Goal: Task Accomplishment & Management: Manage account settings

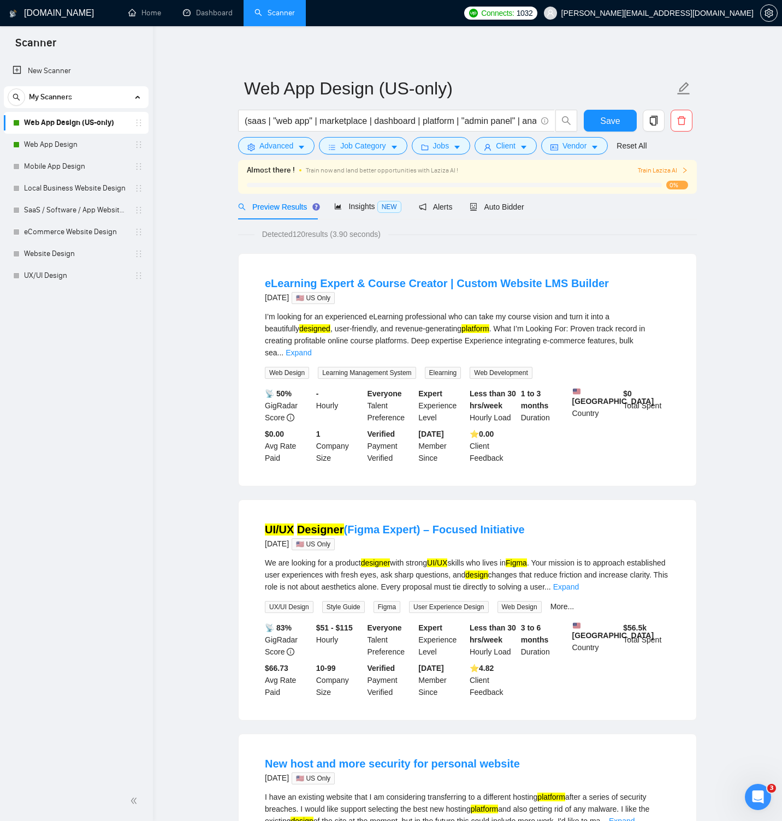
drag, startPoint x: 185, startPoint y: 57, endPoint x: 149, endPoint y: 28, distance: 46.1
click at [501, 205] on span "Auto Bidder" at bounding box center [497, 207] width 54 height 9
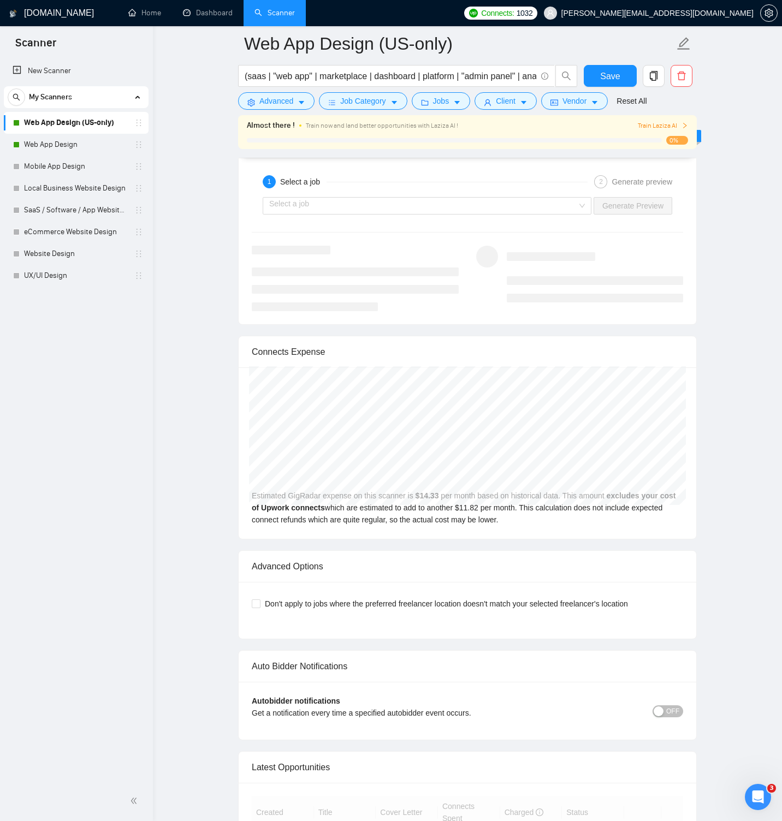
scroll to position [2501, 0]
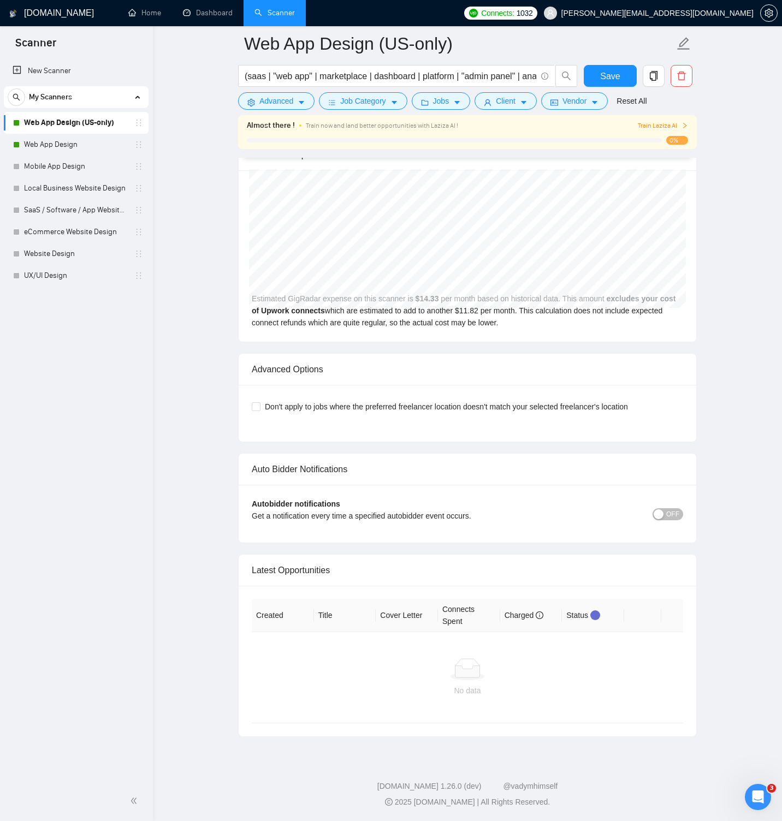
click at [673, 516] on span "OFF" at bounding box center [672, 514] width 13 height 12
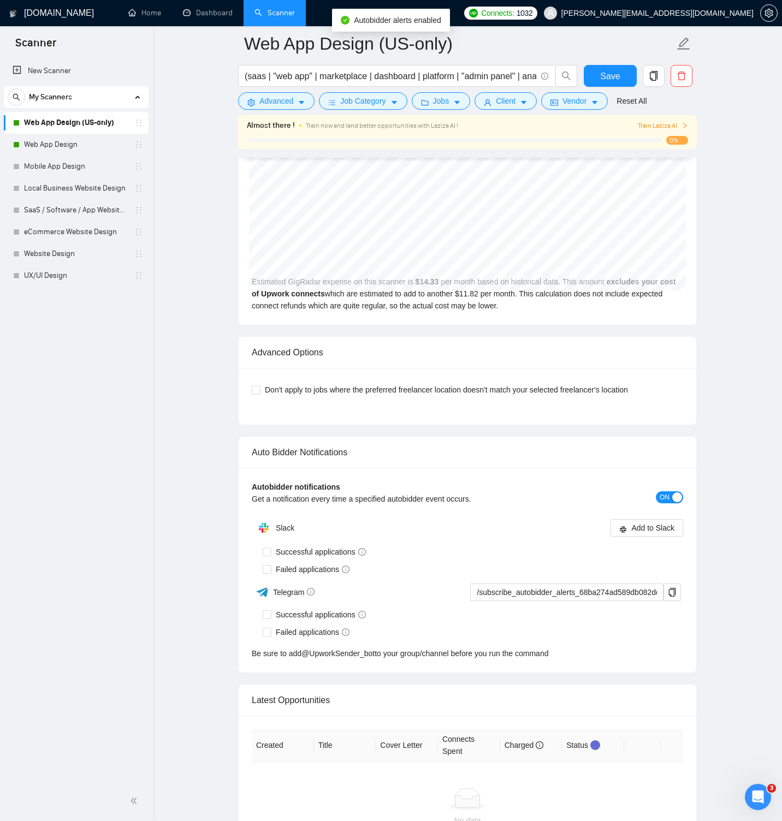
click at [673, 502] on div "button" at bounding box center [677, 498] width 10 height 10
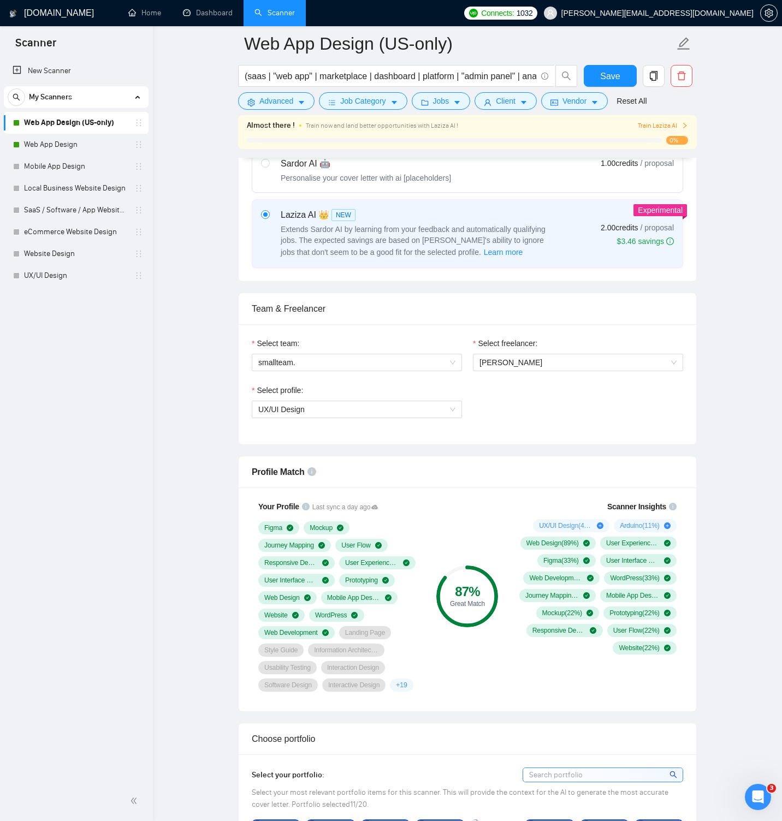
scroll to position [0, 0]
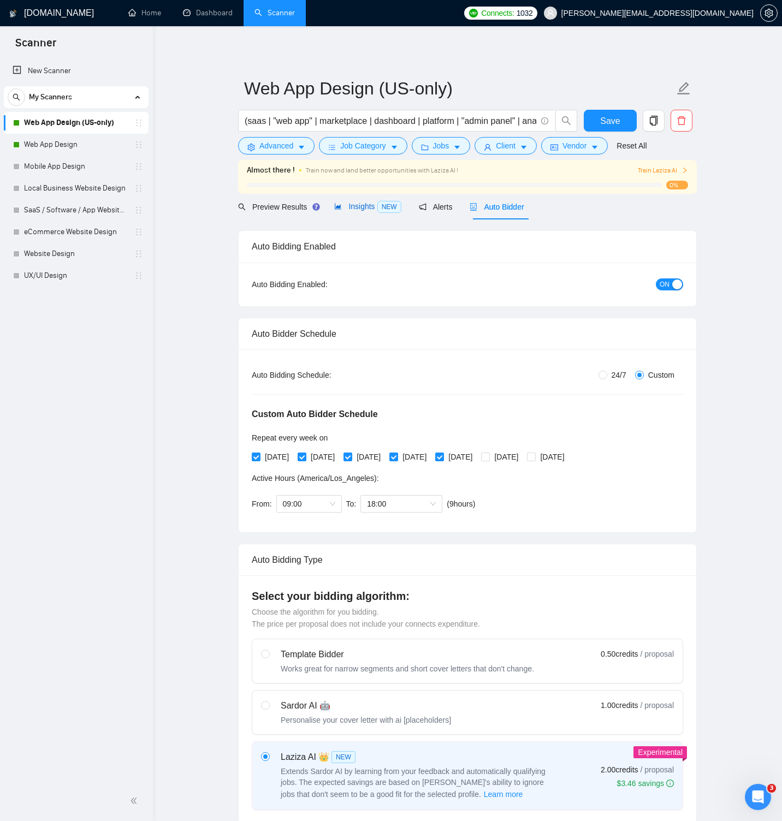
click at [355, 204] on span "Insights NEW" at bounding box center [367, 206] width 67 height 9
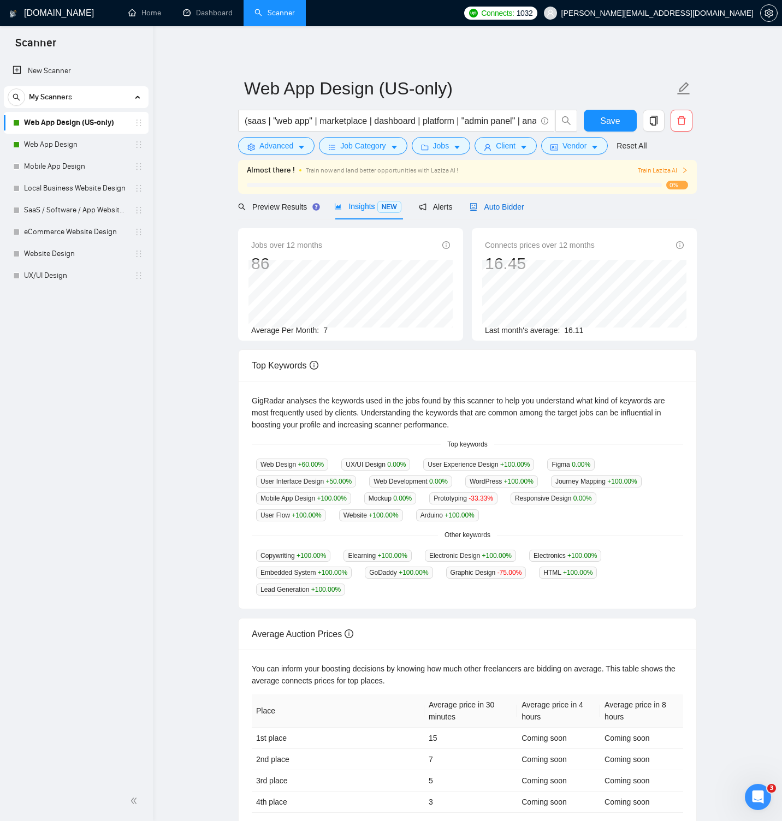
click at [497, 205] on span "Auto Bidder" at bounding box center [497, 207] width 54 height 9
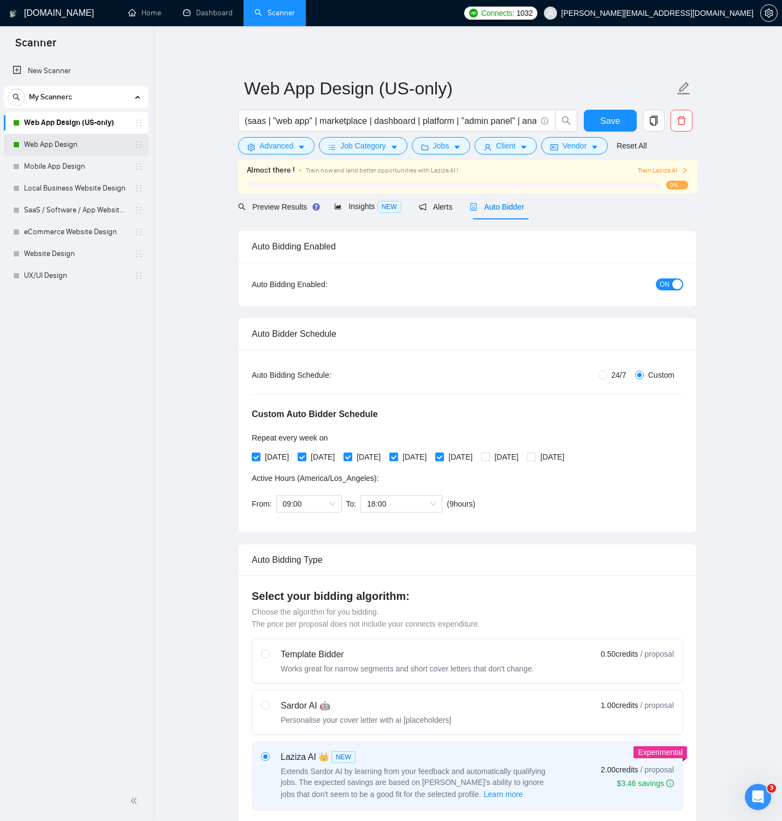
click at [50, 149] on link "Web App Design" at bounding box center [76, 145] width 104 height 22
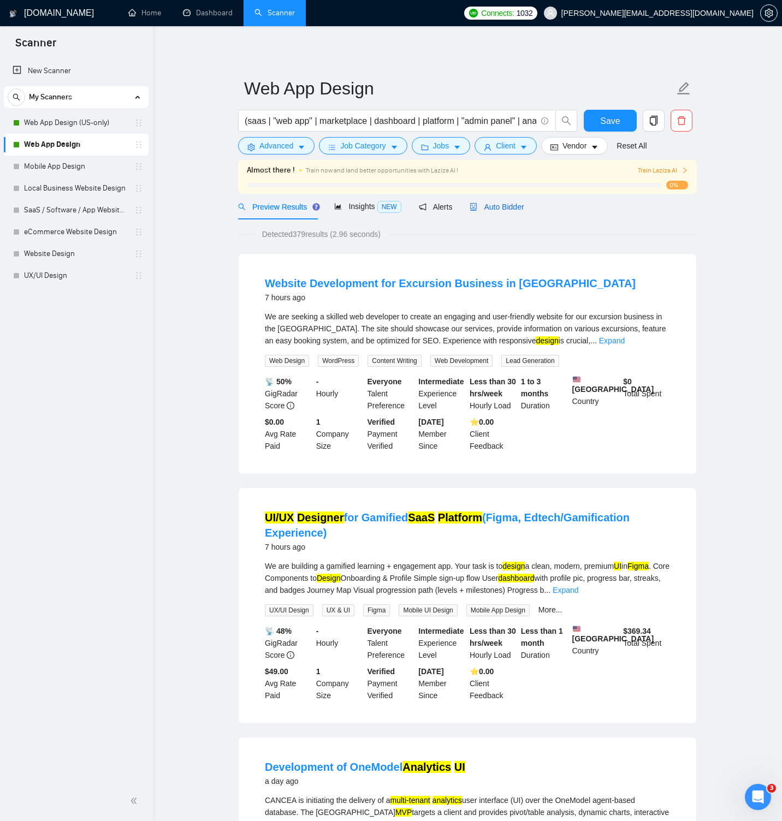
click at [477, 206] on icon "robot" at bounding box center [474, 207] width 8 height 8
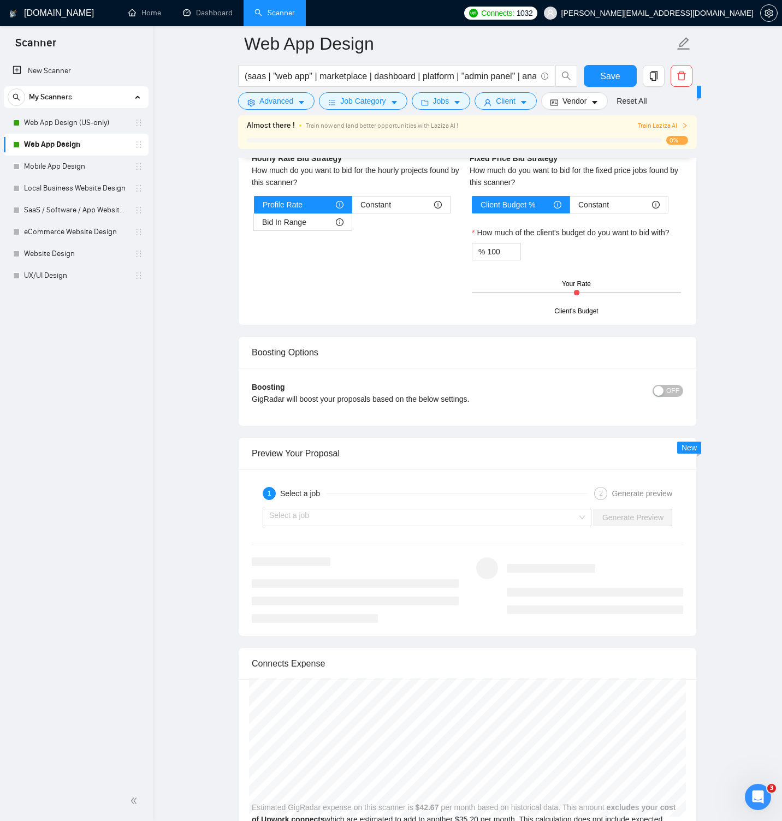
scroll to position [2447, 0]
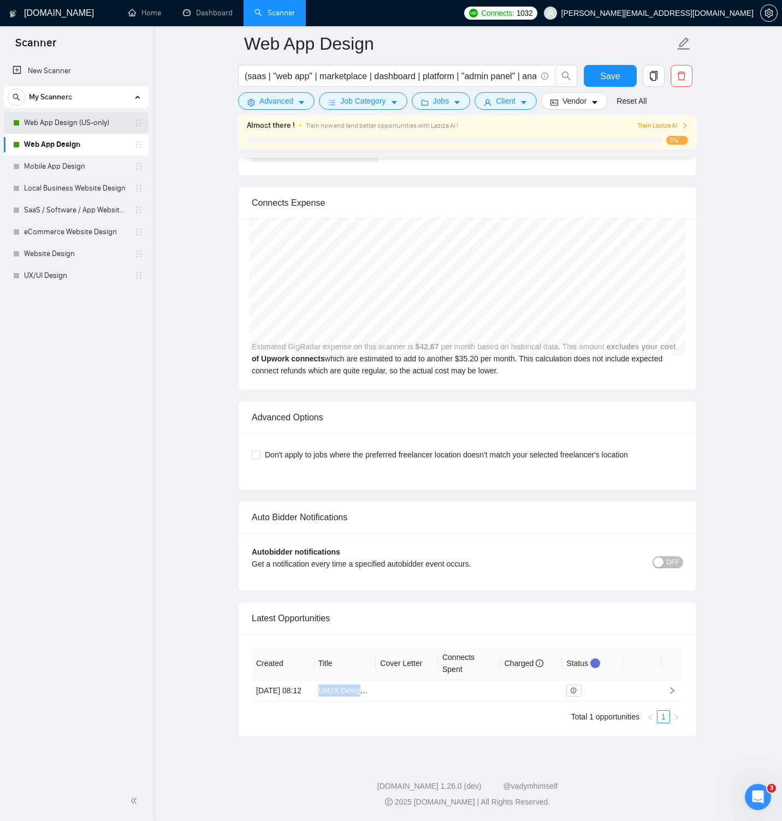
click at [76, 126] on link "Web App Design (US-only)" at bounding box center [76, 123] width 104 height 22
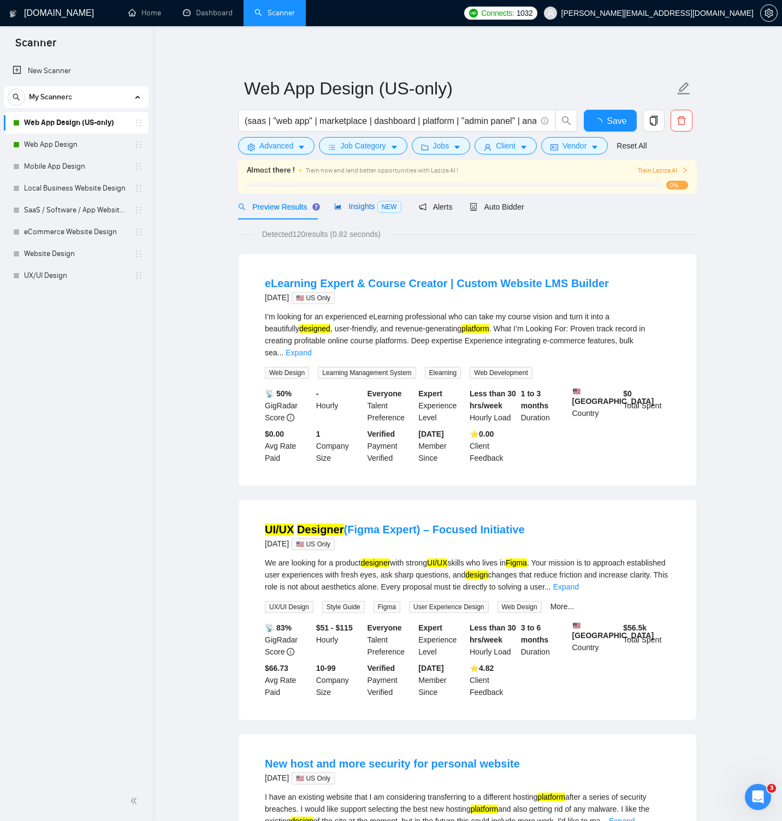
click at [367, 206] on span "Insights NEW" at bounding box center [367, 206] width 67 height 9
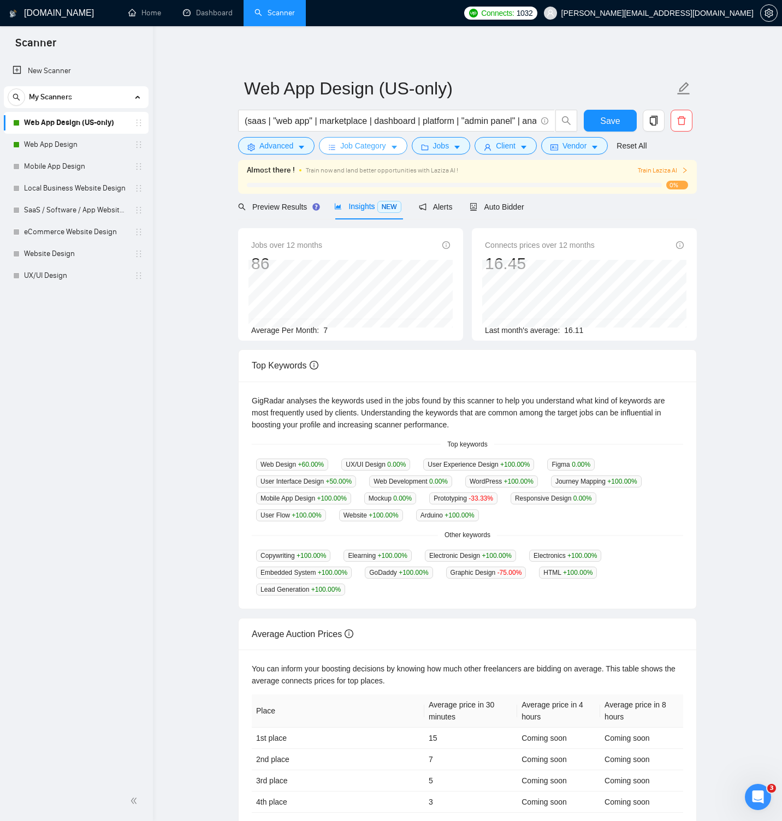
click at [371, 145] on span "Job Category" at bounding box center [362, 146] width 45 height 12
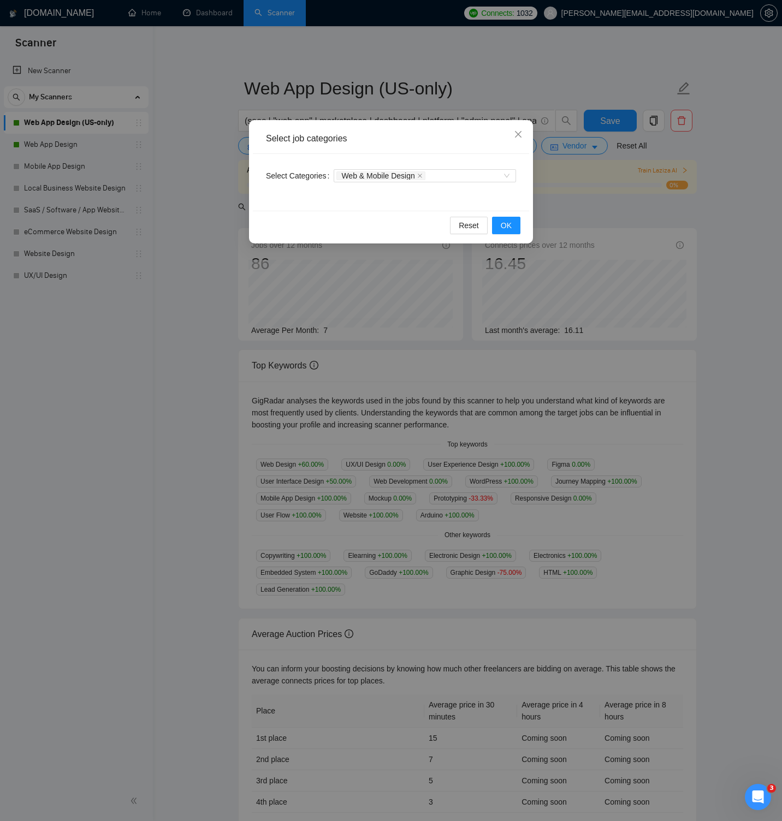
click at [371, 145] on div "Select job categories" at bounding box center [391, 139] width 276 height 30
click at [454, 179] on div "Web & Mobile Design" at bounding box center [419, 175] width 166 height 11
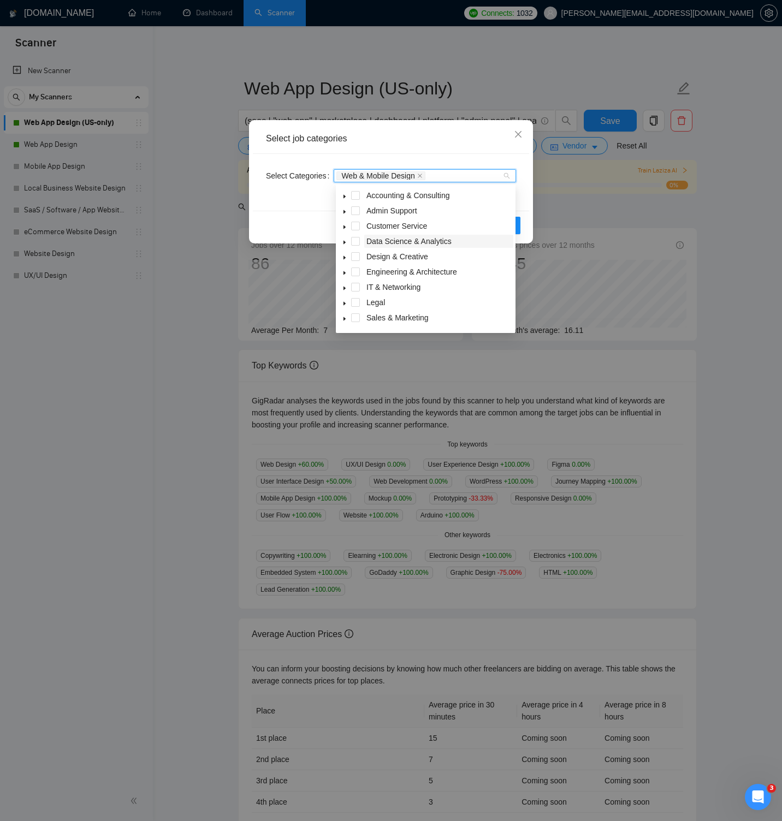
scroll to position [44, 0]
click at [346, 305] on icon "caret-down" at bounding box center [344, 305] width 5 height 5
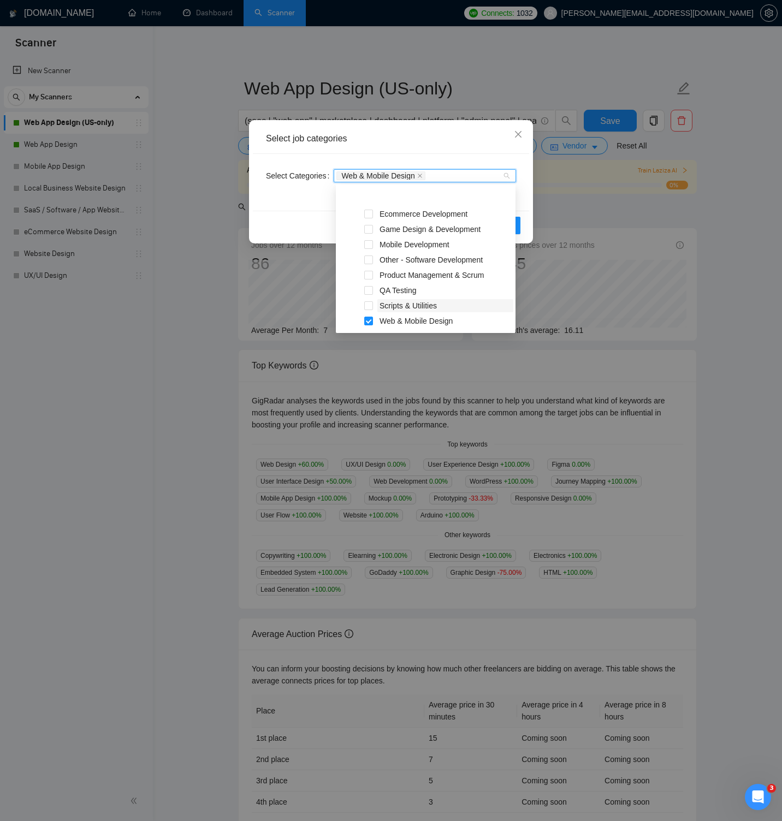
scroll to position [227, 0]
click at [371, 305] on span at bounding box center [368, 304] width 9 height 9
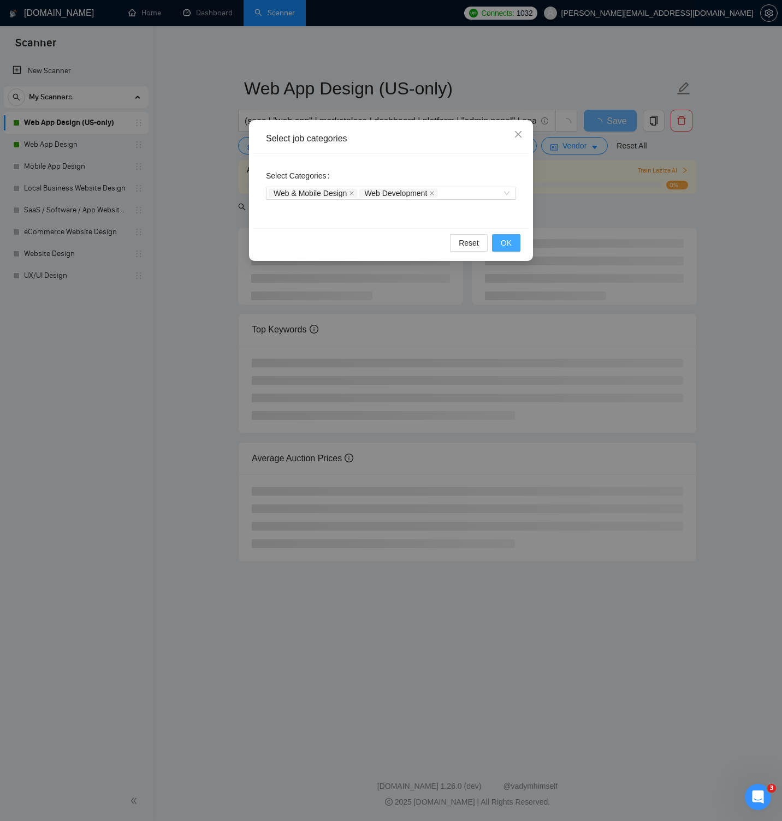
click at [506, 243] on span "OK" at bounding box center [506, 243] width 11 height 12
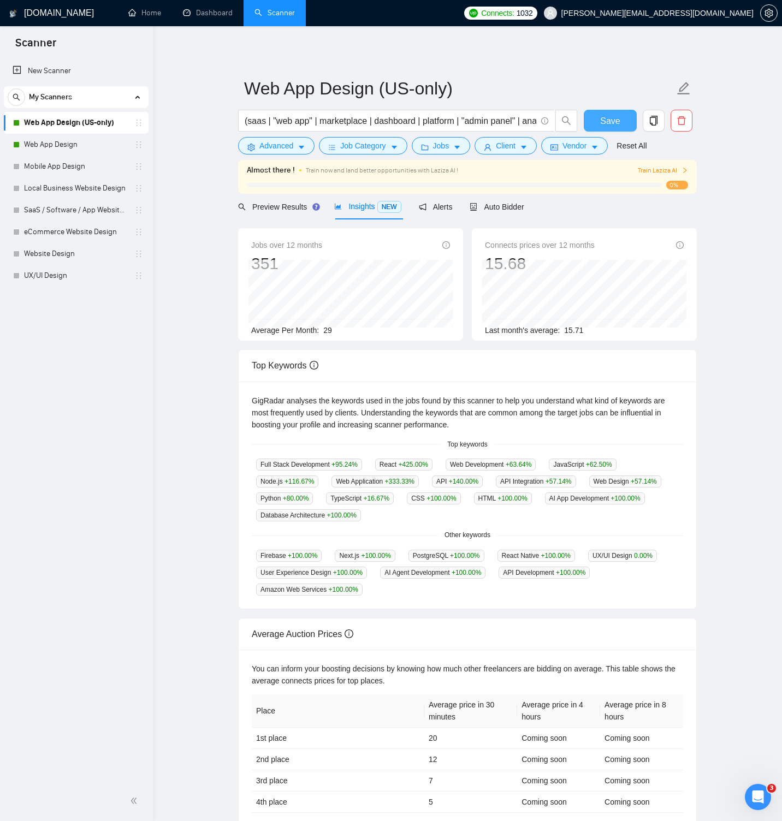
click at [614, 123] on span "Save" at bounding box center [610, 121] width 20 height 14
click at [94, 142] on link "Web App Design" at bounding box center [76, 145] width 104 height 22
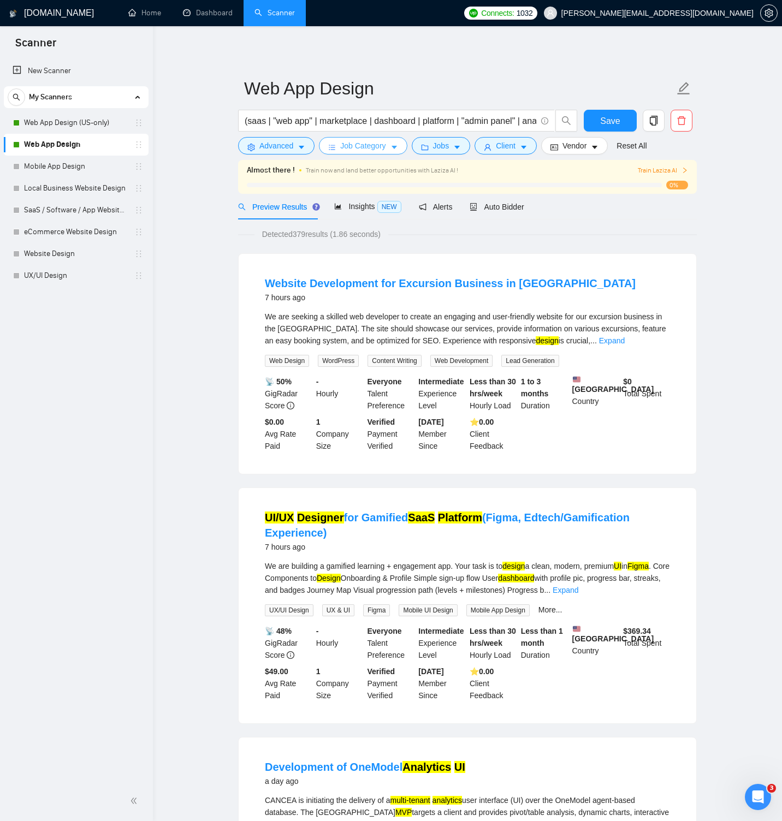
click at [361, 143] on span "Job Category" at bounding box center [362, 146] width 45 height 12
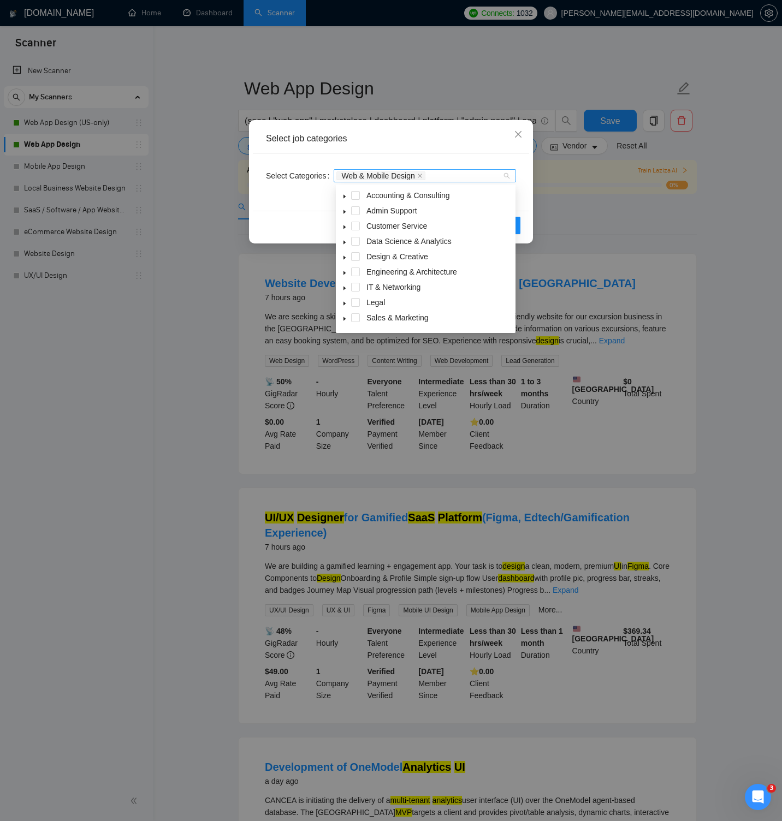
click at [442, 175] on div "Web & Mobile Design" at bounding box center [419, 175] width 166 height 11
click at [343, 308] on icon "caret-down" at bounding box center [344, 305] width 5 height 5
click at [398, 306] on span "Web Development" at bounding box center [410, 304] width 63 height 9
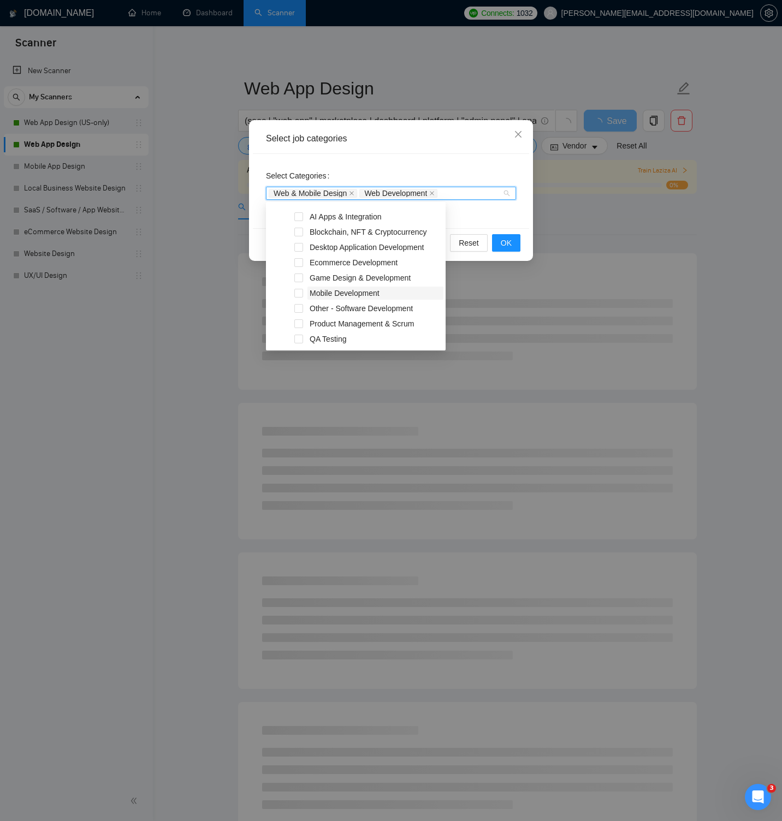
scroll to position [153, 0]
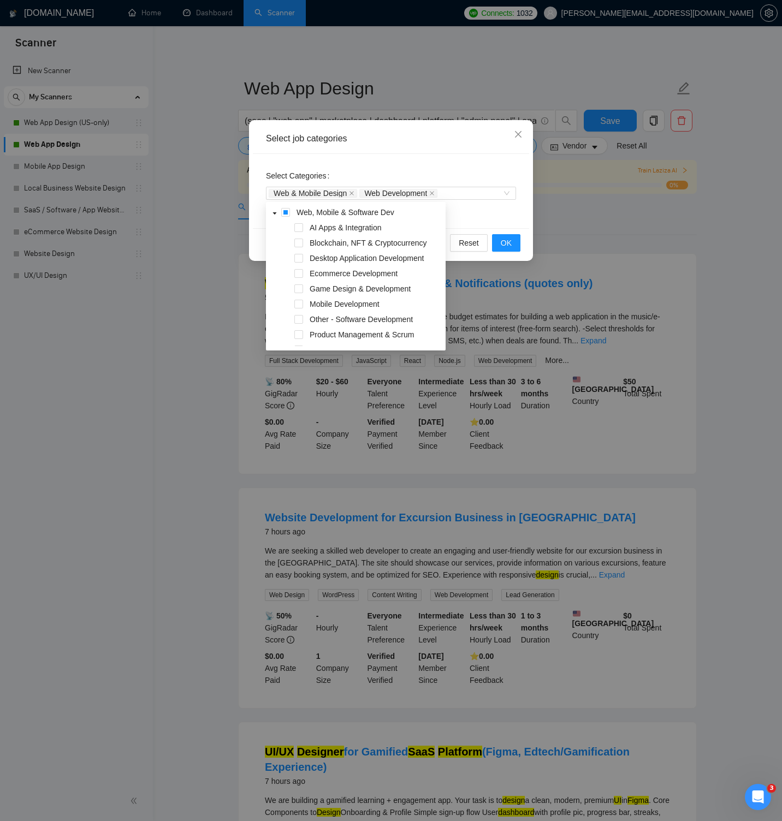
click at [476, 217] on div "Select Categories Web & Mobile Design Web Development" at bounding box center [391, 191] width 276 height 74
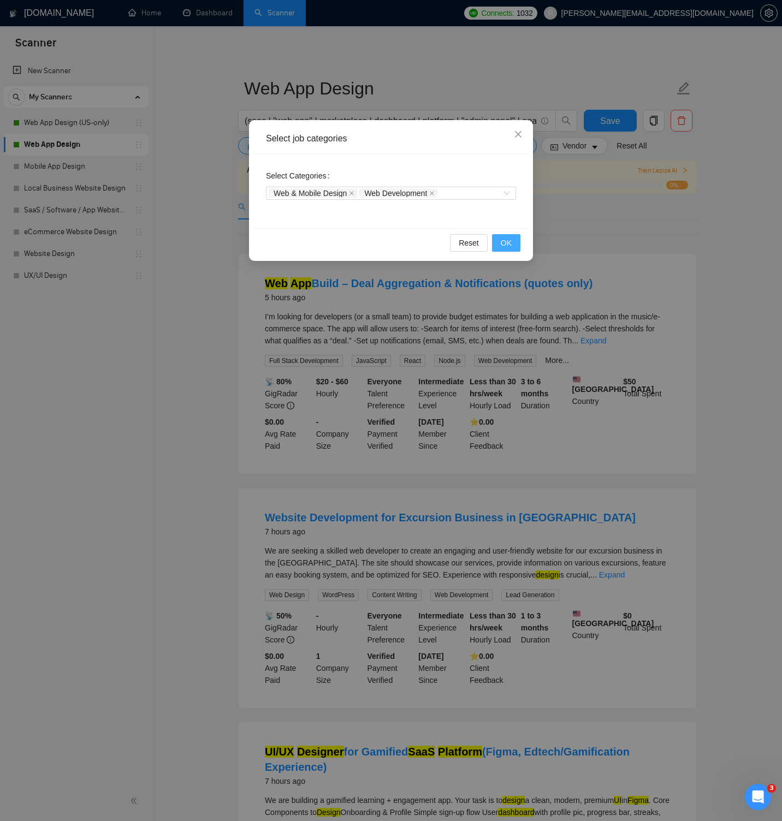
click at [515, 241] on button "OK" at bounding box center [506, 242] width 28 height 17
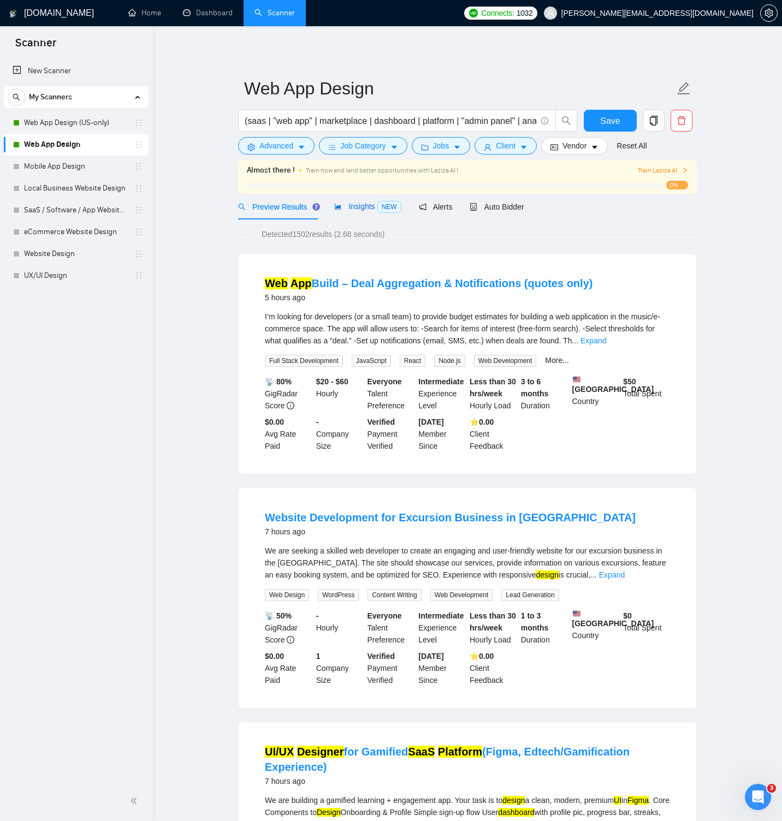
click at [380, 203] on span "NEW" at bounding box center [389, 207] width 24 height 12
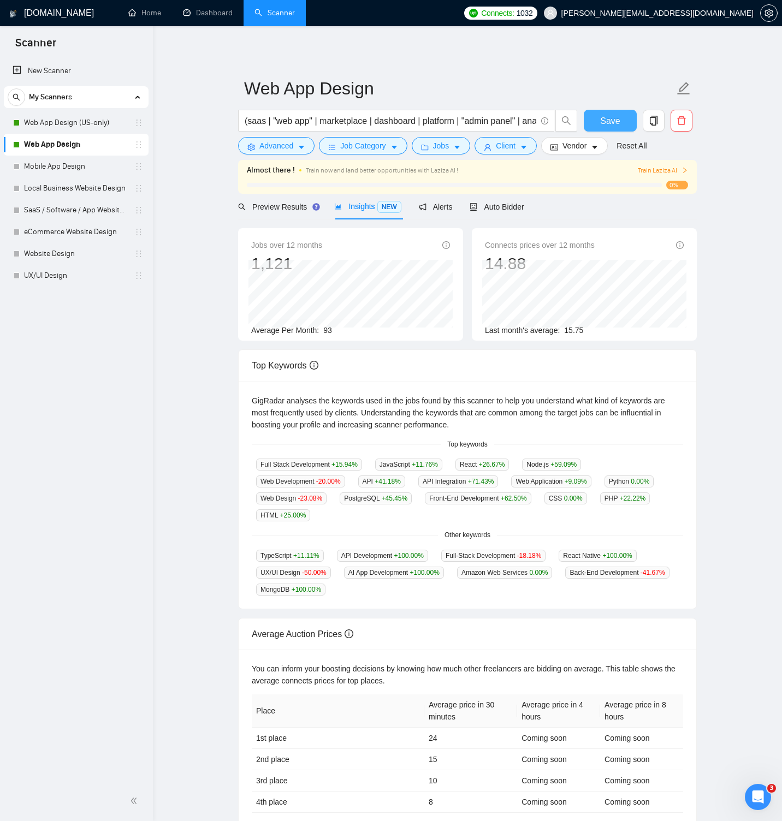
click at [603, 123] on span "Save" at bounding box center [610, 121] width 20 height 14
click at [80, 126] on link "Web App Design (US-only)" at bounding box center [76, 123] width 104 height 22
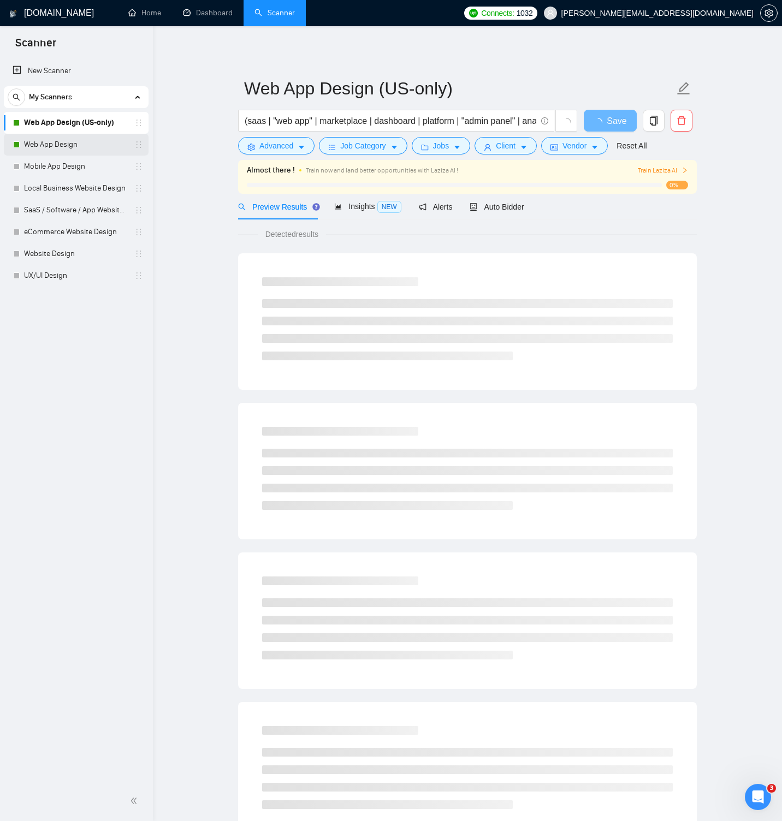
click at [77, 143] on link "Web App Design" at bounding box center [76, 145] width 104 height 22
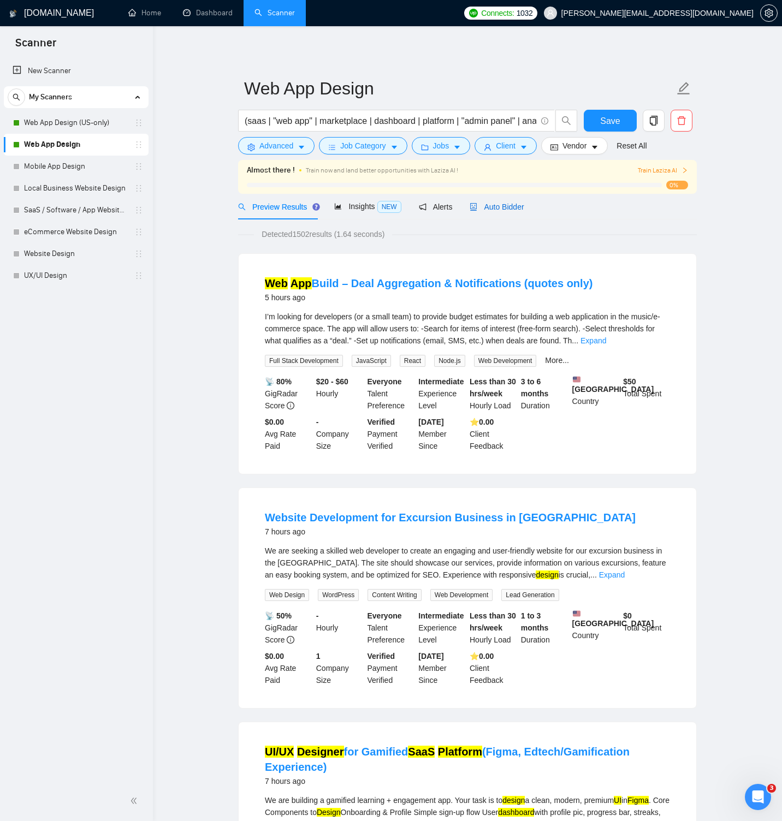
click at [508, 209] on span "Auto Bidder" at bounding box center [497, 207] width 54 height 9
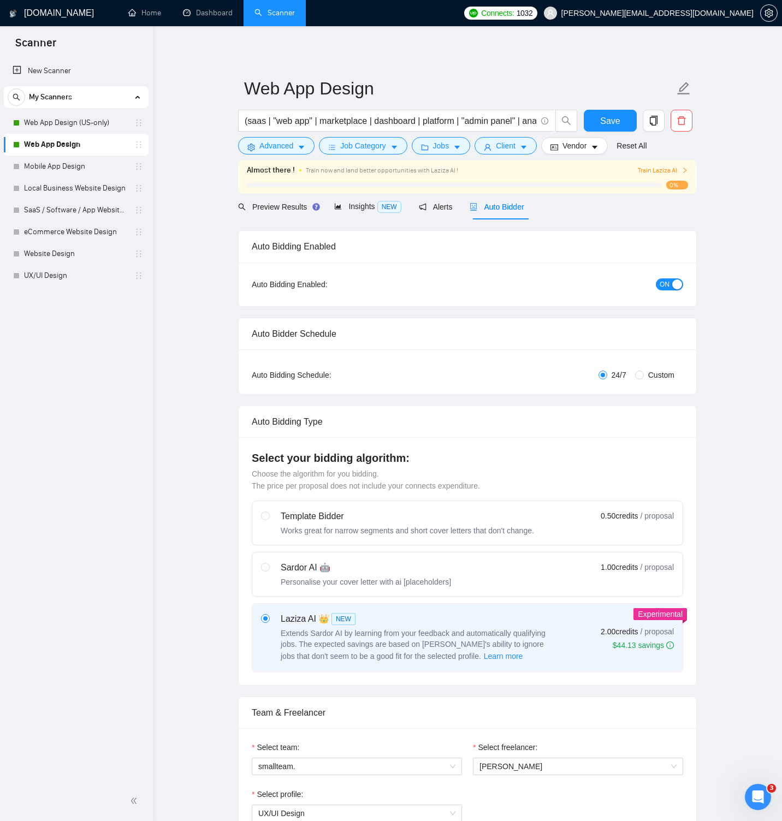
radio input "false"
radio input "true"
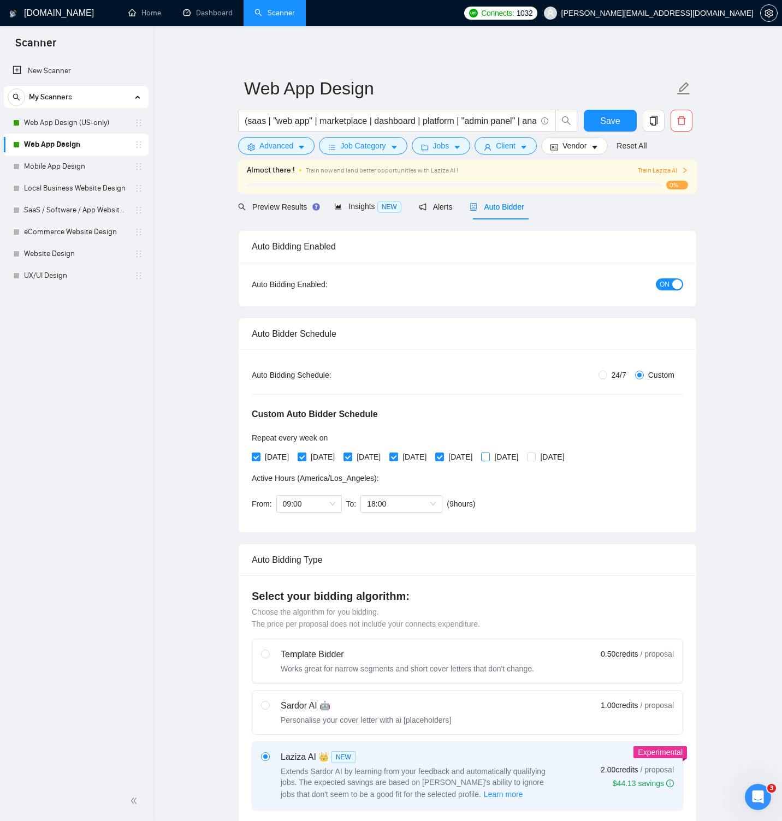
click at [489, 456] on input "[DATE]" at bounding box center [485, 457] width 8 height 8
checkbox input "true"
click at [535, 456] on input "[DATE]" at bounding box center [531, 457] width 8 height 8
checkbox input "true"
click at [430, 505] on span "18:00" at bounding box center [401, 504] width 69 height 16
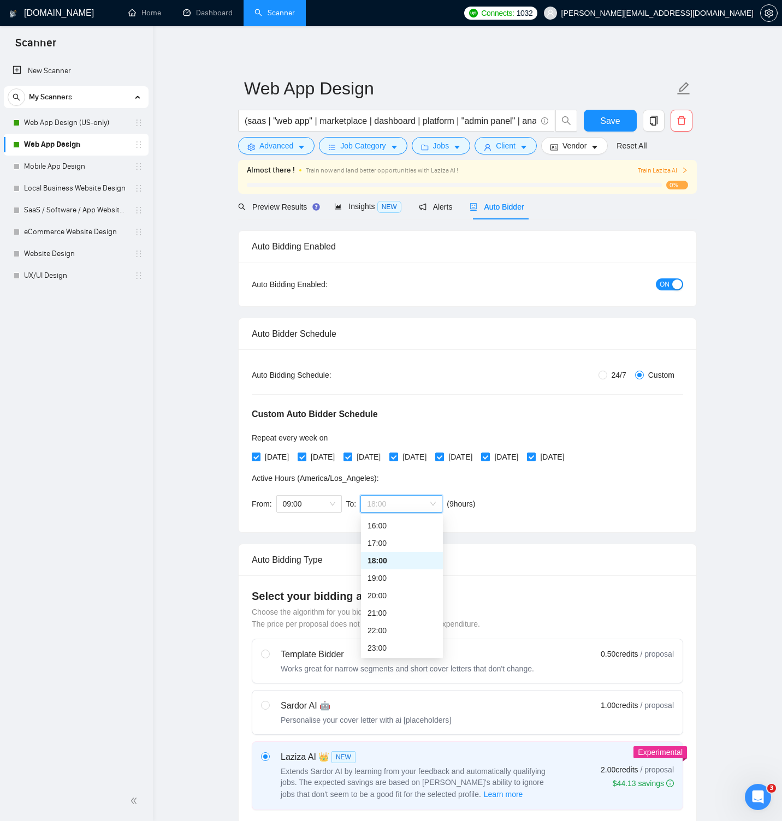
scroll to position [280, 0]
click at [406, 608] on div "21:00" at bounding box center [401, 613] width 69 height 12
click at [327, 499] on span "09:00" at bounding box center [309, 504] width 52 height 16
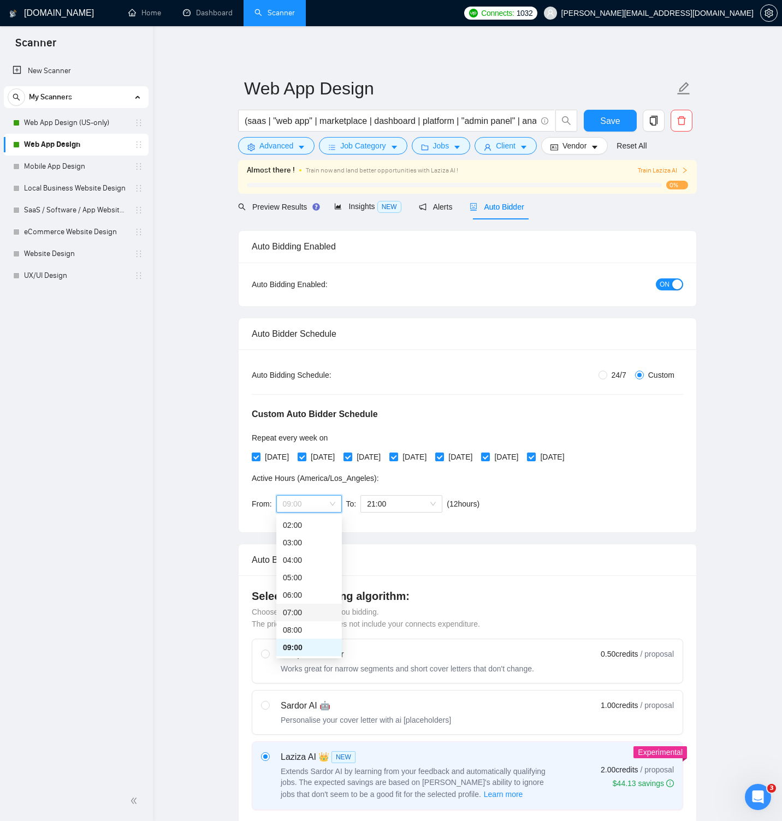
click at [312, 606] on div "07:00" at bounding box center [309, 612] width 66 height 17
click at [523, 498] on div "Custom Auto Bidder Schedule Repeat every week [DATE] [DATE] [DATE] [DATE] [DATE…" at bounding box center [467, 450] width 431 height 138
click at [610, 123] on span "Save" at bounding box center [610, 121] width 20 height 14
click at [81, 120] on link "Web App Design (US-only)" at bounding box center [76, 123] width 104 height 22
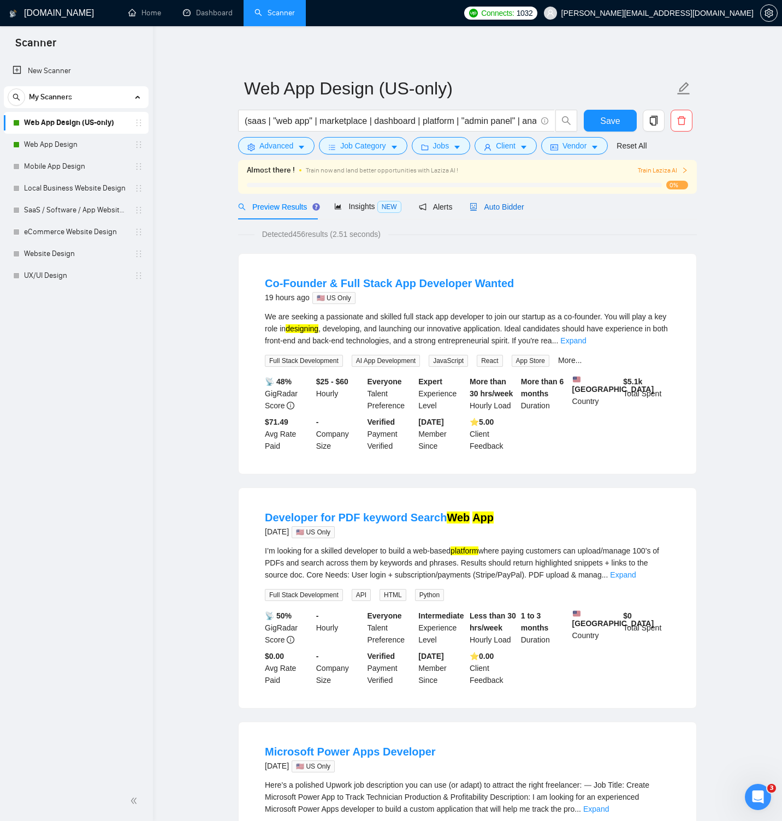
click at [488, 203] on span "Auto Bidder" at bounding box center [497, 207] width 54 height 9
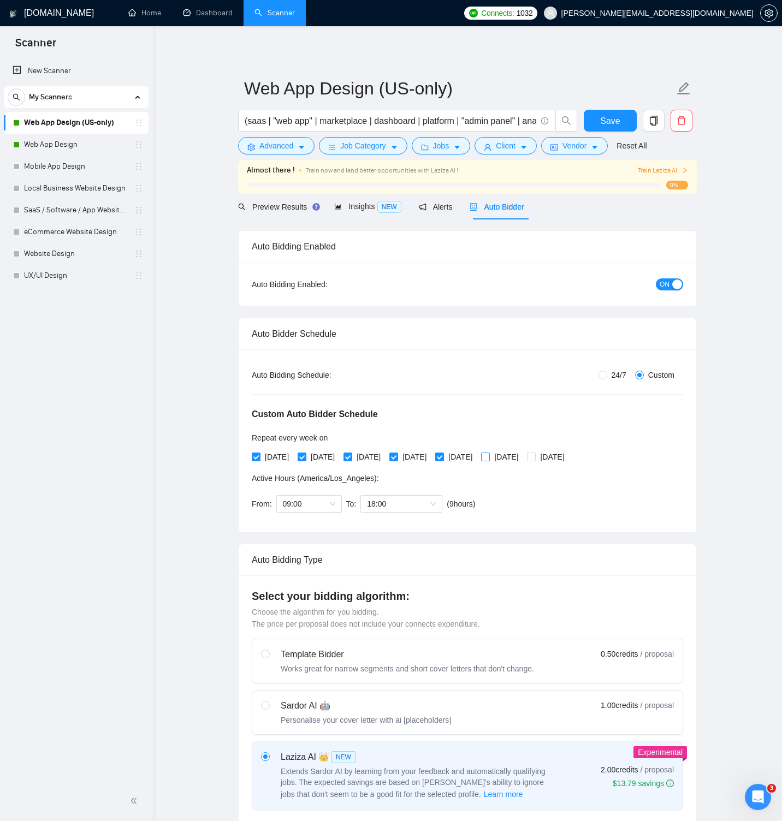
click at [523, 455] on span "[DATE]" at bounding box center [506, 457] width 33 height 12
click at [489, 455] on input "[DATE]" at bounding box center [485, 457] width 8 height 8
checkbox input "true"
click at [568, 456] on span "[DATE]" at bounding box center [552, 457] width 33 height 12
click at [535, 456] on input "[DATE]" at bounding box center [531, 457] width 8 height 8
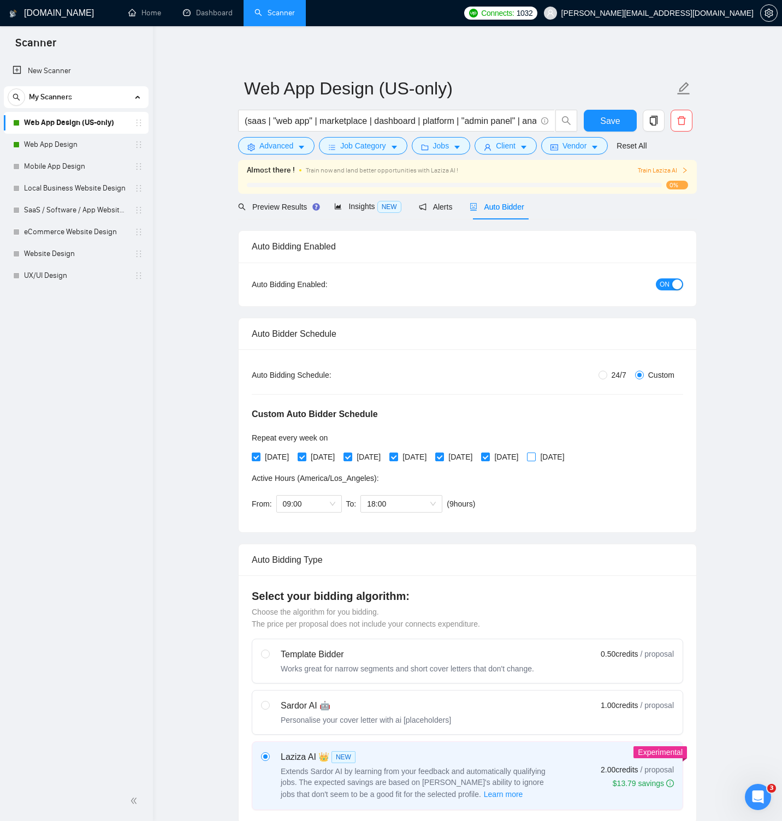
checkbox input "true"
click at [333, 505] on span "09:00" at bounding box center [309, 504] width 52 height 16
click at [312, 608] on div "07:00" at bounding box center [309, 613] width 52 height 12
click at [391, 506] on span "18:00" at bounding box center [401, 504] width 69 height 16
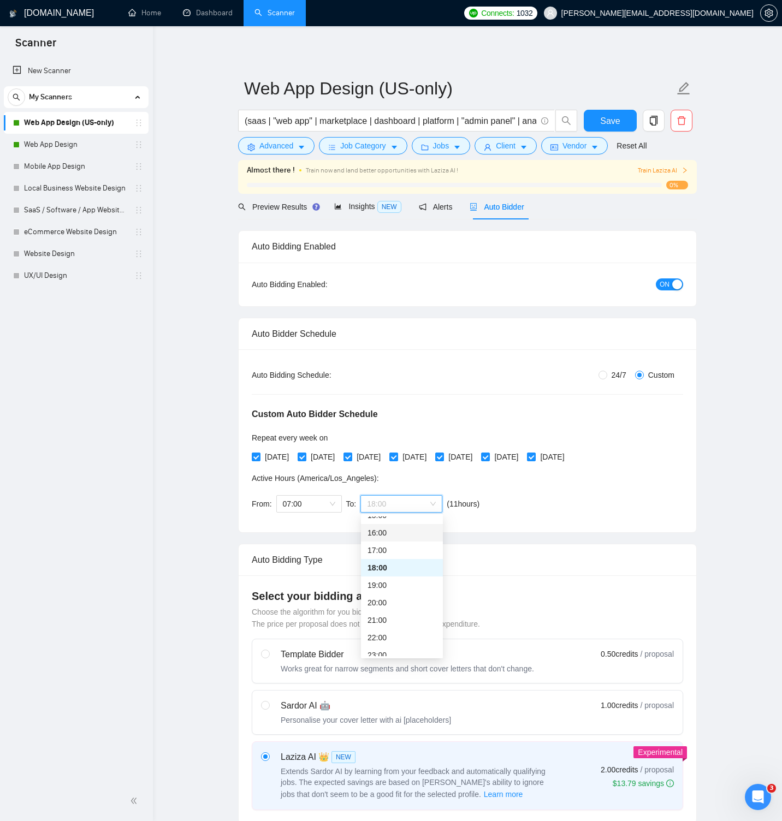
scroll to position [272, 0]
click at [388, 621] on div "21:00" at bounding box center [401, 620] width 69 height 12
click at [616, 124] on span "Save" at bounding box center [610, 121] width 20 height 14
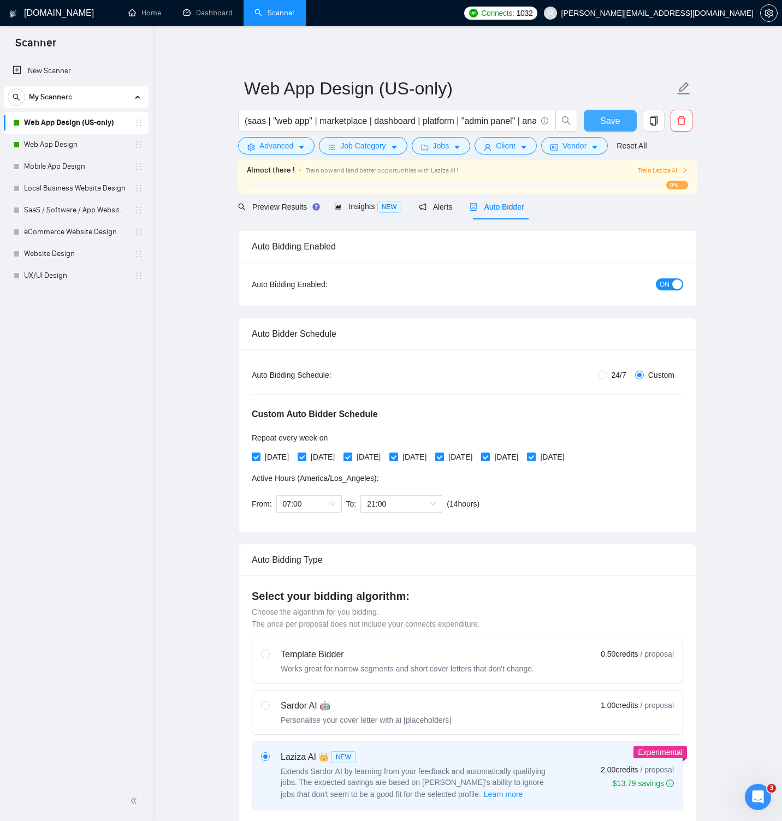
click at [612, 123] on span "Save" at bounding box center [610, 121] width 20 height 14
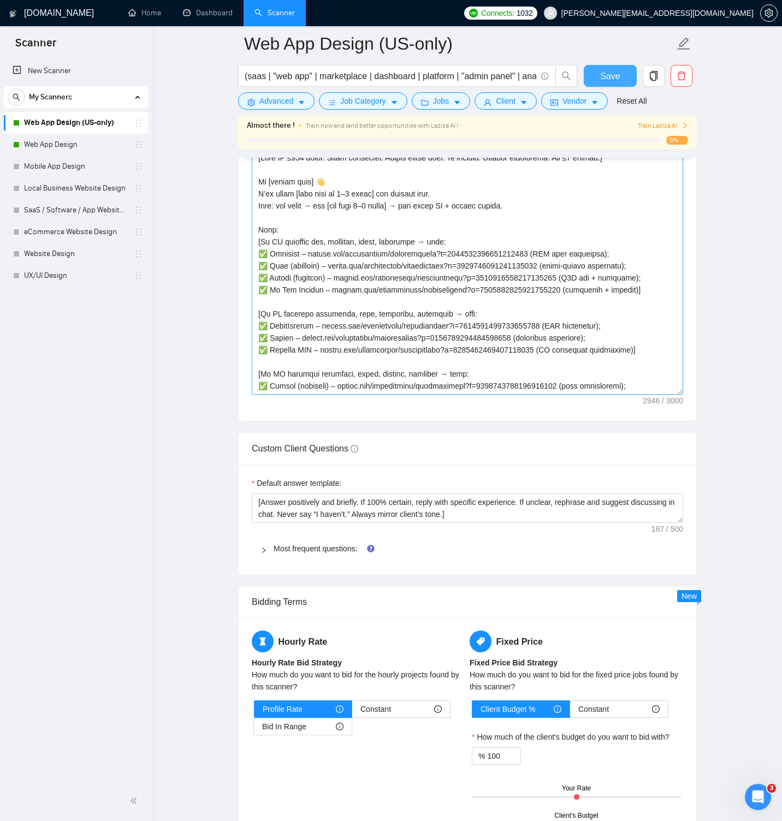
scroll to position [1437, 0]
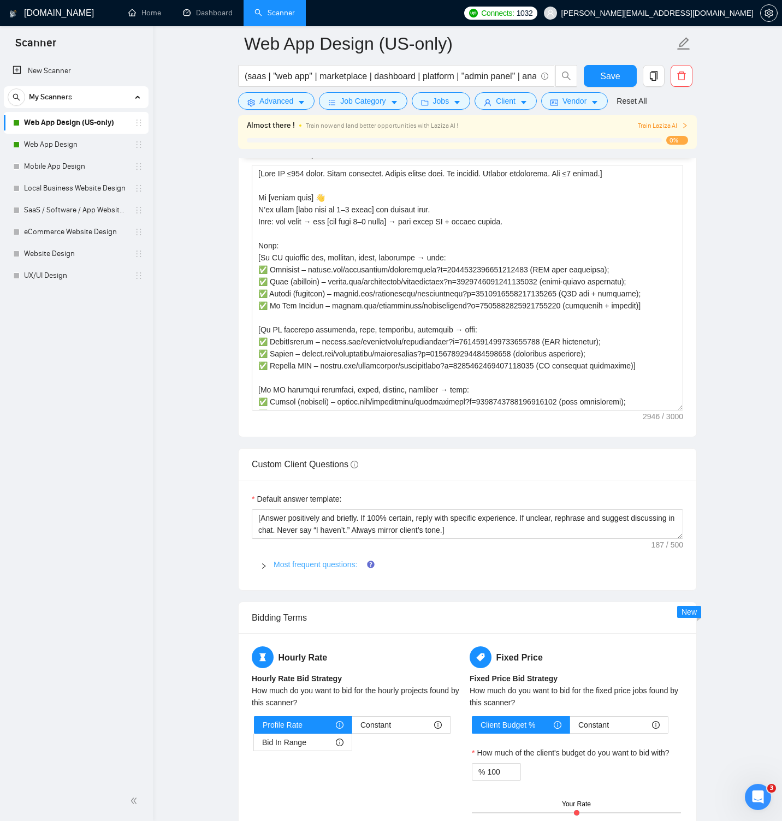
click at [348, 569] on link "Most frequent questions:" at bounding box center [316, 564] width 84 height 9
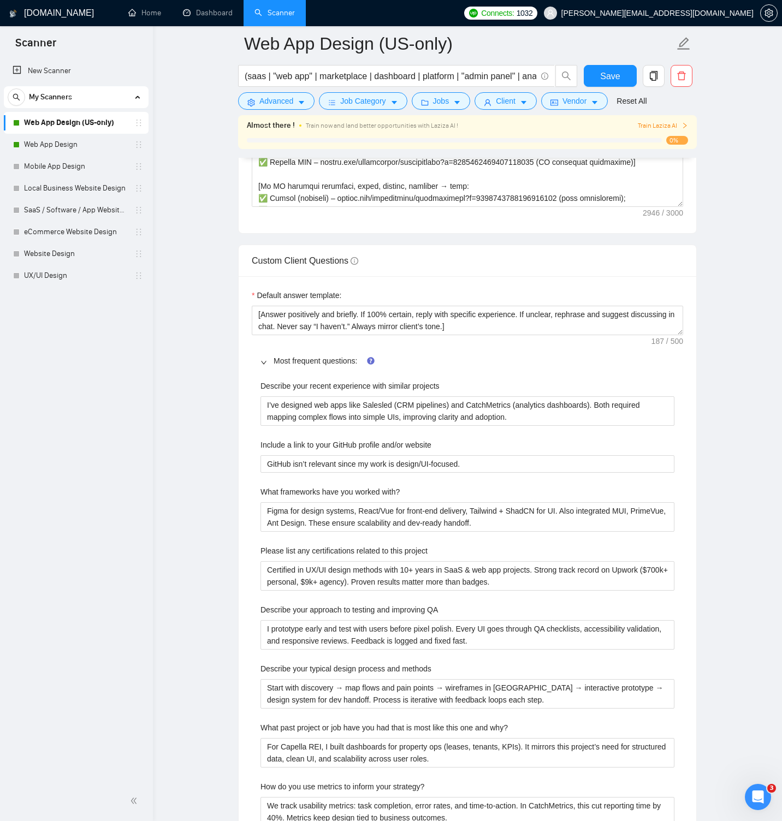
scroll to position [1642, 0]
click at [469, 424] on projects "I’ve designed web apps like Salesled (CRM pipelines) and CatchMetrics (analytic…" at bounding box center [467, 409] width 414 height 29
click at [205, 219] on main "Web App Design (US-only) (saas | "web app" | marketplace | dashboard | platform…" at bounding box center [467, 277] width 594 height 3751
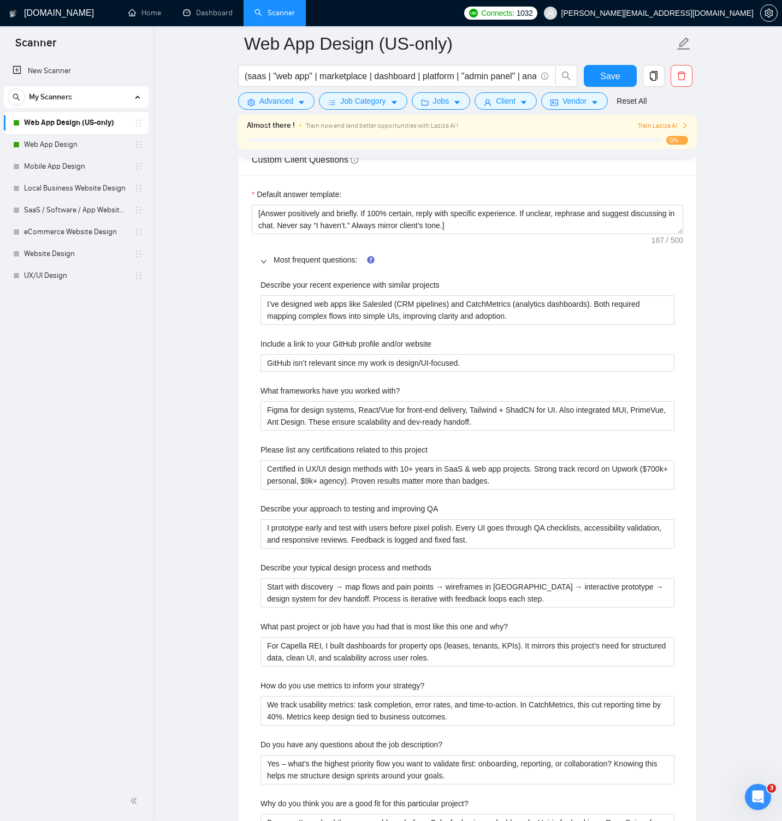
scroll to position [1741, 0]
click at [320, 321] on projects "I’ve designed web apps like Salesled (CRM pipelines) and CatchMetrics (analytic…" at bounding box center [467, 310] width 414 height 29
paste projects "[Lore ip do 2 sitametc adipi.] [El sed doe temporincid utlabore etd ma: ali, en…"
type projects "[Lore ip do 2 sitametc adipi.] [El sed doe temporincid utlabore etd ma: ali, en…"
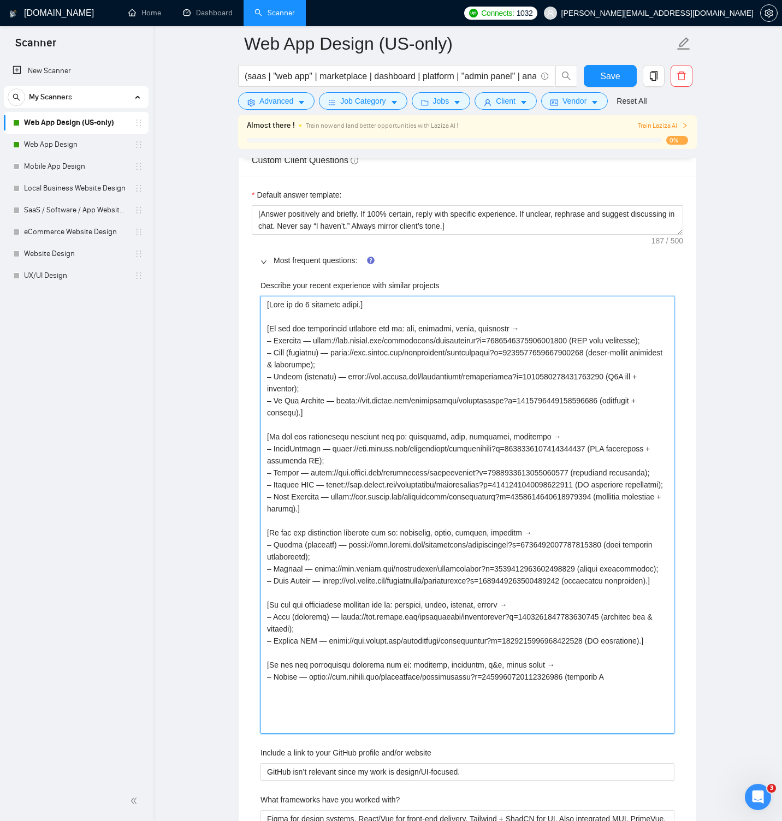
drag, startPoint x: 267, startPoint y: 406, endPoint x: 325, endPoint y: 437, distance: 66.2
click at [325, 437] on projects "Describe your recent experience with similar projects" at bounding box center [467, 515] width 414 height 438
click at [319, 437] on projects "Describe your recent experience with similar projects" at bounding box center [467, 515] width 414 height 438
drag, startPoint x: 315, startPoint y: 440, endPoint x: 267, endPoint y: 430, distance: 49.2
click at [267, 430] on projects "Describe your recent experience with similar projects" at bounding box center [467, 515] width 414 height 438
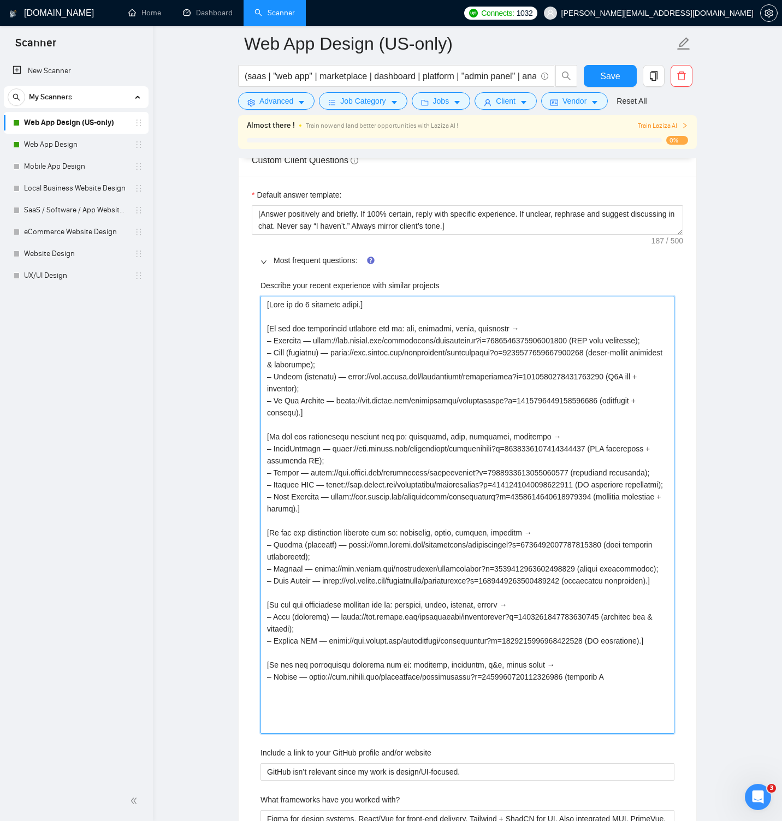
click at [307, 441] on projects "Describe your recent experience with similar projects" at bounding box center [467, 515] width 414 height 438
click at [302, 418] on projects "Describe your recent experience with similar projects" at bounding box center [467, 515] width 414 height 438
type projects "[Lore ip do 5 sitametc adipi.] [El sed doe temporincid utlabore etd ma: ali, en…"
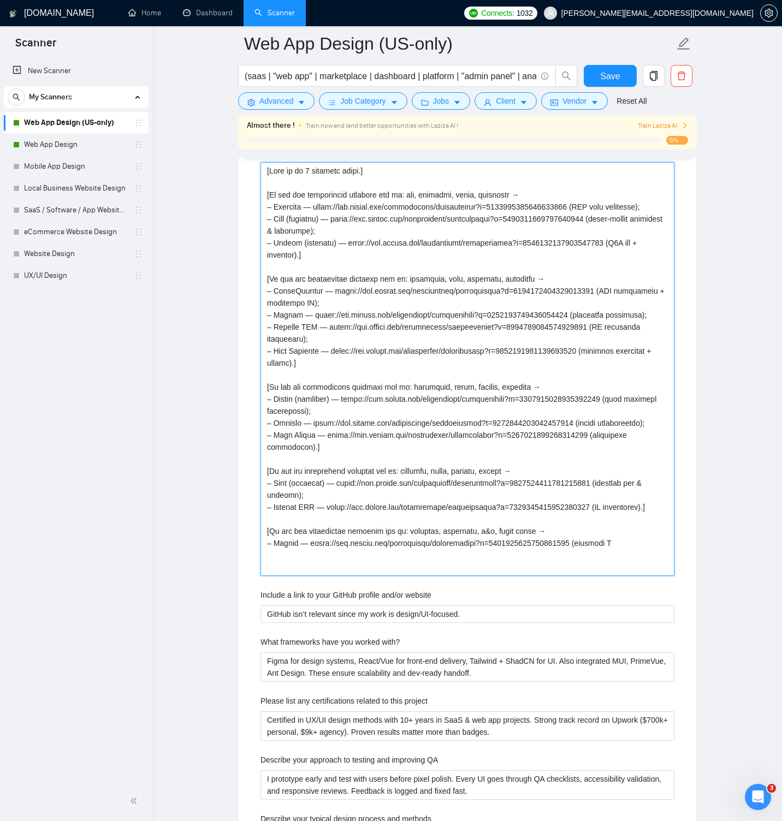
scroll to position [1807, 0]
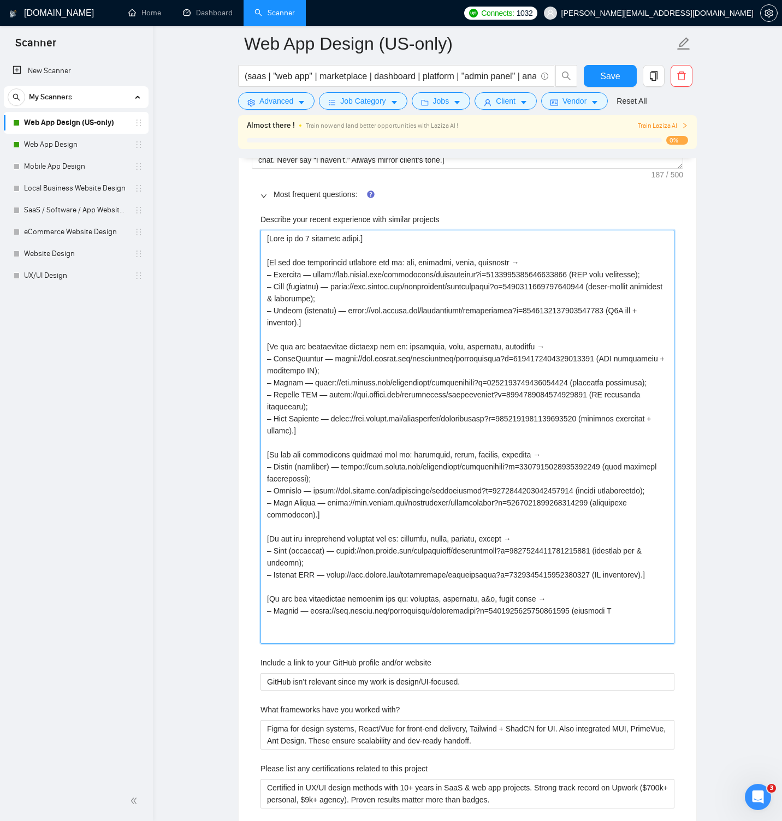
click at [336, 371] on projects "Describe your recent experience with similar projects" at bounding box center [467, 437] width 414 height 414
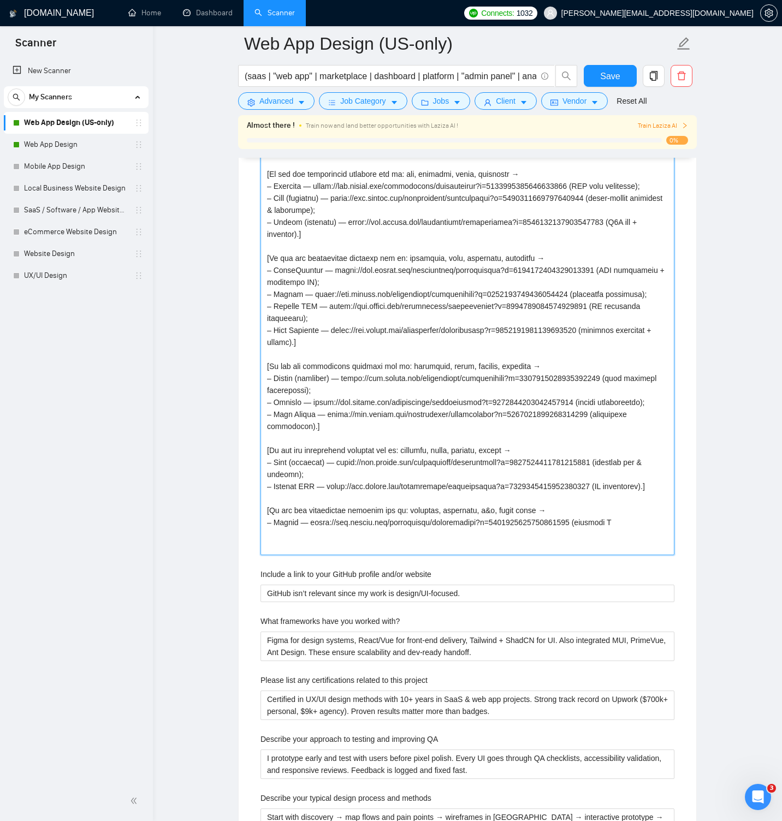
scroll to position [1881, 0]
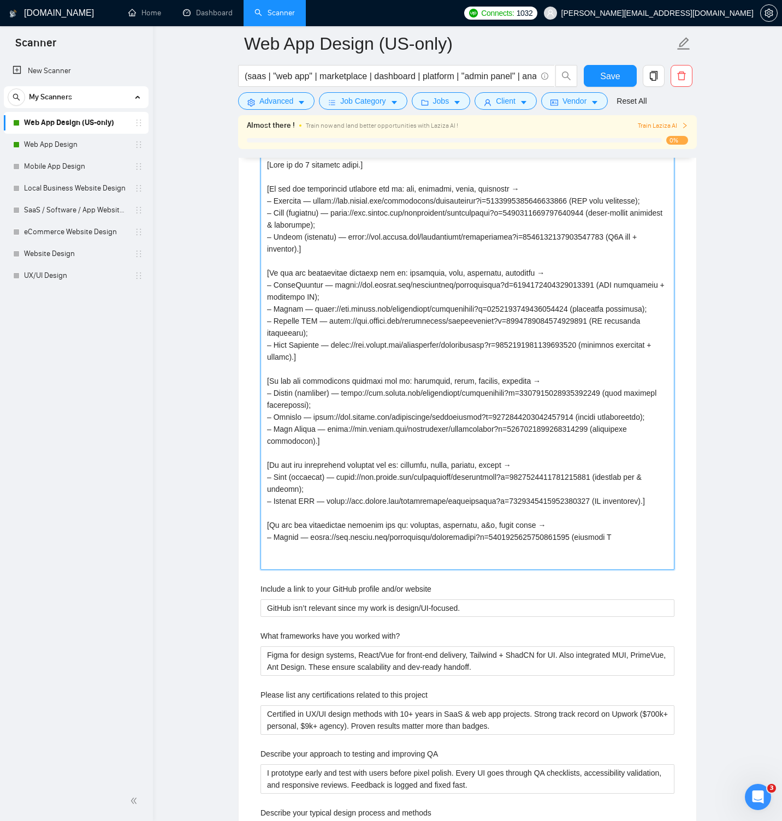
click at [347, 367] on projects "Describe your recent experience with similar projects" at bounding box center [467, 363] width 414 height 414
type projects "[Lore ip do 6 sitametc adipi.] [El sed doe temporincid utlabore etd ma: ali, en…"
click at [379, 311] on projects "Describe your recent experience with similar projects" at bounding box center [467, 363] width 414 height 414
paste projects ".] [Lo ips dol sitametcons adipisci eli se: doeiusmod, temp, incididun, utlabor…"
type projects "[Lore ip do 6 sitametc adipi.] [El sed doe temporincid utlabore etd ma: ali, en…"
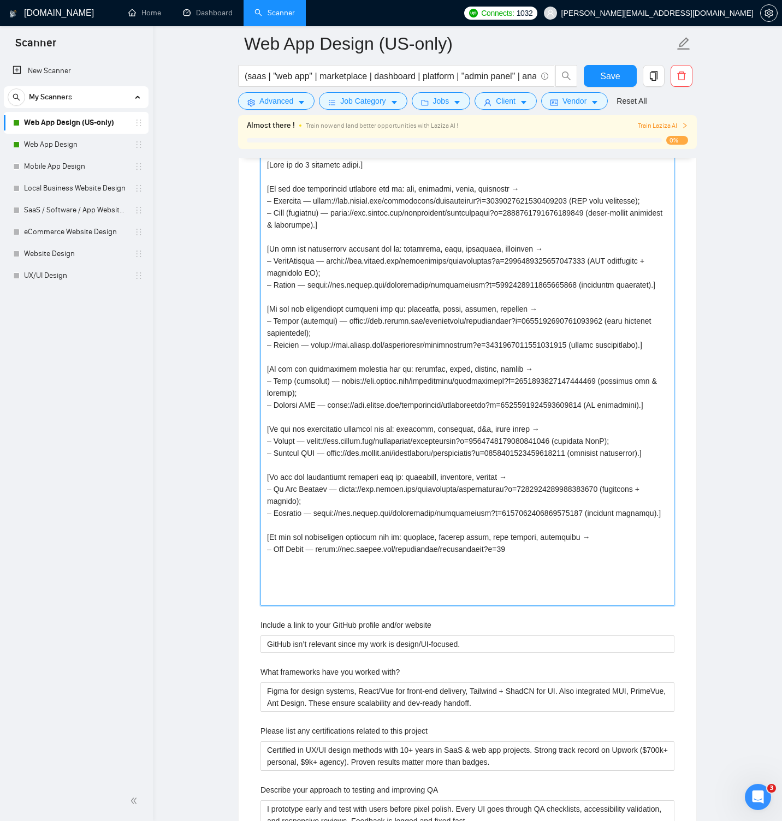
type projects "[Lore ip do 6 sitametc adipi.] [El sed doe temporincid utlabore etd ma: ali, en…"
click at [357, 342] on projects "Describe your recent experience with similar projects" at bounding box center [467, 381] width 414 height 450
paste projects ".] [Lo ips dol sitametcons adipisci eli se: doeiusmod, temp, incididun, utlabor…"
type projects "[Lore ip do 6 sitametc adipi.] [El sed doe temporincid utlabore etd ma: ali, en…"
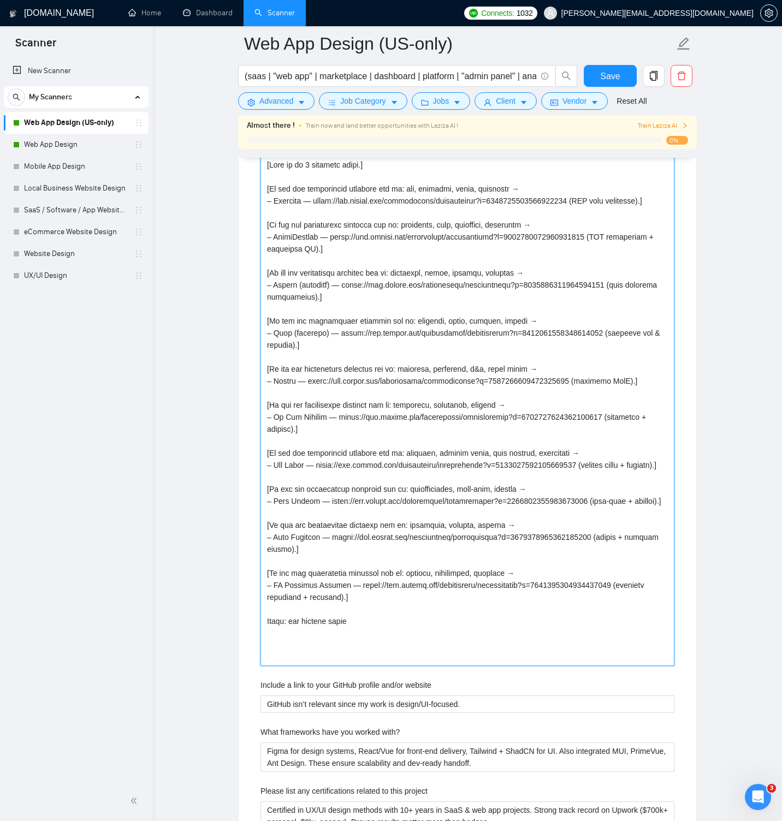
click at [388, 666] on projects "Describe your recent experience with similar projects" at bounding box center [467, 411] width 414 height 510
click at [392, 666] on projects "Describe your recent experience with similar projects" at bounding box center [467, 411] width 414 height 510
type projects "[Lore ip do 6 sitametc adipi.] [El sed doe temporincid utlabore etd ma: ali, en…"
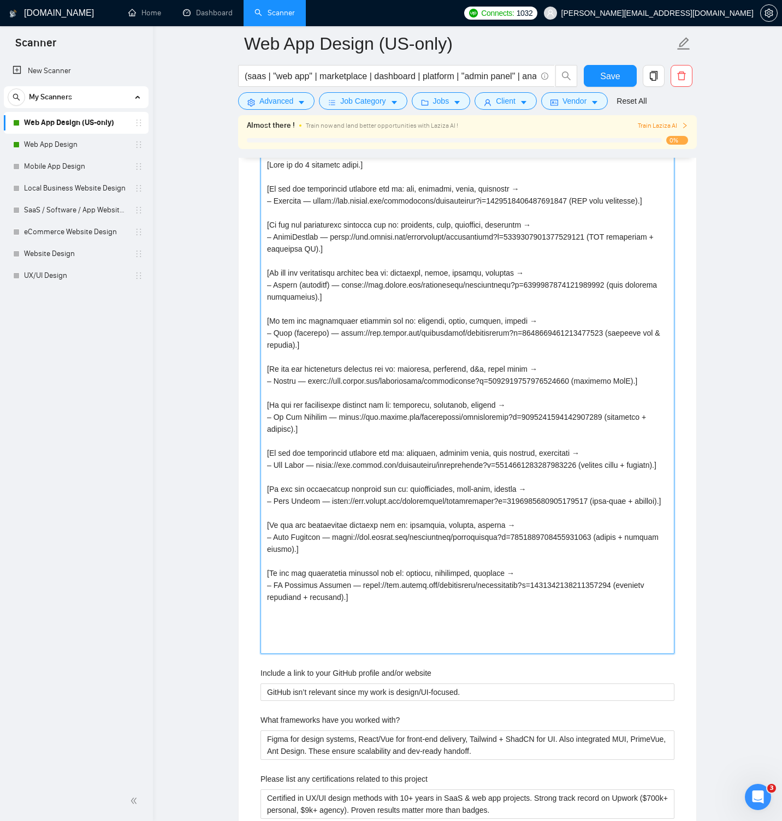
type projects "[Lore ip do 6 sitametc adipi.] [El sed doe temporincid utlabore etd ma: ali, en…"
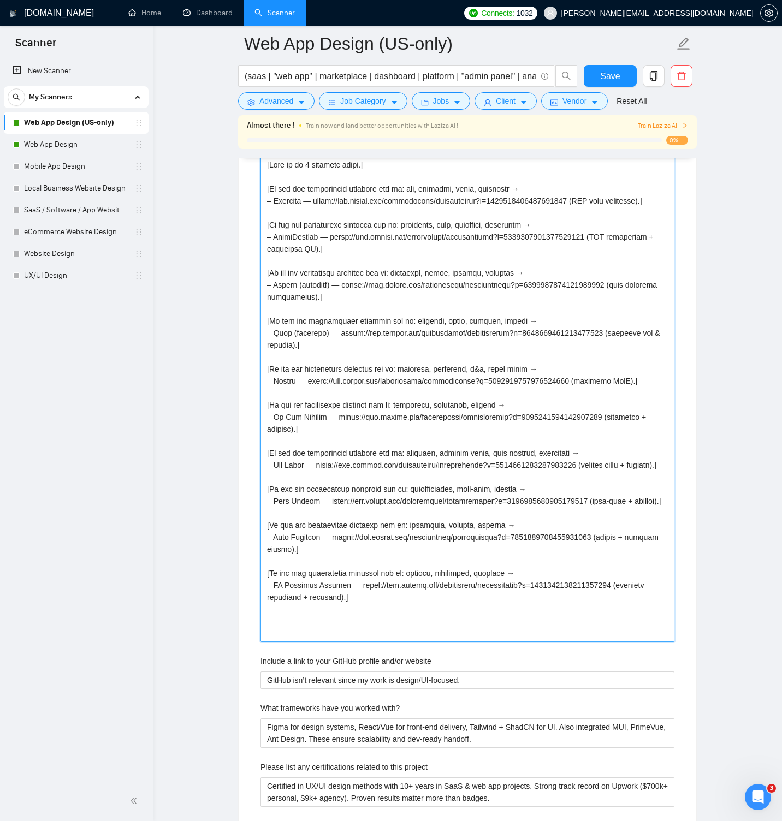
type projects "[Lore ip do 6 sitametc adipi.] [El sed doe temporincid utlabore etd ma: ali, en…"
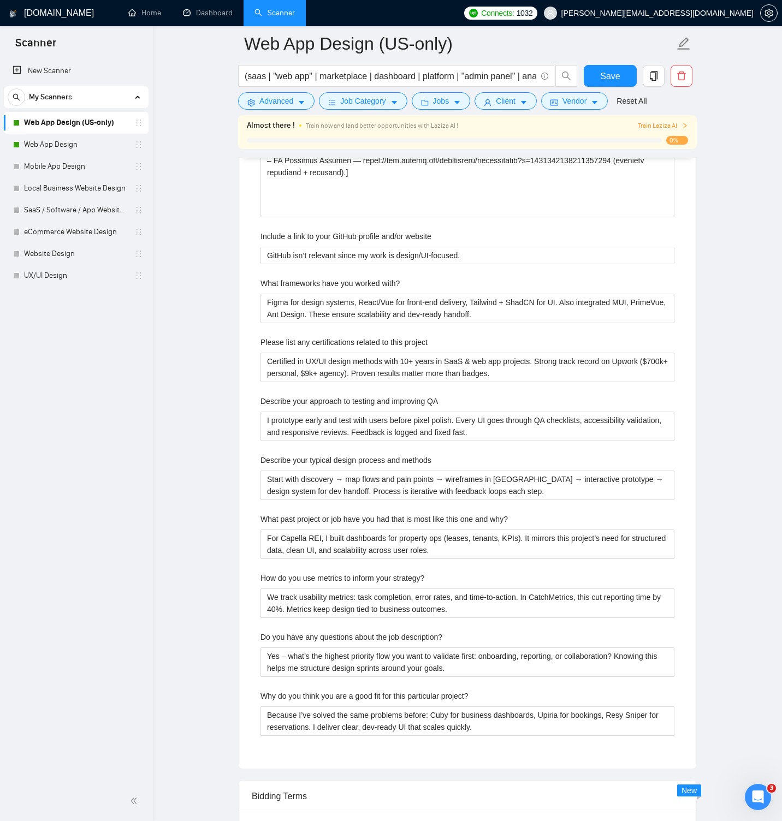
scroll to position [2307, 0]
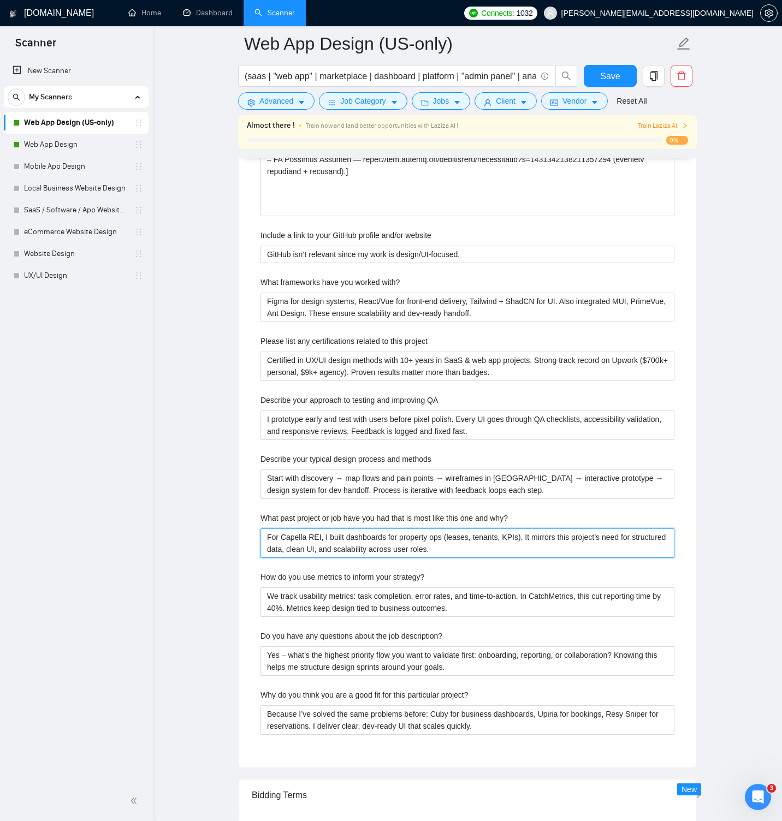
click at [514, 556] on why\? "For Capella REI, I built dashboards for property ops (leases, tenants, KPIs). I…" at bounding box center [467, 543] width 414 height 29
paste why\? "[Lorem ipsumdo SIT amet conse adip.] [eli/seddoeiu/tempo/incididun → Utlabore —…"
type why\? "[Lorem ipsumdo SIT amet conse adip.] [eli/seddoeiu/tempo/incididun → Utlabore —…"
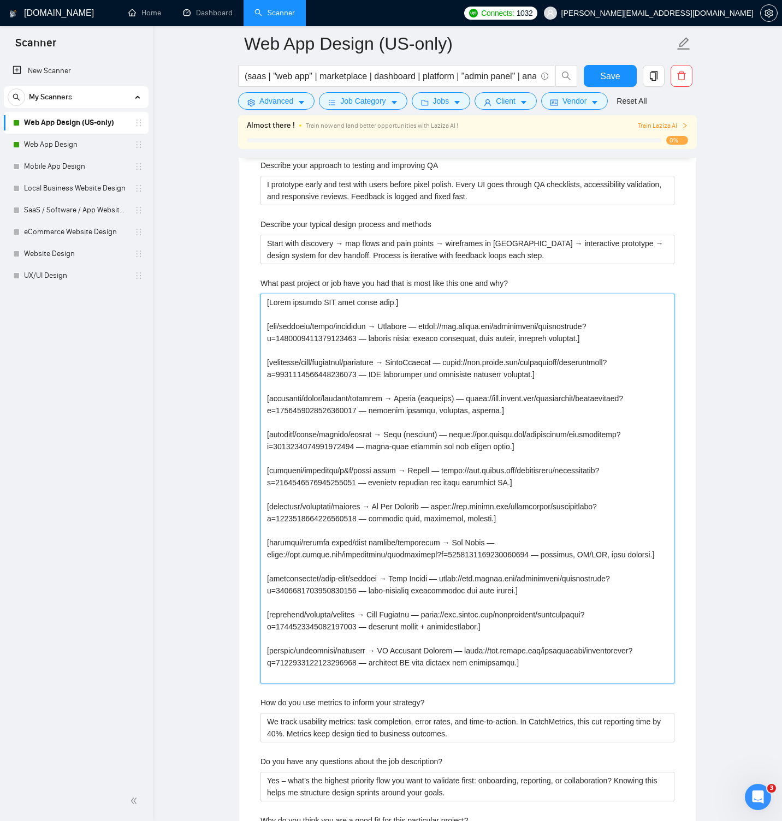
scroll to position [2614, 0]
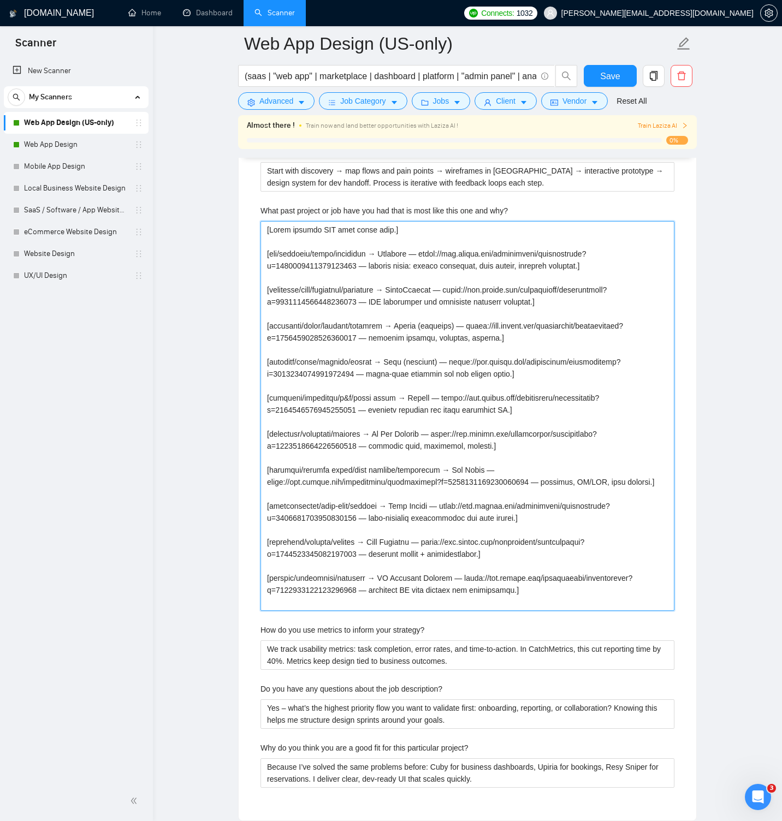
type why\? "[Lorem ipsumdo SIT amet conse adip.] [eli/seddoeiu/tempo/incididun → Utlabore —…"
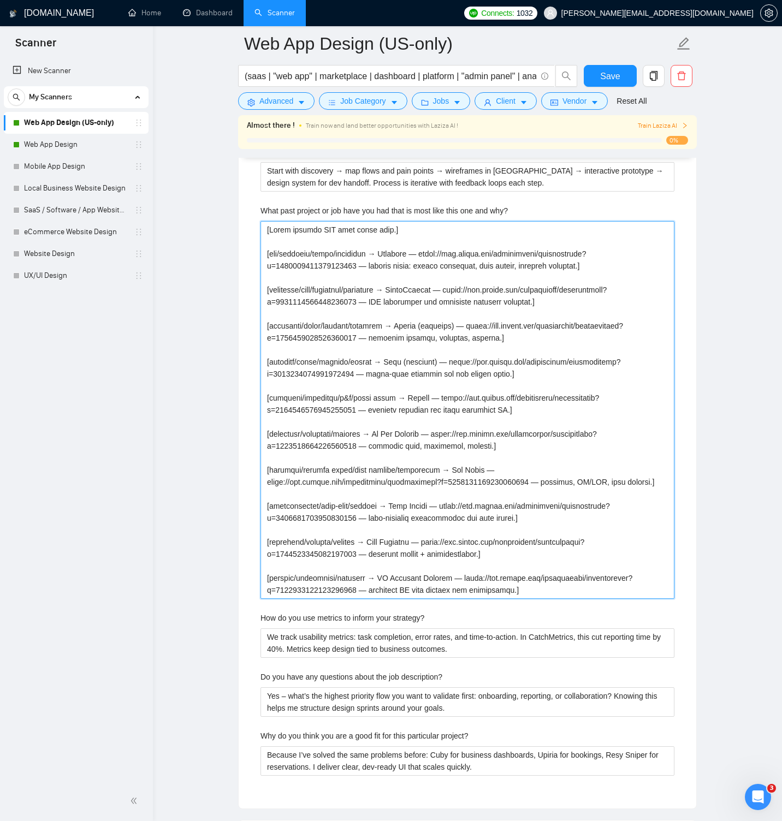
type why\? "[Lorem ipsumdo SIT amet conse adip.] [eli/seddoeiu/tempo/incididun → Utlabore —…"
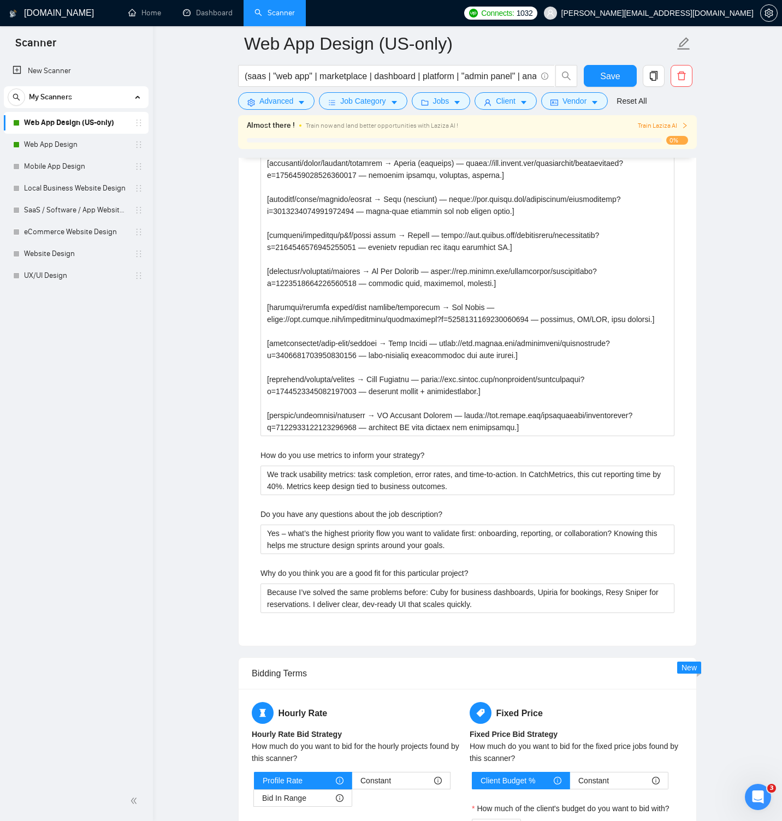
scroll to position [2779, 0]
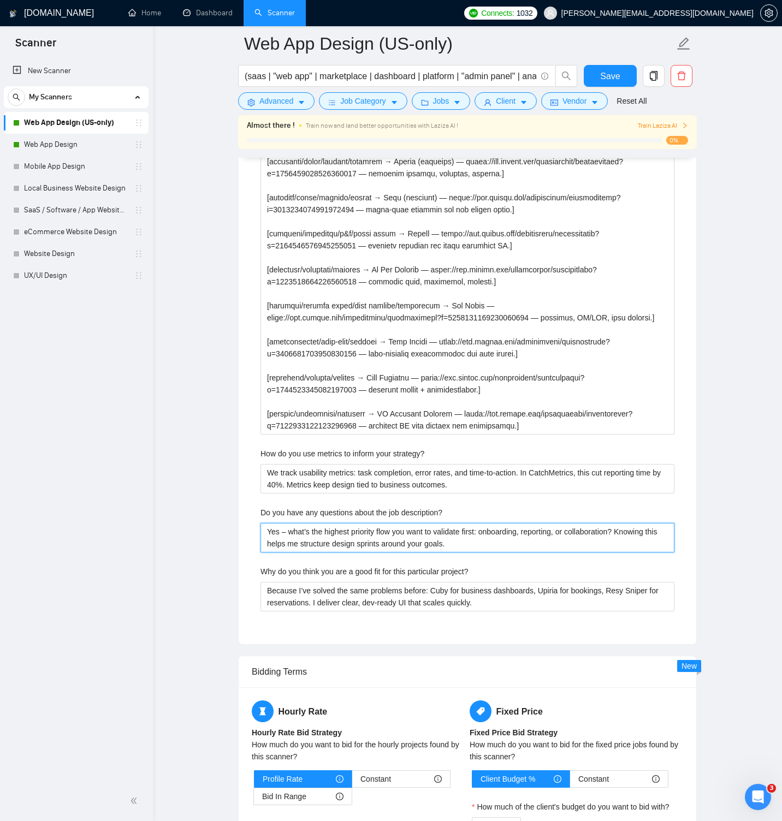
click at [382, 552] on description\? "Yes – what’s the highest priority flow you want to validate first: onboarding, …" at bounding box center [467, 537] width 414 height 29
paste description\? "let’s align on a quick call so I can confirm scope and provide precise estimate…"
type description\? "Yes — let’s align on a quick call so I can confirm scope and provide precise es…"
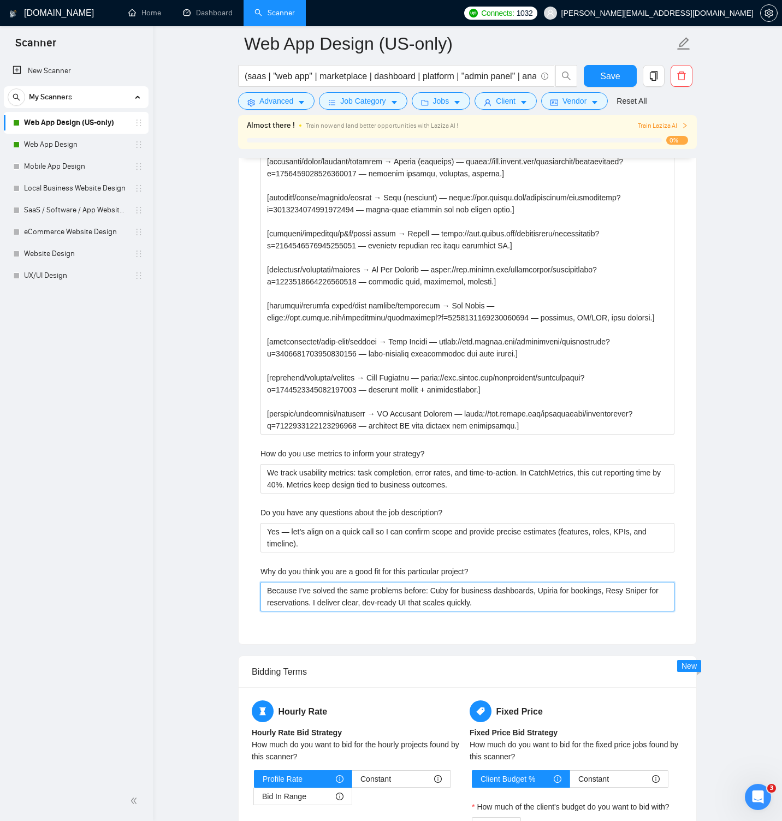
click at [323, 609] on project\? "Because I’ve solved the same problems before: Cuby for business dashboards, Upi…" at bounding box center [467, 596] width 414 height 29
paste project\? "[Lorem ipsumdo SIT ametcons adip. Elit ≤826 seddo.] [eiu/temporin/utlab/etdolor…"
type project\? "[Lorem ipsumdo SIT ametcons adip. Elit ≤826 seddo.] [eiu/temporin/utlab/etdolor…"
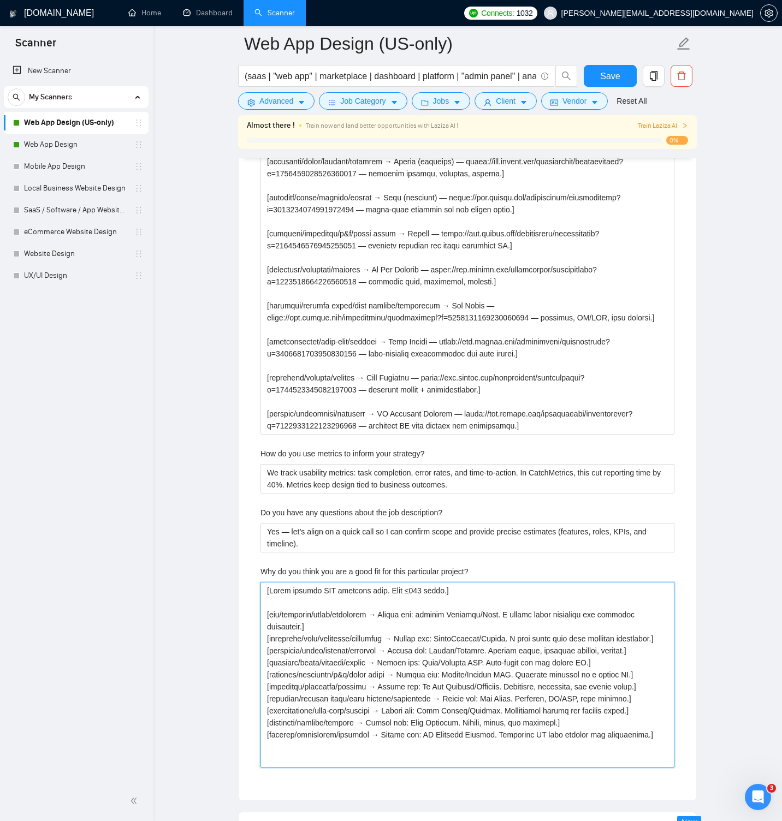
type project\? "[Lorem ipsumdo SIT ametcons adip. Elit ≤826 seddo.] [eiu/temporin/utlab/etdolor…"
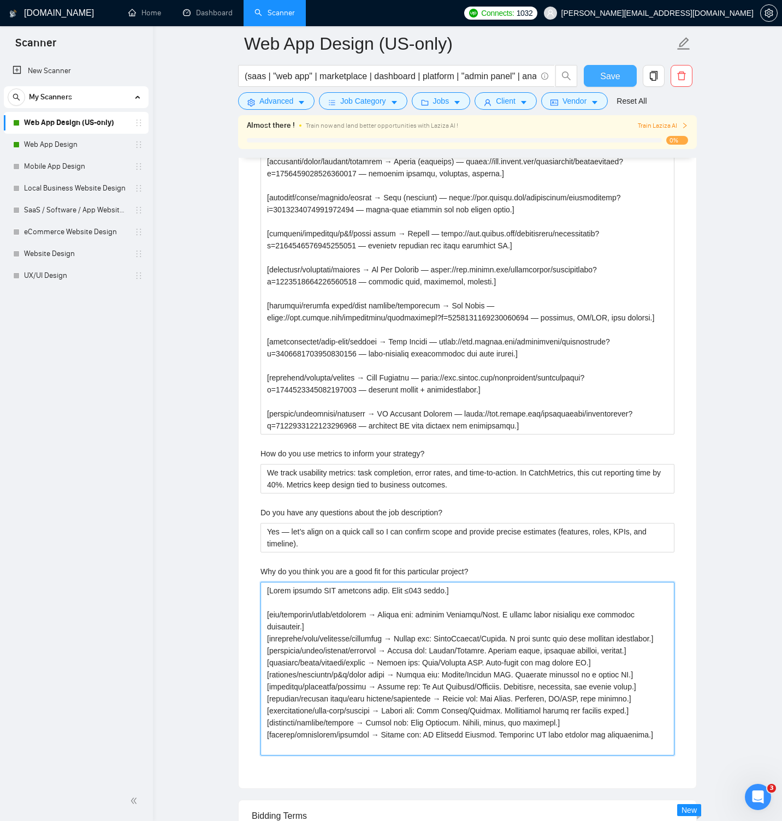
type project\? "[Lorem ipsumdo SIT ametcons adip. Elit ≤826 seddo.] [eiu/temporin/utlab/etdolor…"
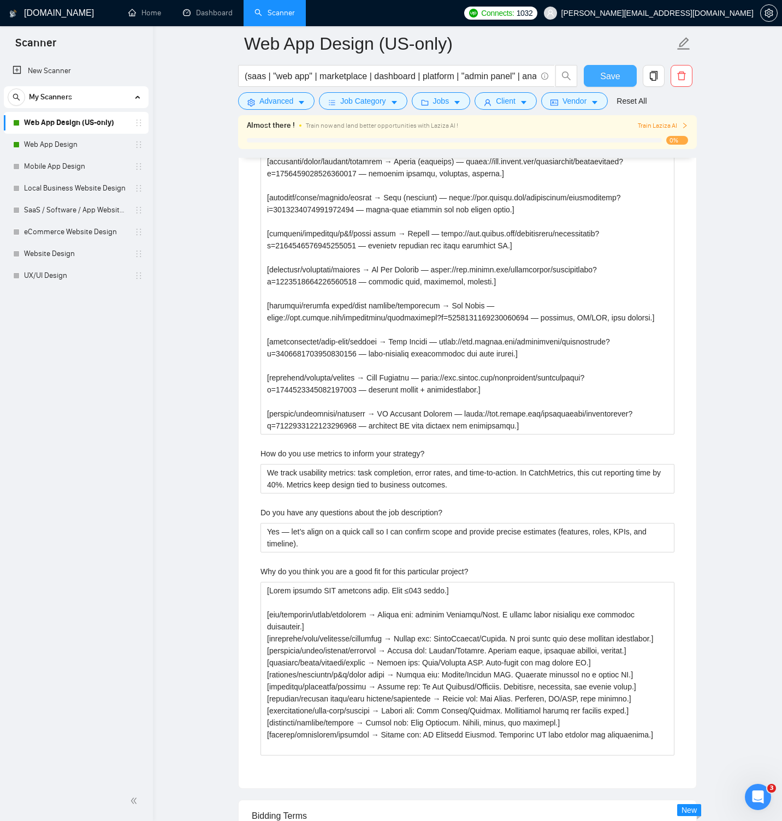
click at [593, 77] on button "Save" at bounding box center [610, 76] width 53 height 22
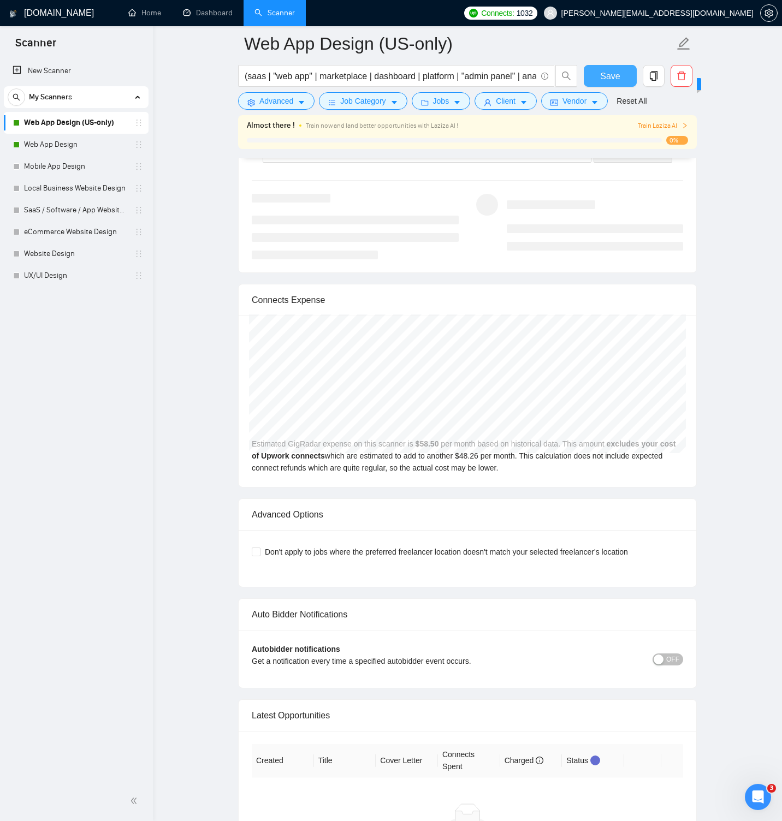
scroll to position [2483, 0]
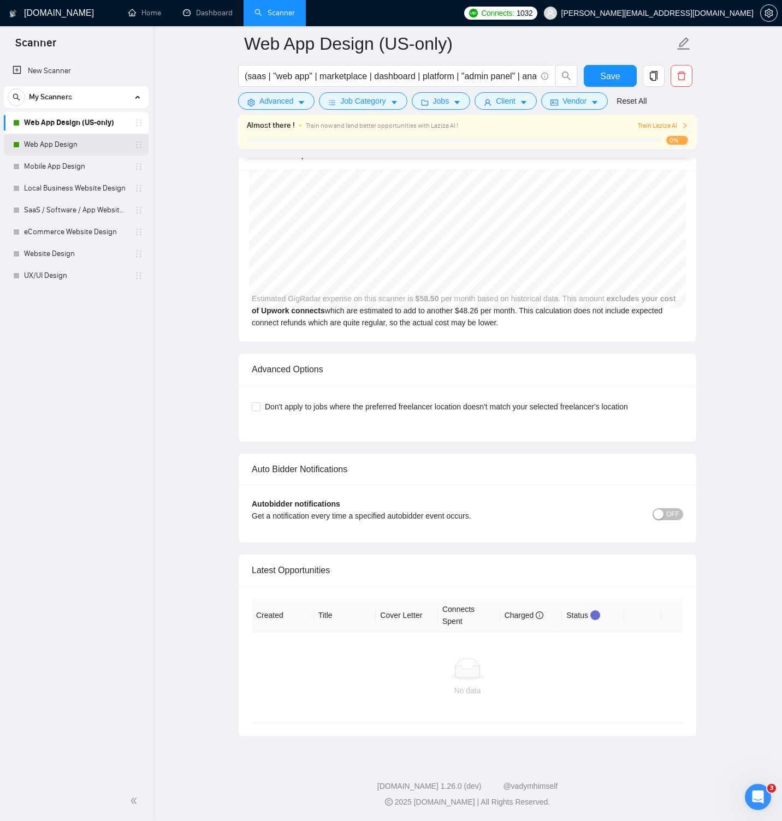
click at [92, 141] on link "Web App Design" at bounding box center [76, 145] width 104 height 22
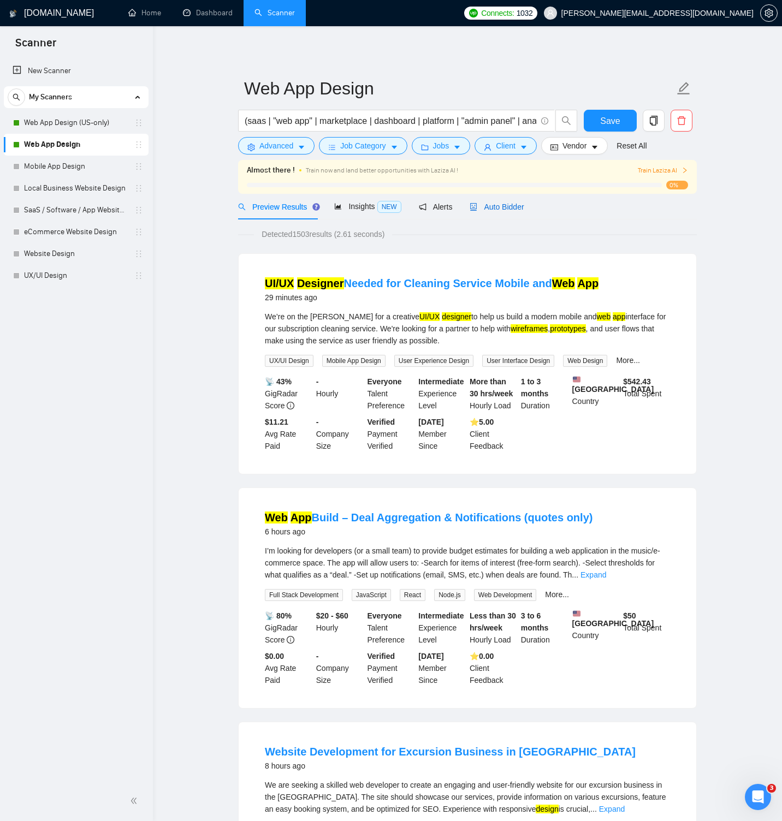
click at [505, 201] on div "Auto Bidder" at bounding box center [497, 207] width 54 height 12
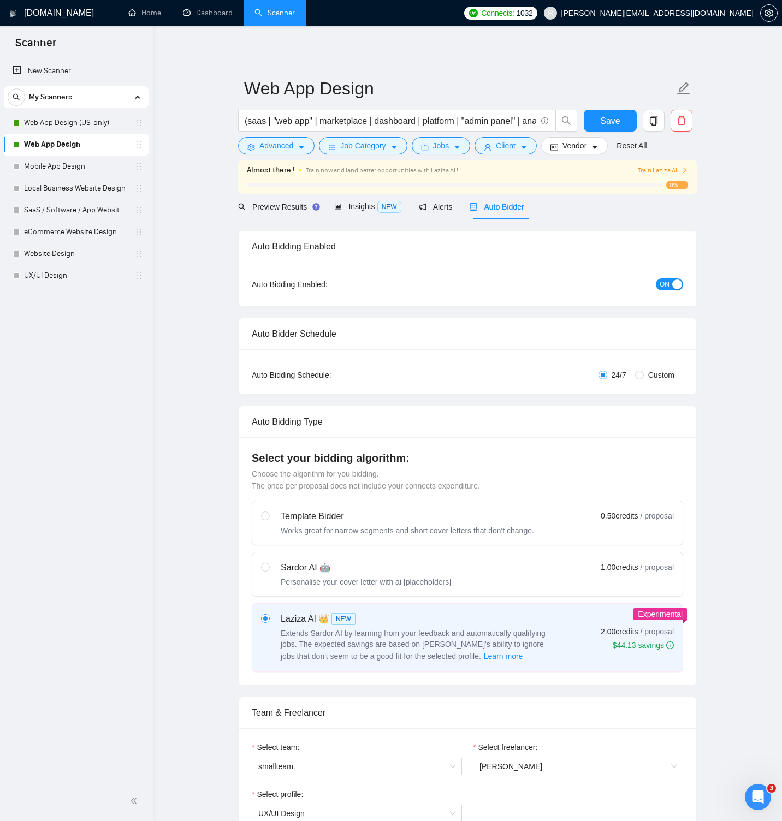
radio input "false"
radio input "true"
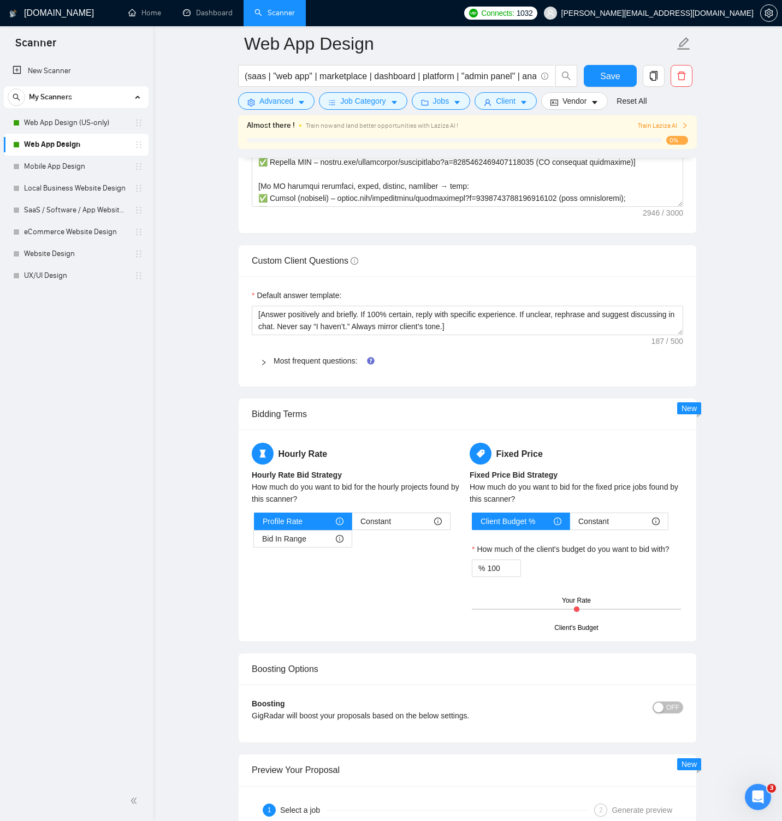
scroll to position [1642, 0]
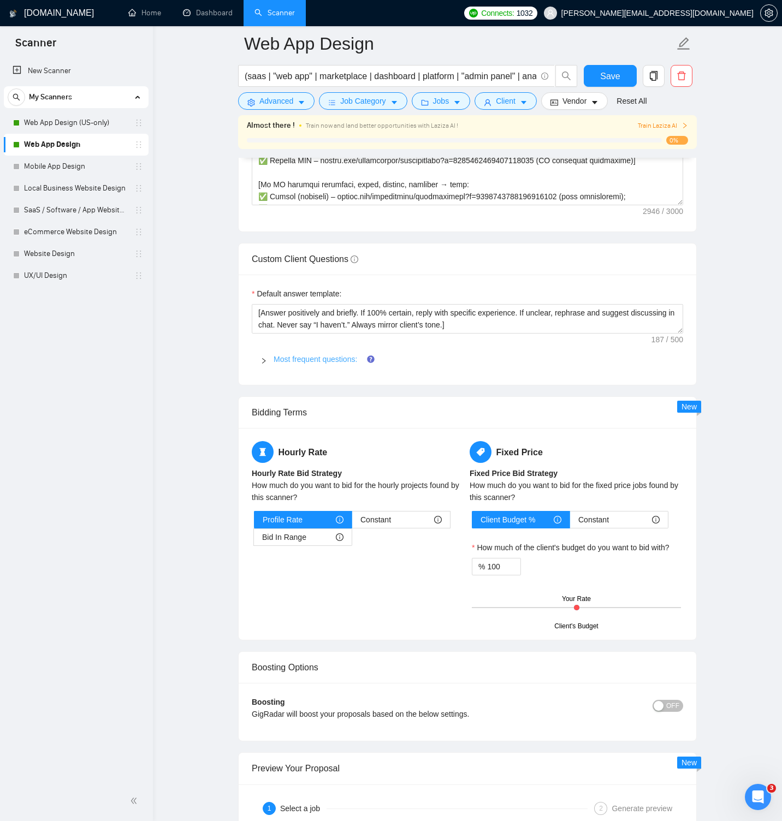
click at [297, 364] on link "Most frequent questions:" at bounding box center [316, 359] width 84 height 9
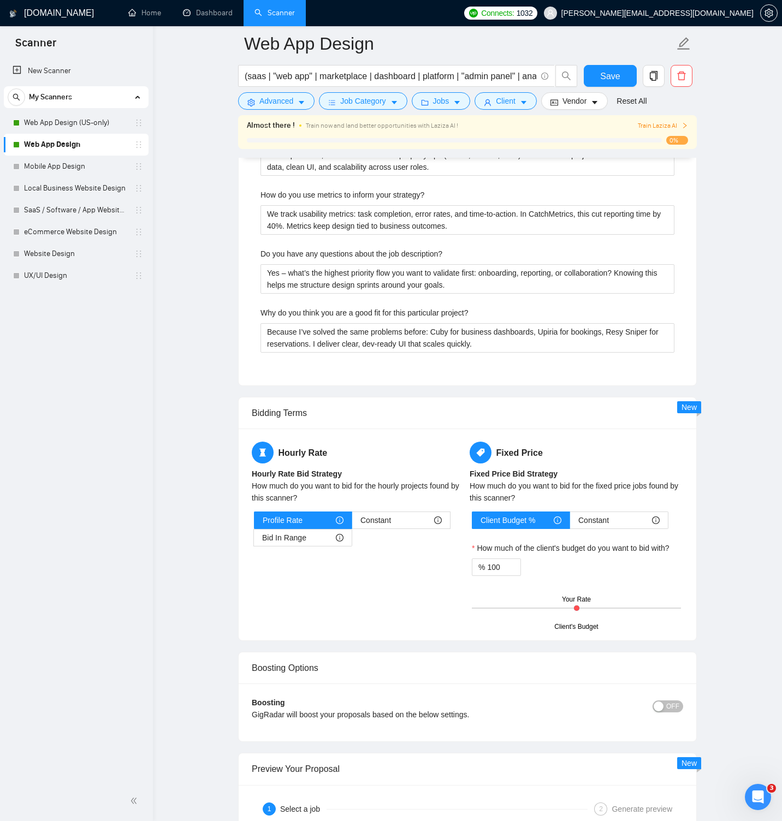
scroll to position [2283, 0]
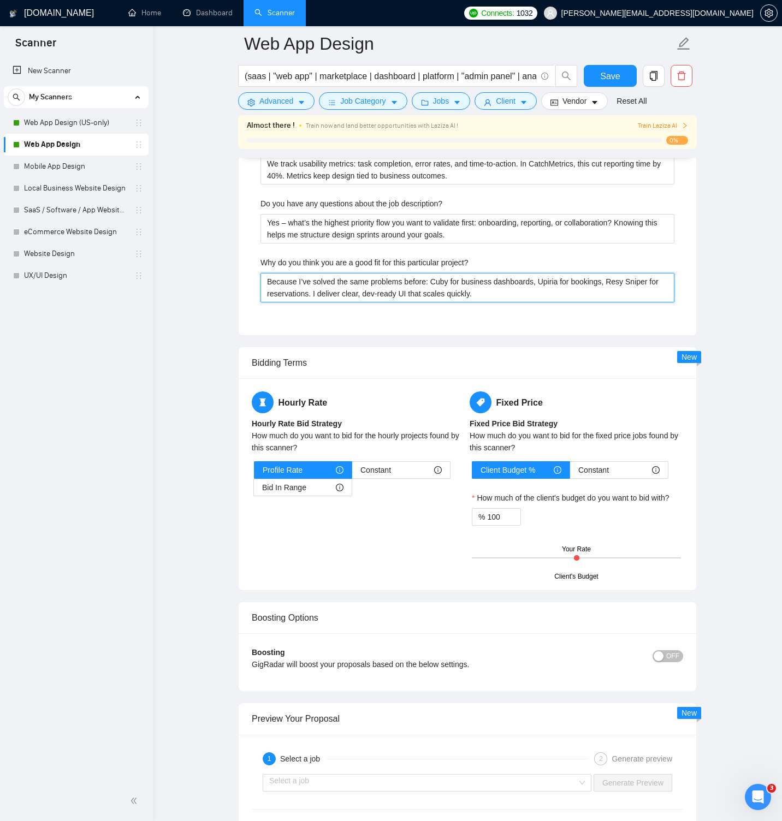
click at [289, 302] on project\? "Because I’ve solved the same problems before: Cuby for business dashboards, Upi…" at bounding box center [467, 287] width 414 height 29
paste project\? "[Lorem ipsumdo SIT ametcons adip. Elit ≤826 seddo.] [eiu/temporin/utlab/etdolor…"
type project\? "[Lorem ipsumdo SIT ametcons adip. Elit ≤826 seddo.] [eiu/temporin/utlab/etdolor…"
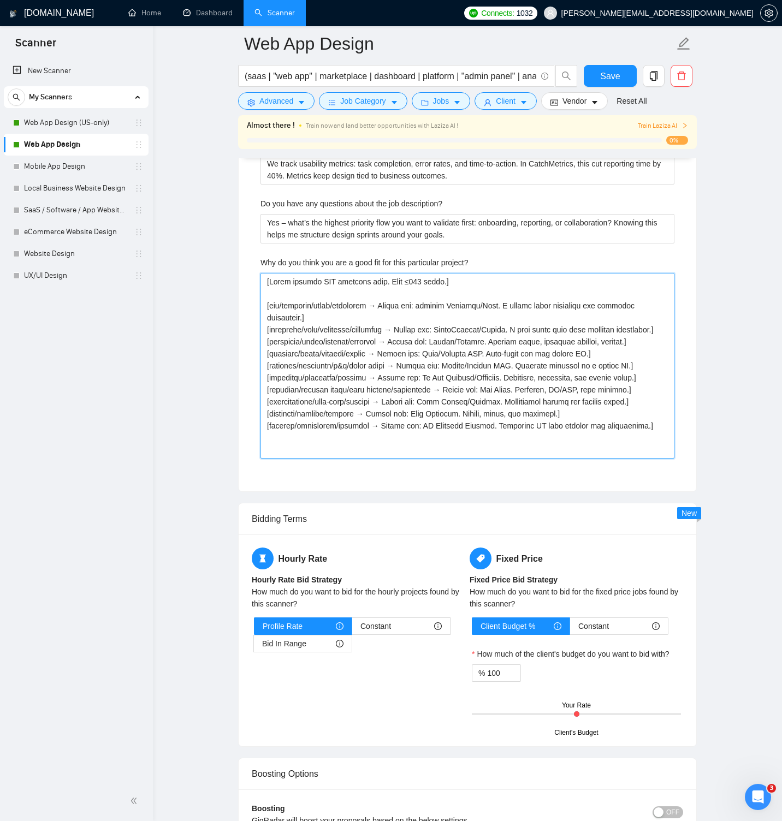
type project\? "[Lorem ipsumdo SIT ametcons adip. Elit ≤826 seddo.] [eiu/temporin/utlab/etdolor…"
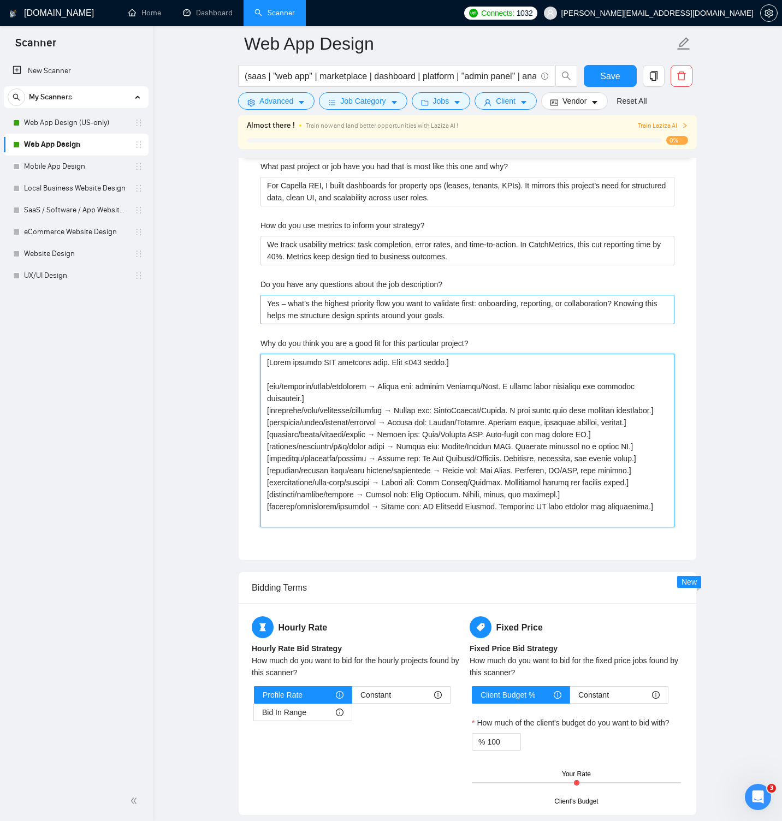
scroll to position [2189, 0]
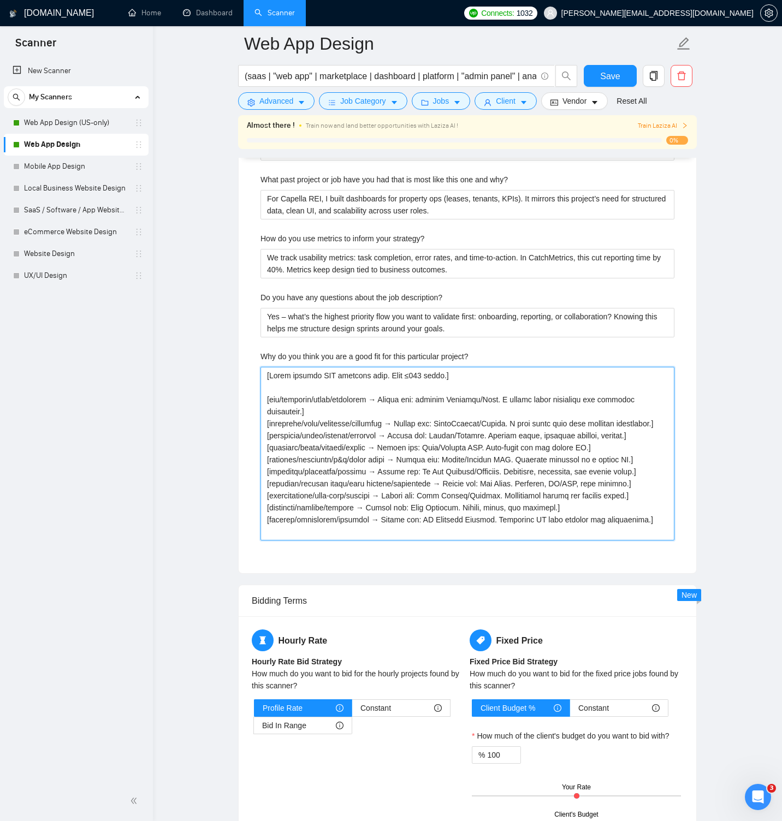
type project\? "[Lorem ipsumdo SIT ametcons adip. Elit ≤826 seddo.] [eiu/temporin/utlab/etdolor…"
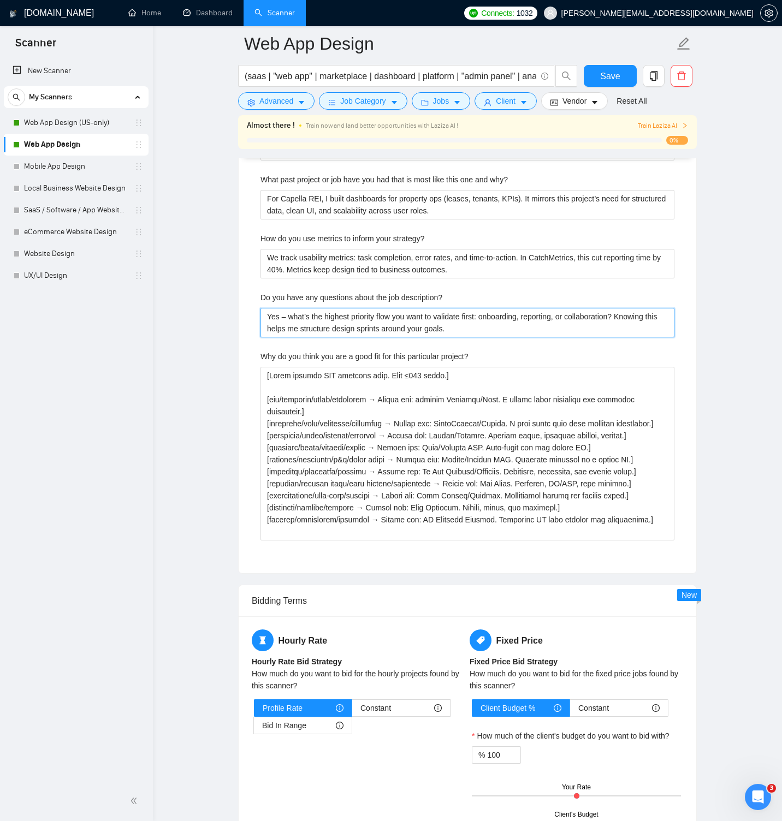
click at [342, 337] on description\? "Yes – what’s the highest priority flow you want to validate first: onboarding, …" at bounding box center [467, 322] width 414 height 29
paste description\? "let’s align on a quick call so I can confirm scope and provide precise estimate…"
type description\? "Yes — let’s align on a quick call so I can confirm scope and provide precise es…"
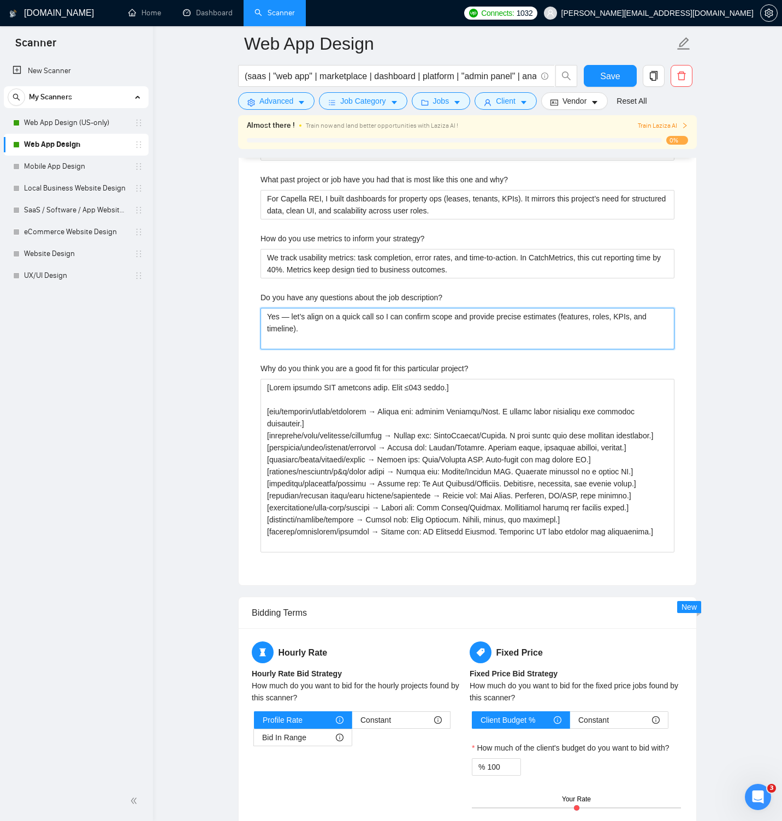
type description\? "Yes — let’s align on a quick call so I can confirm scope and provide precise es…"
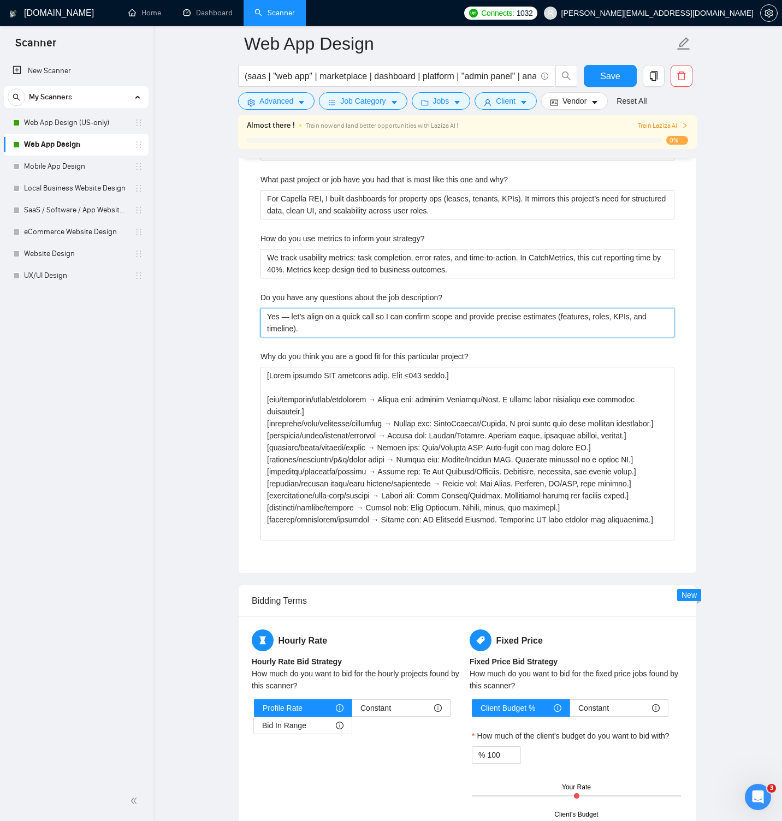
type description\? "Yes — let’s align on a quick call so I can confirm scope and provide precise es…"
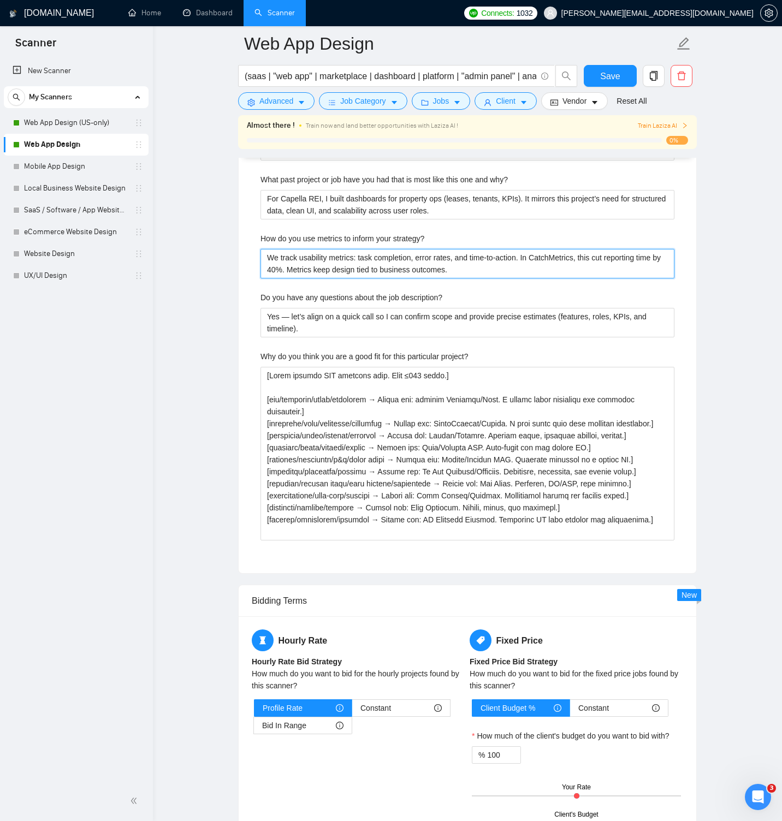
click at [534, 275] on strategy\? "We track usability metrics: task completion, error rates, and time-to-action. I…" at bounding box center [467, 263] width 414 height 29
click at [317, 278] on strategy\? "We track usability metrics: task completion, error rates, and time-to-action. I…" at bounding box center [467, 263] width 414 height 29
type strategy\? "We track usability metrics: task completion, error rates, and time-to-action. M…"
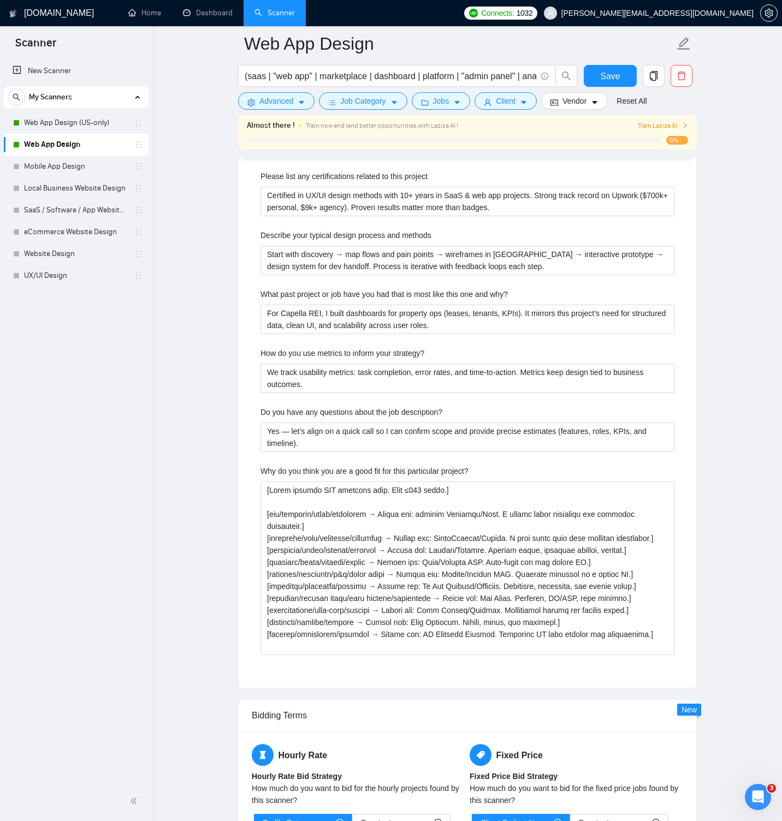
scroll to position [2069, 0]
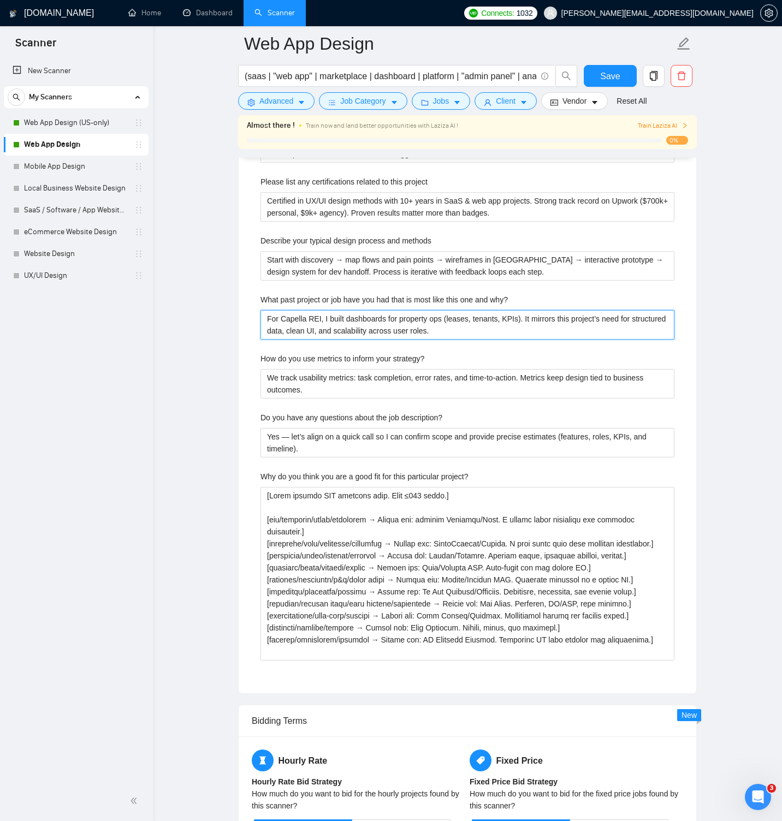
click at [304, 336] on why\? "For Capella REI, I built dashboards for property ops (leases, tenants, KPIs). I…" at bounding box center [467, 324] width 414 height 29
paste why\? "[Lorem ipsumdo SIT amet conse adip.] [eli/seddoeiu/tempo/incididun → Utlabore —…"
type why\? "[Lorem ipsumdo SIT amet conse adip.] [eli/seddoeiu/tempo/incididun → Utlabore —…"
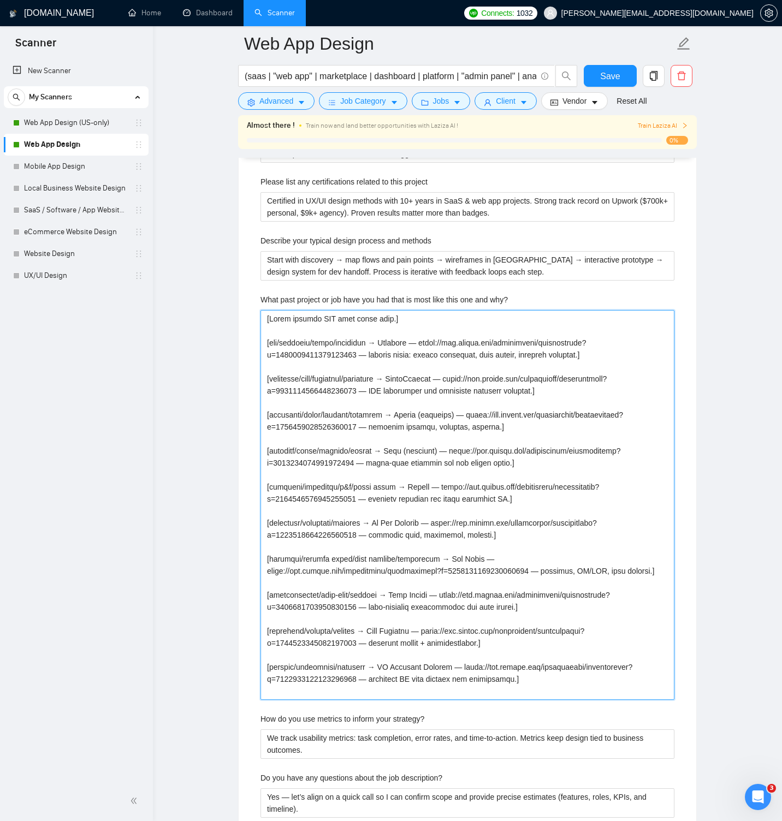
type why\? "[Lorem ipsumdo SIT amet conse adip.] [eli/seddoeiu/tempo/incididun → Utlabore —…"
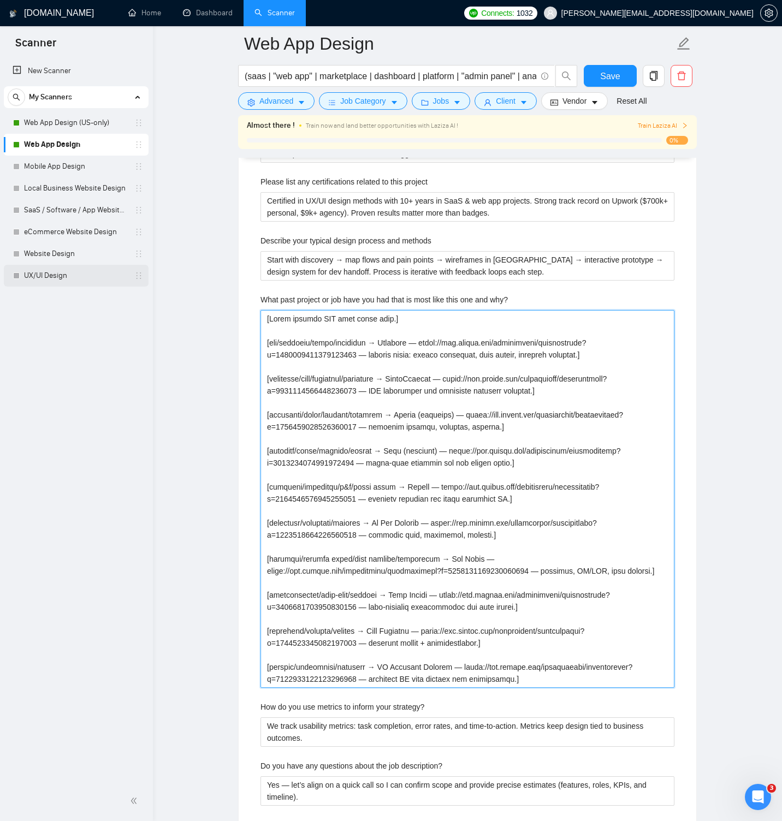
type why\? "[Lorem ipsumdo SIT amet conse adip.] [eli/seddoeiu/tempo/incididun → Utlabore —…"
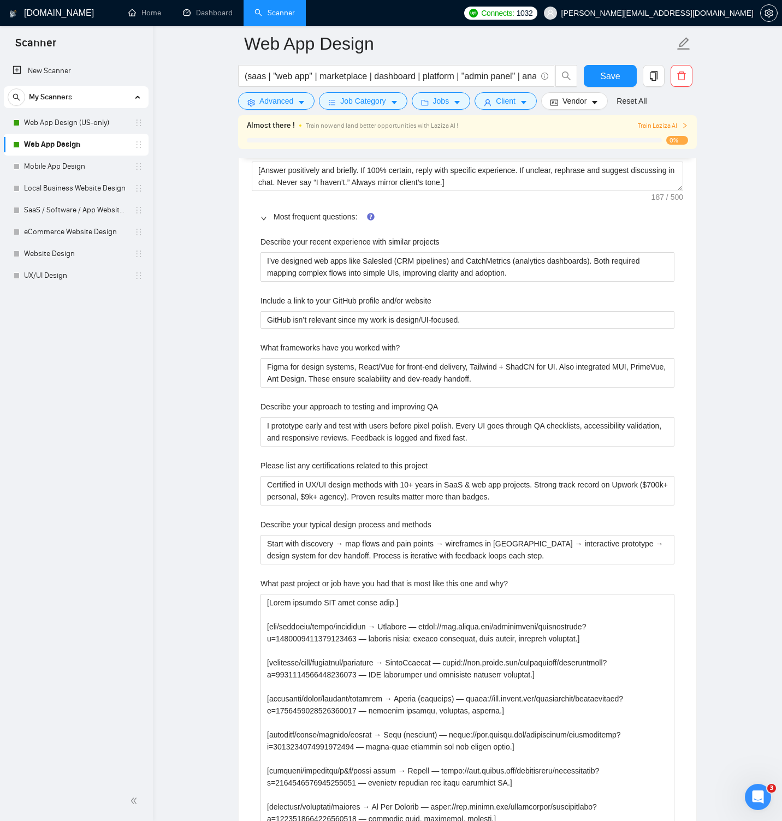
scroll to position [1785, 0]
click at [385, 280] on projects "I’ve designed web apps like Salesled (CRM pipelines) and CatchMetrics (analytic…" at bounding box center [467, 266] width 414 height 29
paste projects "[Lore ip do 6 sitametc adipi.] [El sed doe temporincid utlabore etd ma: ali, en…"
type projects "[Lore ip do 6 sitametc adipi.] [El sed doe temporincid utlabore etd ma: ali, en…"
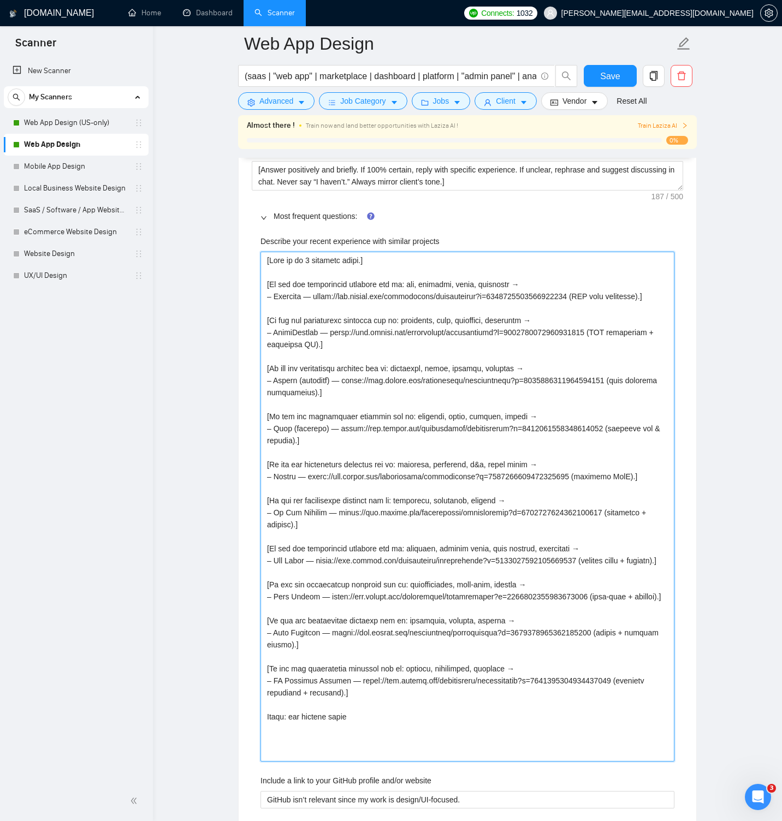
type projects "[Lore ip do 6 sitametc adipi.] [El sed doe temporincid utlabore etd ma: ali, en…"
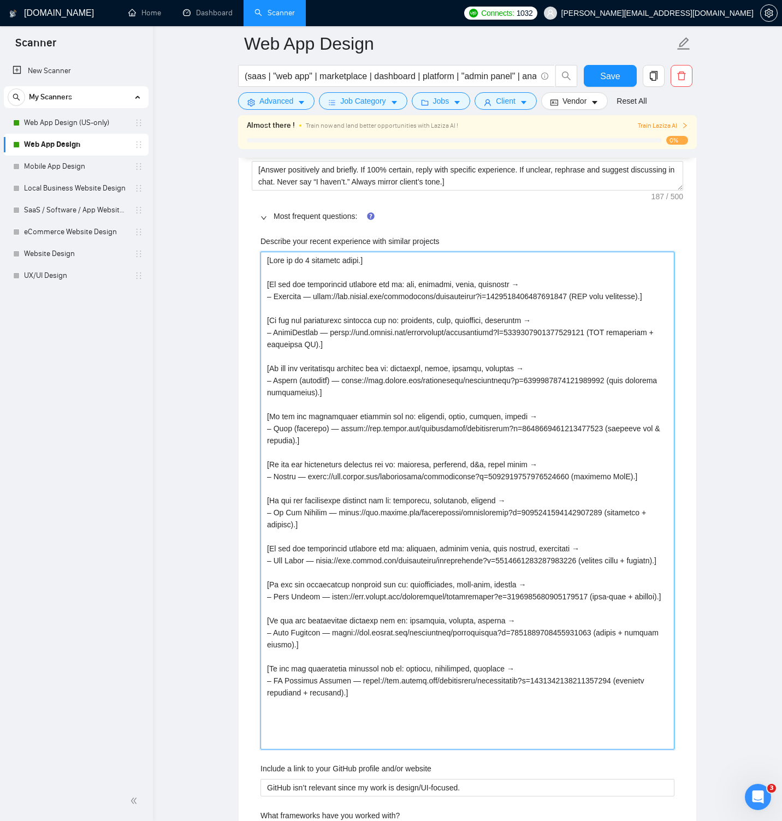
type projects "[Lore ip do 6 sitametc adipi.] [El sed doe temporincid utlabore etd ma: ali, en…"
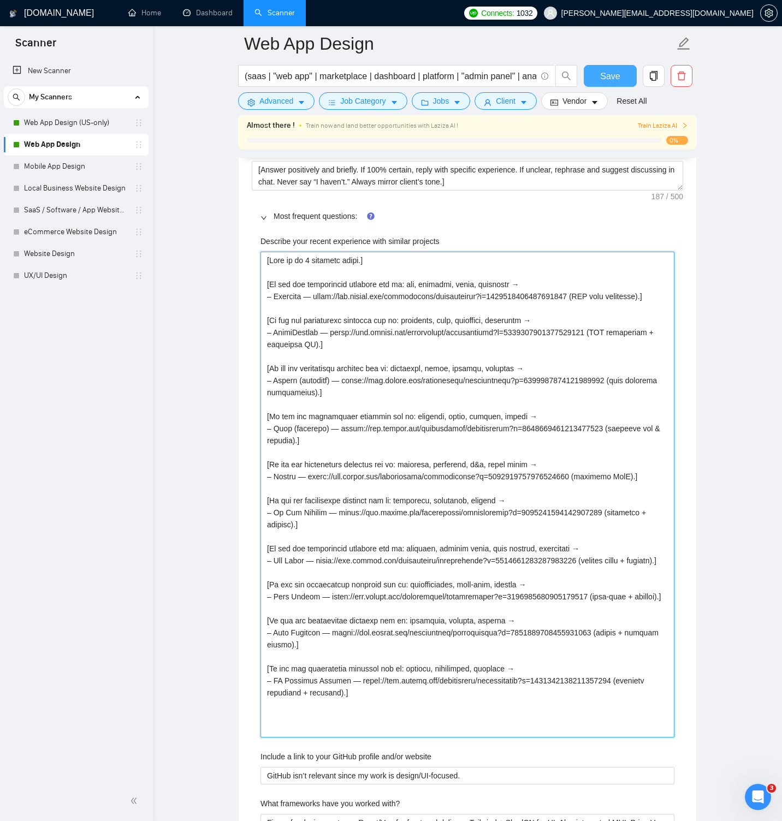
type projects "[Lore ip do 6 sitametc adipi.] [El sed doe temporincid utlabore etd ma: ali, en…"
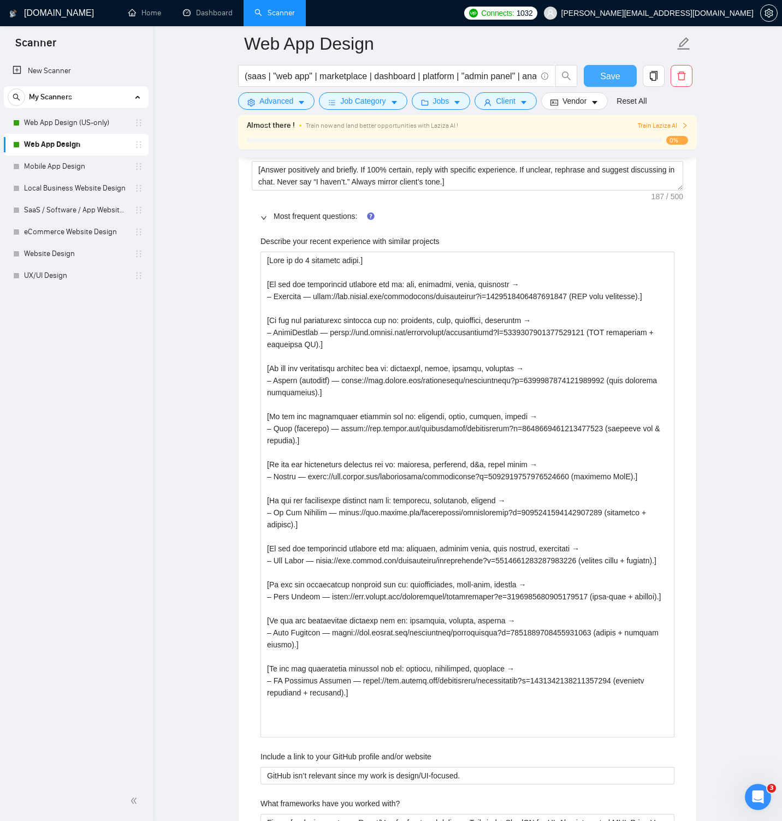
click at [607, 79] on span "Save" at bounding box center [610, 76] width 20 height 14
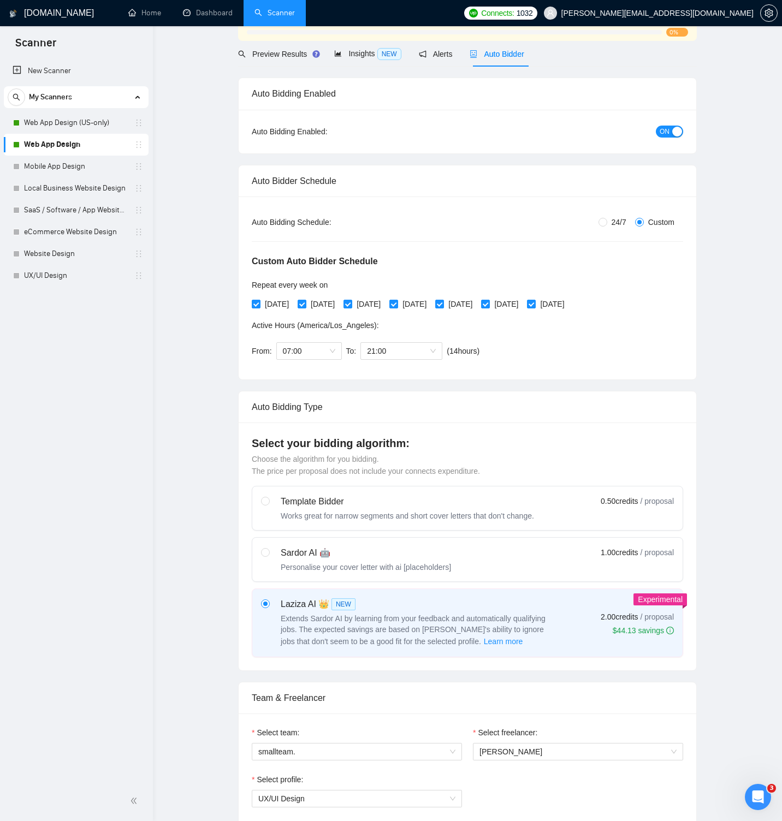
scroll to position [0, 0]
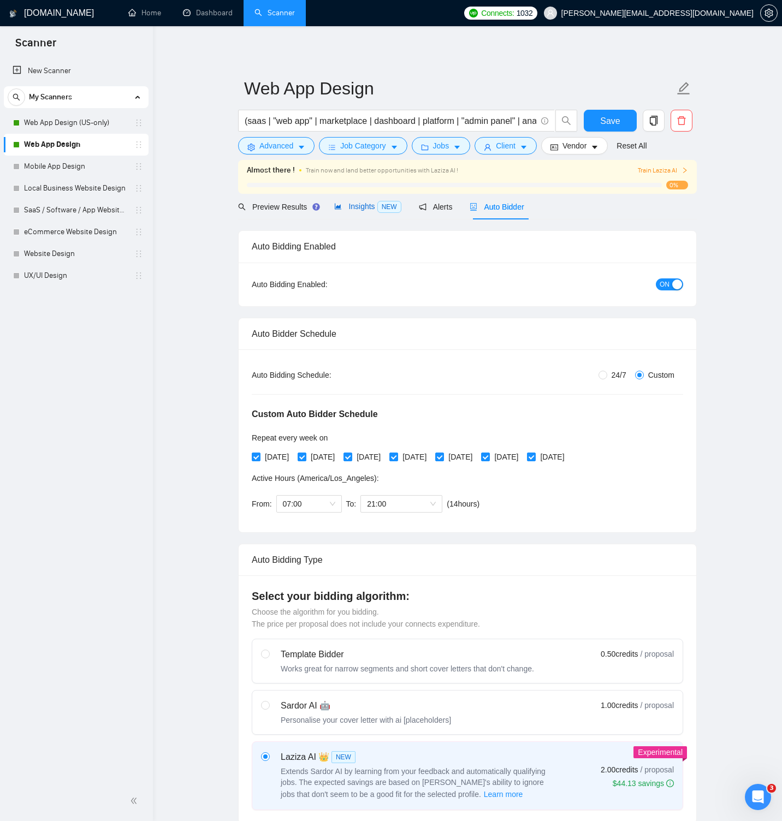
click at [351, 209] on span "Insights NEW" at bounding box center [367, 206] width 67 height 9
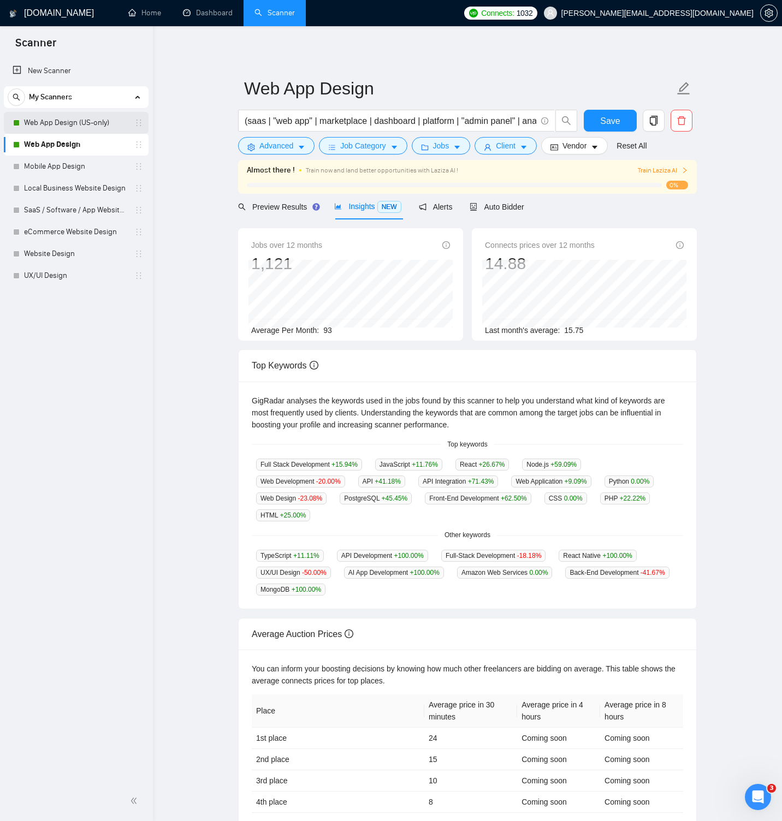
click at [52, 126] on link "Web App Design (US-only)" at bounding box center [76, 123] width 104 height 22
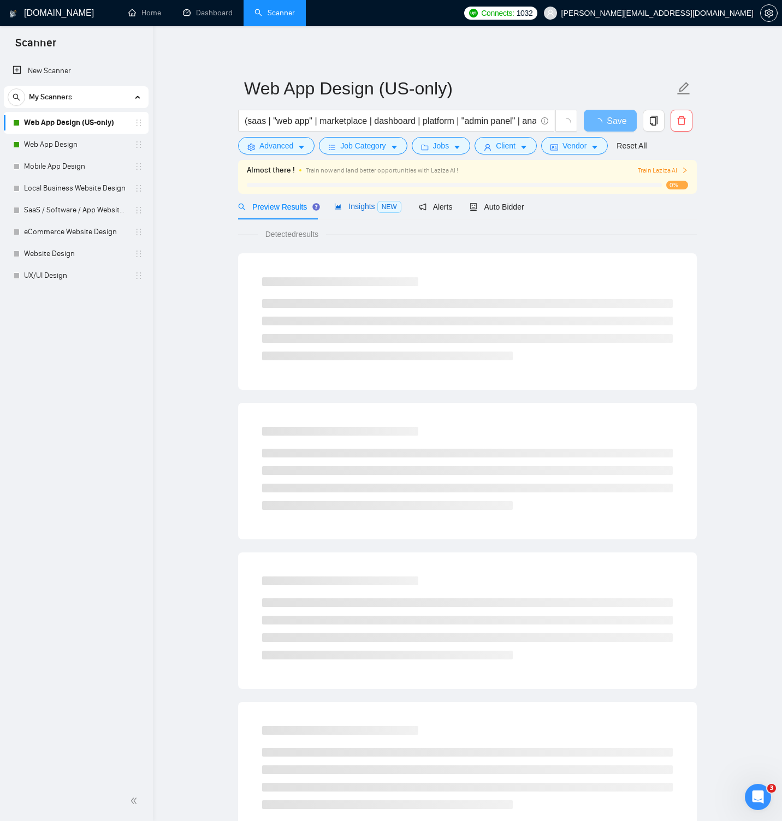
click at [378, 207] on span "Insights NEW" at bounding box center [367, 206] width 67 height 9
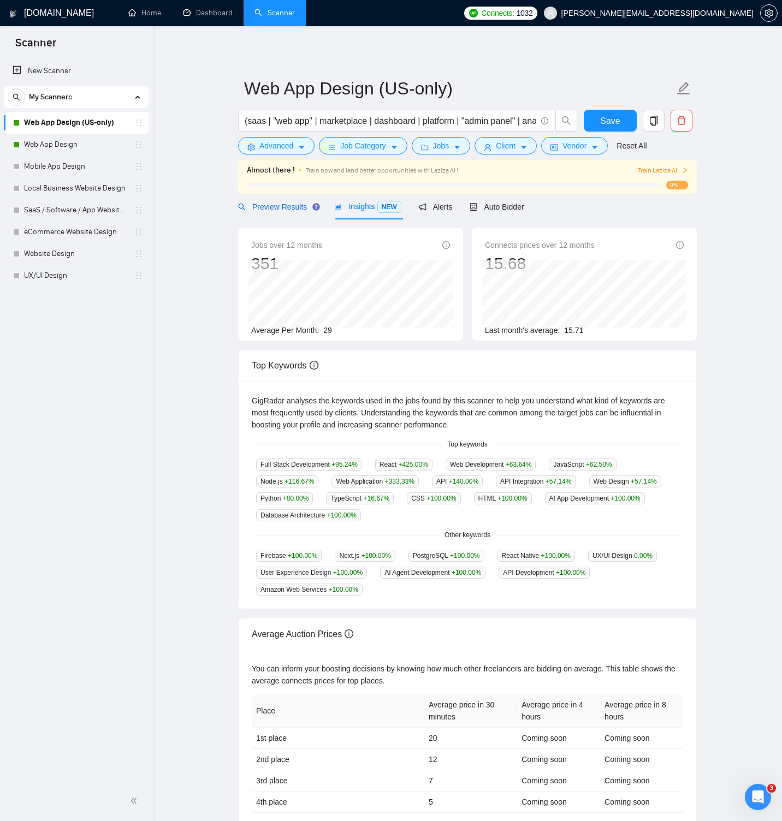
click at [263, 208] on span "Preview Results" at bounding box center [277, 207] width 79 height 9
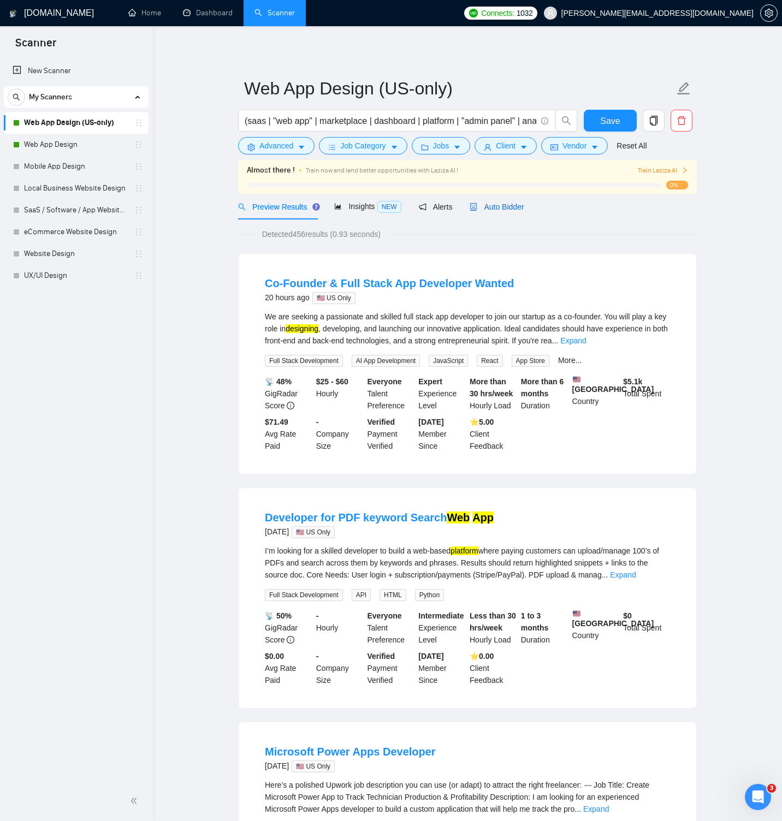
click at [495, 205] on span "Auto Bidder" at bounding box center [497, 207] width 54 height 9
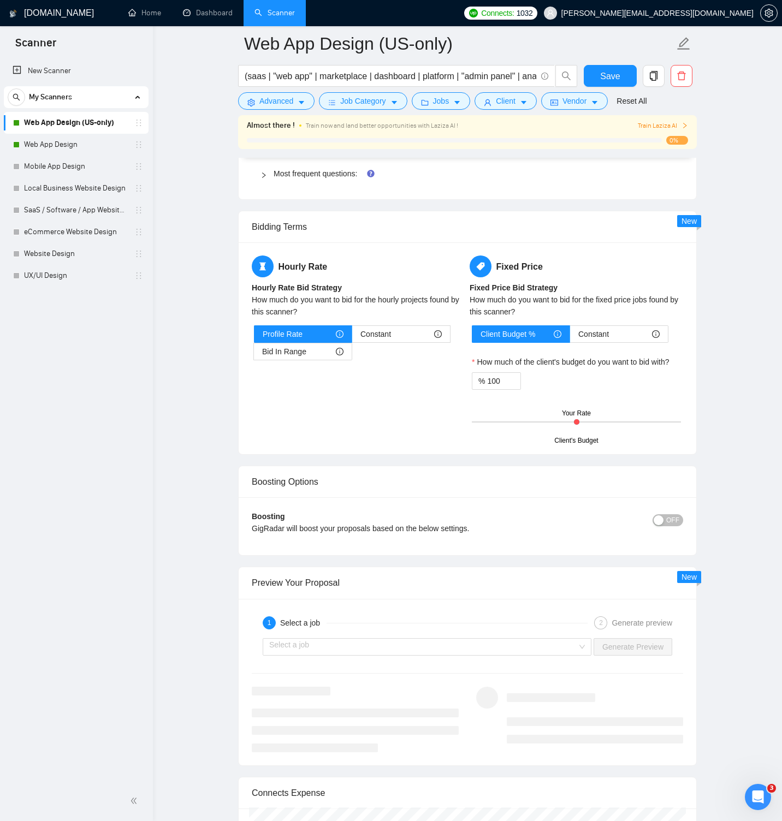
scroll to position [1774, 0]
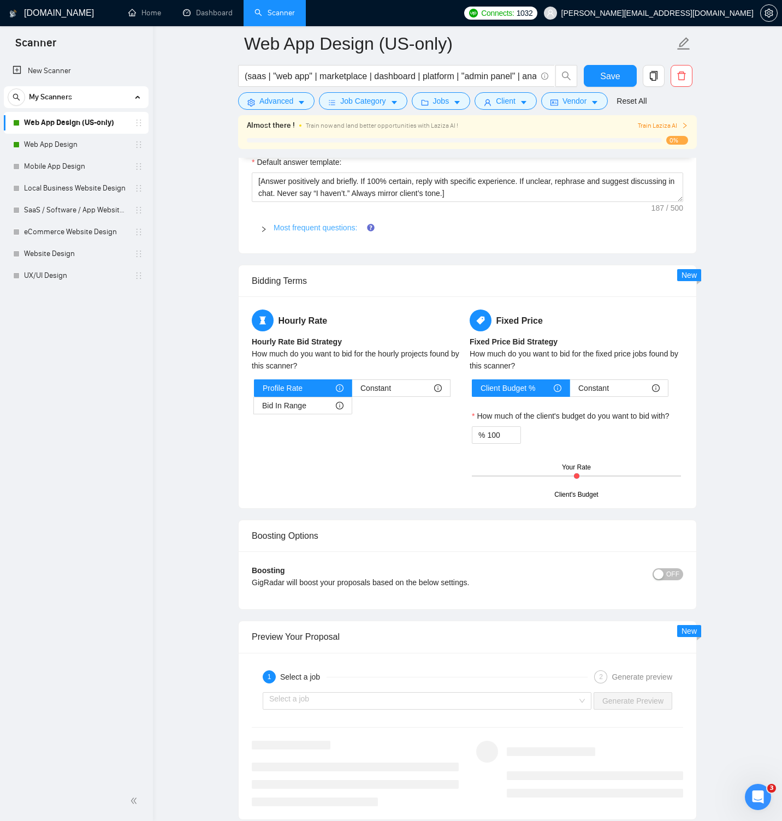
click at [333, 232] on link "Most frequent questions:" at bounding box center [316, 227] width 84 height 9
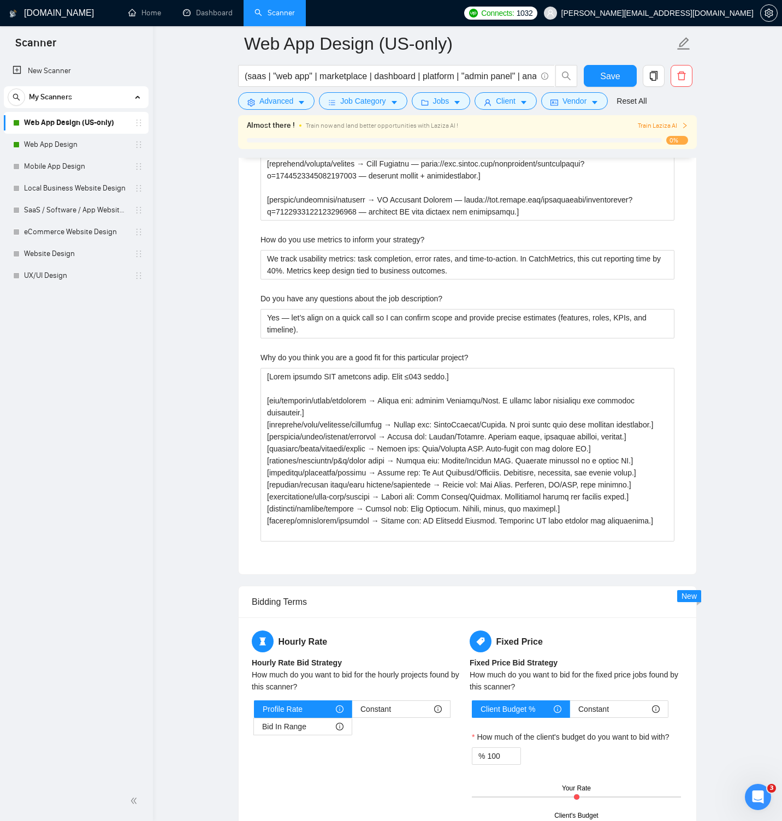
scroll to position [2992, 0]
click at [535, 277] on strategy\? "We track usability metrics: task completion, error rates, and time-to-action. I…" at bounding box center [467, 265] width 414 height 29
click at [318, 280] on strategy\? "We track usability metrics: task completion, error rates, and time-to-action. I…" at bounding box center [467, 265] width 414 height 29
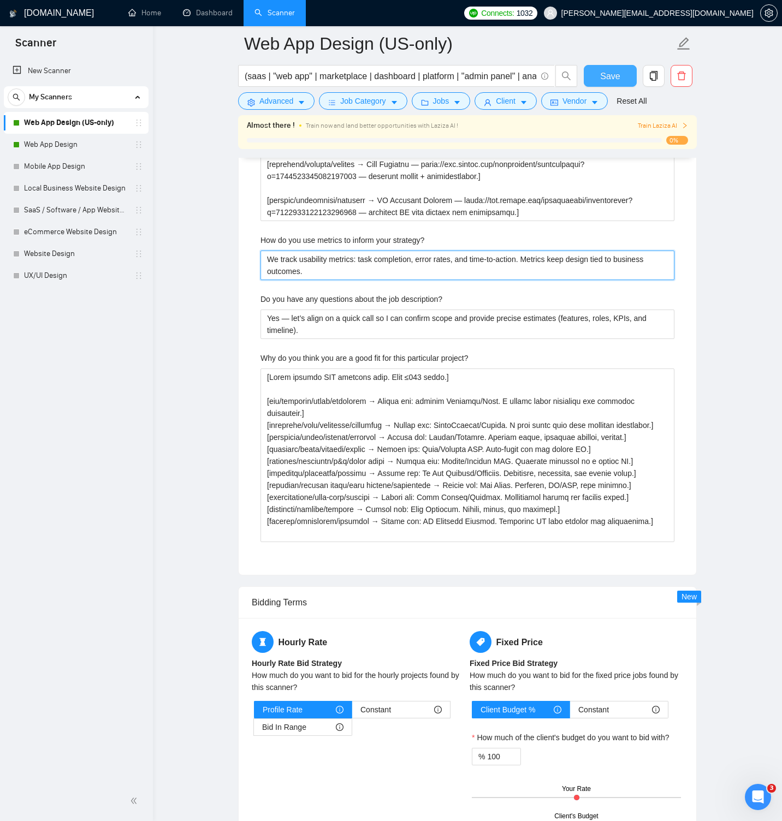
type strategy\? "We track usability metrics: task completion, error rates, and time-to-action. M…"
click at [612, 69] on span "Save" at bounding box center [610, 76] width 20 height 14
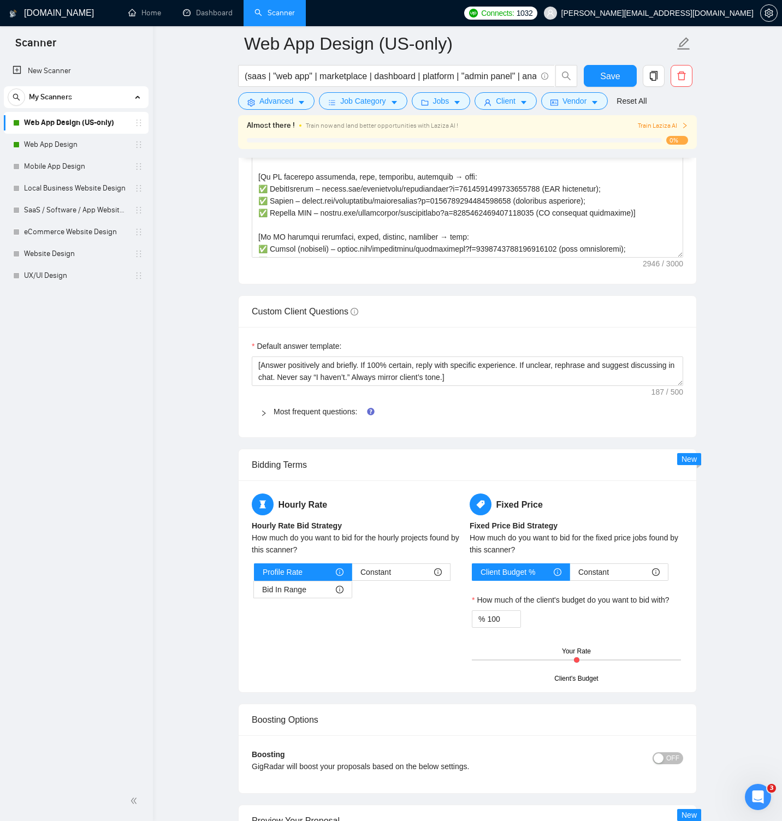
scroll to position [1588, 0]
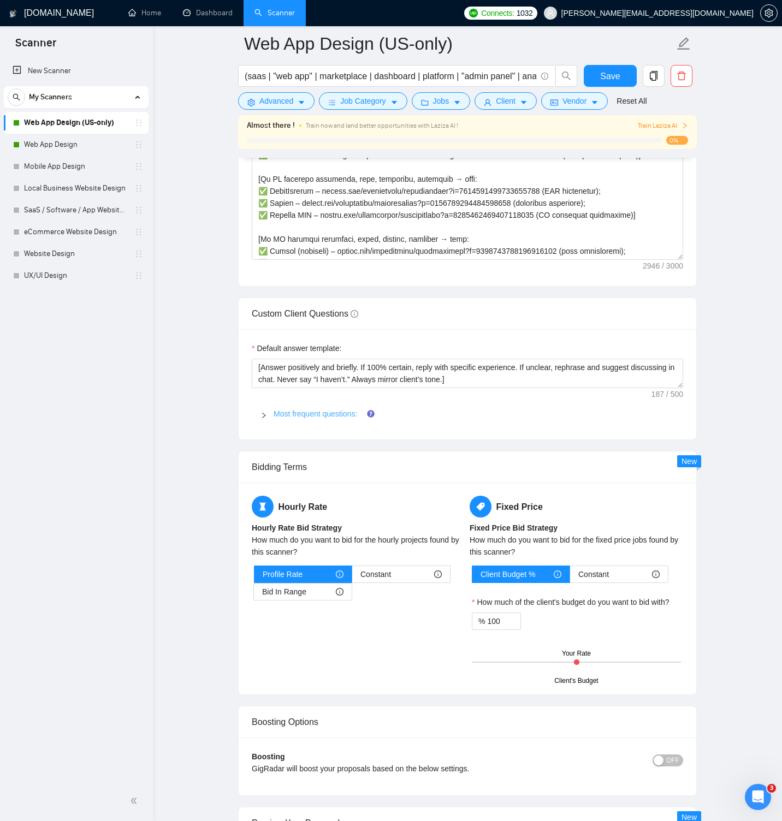
click at [345, 418] on link "Most frequent questions:" at bounding box center [316, 414] width 84 height 9
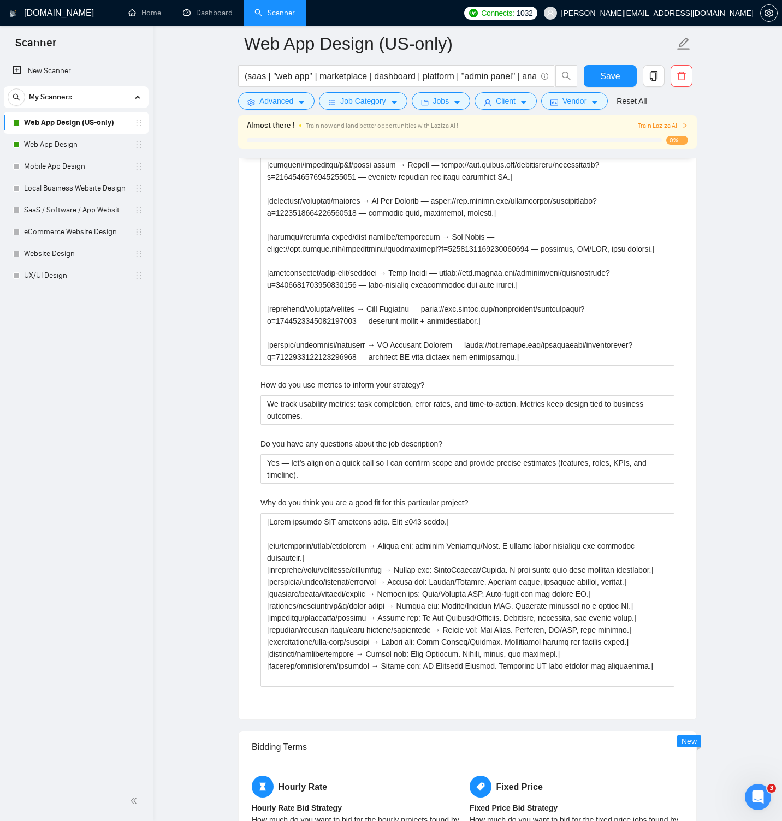
scroll to position [2758, 0]
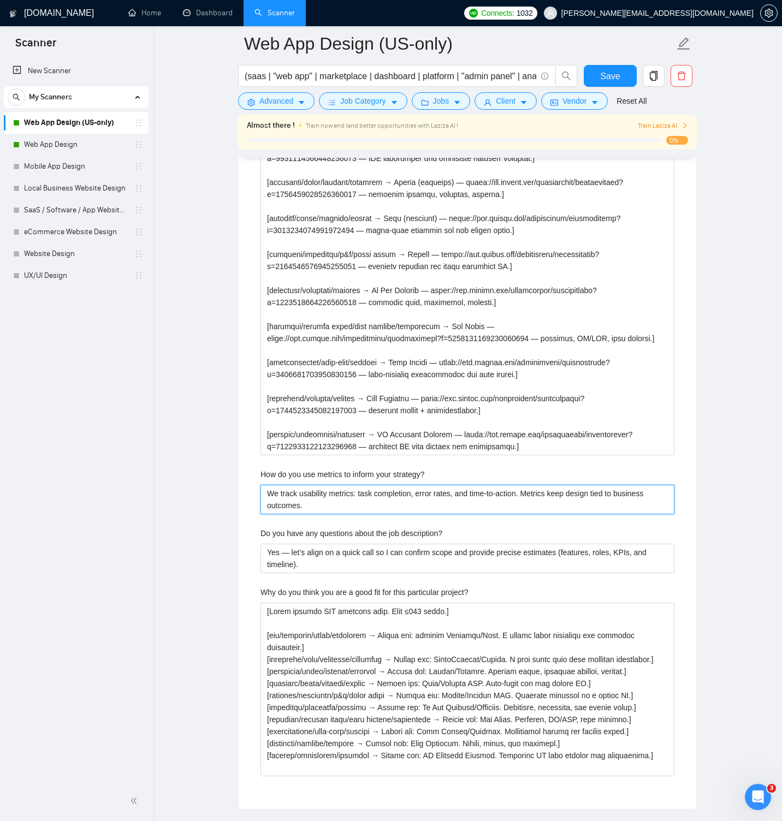
click at [442, 514] on strategy\? "We track usability metrics: task completion, error rates, and time-to-action. M…" at bounding box center [467, 499] width 414 height 29
paste strategy\? "Activation, day-1/7 retention, time-to-task, and error rates. We design experim…"
type strategy\? "Activation, day-1/7 retention, time-to-task, and error rates. We design experim…"
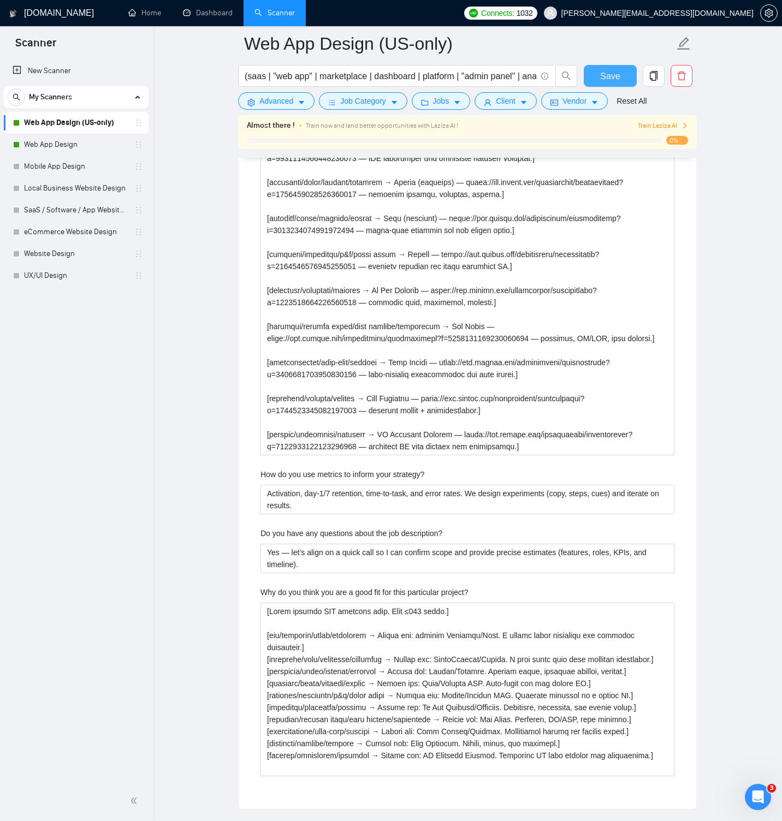
click at [598, 70] on button "Save" at bounding box center [610, 76] width 53 height 22
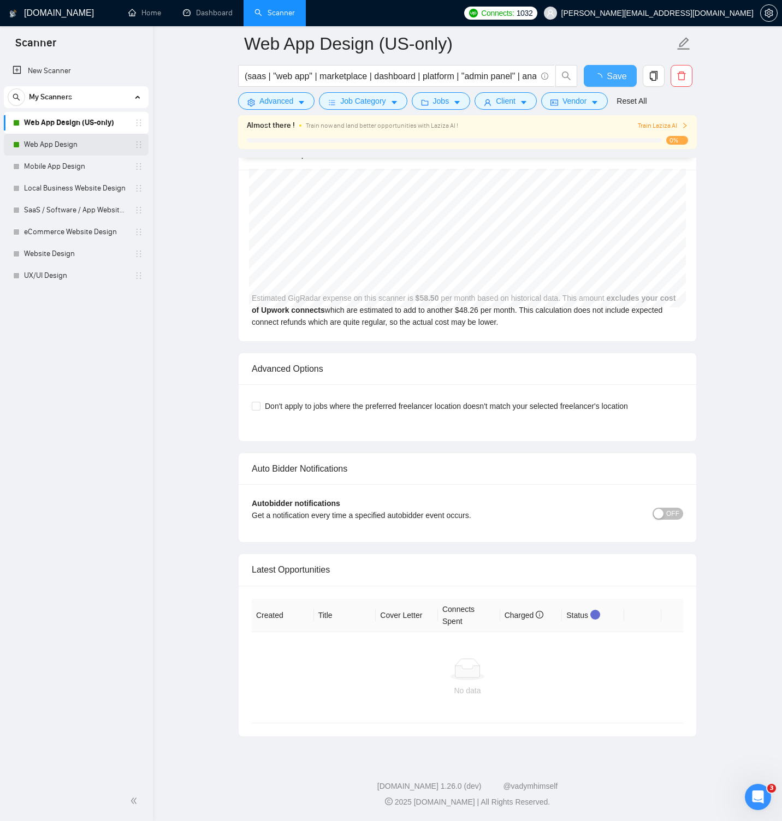
scroll to position [2321, 0]
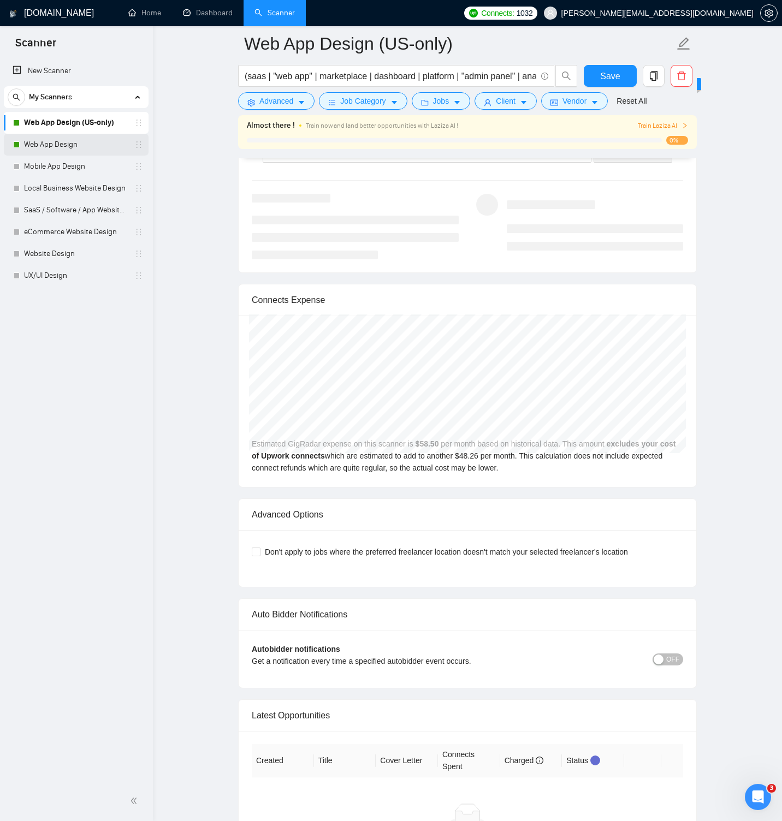
click at [73, 147] on link "Web App Design" at bounding box center [76, 145] width 104 height 22
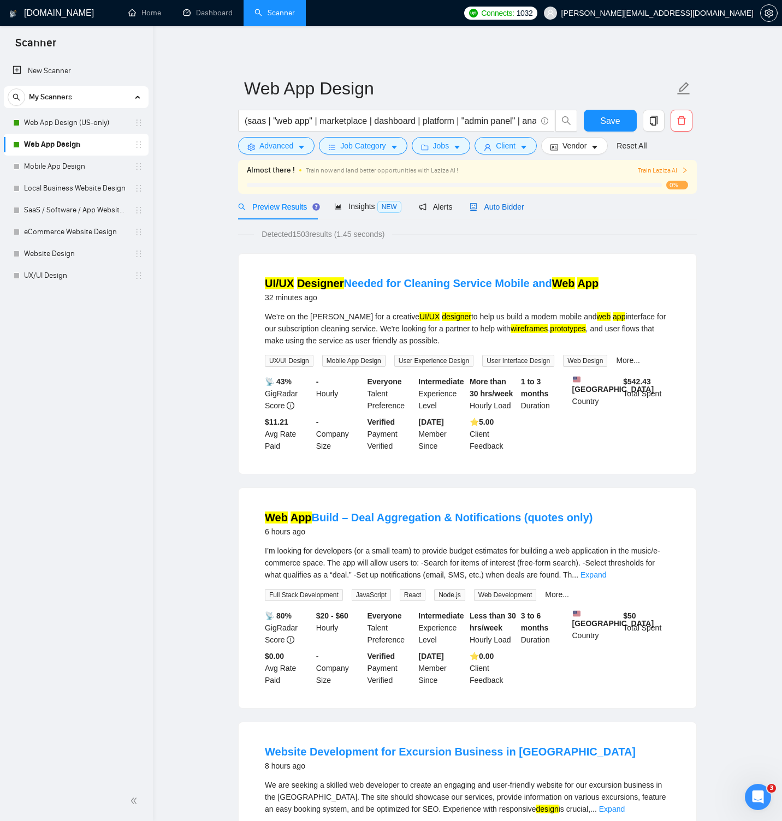
click at [510, 205] on span "Auto Bidder" at bounding box center [497, 207] width 54 height 9
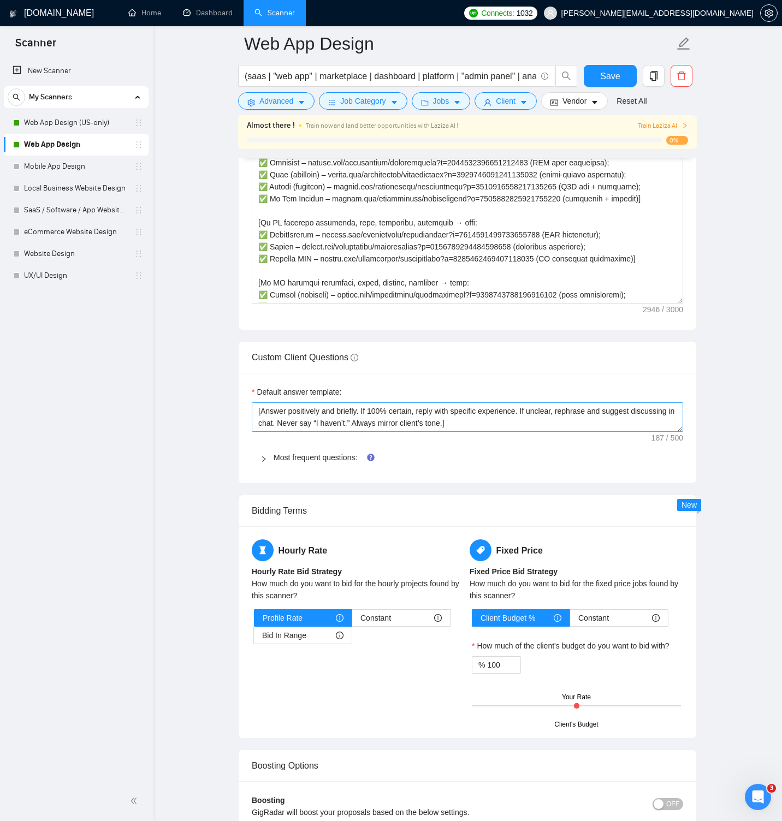
scroll to position [1544, 0]
click at [292, 462] on link "Most frequent questions:" at bounding box center [316, 458] width 84 height 9
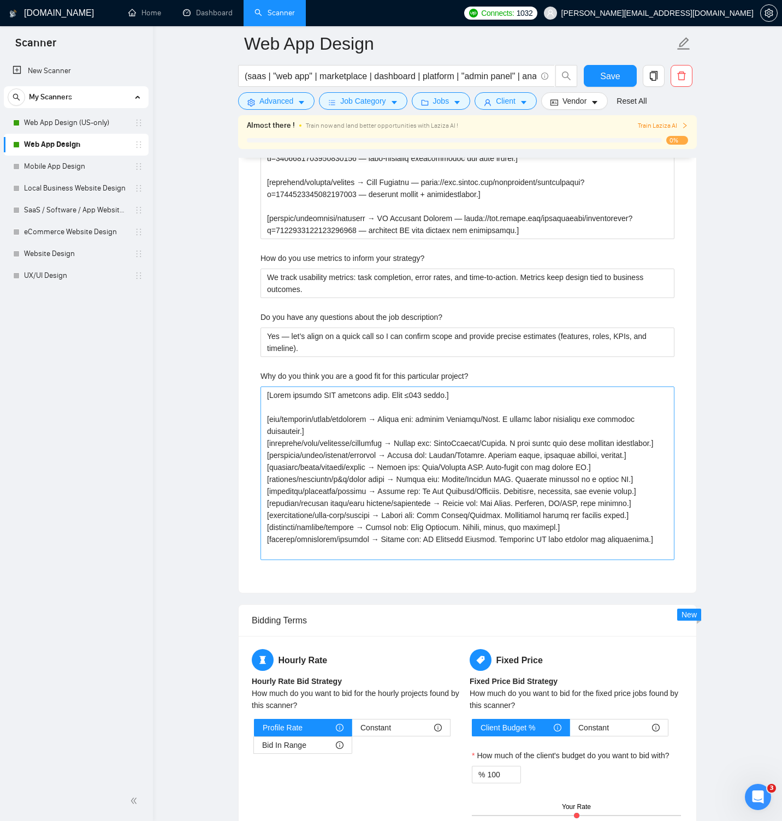
scroll to position [2976, 0]
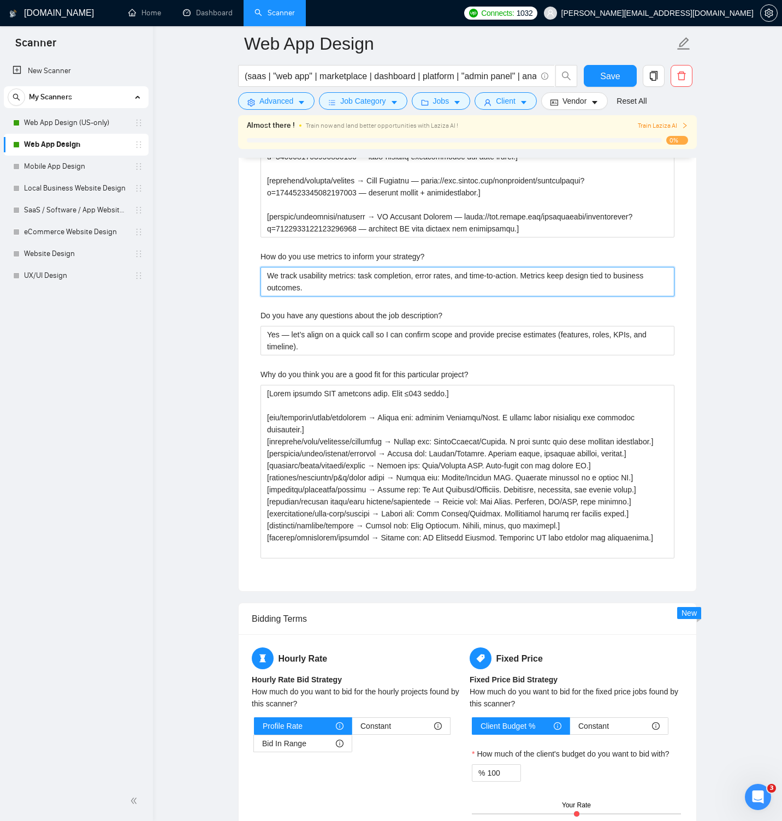
click at [407, 296] on strategy\? "We track usability metrics: task completion, error rates, and time-to-action. M…" at bounding box center [467, 281] width 414 height 29
paste strategy\? "Activation, day-1/7 retention, time-to-task, and error rates. We design experim…"
type strategy\? "Activation, day-1/7 retention, time-to-task, and error rates. We design experim…"
click at [591, 78] on button "Save" at bounding box center [610, 76] width 53 height 22
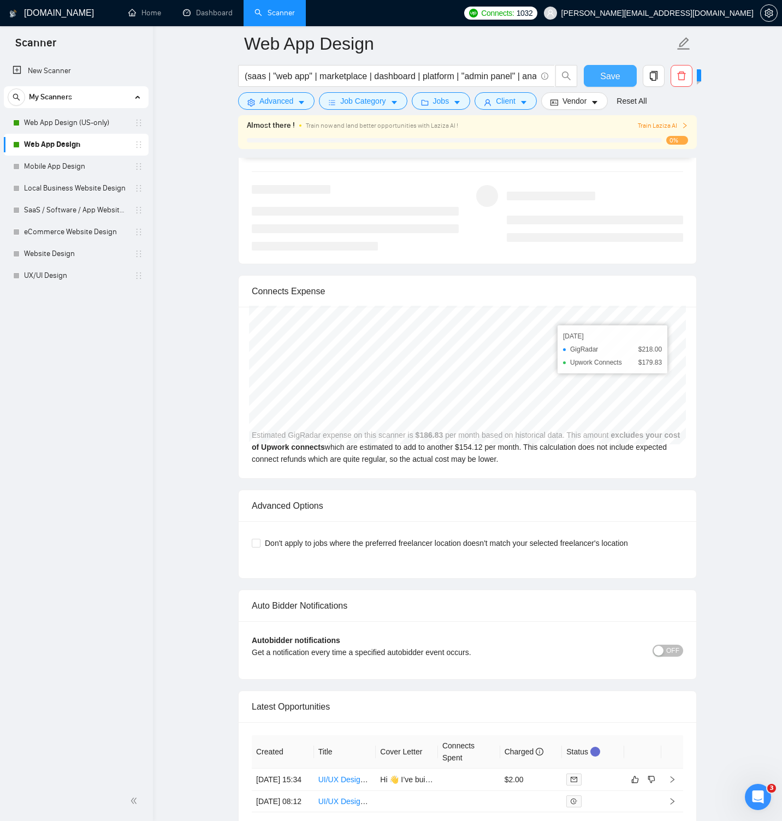
scroll to position [2481, 0]
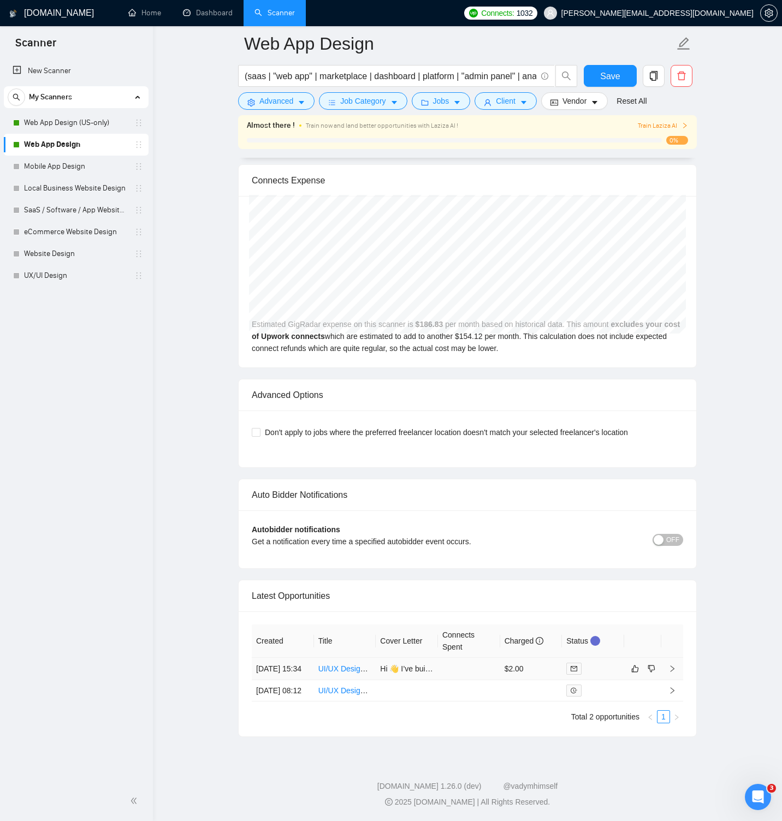
click at [345, 664] on link "UI/UX Designer Needed for Cleaning Service Mobile and Web App" at bounding box center [431, 668] width 226 height 9
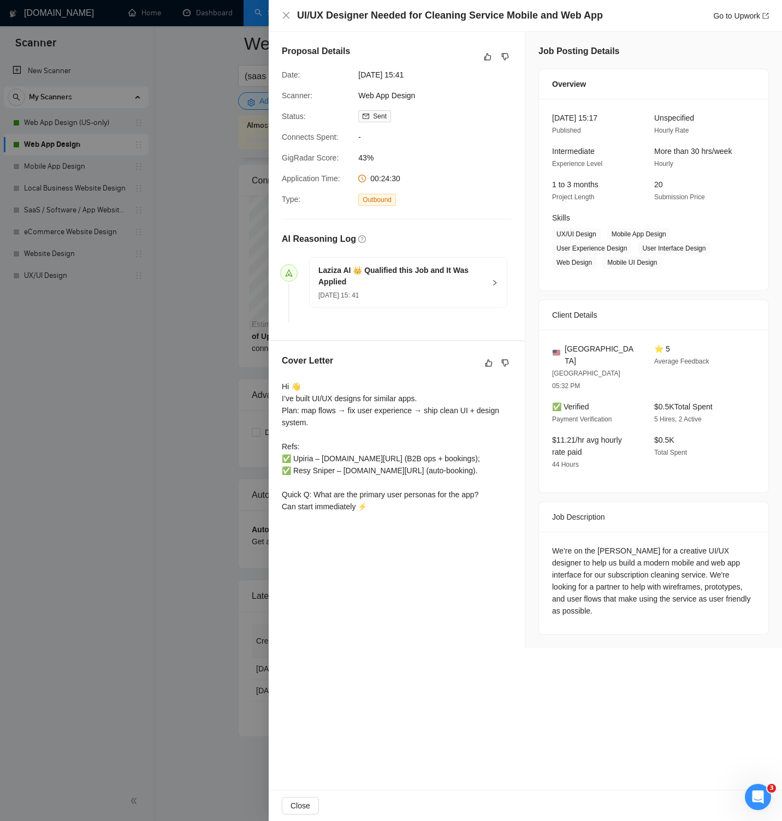
click at [254, 185] on div at bounding box center [391, 410] width 782 height 821
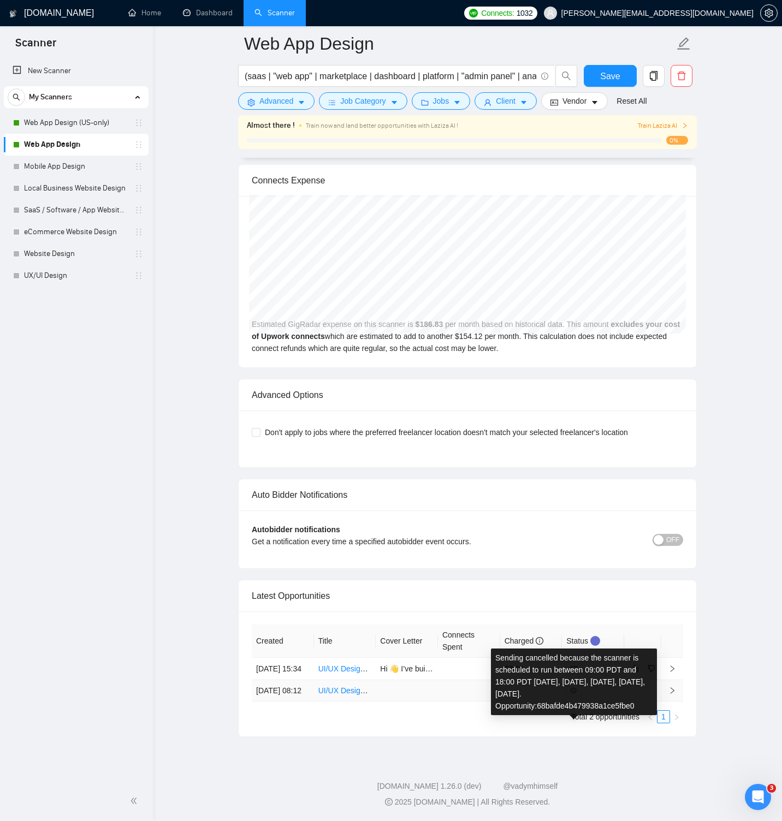
click at [578, 685] on span at bounding box center [573, 691] width 15 height 12
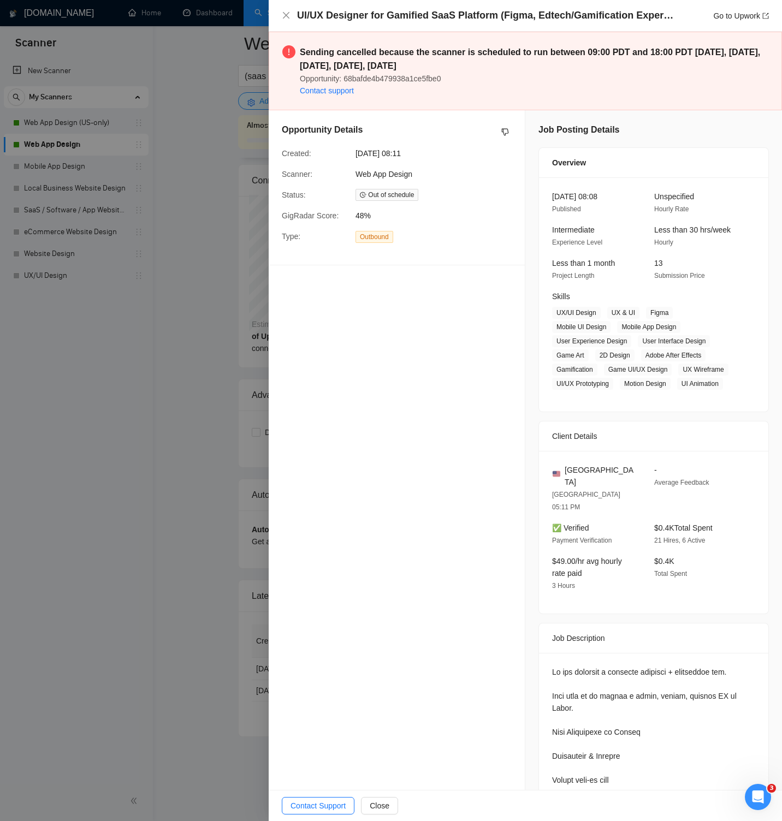
click at [337, 803] on span "Contact Support" at bounding box center [317, 806] width 55 height 12
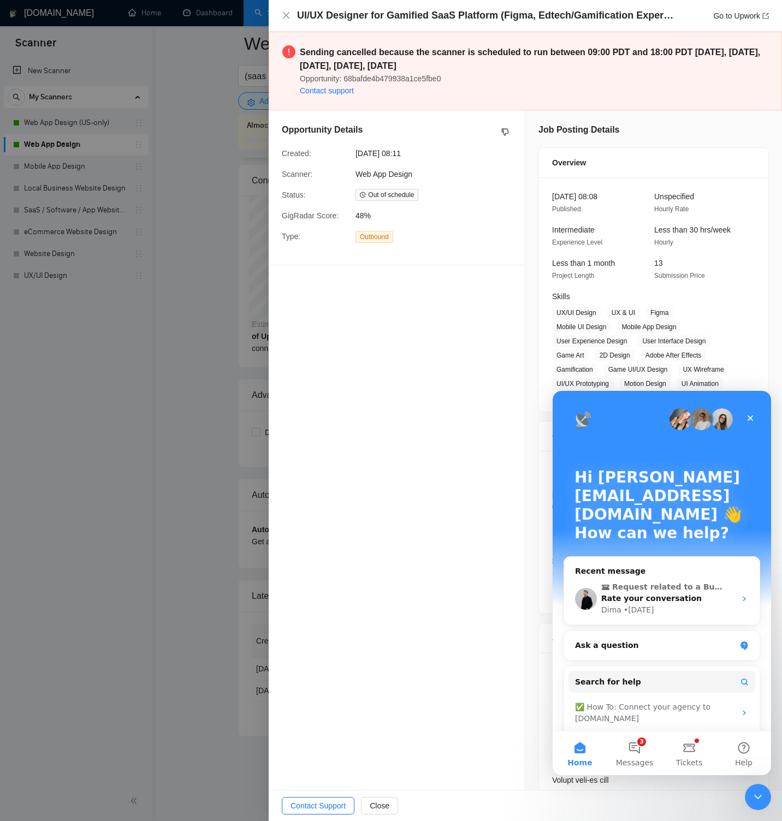
click at [291, 16] on div "UI/UX Designer for Gamified SaaS Platform (Figma, Edtech/Gamification Experienc…" at bounding box center [525, 16] width 487 height 14
click at [283, 15] on icon "close" at bounding box center [286, 15] width 9 height 9
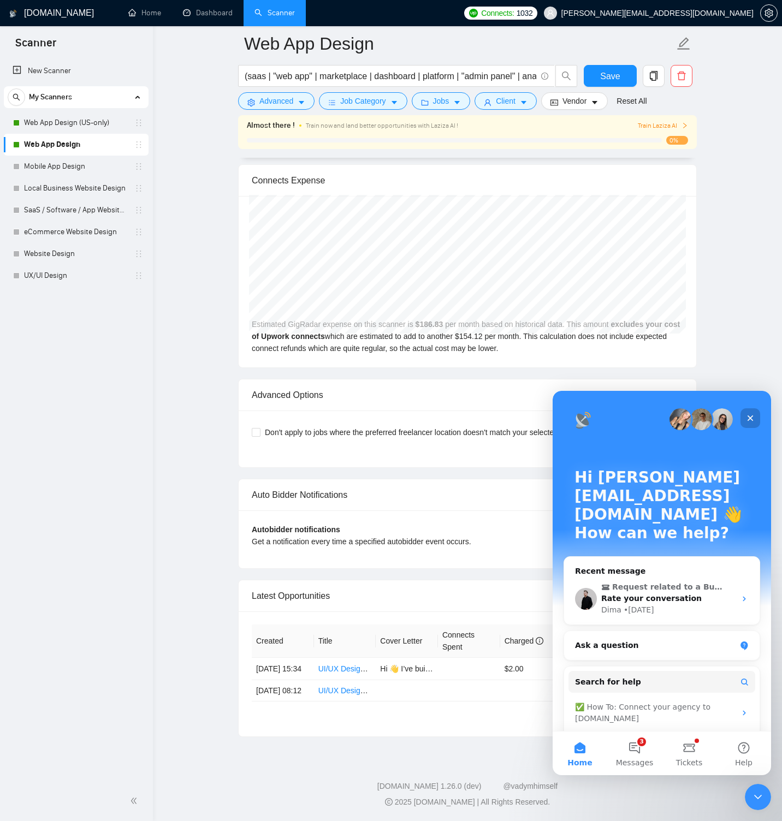
click at [751, 416] on icon "Close" at bounding box center [750, 418] width 9 height 9
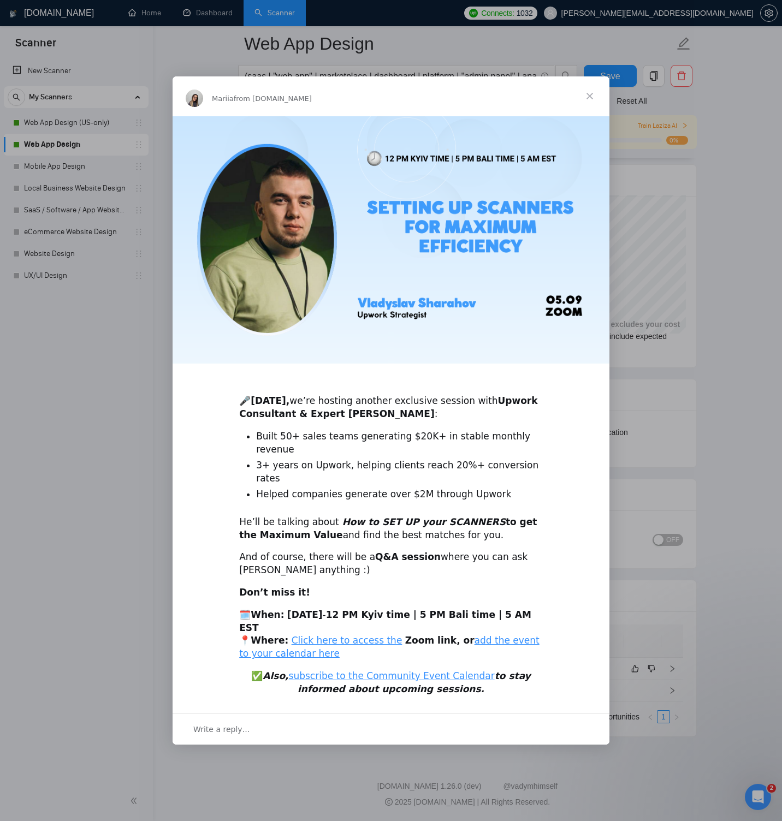
click at [591, 116] on span "Close" at bounding box center [589, 95] width 39 height 39
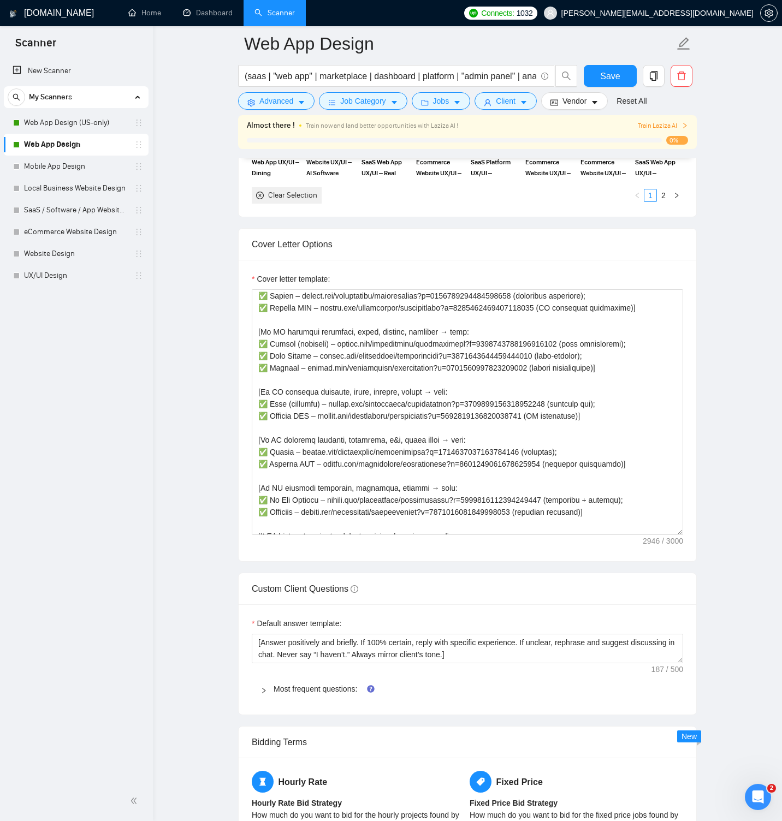
scroll to position [183, 0]
click at [338, 693] on link "Most frequent questions:" at bounding box center [316, 689] width 84 height 9
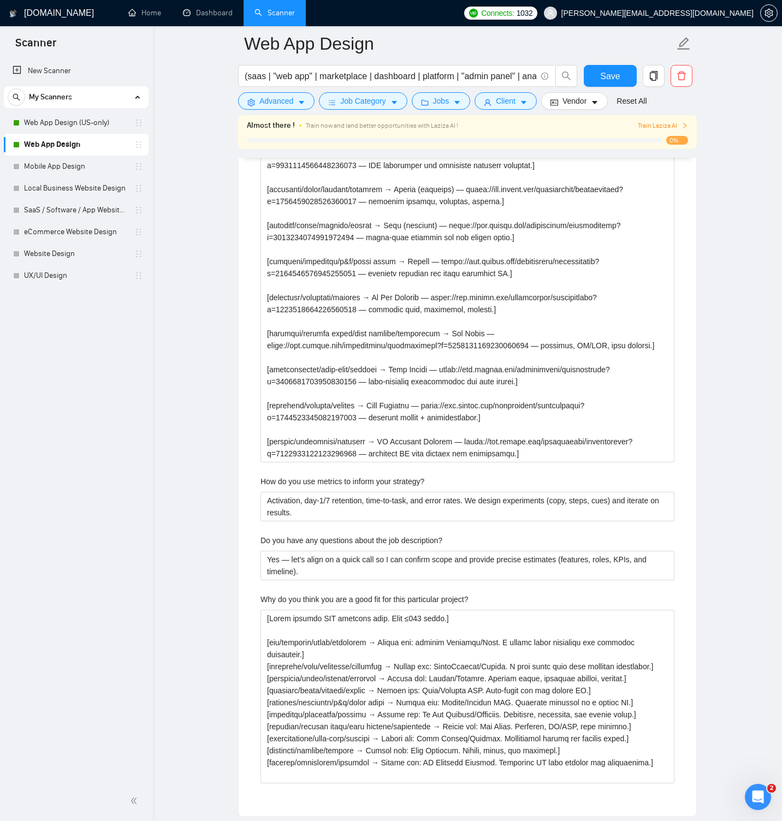
scroll to position [2751, 0]
click at [615, 72] on span "Save" at bounding box center [610, 76] width 20 height 14
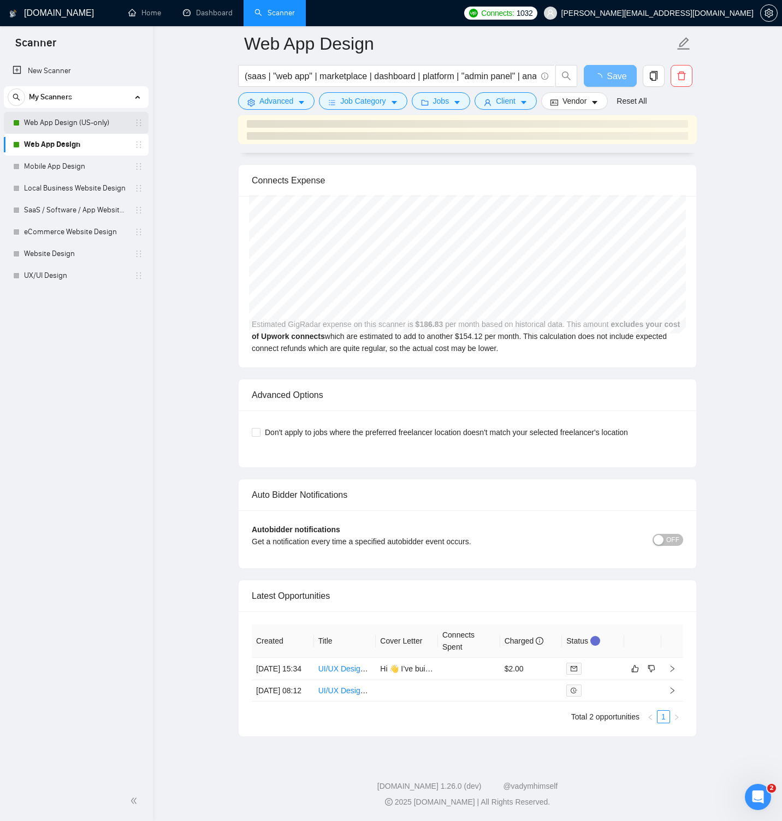
click at [82, 121] on link "Web App Design (US-only)" at bounding box center [76, 123] width 104 height 22
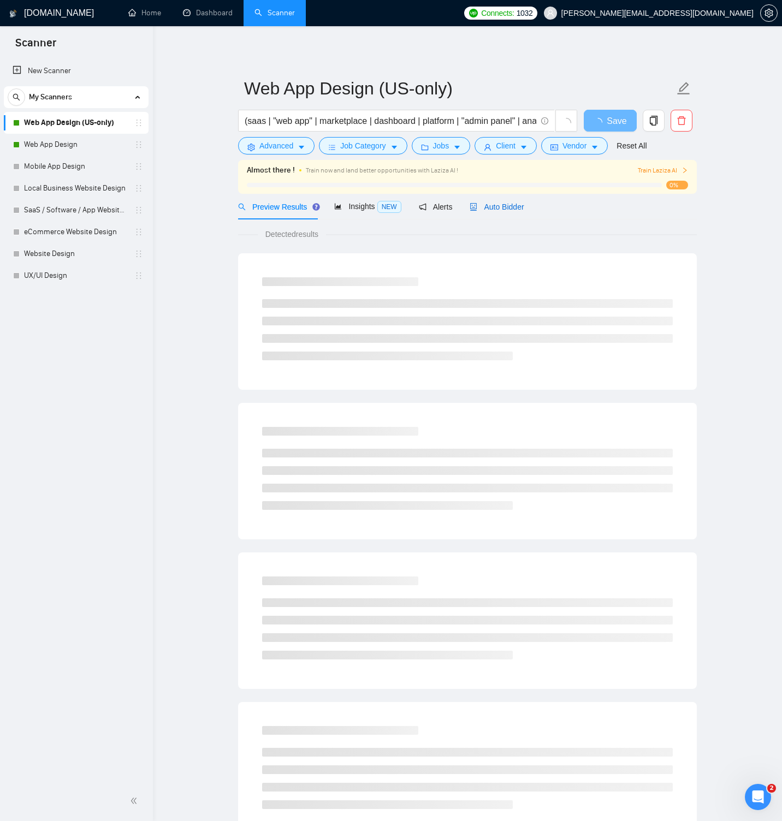
click at [498, 206] on span "Auto Bidder" at bounding box center [497, 207] width 54 height 9
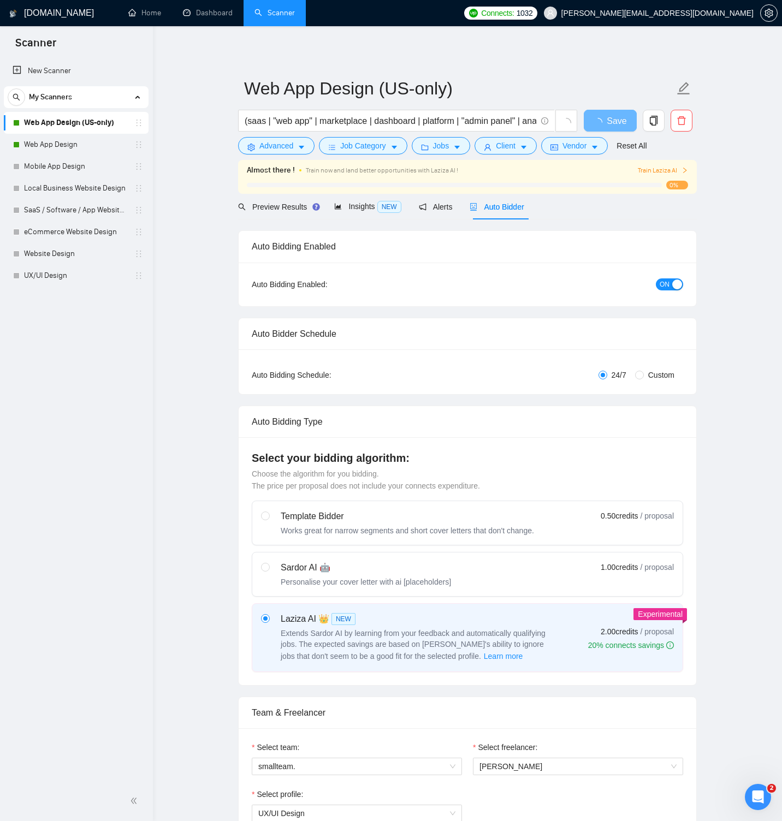
radio input "false"
radio input "true"
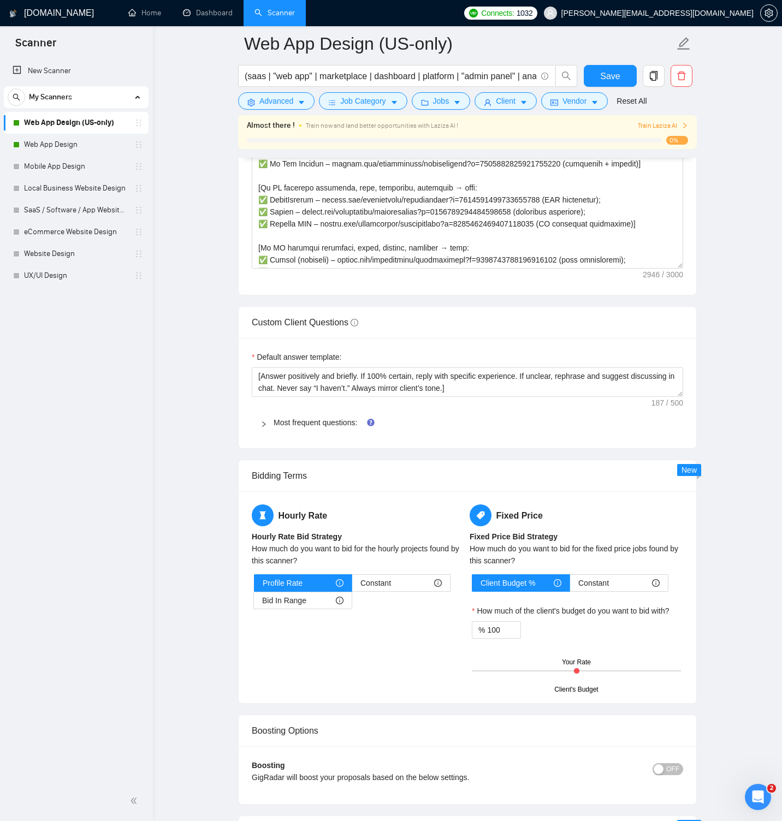
scroll to position [1578, 0]
click at [354, 428] on link "Most frequent questions:" at bounding box center [316, 423] width 84 height 9
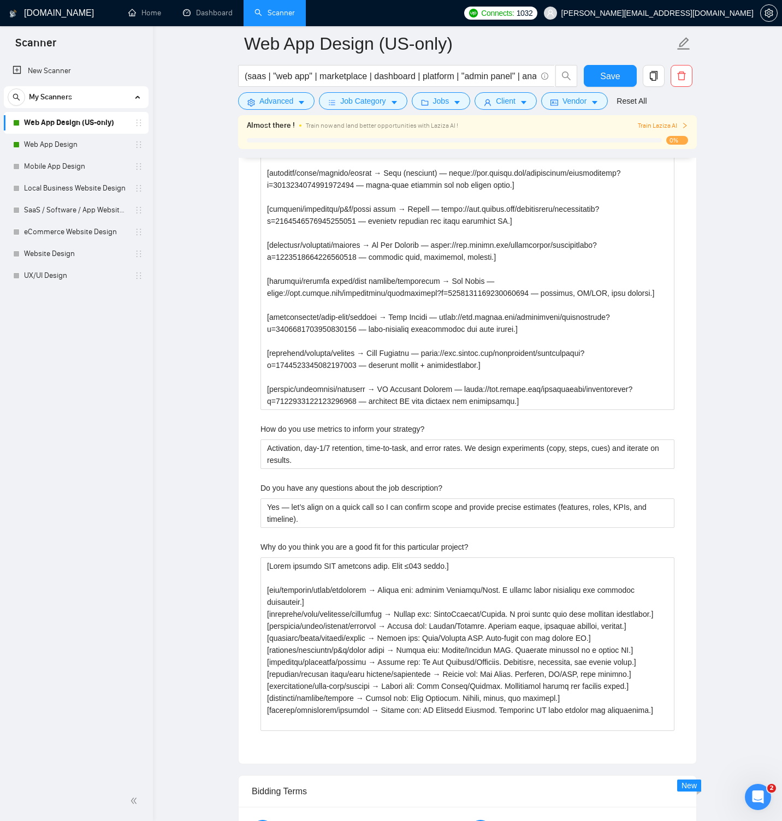
scroll to position [2969, 0]
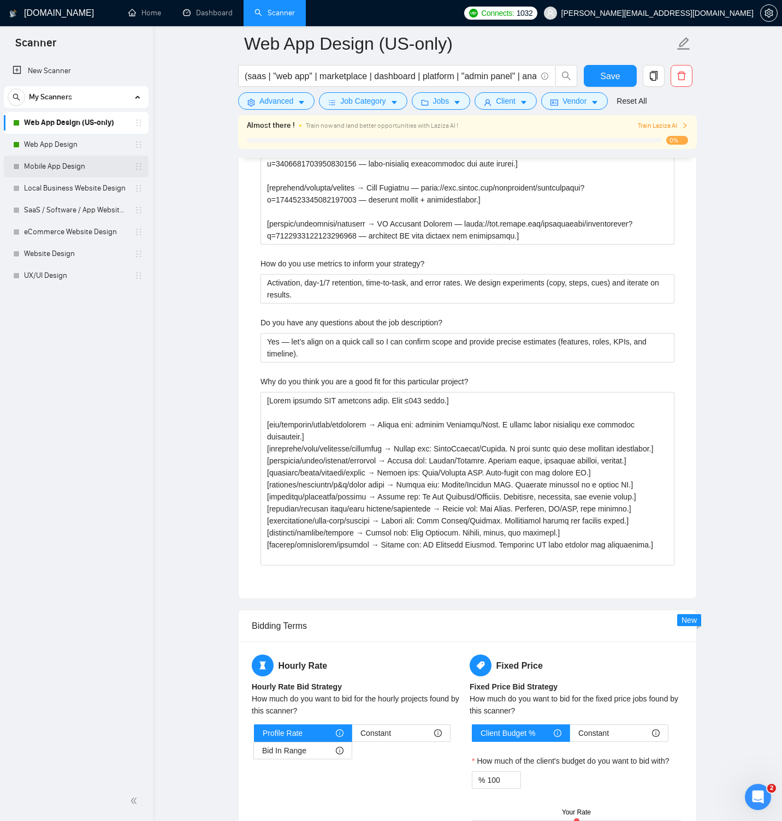
click at [89, 164] on link "Mobile App Design" at bounding box center [76, 167] width 104 height 22
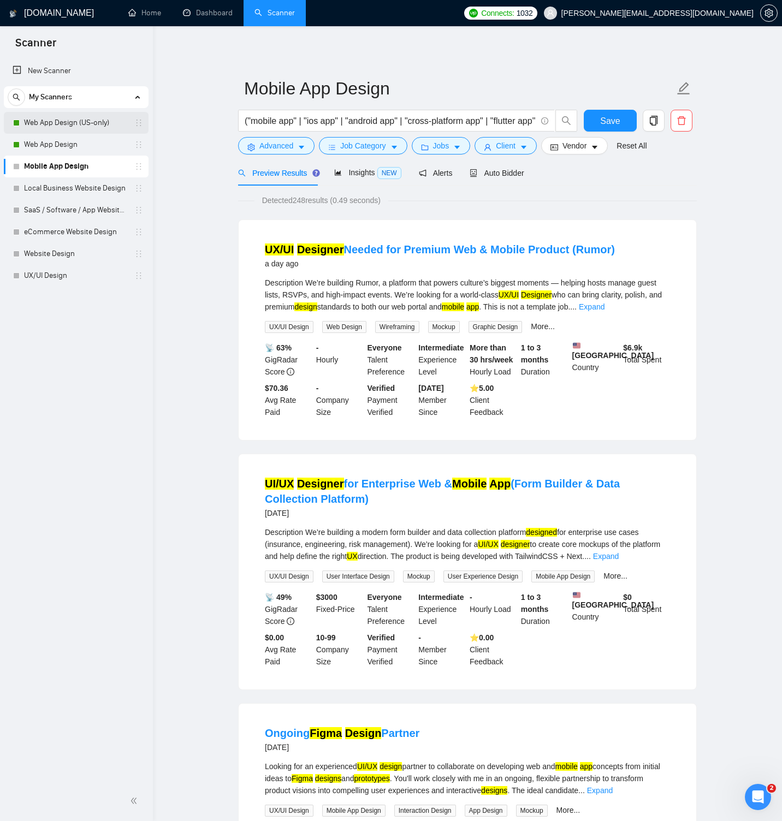
click at [73, 124] on link "Web App Design (US-only)" at bounding box center [76, 123] width 104 height 22
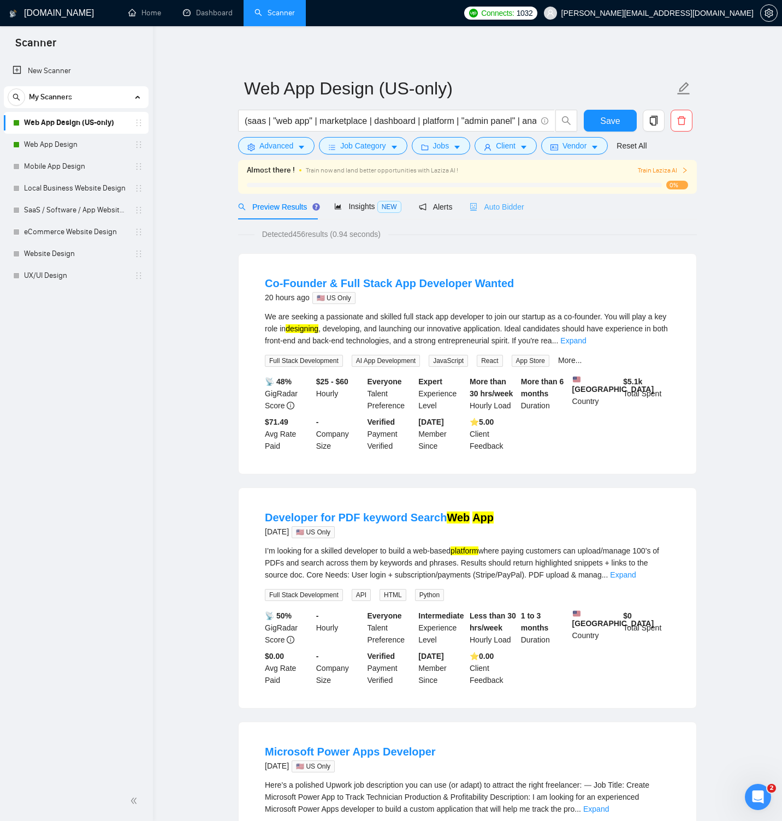
click at [491, 214] on div "Auto Bidder" at bounding box center [497, 207] width 54 height 26
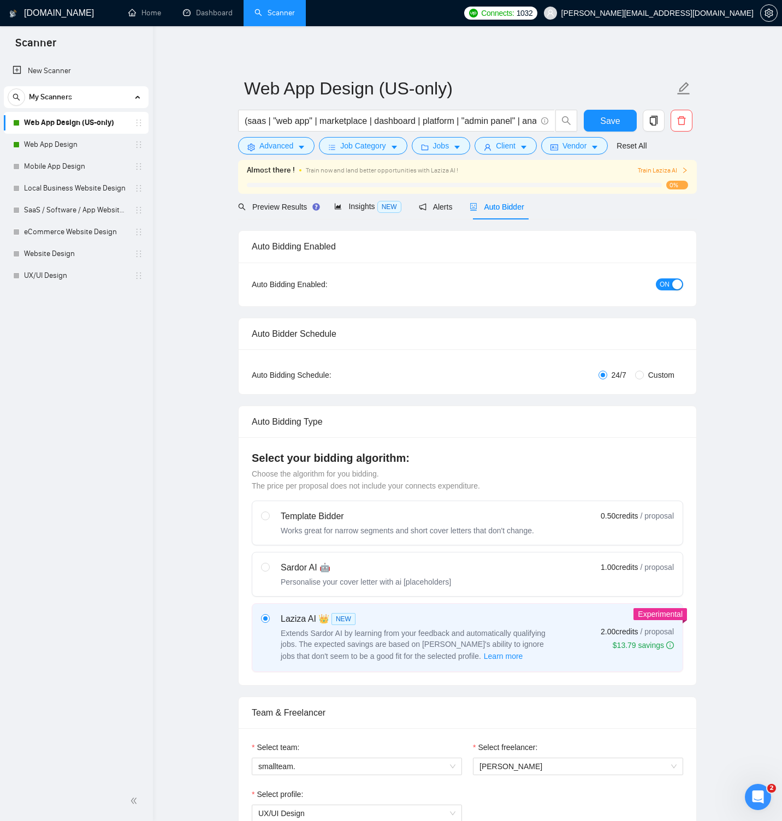
radio input "false"
radio input "true"
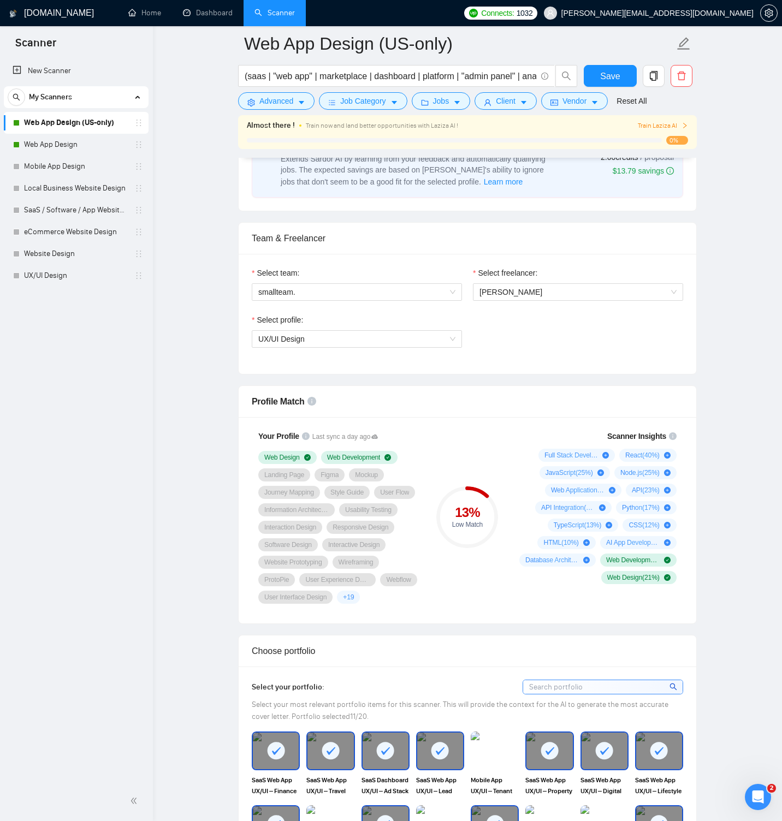
scroll to position [695, 0]
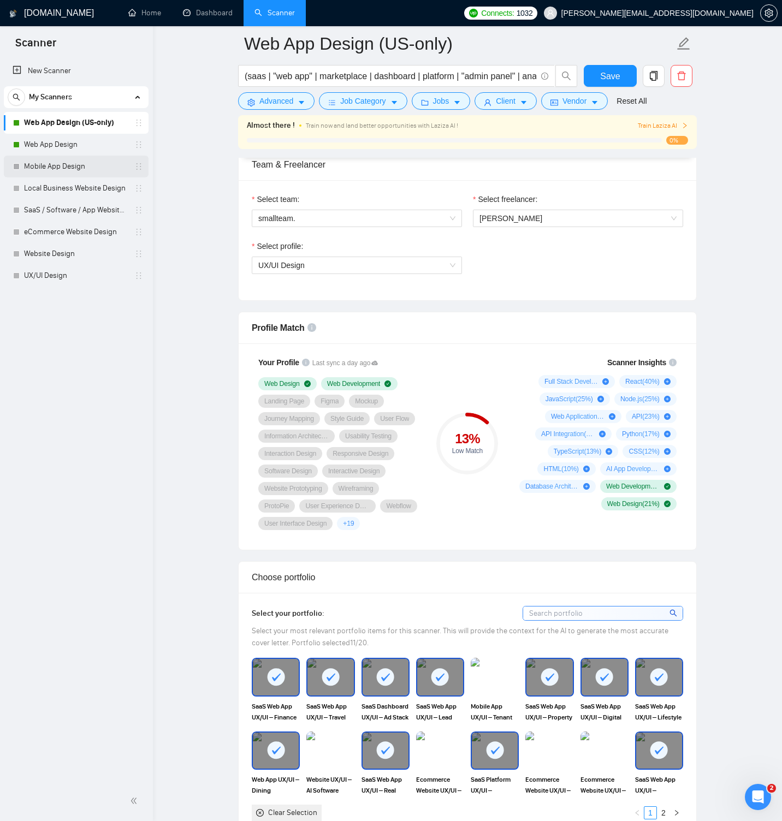
click at [43, 169] on link "Mobile App Design" at bounding box center [76, 167] width 104 height 22
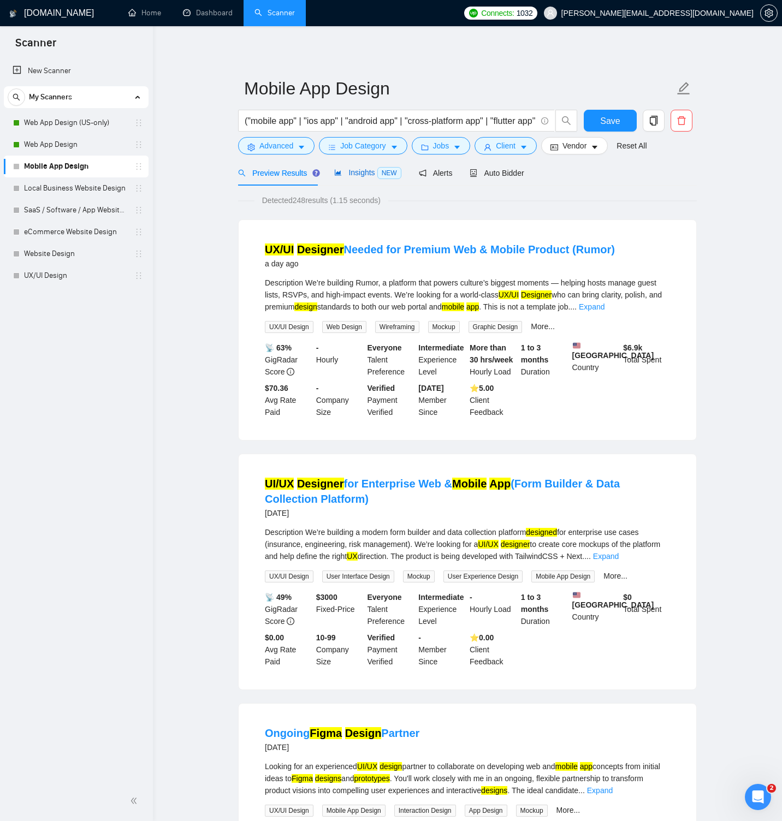
click at [354, 173] on span "Insights NEW" at bounding box center [367, 172] width 67 height 9
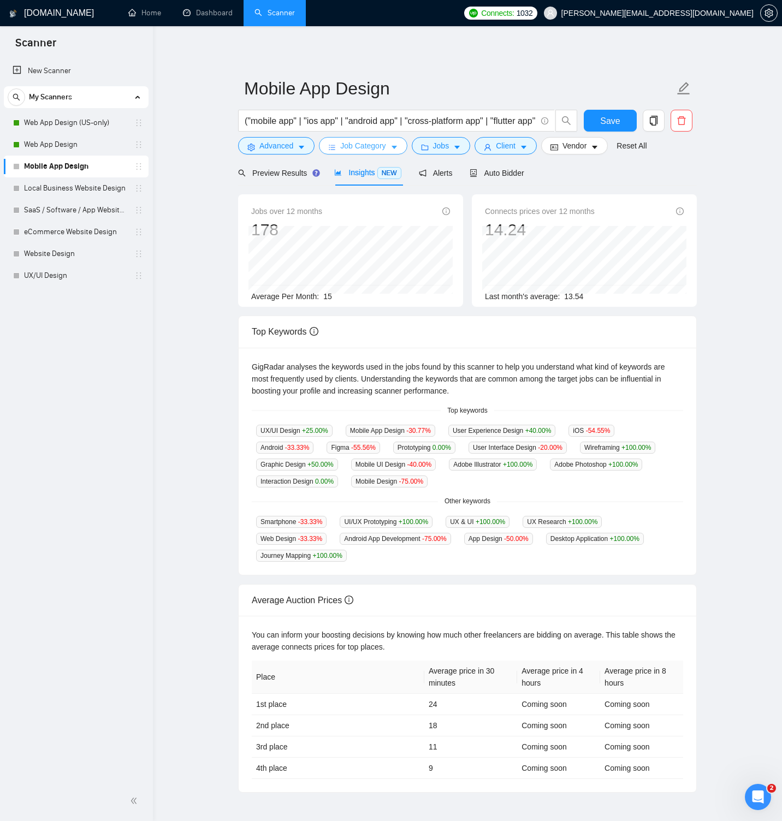
click at [358, 141] on span "Job Category" at bounding box center [362, 146] width 45 height 12
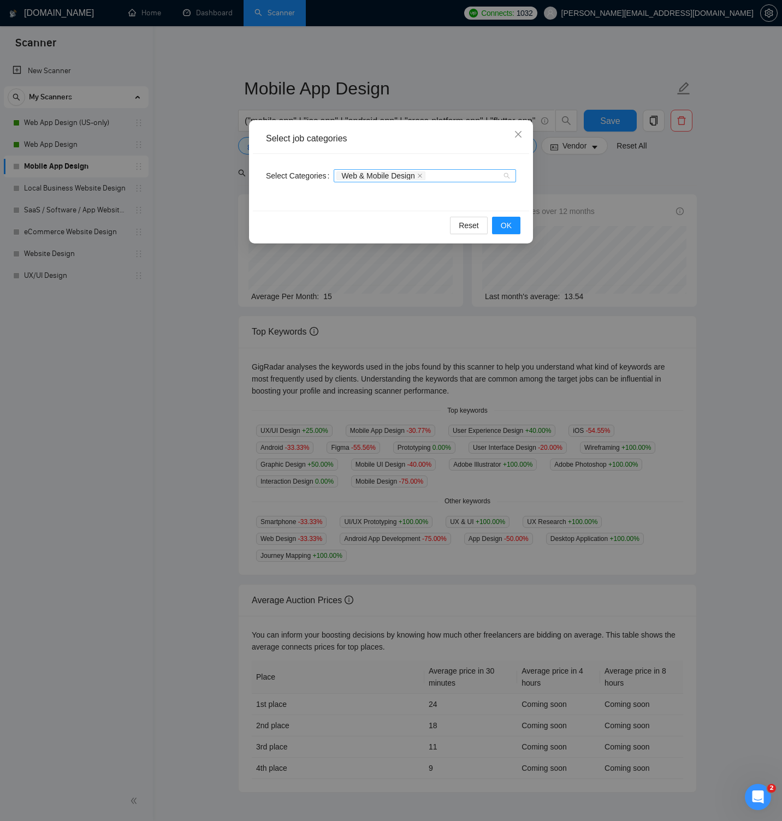
click at [448, 173] on div "Web & Mobile Design" at bounding box center [419, 175] width 166 height 11
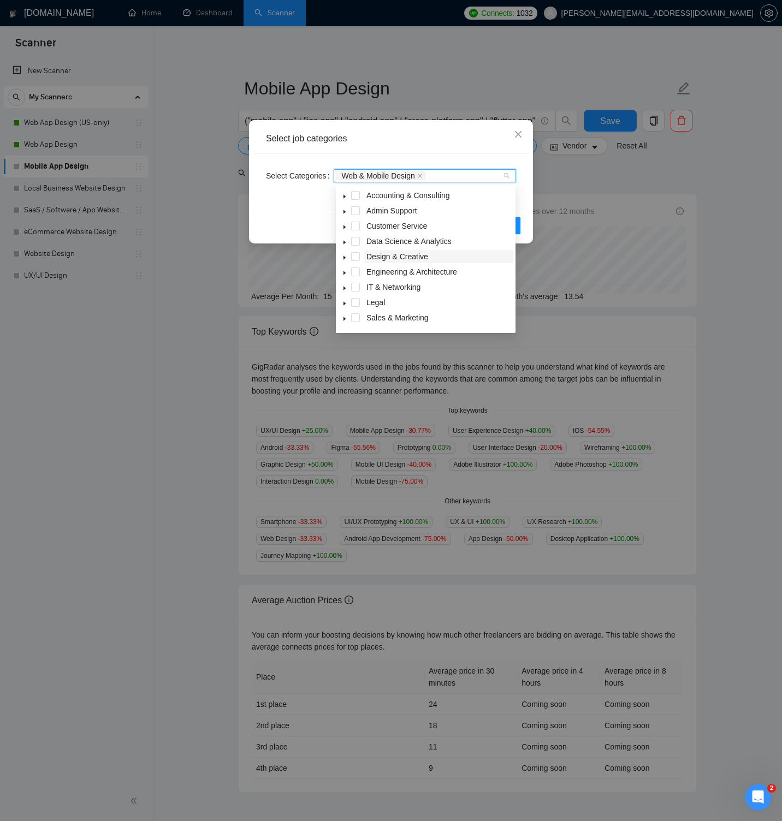
scroll to position [44, 0]
click at [345, 306] on icon "caret-down" at bounding box center [344, 306] width 2 height 4
click at [371, 301] on span at bounding box center [368, 301] width 9 height 9
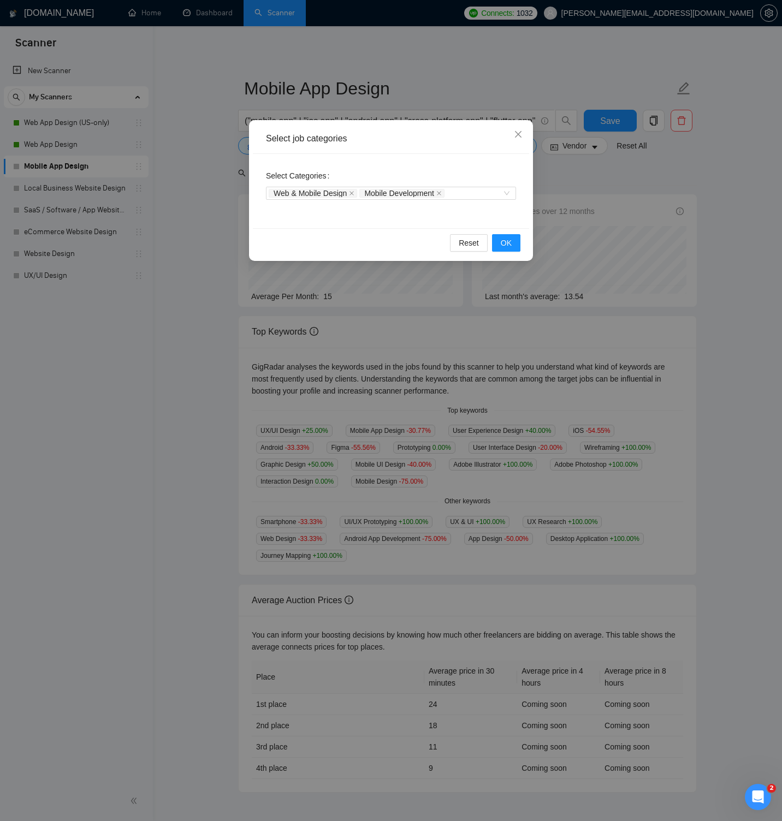
click at [467, 219] on div "Select Categories Web & Mobile Design Mobile Development" at bounding box center [391, 191] width 276 height 74
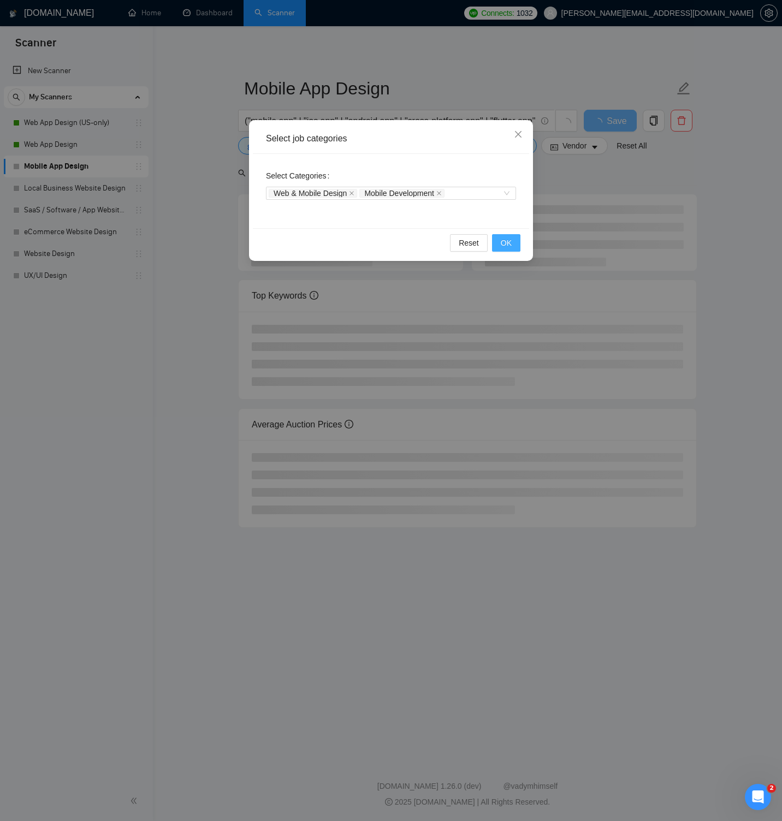
click at [498, 239] on button "OK" at bounding box center [506, 242] width 28 height 17
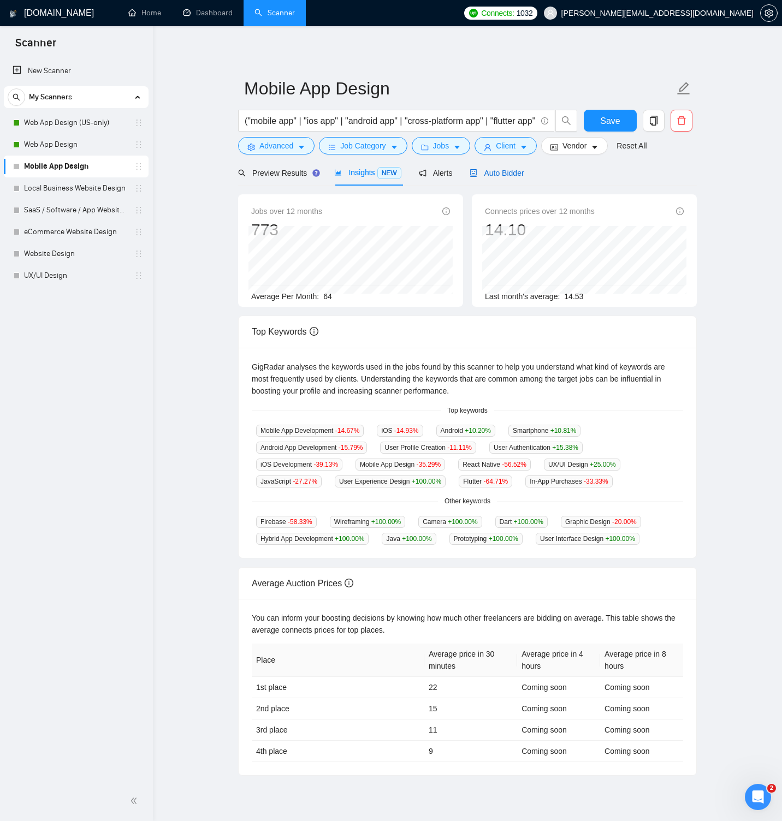
click at [491, 176] on span "Auto Bidder" at bounding box center [497, 173] width 54 height 9
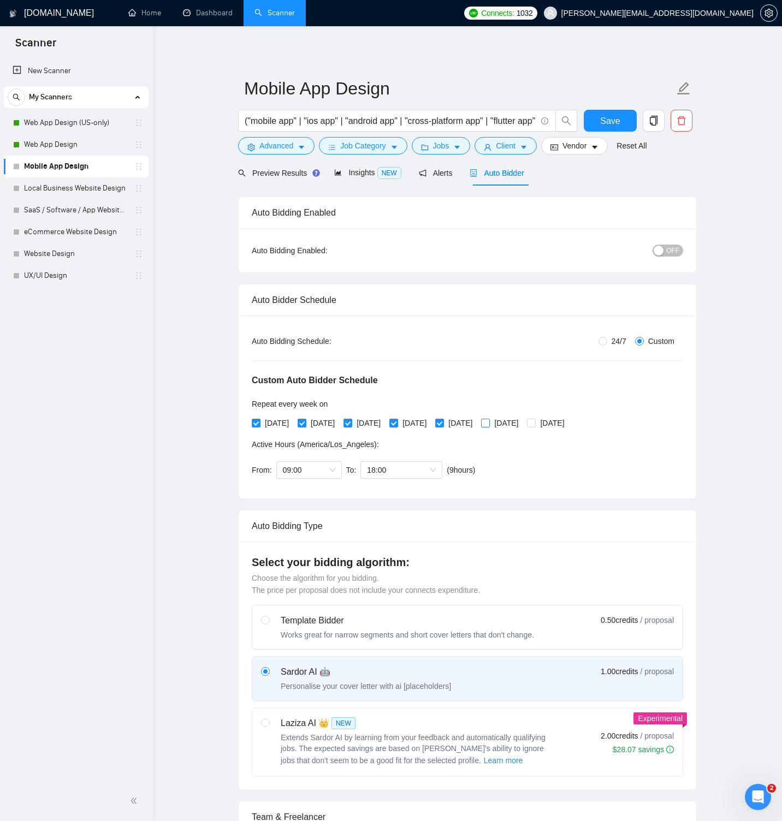
drag, startPoint x: 520, startPoint y: 424, endPoint x: 553, endPoint y: 425, distance: 32.8
click at [489, 424] on input "[DATE]" at bounding box center [485, 423] width 8 height 8
checkbox input "true"
click at [568, 424] on span "[DATE]" at bounding box center [552, 423] width 33 height 12
click at [535, 424] on input "[DATE]" at bounding box center [531, 423] width 8 height 8
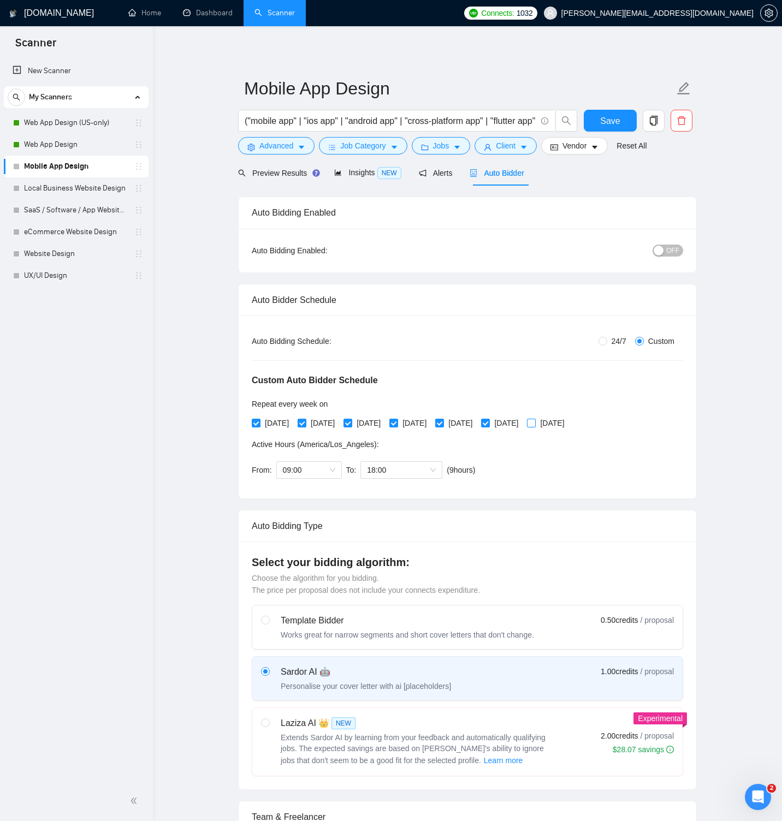
checkbox input "true"
click at [327, 468] on span "09:00" at bounding box center [309, 470] width 52 height 16
click at [307, 573] on div "07:00" at bounding box center [309, 579] width 52 height 12
click at [431, 467] on span "18:00" at bounding box center [401, 470] width 69 height 16
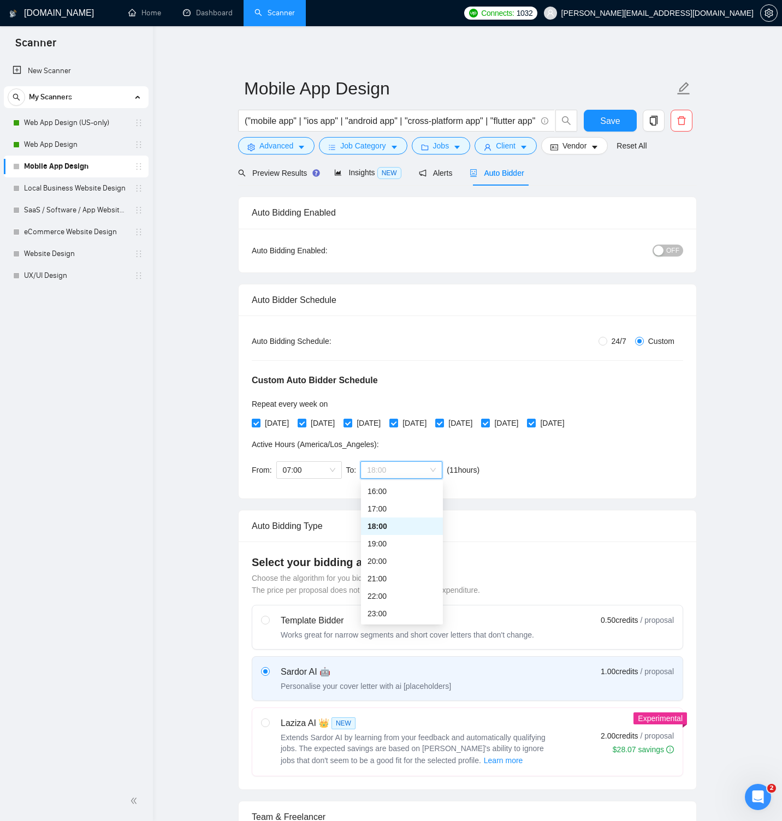
scroll to position [1, 0]
click at [395, 574] on div "21:00" at bounding box center [401, 578] width 69 height 12
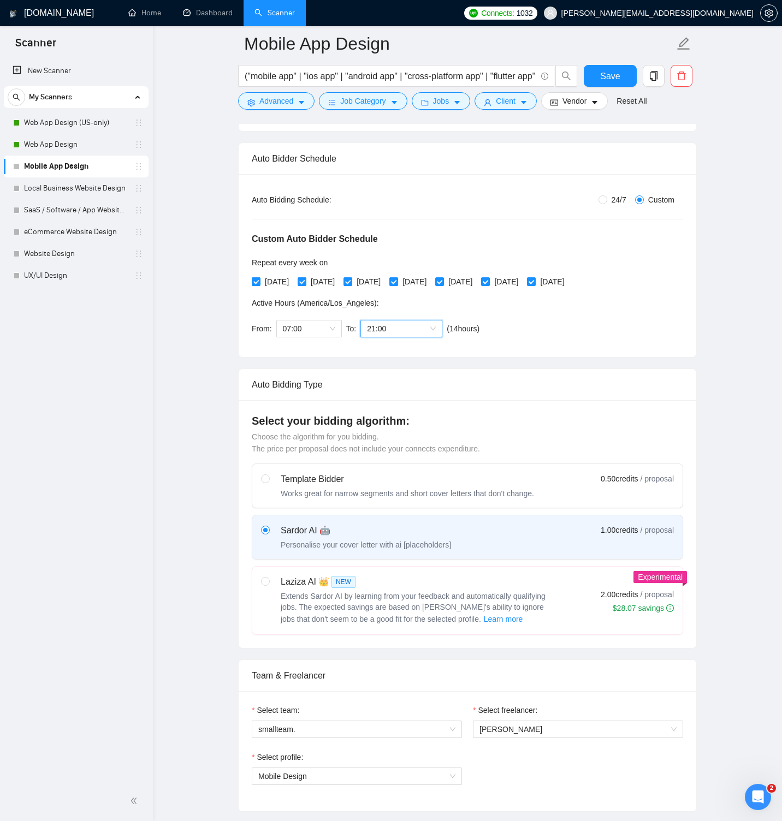
scroll to position [157, 0]
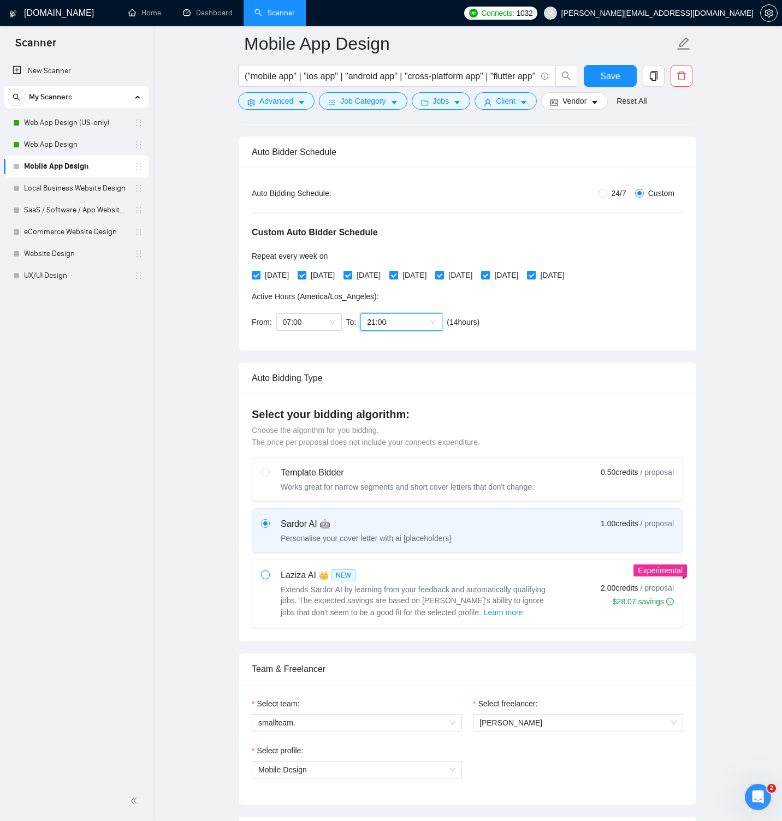
click at [267, 574] on input "radio" at bounding box center [265, 575] width 8 height 8
radio input "true"
radio input "false"
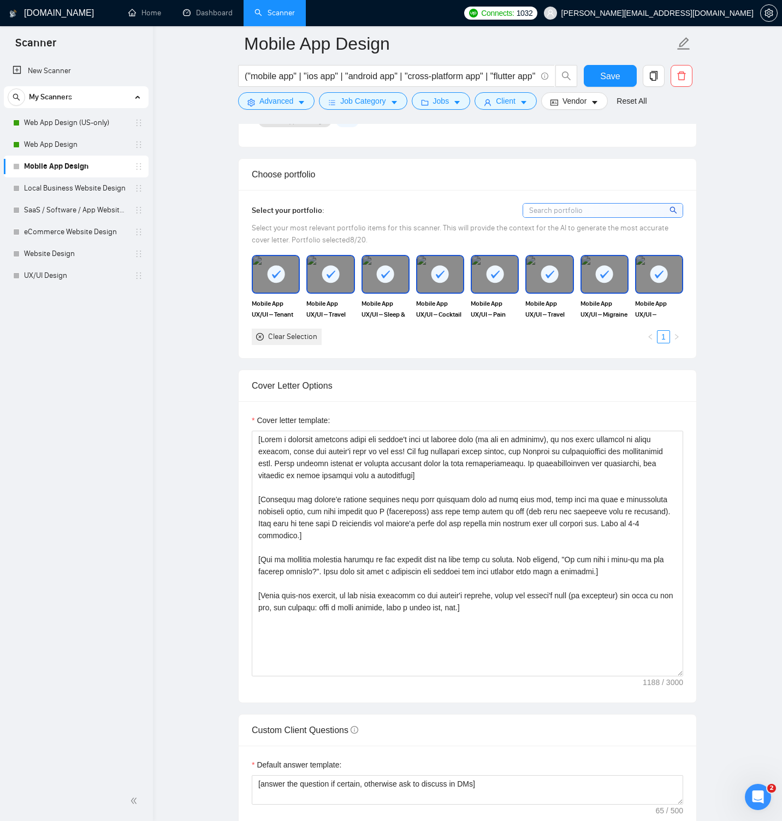
scroll to position [1065, 0]
click at [309, 73] on input "("mobile app" | "ios app" | "android app" | "cross-platform app" | "flutter app…" at bounding box center [391, 76] width 292 height 14
paste input "react native" | "flutter" | "cross-platform app" | "mobile ui" | "mobile ux") (…"
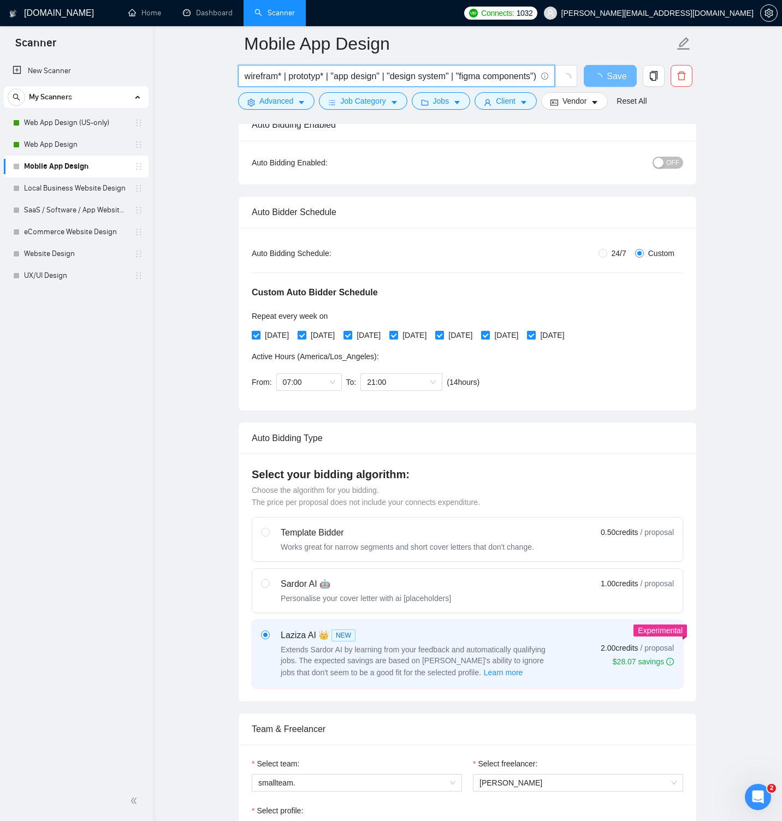
scroll to position [0, 0]
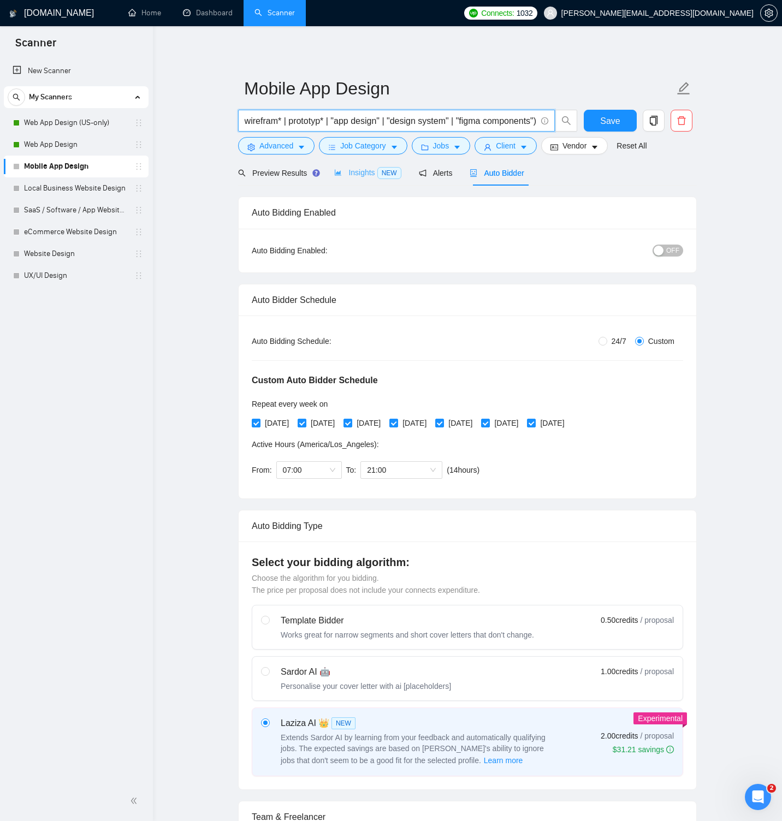
type input "("mobile app" | "ios app" | "android app" | "react native" | "flutter" | "cross…"
click at [352, 174] on span "Insights NEW" at bounding box center [367, 172] width 67 height 9
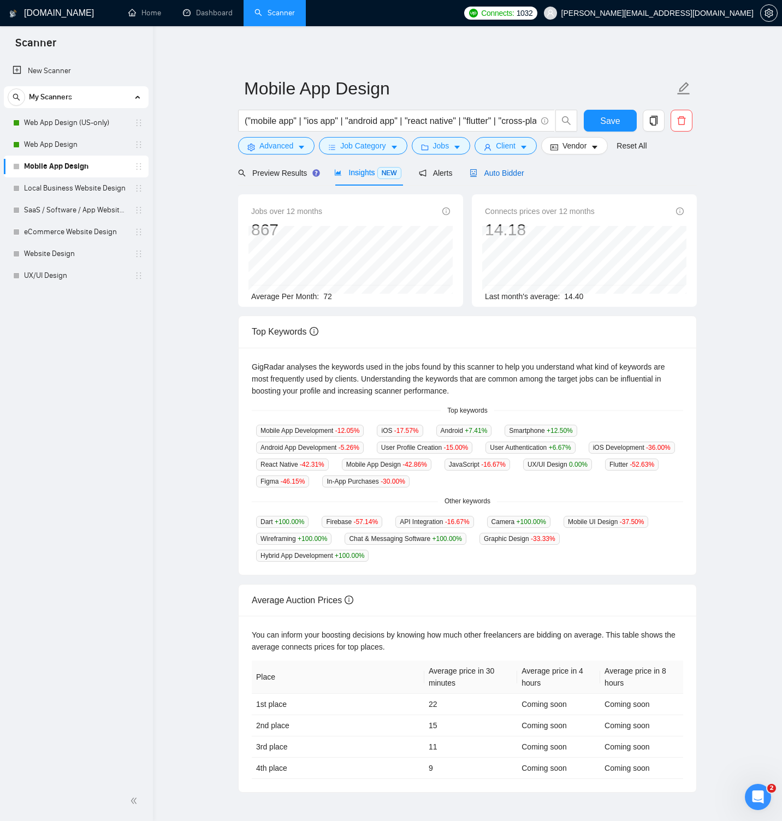
click at [497, 175] on span "Auto Bidder" at bounding box center [497, 173] width 54 height 9
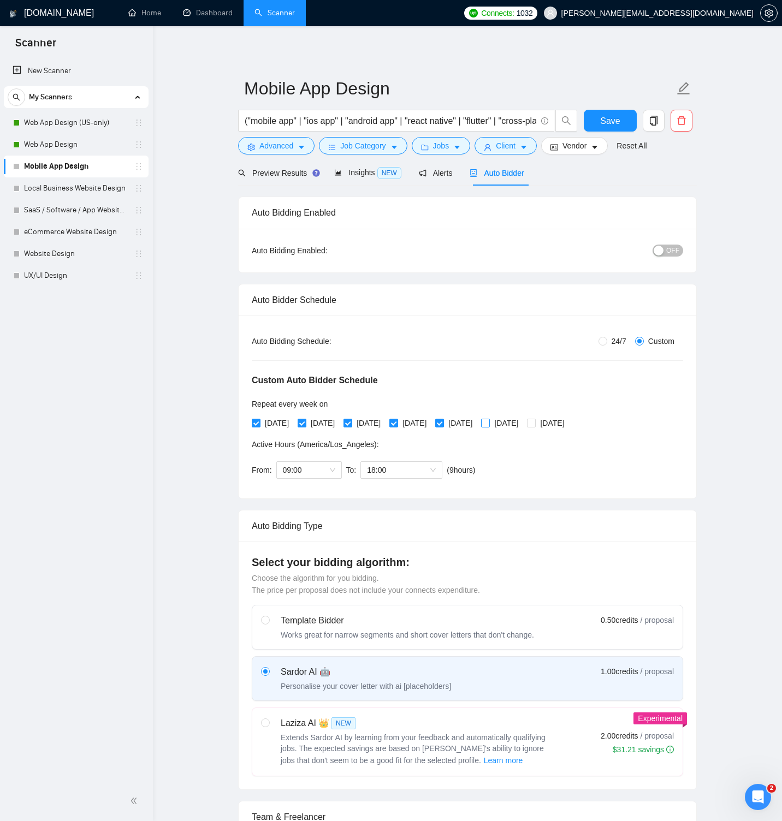
click at [490, 426] on span at bounding box center [485, 423] width 9 height 9
click at [489, 426] on input "[DATE]" at bounding box center [485, 423] width 8 height 8
checkbox input "true"
drag, startPoint x: 574, startPoint y: 420, endPoint x: 568, endPoint y: 423, distance: 6.4
click at [536, 420] on span at bounding box center [531, 423] width 9 height 9
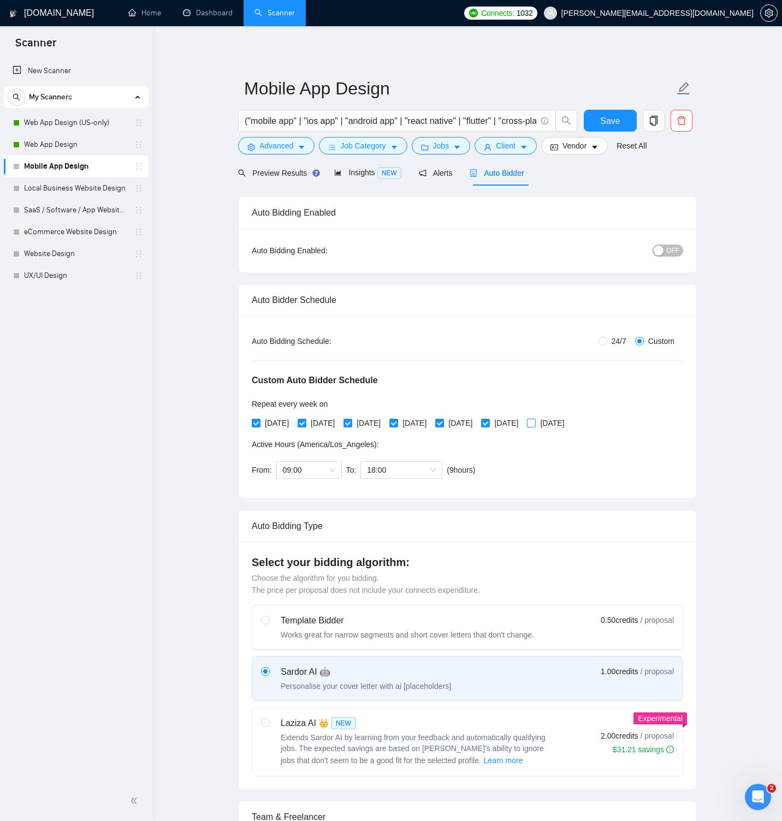
click at [535, 420] on input "[DATE]" at bounding box center [531, 423] width 8 height 8
checkbox input "true"
click at [316, 472] on span "09:00" at bounding box center [309, 470] width 52 height 16
click at [311, 576] on div "07:00" at bounding box center [309, 579] width 52 height 12
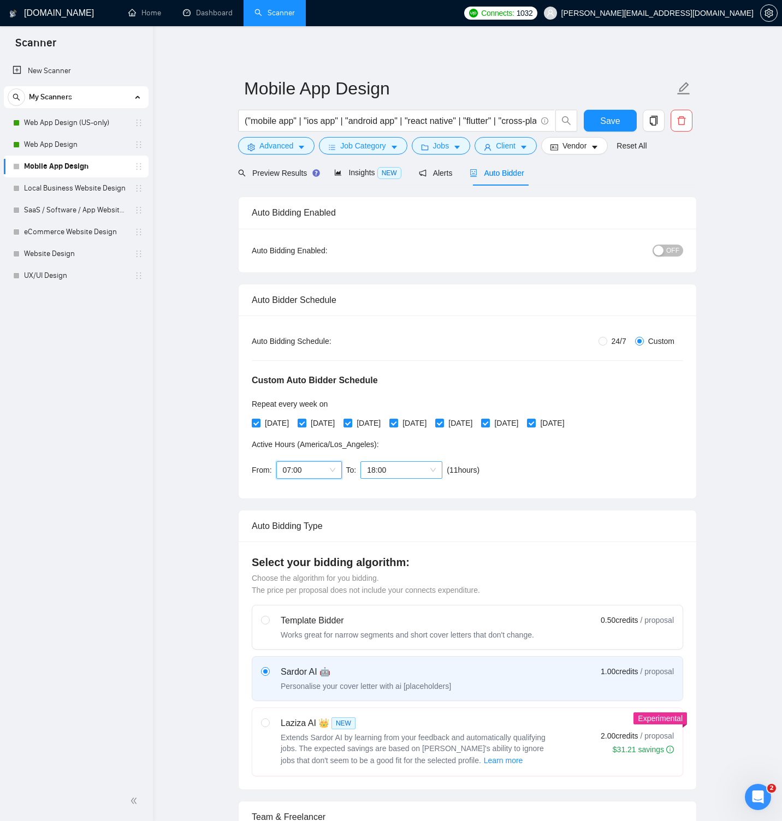
click at [391, 467] on span "18:00" at bounding box center [401, 470] width 69 height 16
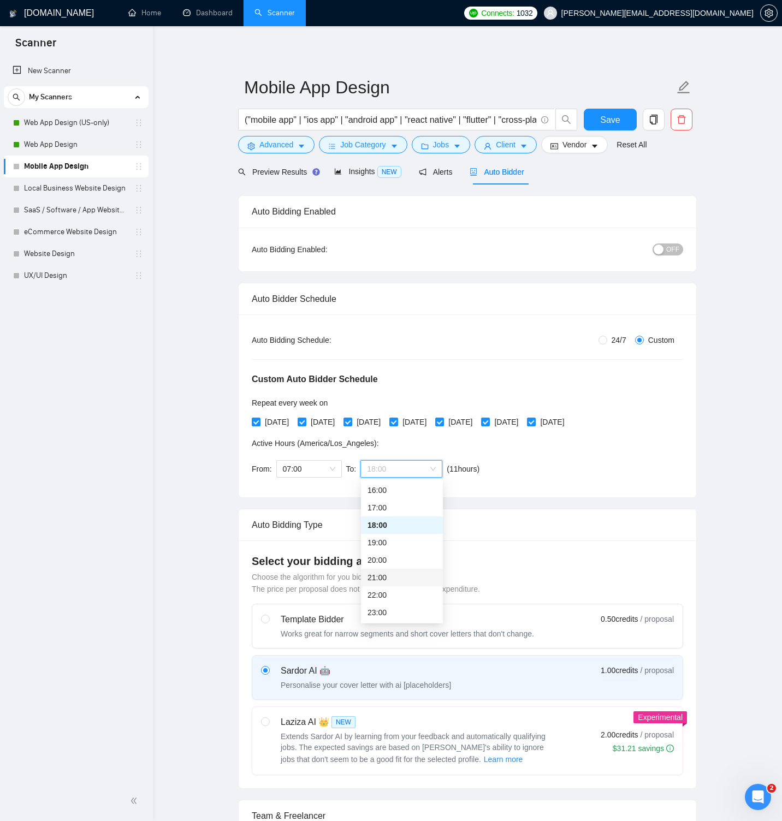
click at [399, 575] on div "21:00" at bounding box center [401, 578] width 69 height 12
click at [385, 144] on span "Job Category" at bounding box center [362, 145] width 45 height 12
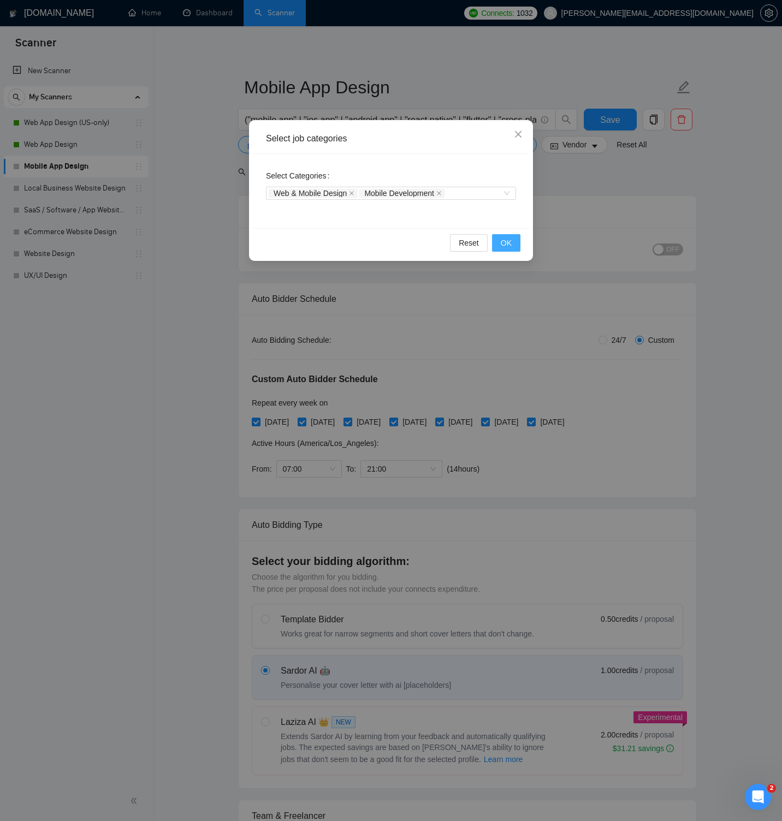
click at [501, 236] on button "OK" at bounding box center [506, 242] width 28 height 17
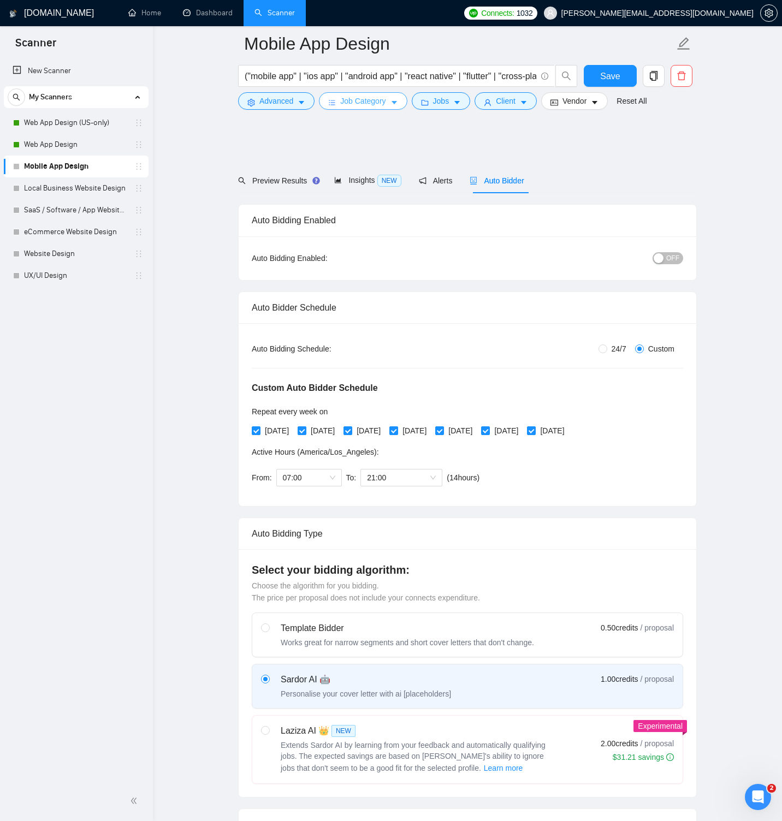
scroll to position [216, 0]
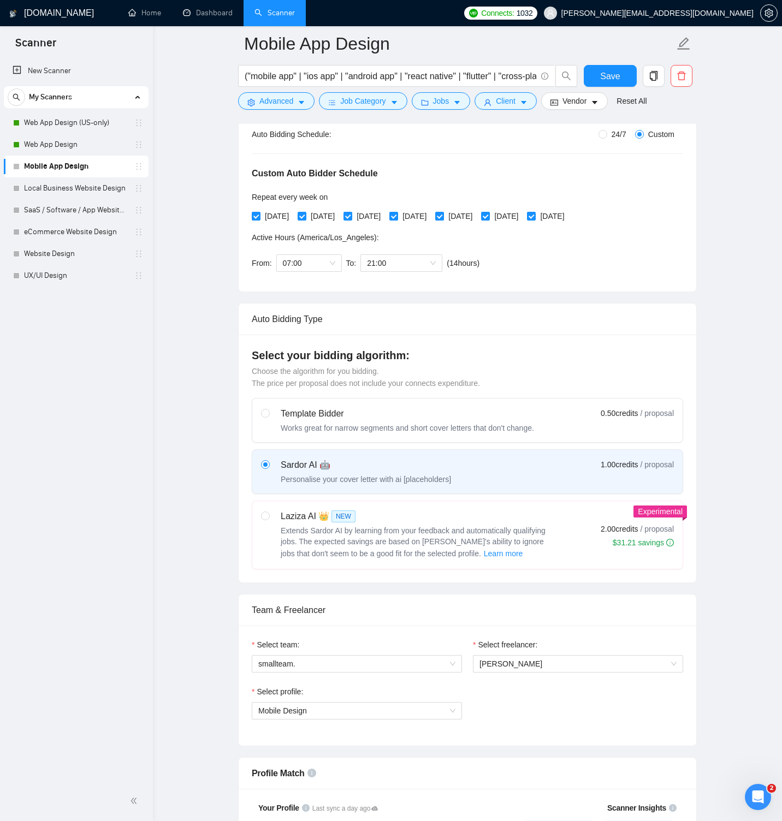
click at [278, 514] on div "Laziza AI 👑 NEW Extends Sardor AI by learning from your feedback and automatica…" at bounding box center [407, 535] width 293 height 50
click at [269, 514] on input "radio" at bounding box center [265, 516] width 8 height 8
radio input "true"
radio input "false"
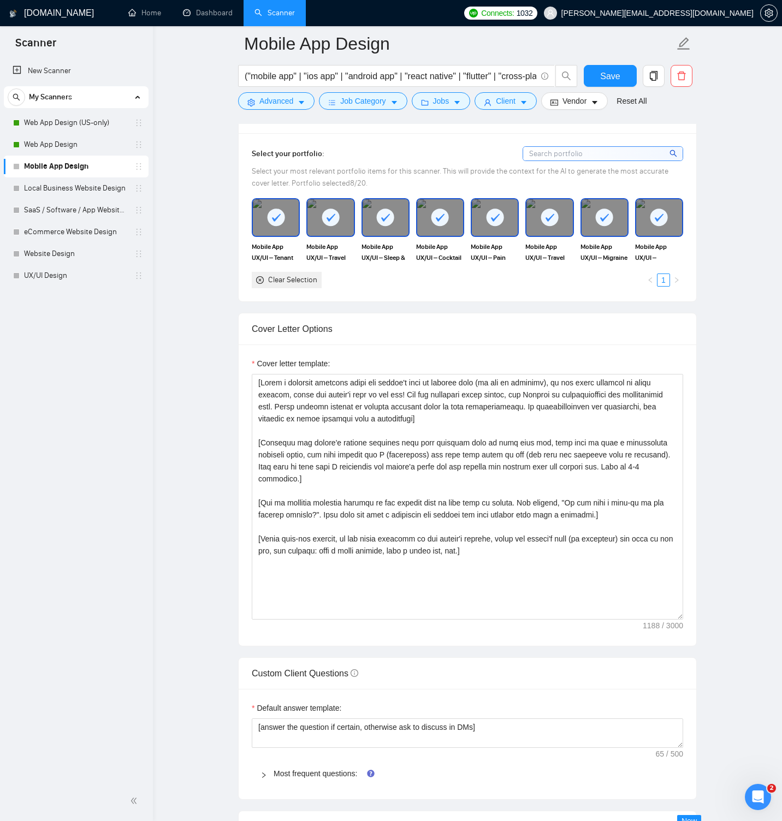
scroll to position [1170, 0]
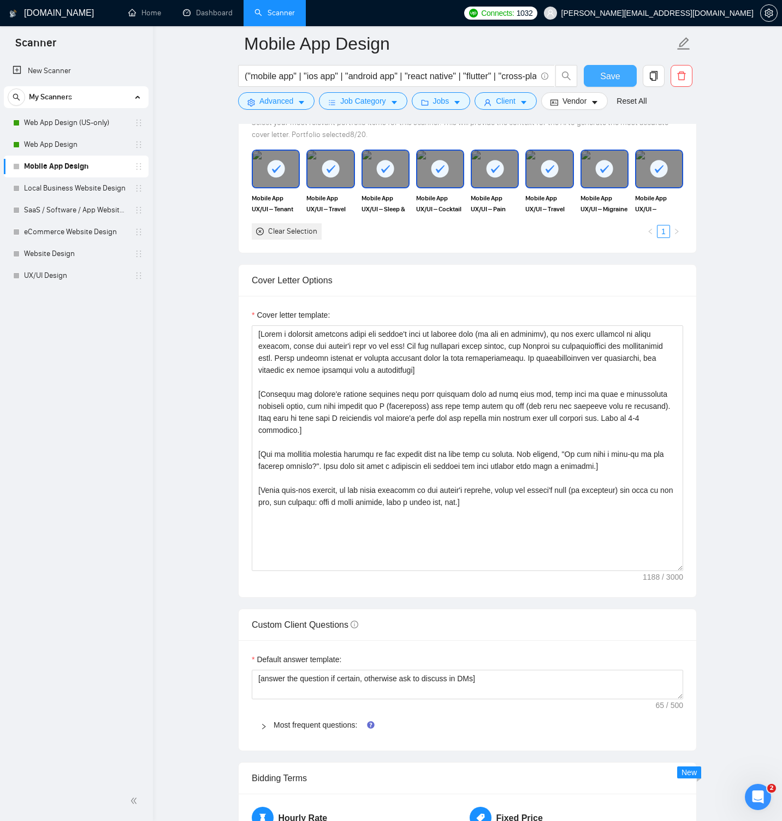
click at [600, 73] on button "Save" at bounding box center [610, 76] width 53 height 22
click at [300, 102] on icon "caret-down" at bounding box center [301, 103] width 5 height 3
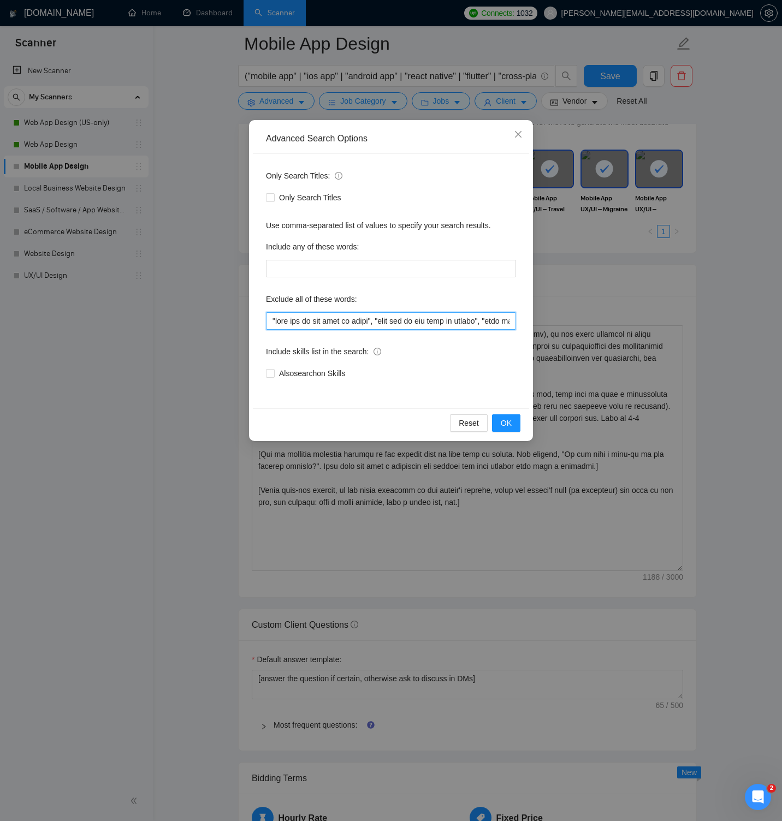
click at [335, 319] on input "text" at bounding box center [391, 320] width 250 height 17
paste input "NOT AGENCY", "no agency", "no agencies", "freelancers only", "independent contr…"
type input ""this job is not open to teams", "this job is not open to agency", "this job is…"
click at [507, 420] on span "OK" at bounding box center [506, 423] width 11 height 12
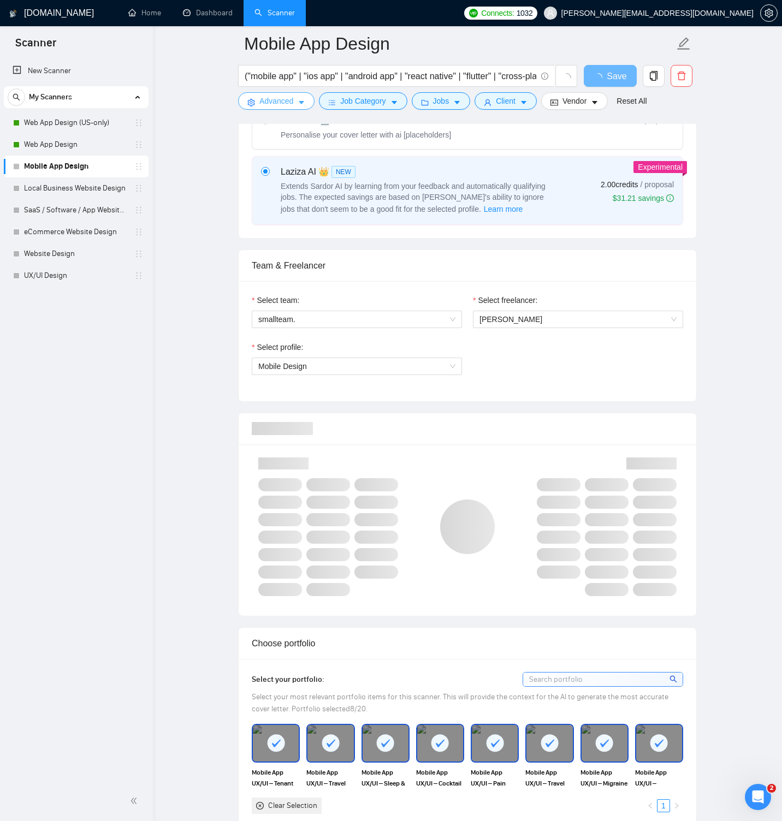
scroll to position [0, 0]
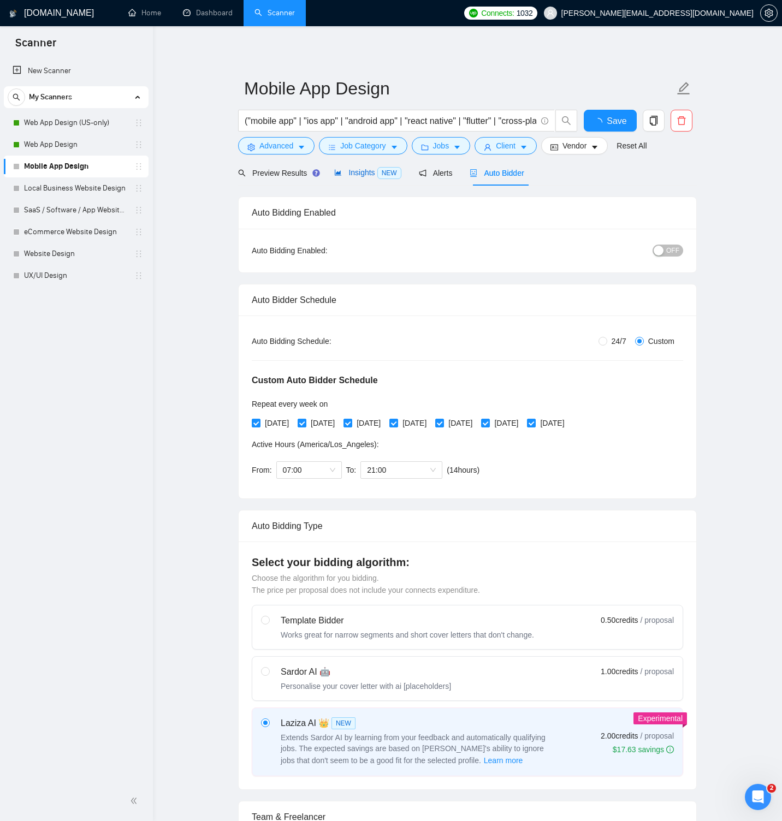
click at [358, 174] on span "Insights NEW" at bounding box center [367, 172] width 67 height 9
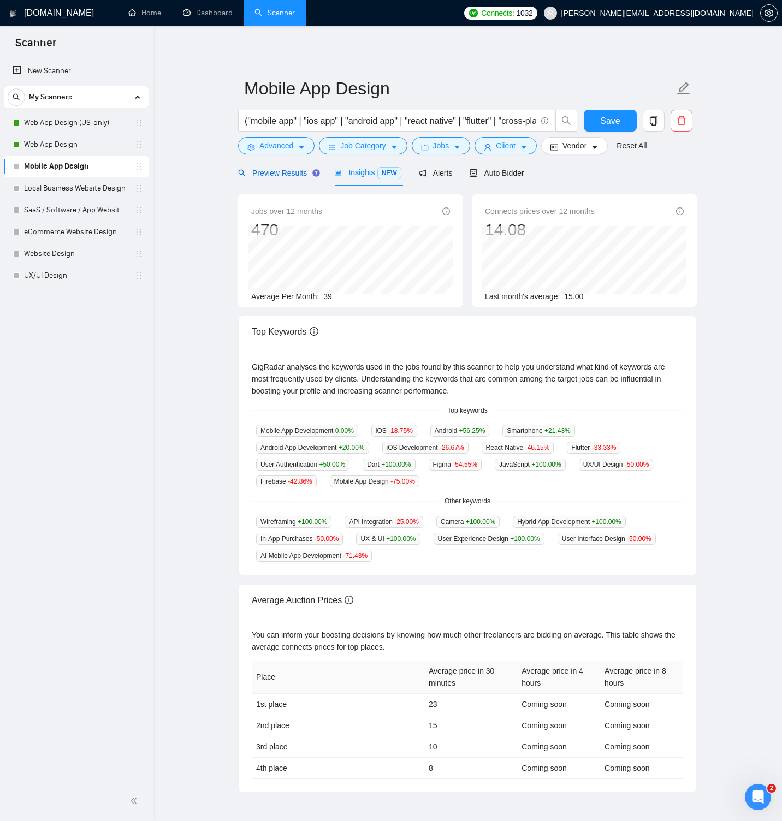
click at [282, 173] on span "Preview Results" at bounding box center [277, 173] width 79 height 9
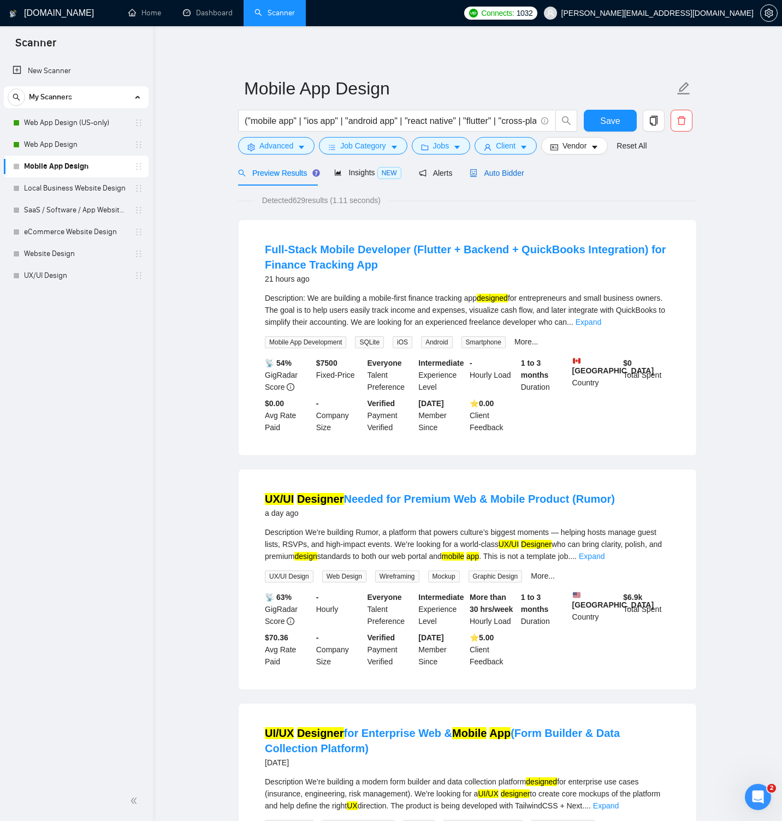
click at [509, 172] on span "Auto Bidder" at bounding box center [497, 173] width 54 height 9
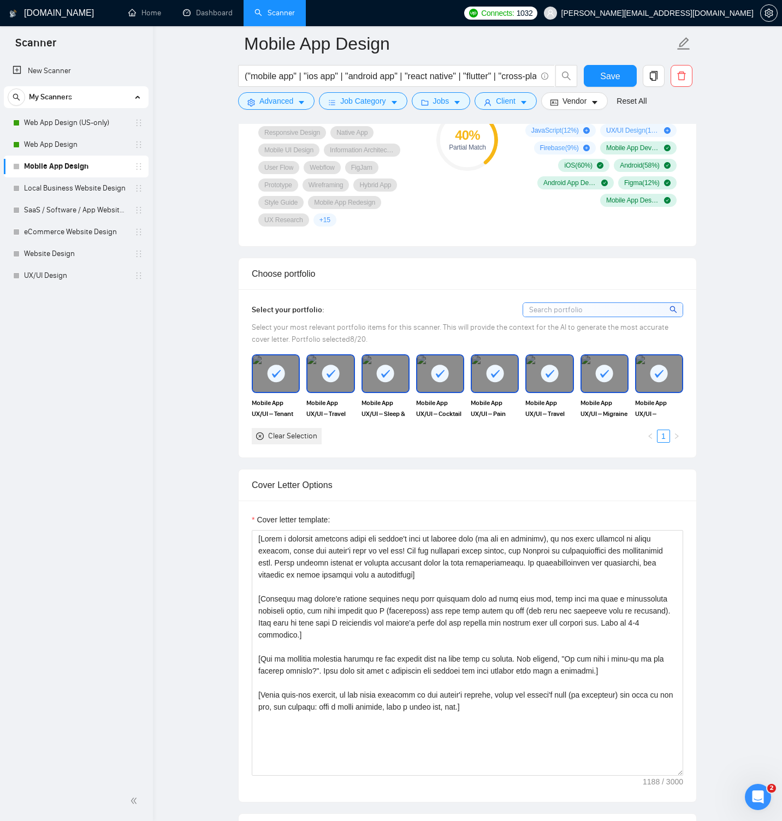
scroll to position [1131, 0]
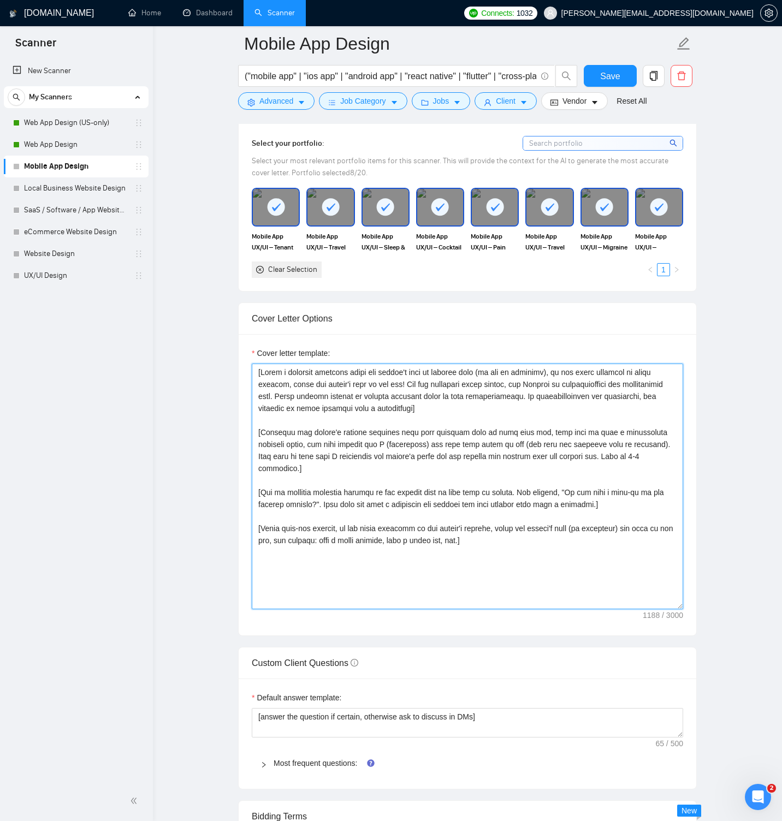
click at [269, 375] on textarea "Cover letter template:" at bounding box center [467, 487] width 431 height 246
paste textarea "Lore ipsum DO ≤788 sitam. Consec adipiscin. Elitse doeius temp. In utlabor. Etd…"
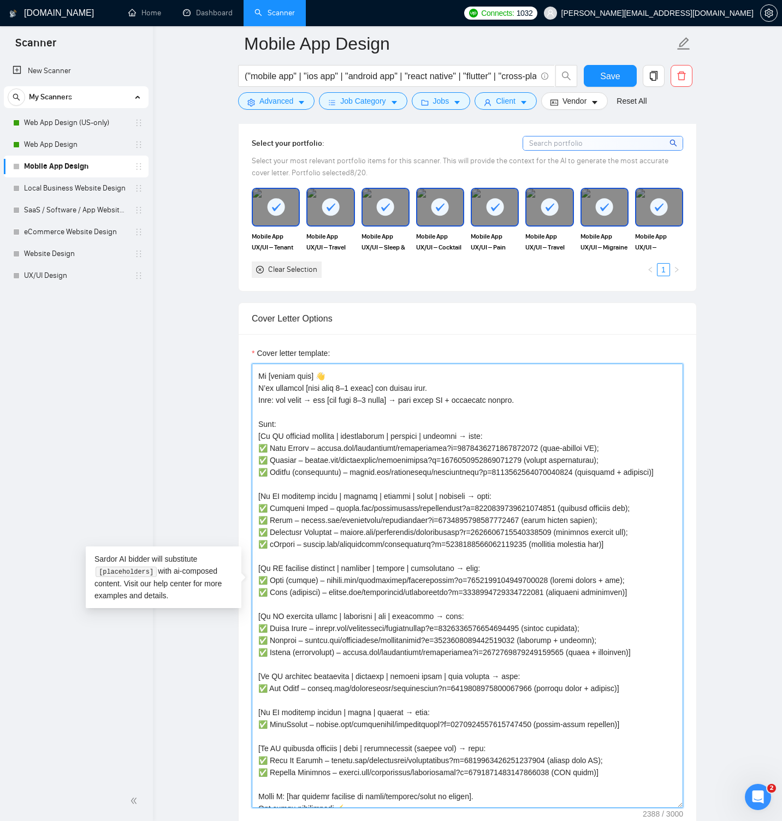
scroll to position [13, 0]
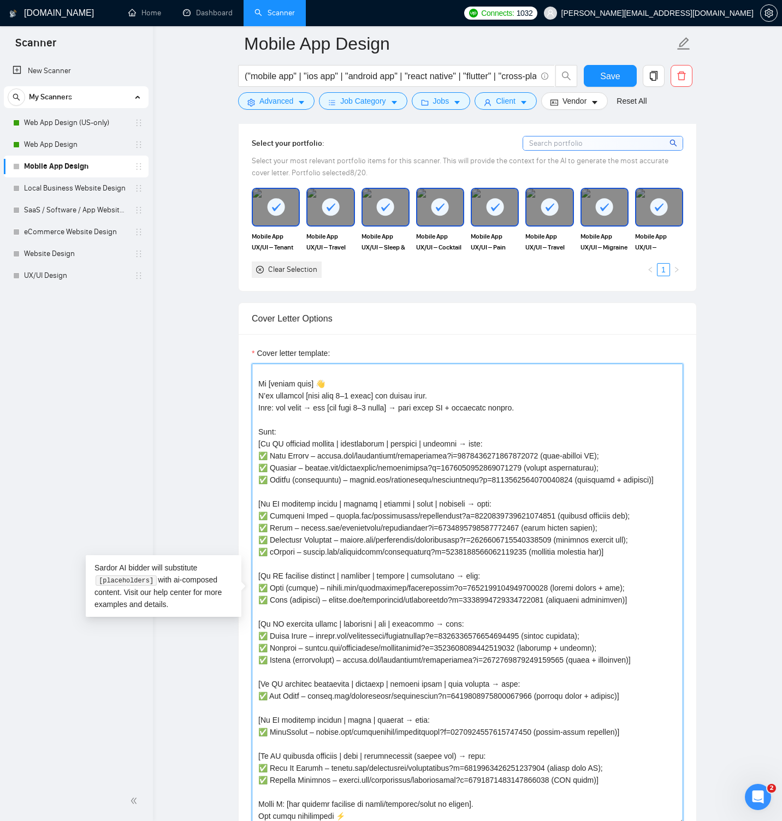
drag, startPoint x: 681, startPoint y: 606, endPoint x: 677, endPoint y: 817, distance: 211.4
click at [676, 818] on textarea "Cover letter template:" at bounding box center [467, 594] width 431 height 461
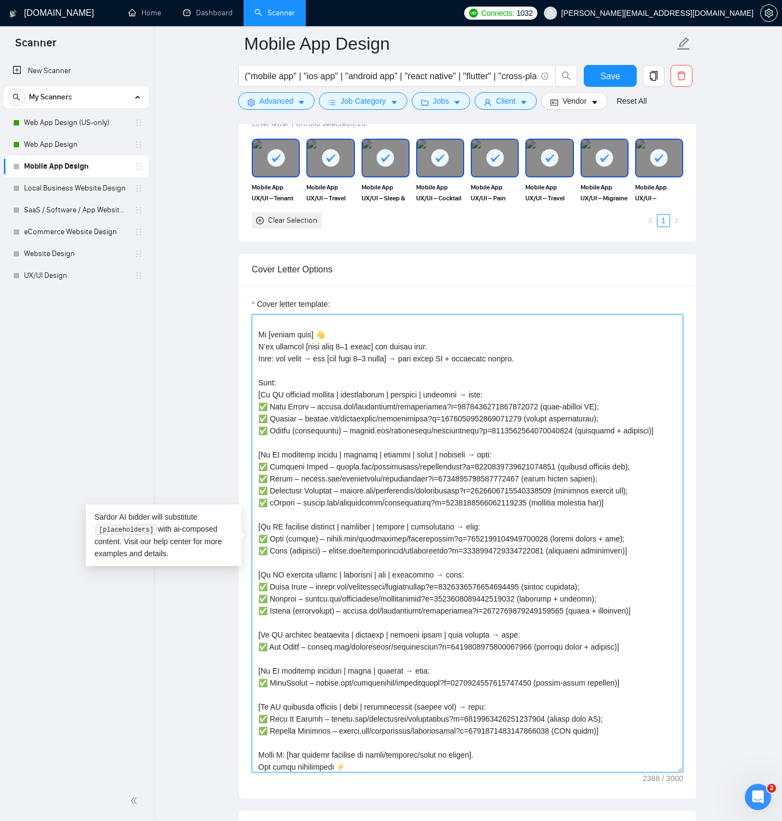
scroll to position [1184, 0]
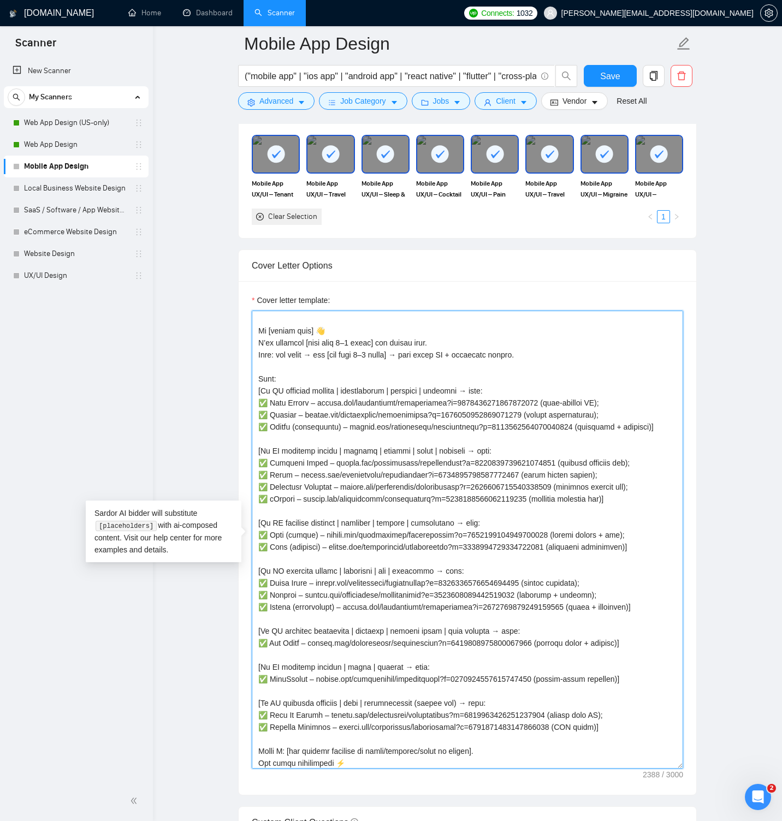
click at [282, 323] on textarea "Cover letter template:" at bounding box center [467, 540] width 431 height 458
paste textarea "Lor ≤7 ipsumd. Sita con 8 adip. El seddoeiu tempor incid, utlab etd magna aliq …"
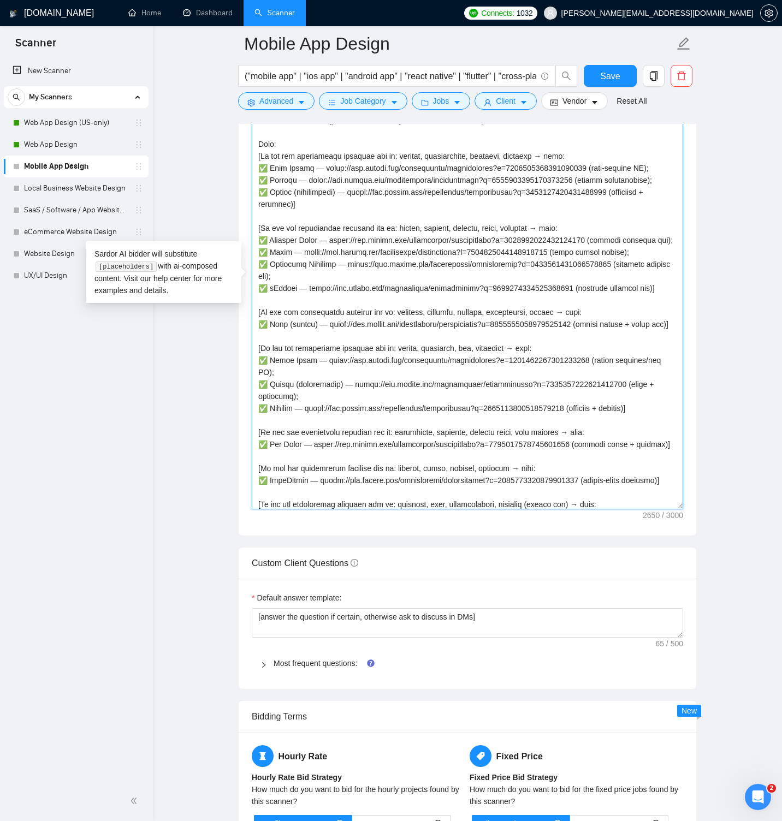
scroll to position [1445, 0]
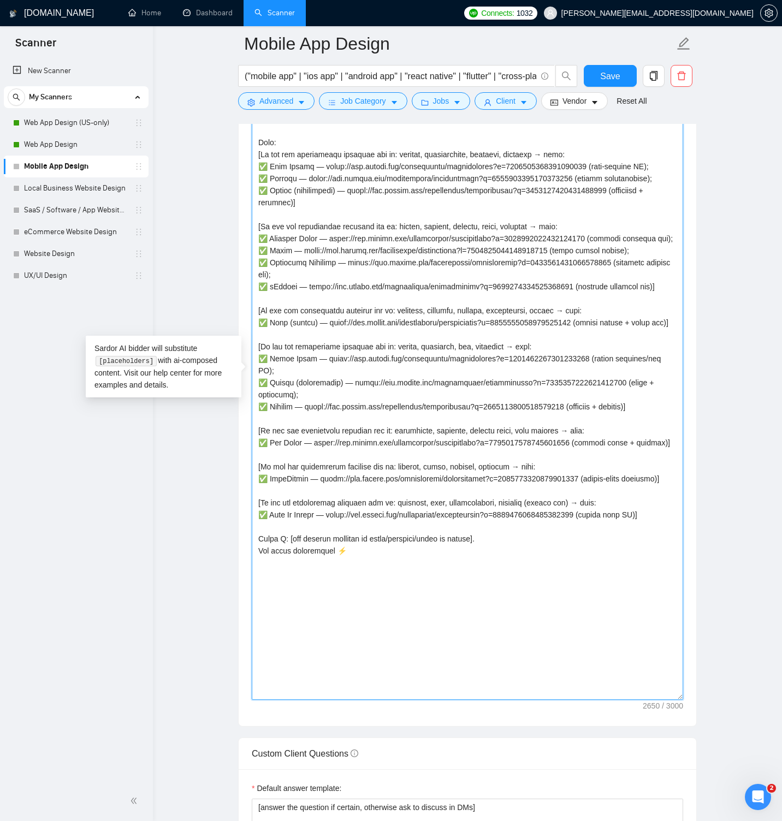
drag, startPoint x: 679, startPoint y: 504, endPoint x: 668, endPoint y: 692, distance: 188.2
click at [680, 698] on textarea "Cover letter template:" at bounding box center [467, 375] width 431 height 650
click at [296, 594] on textarea "Cover letter template:" at bounding box center [467, 376] width 431 height 652
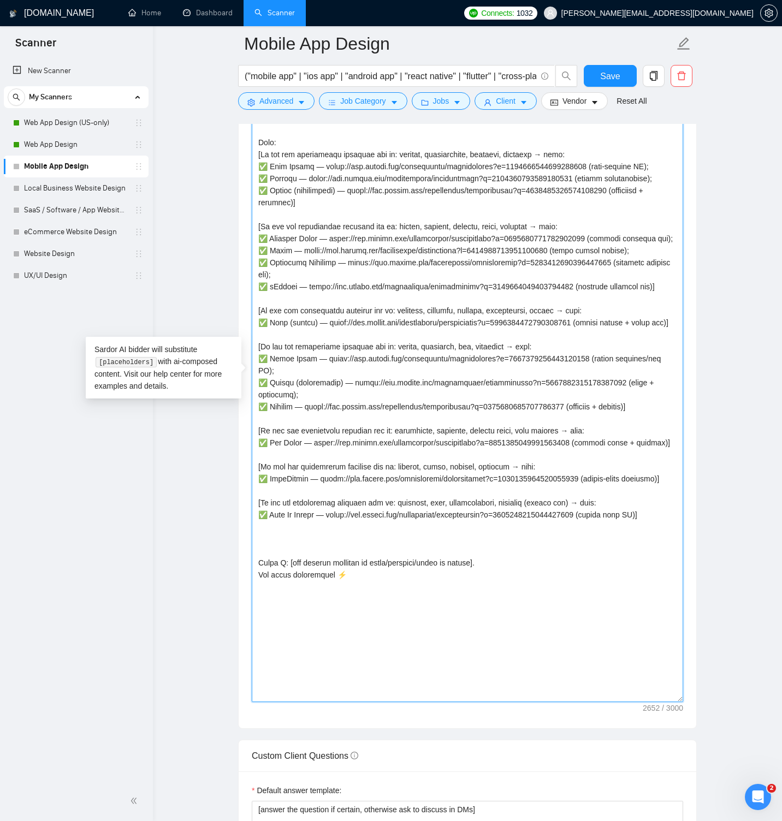
paste textarea "[If the job description doesn’t match any keywords above → cite: ✅ Stellar — [U…"
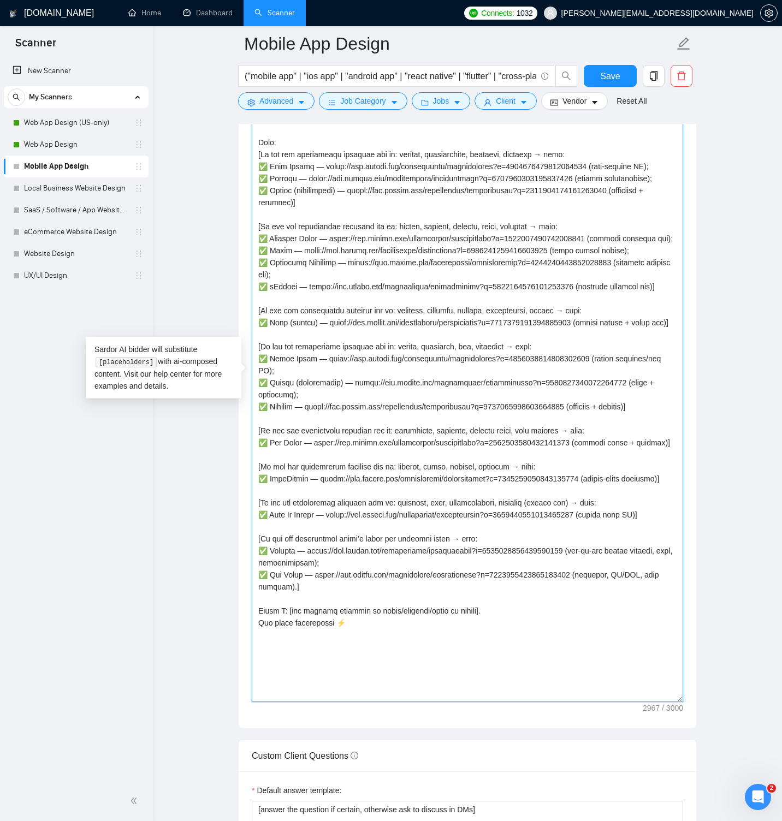
type textarea "[Lore ipsum DO ≤180 sitam. Consec adipiscin. Elitse doeius temp. In utlabor. Et…"
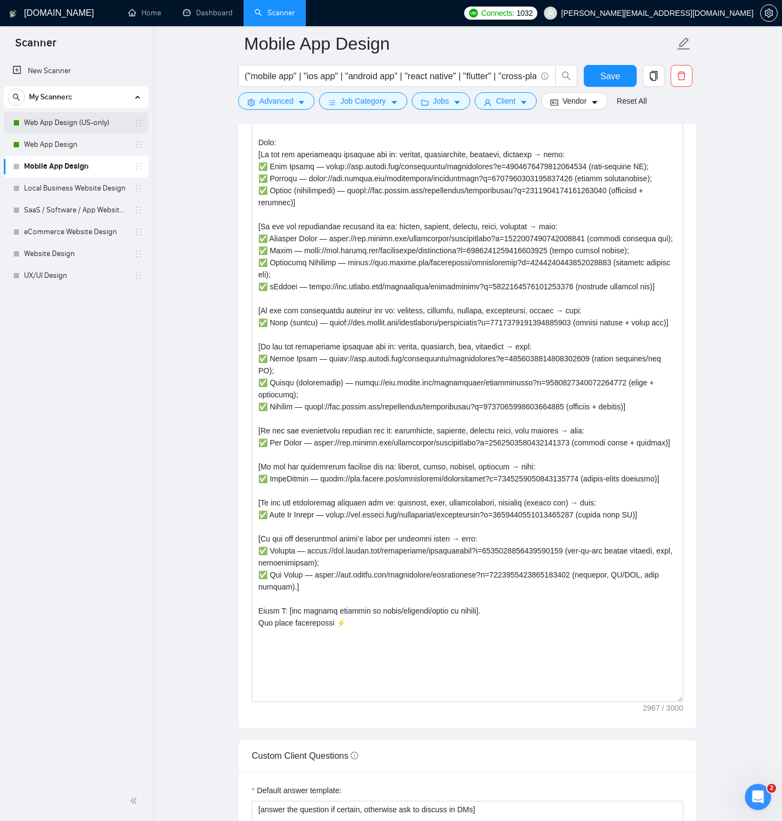
scroll to position [1446, 0]
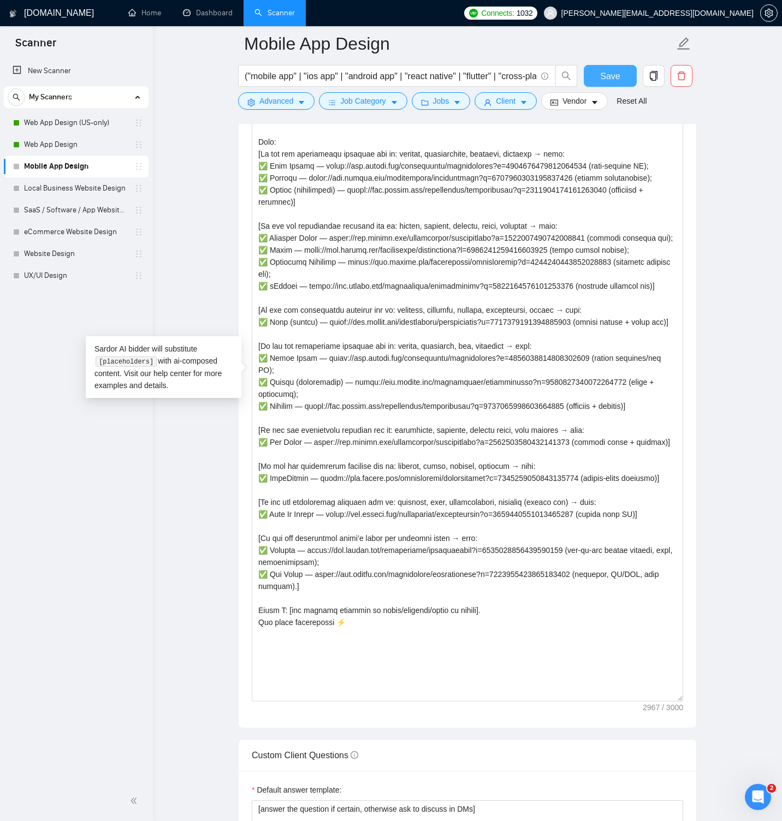
click at [606, 76] on span "Save" at bounding box center [610, 76] width 20 height 14
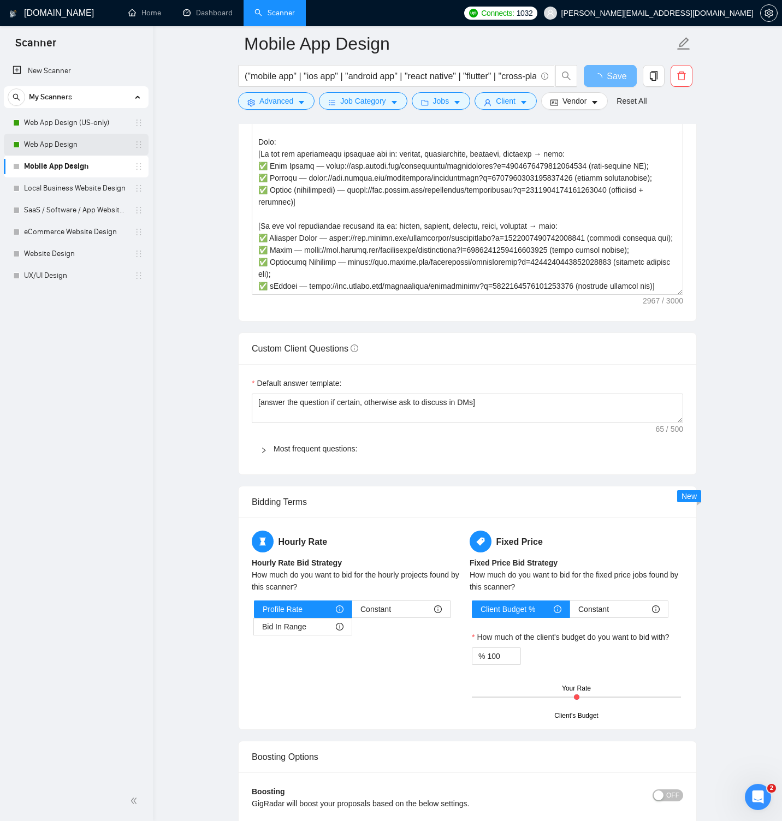
click at [78, 143] on link "Web App Design" at bounding box center [76, 145] width 104 height 22
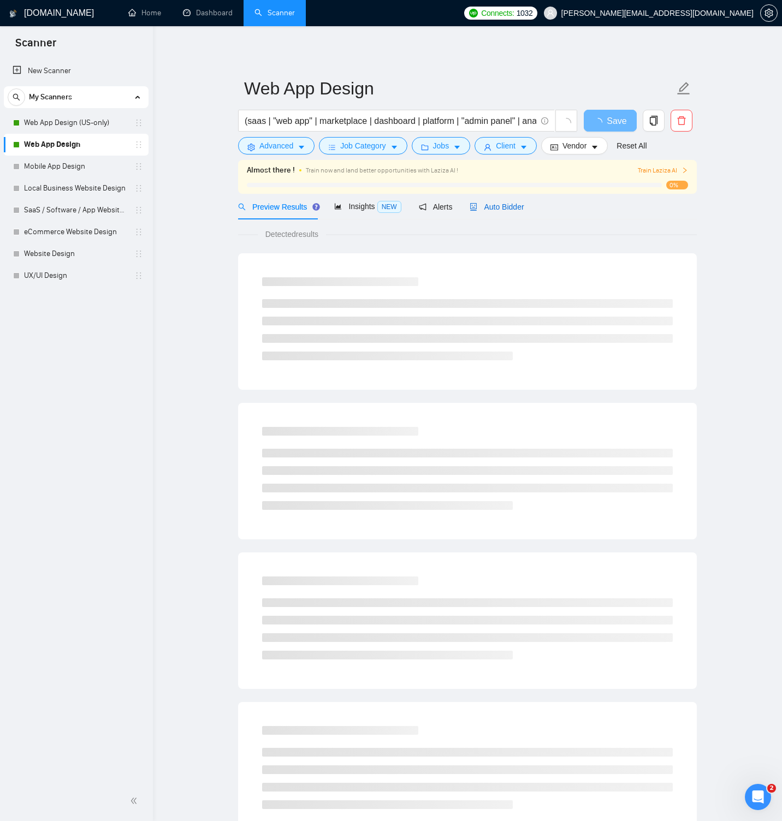
click at [513, 204] on span "Auto Bidder" at bounding box center [497, 207] width 54 height 9
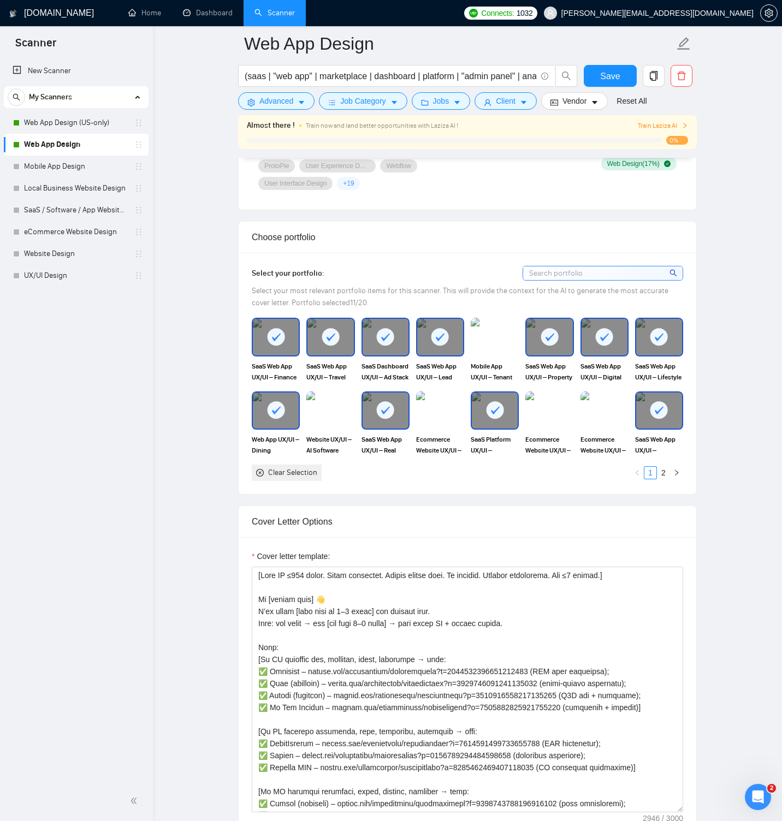
scroll to position [1408, 0]
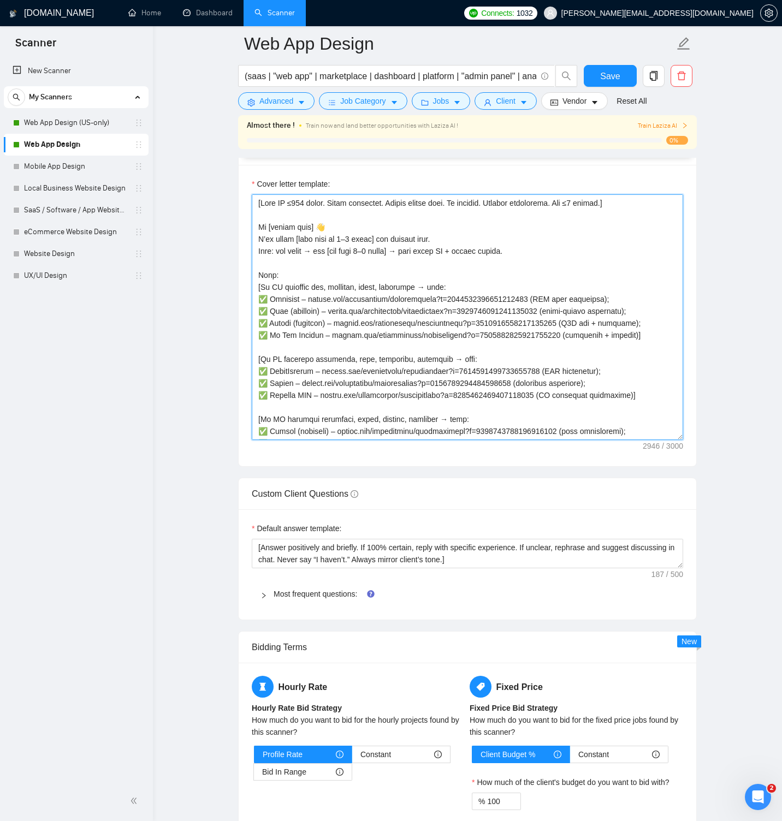
click at [661, 440] on textarea "Cover letter template:" at bounding box center [467, 317] width 431 height 246
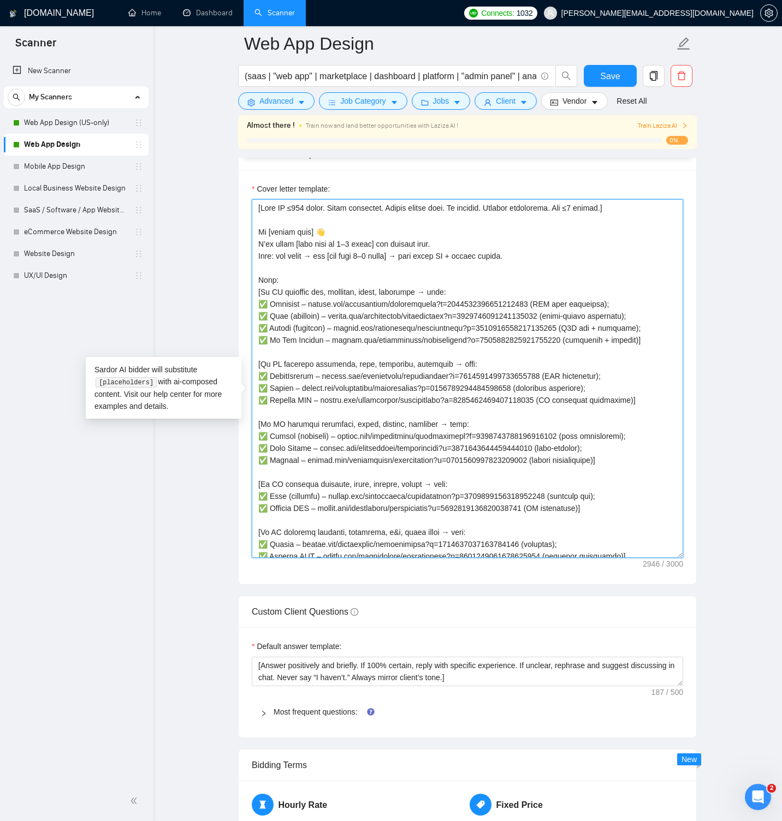
scroll to position [1397, 0]
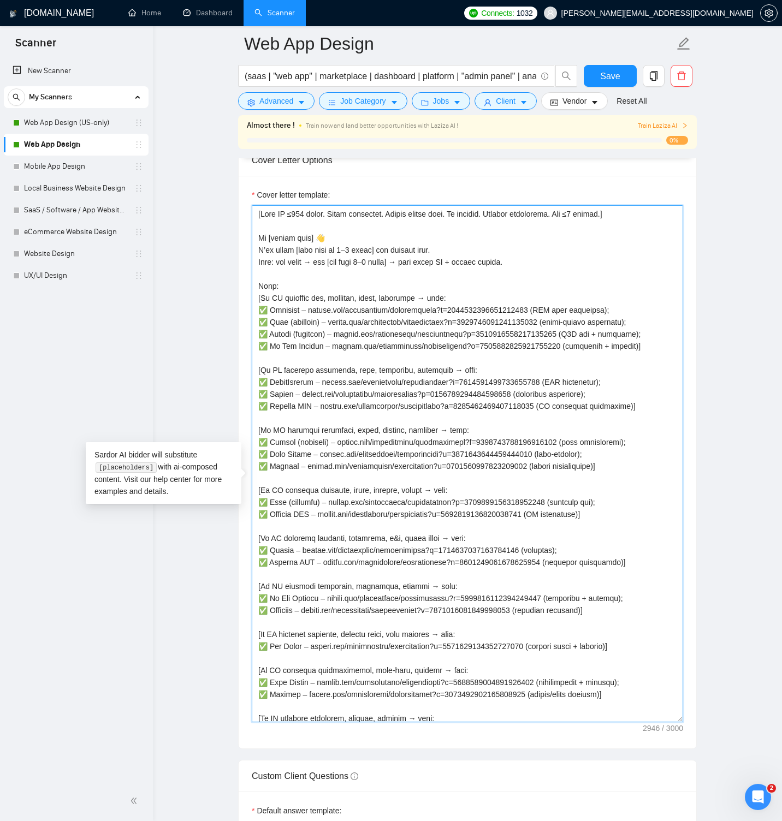
drag, startPoint x: 681, startPoint y: 453, endPoint x: 679, endPoint y: 721, distance: 268.6
click at [678, 722] on textarea "Cover letter template:" at bounding box center [467, 463] width 431 height 517
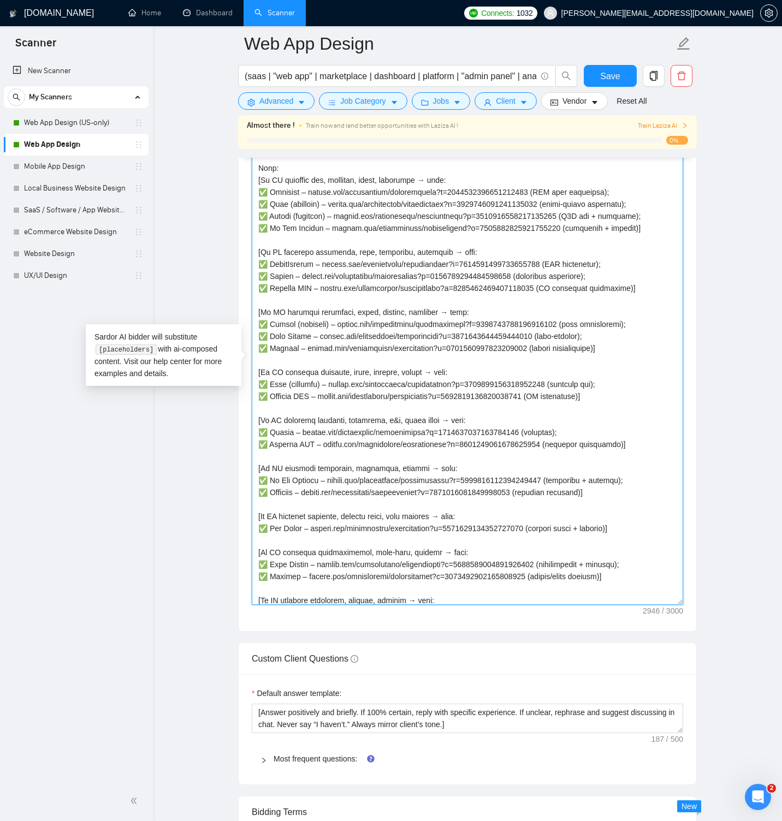
scroll to position [1561, 0]
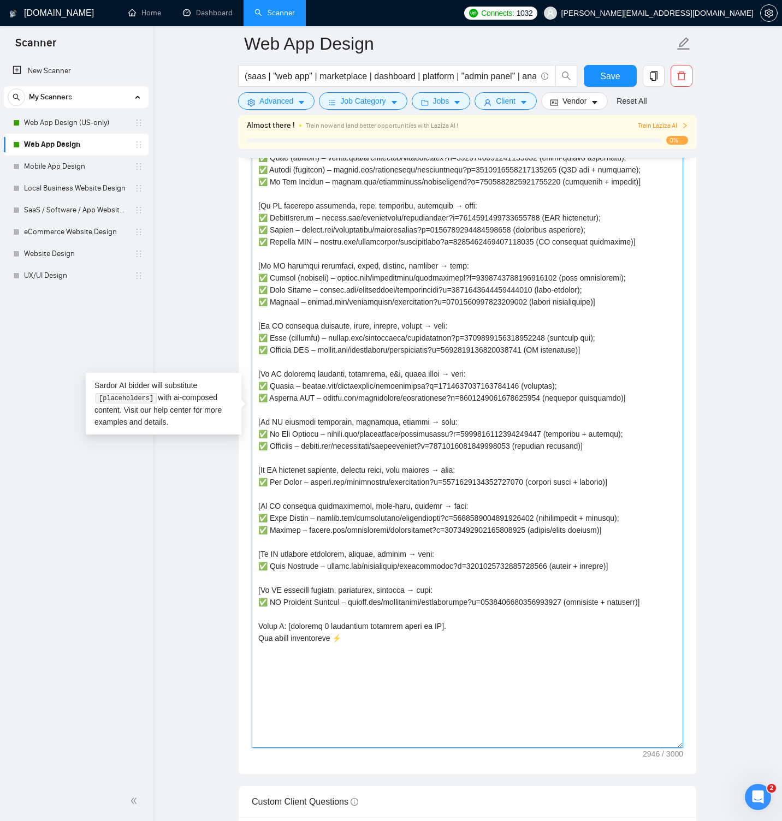
drag, startPoint x: 679, startPoint y: 572, endPoint x: 711, endPoint y: 760, distance: 190.6
click at [710, 762] on main "Web App Design (saas | "web app" | marketplace | dashboard | platform | "admin …" at bounding box center [467, 280] width 594 height 3595
click at [323, 631] on textarea "Cover letter template:" at bounding box center [467, 395] width 431 height 708
paste textarea "[If the job description doesn’t match any keywords above → cite: ✅ PeakStreak —…"
type textarea "[Lore IP ≤121 dolor. Sitam consectet. Adipis elitse doei. Te incidid. Utlabor e…"
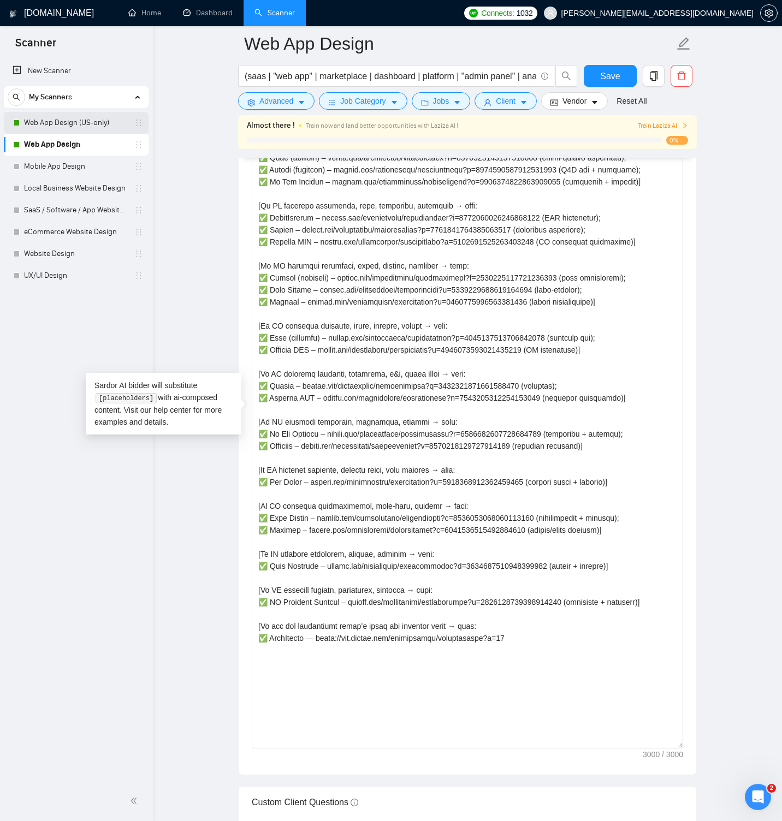
click at [49, 122] on link "Web App Design (US-only)" at bounding box center [76, 123] width 104 height 22
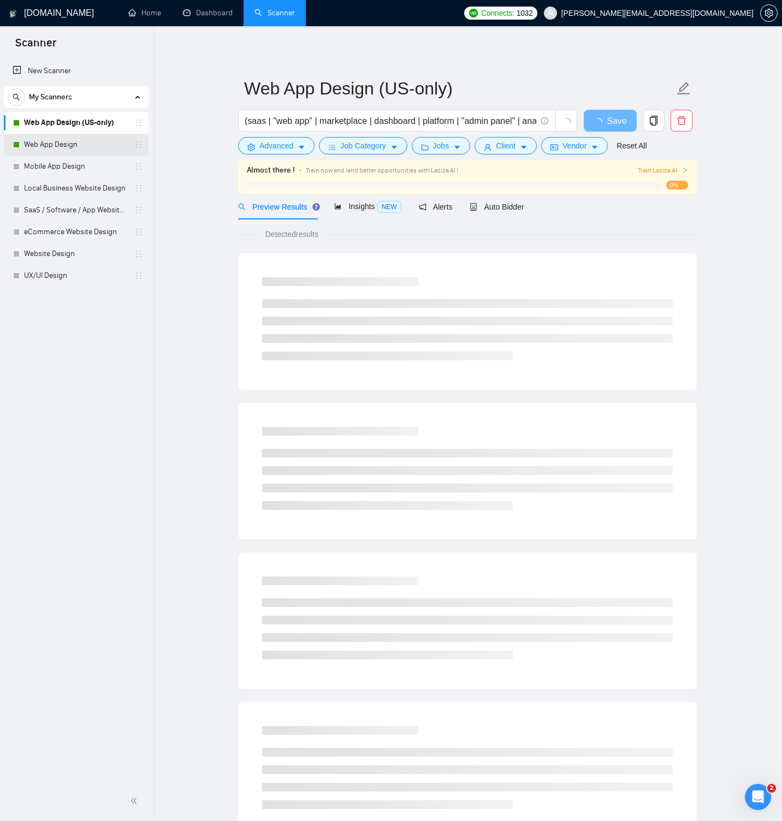
click at [56, 145] on link "Web App Design" at bounding box center [76, 145] width 104 height 22
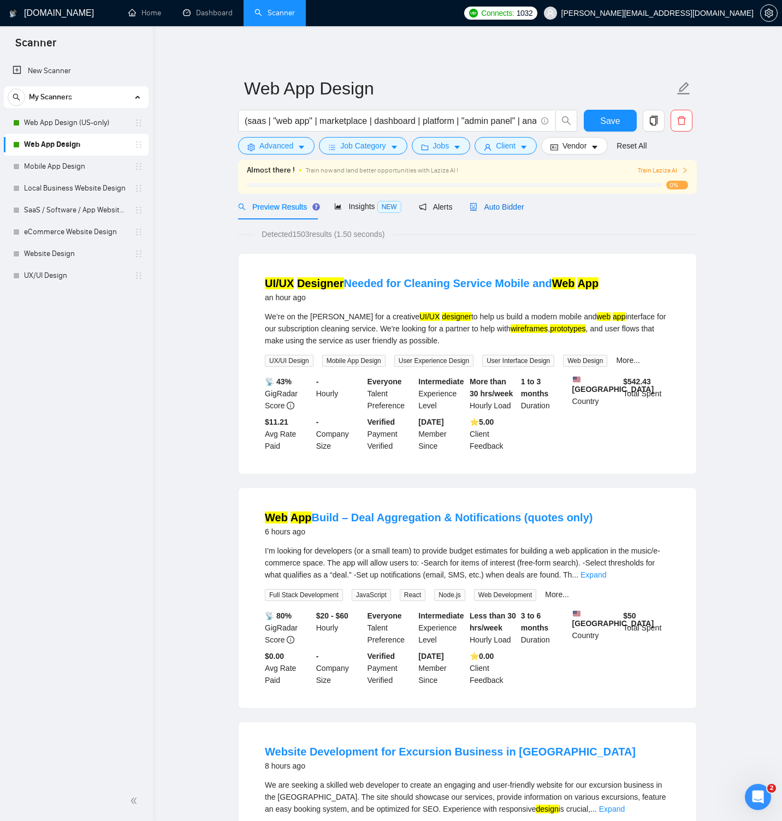
click at [477, 209] on icon "robot" at bounding box center [474, 207] width 7 height 8
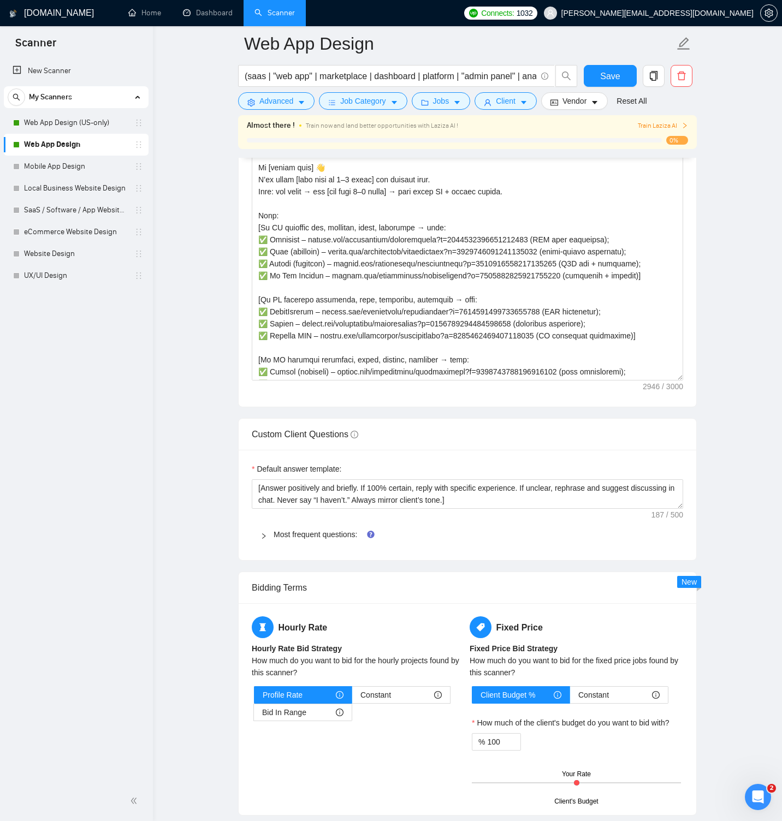
scroll to position [1473, 0]
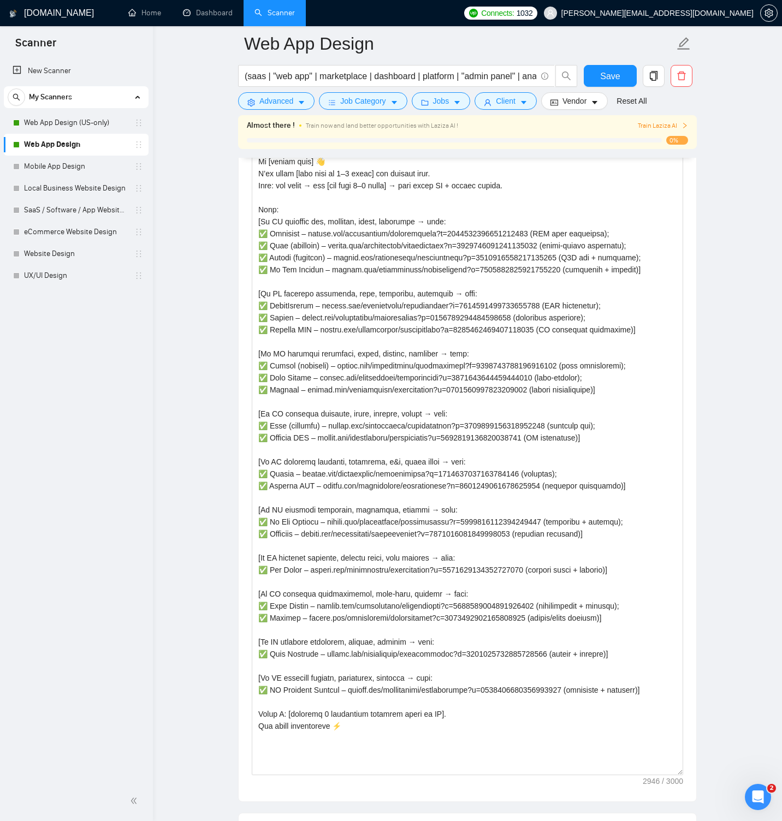
drag, startPoint x: 678, startPoint y: 389, endPoint x: 697, endPoint y: 790, distance: 401.2
click at [698, 793] on main "Web App Design (saas | "web app" | marketplace | dashboard | platform | "admin …" at bounding box center [467, 338] width 594 height 3535
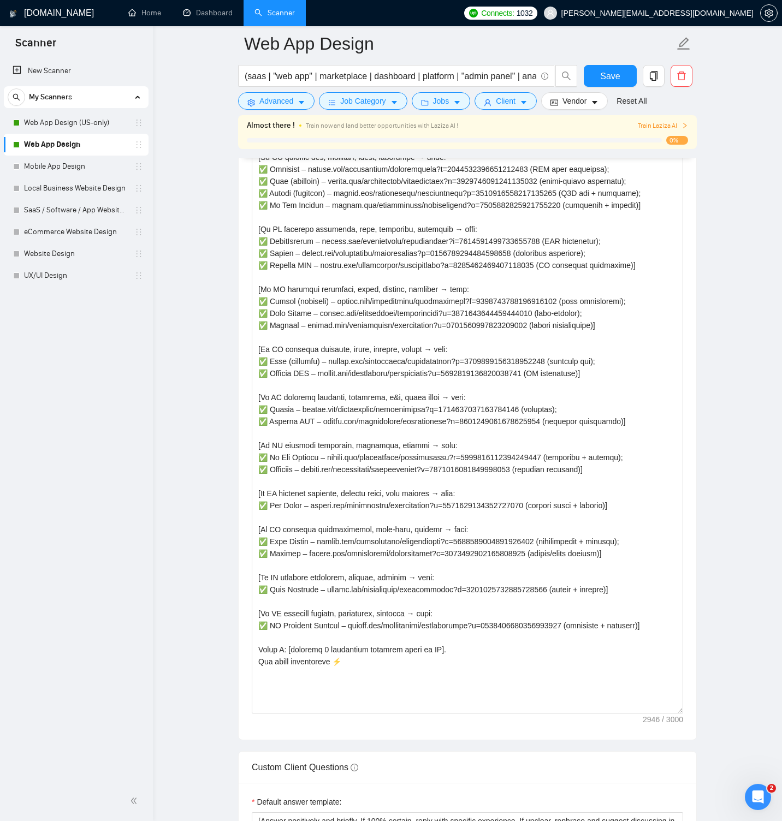
scroll to position [1550, 0]
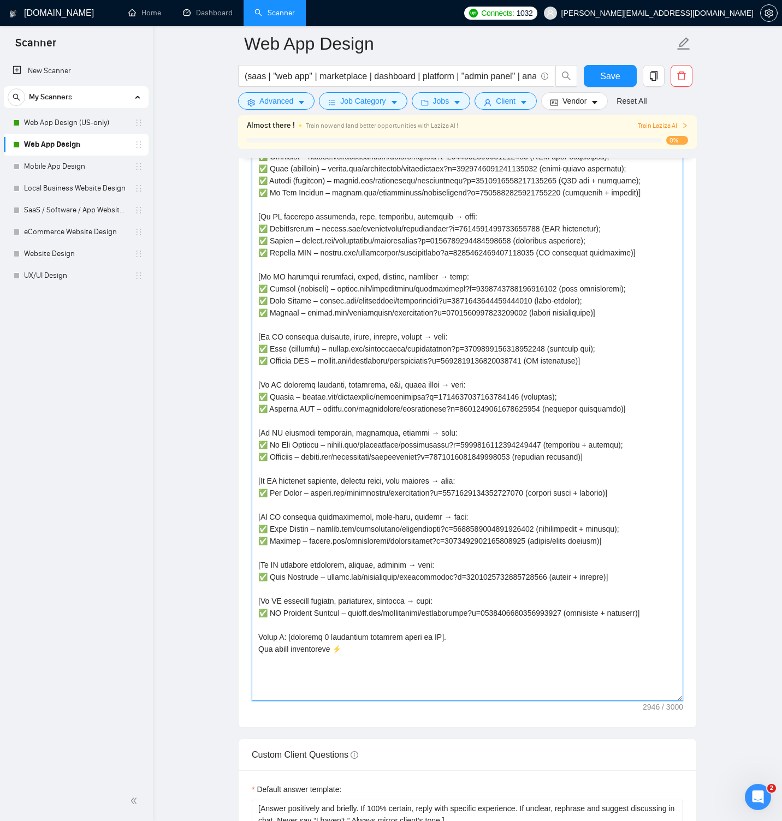
click at [257, 268] on textarea "Cover letter template:" at bounding box center [467, 376] width 431 height 649
click at [256, 207] on textarea "Cover letter template:" at bounding box center [467, 376] width 431 height 649
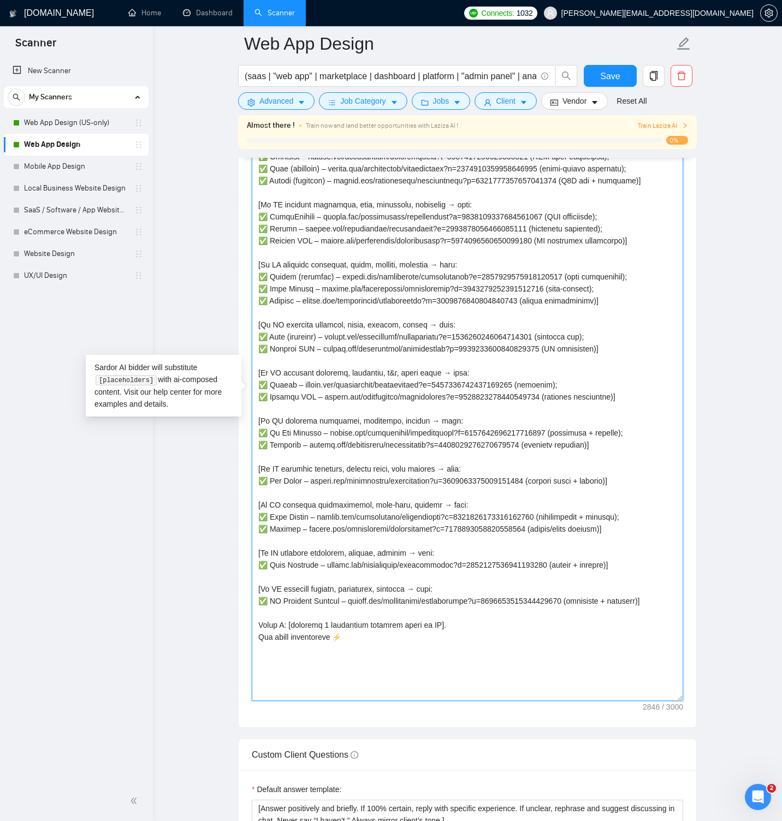
click at [607, 320] on textarea "Cover letter template:" at bounding box center [467, 376] width 431 height 649
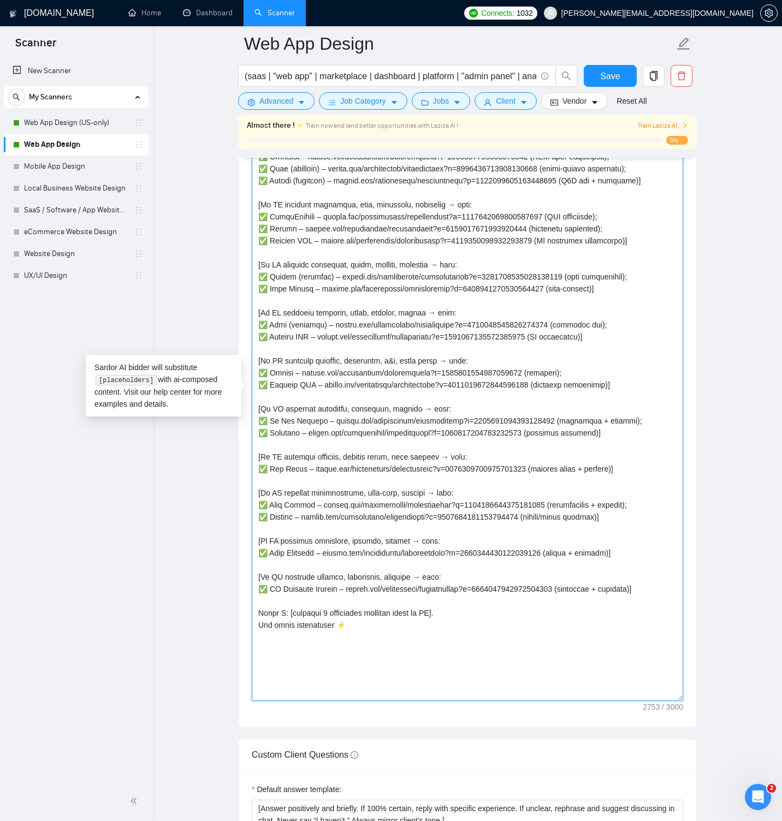
click at [615, 536] on textarea "Cover letter template:" at bounding box center [467, 376] width 431 height 649
paste textarea
click at [283, 624] on textarea "Cover letter template:" at bounding box center [467, 376] width 431 height 649
paste textarea "[If the job description doesn’t match any keywords above → cite:"
click at [258, 187] on textarea "Cover letter template:" at bounding box center [467, 376] width 431 height 649
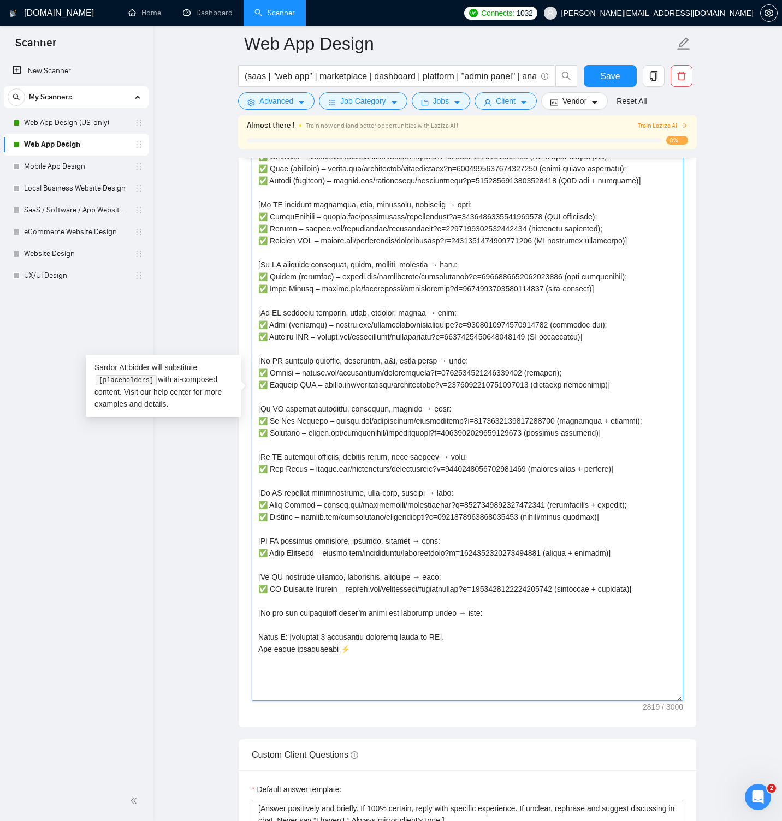
click at [294, 640] on textarea "Cover letter template:" at bounding box center [467, 376] width 431 height 649
paste textarea
click at [299, 636] on textarea "Cover letter template:" at bounding box center [467, 376] width 431 height 649
paste textarea
click at [492, 632] on textarea "Cover letter template:" at bounding box center [467, 376] width 431 height 649
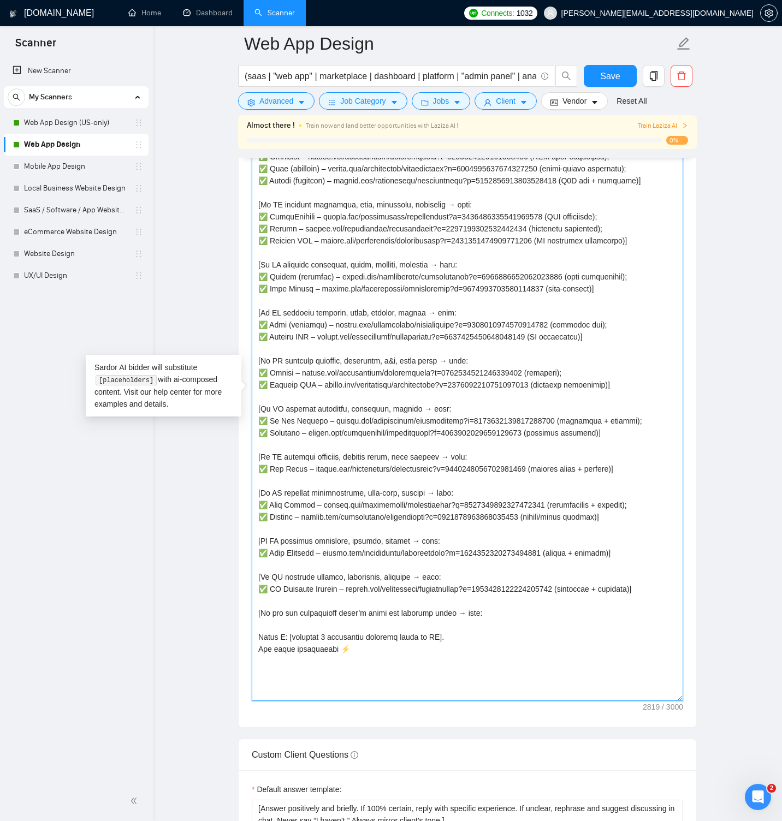
drag, startPoint x: 401, startPoint y: 377, endPoint x: 442, endPoint y: 376, distance: 41.0
click at [442, 376] on textarea "Cover letter template:" at bounding box center [467, 376] width 431 height 649
click at [643, 257] on textarea "Cover letter template:" at bounding box center [467, 376] width 431 height 649
click at [607, 247] on textarea "Cover letter template:" at bounding box center [467, 376] width 431 height 649
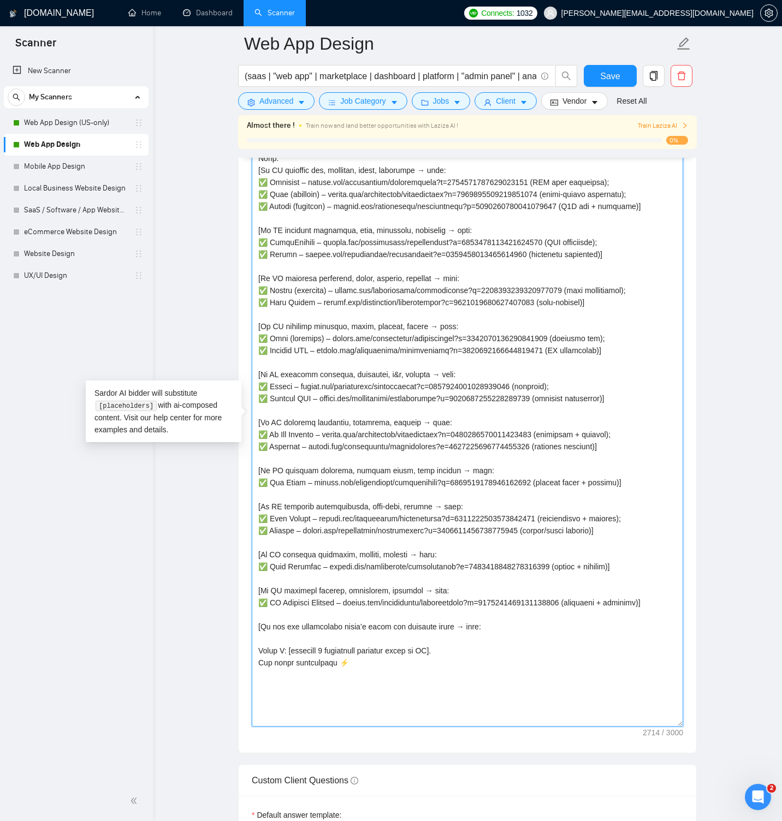
scroll to position [1521, 0]
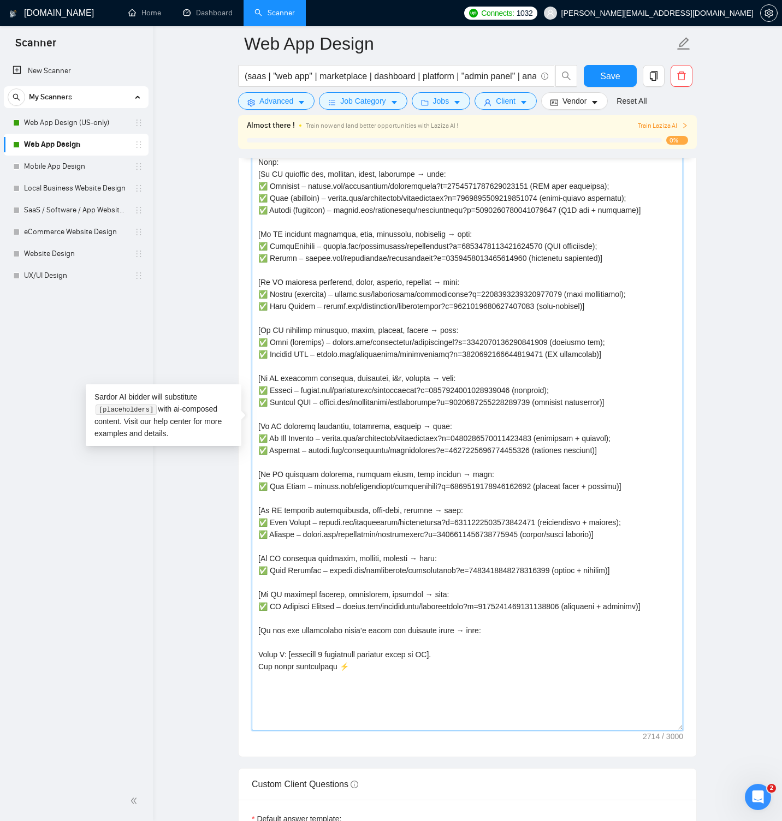
click at [657, 214] on textarea "Cover letter template:" at bounding box center [467, 405] width 431 height 649
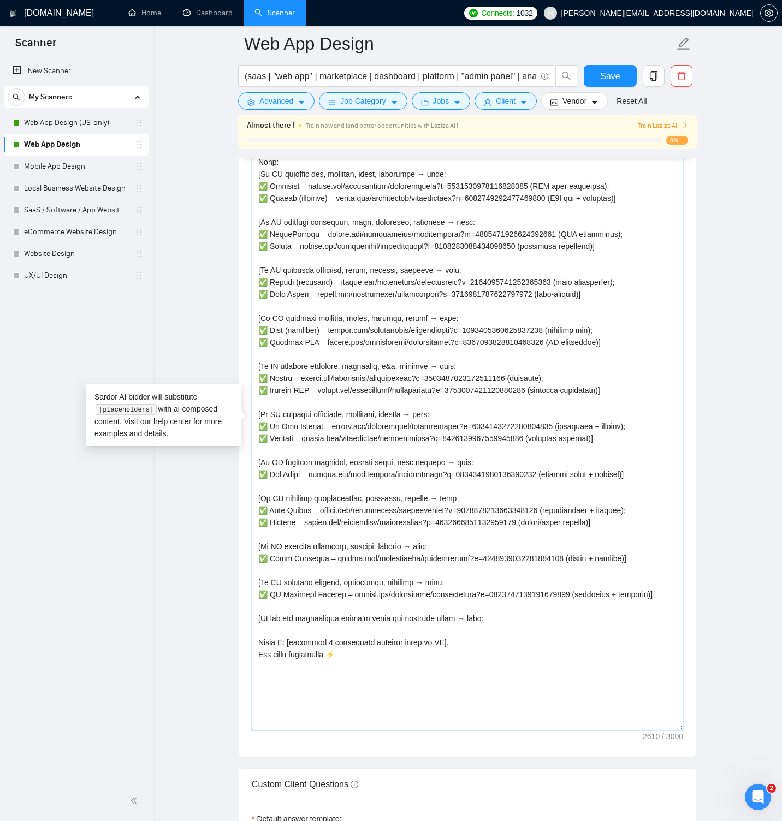
click at [259, 216] on textarea "Cover letter template:" at bounding box center [467, 405] width 431 height 649
click at [280, 645] on textarea "Cover letter template:" at bounding box center [467, 405] width 431 height 649
paste textarea "✅ Upiria (business) – [DOMAIN_NAME][URL] (B2B ops + bookings)"
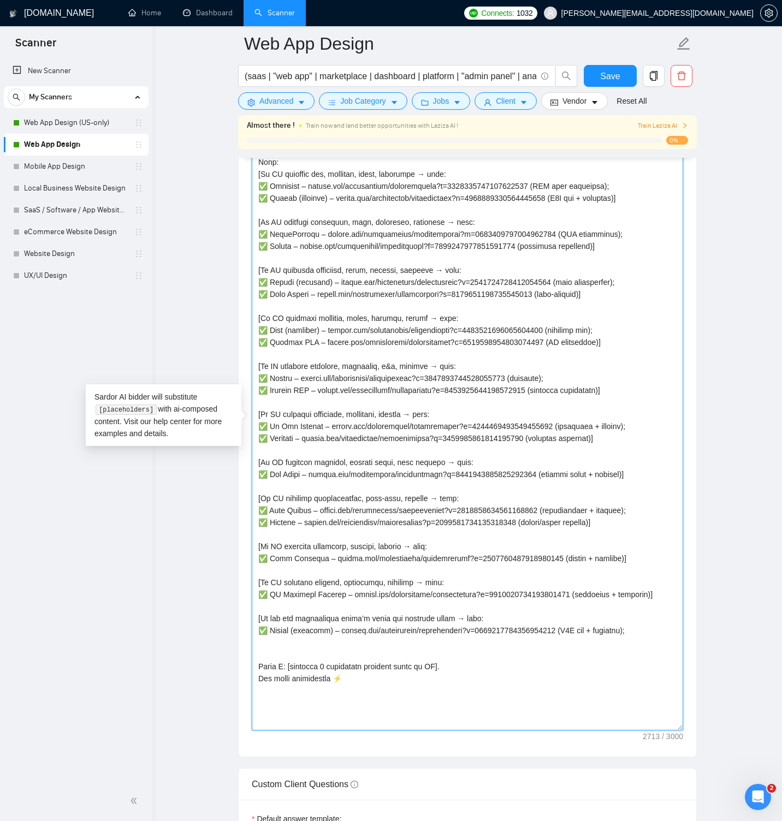
click at [259, 349] on textarea "Cover letter template:" at bounding box center [467, 405] width 431 height 649
click at [269, 659] on textarea "Cover letter template:" at bounding box center [467, 405] width 431 height 649
paste textarea "✅ Cuby (business) – [DOMAIN_NAME][URL] (property ops);"
click at [530, 458] on textarea "Cover letter template:" at bounding box center [467, 405] width 431 height 649
click at [330, 731] on textarea "Cover letter template:" at bounding box center [467, 405] width 431 height 649
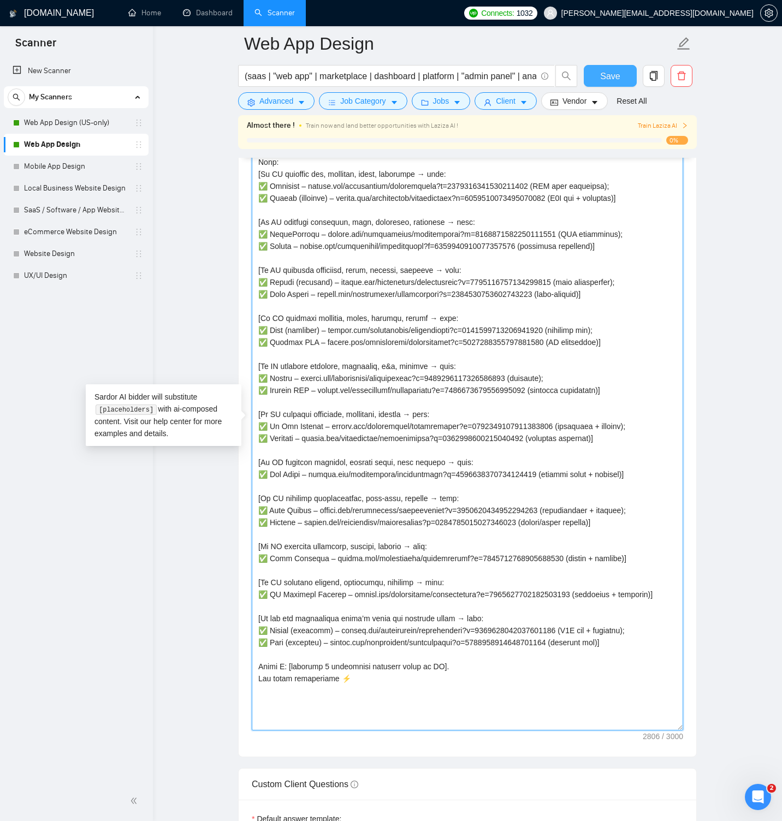
type textarea "[Lore IP ≤010 dolor. Sitam consectet. Adipis elitse doei. Te incidid. Utlabor e…"
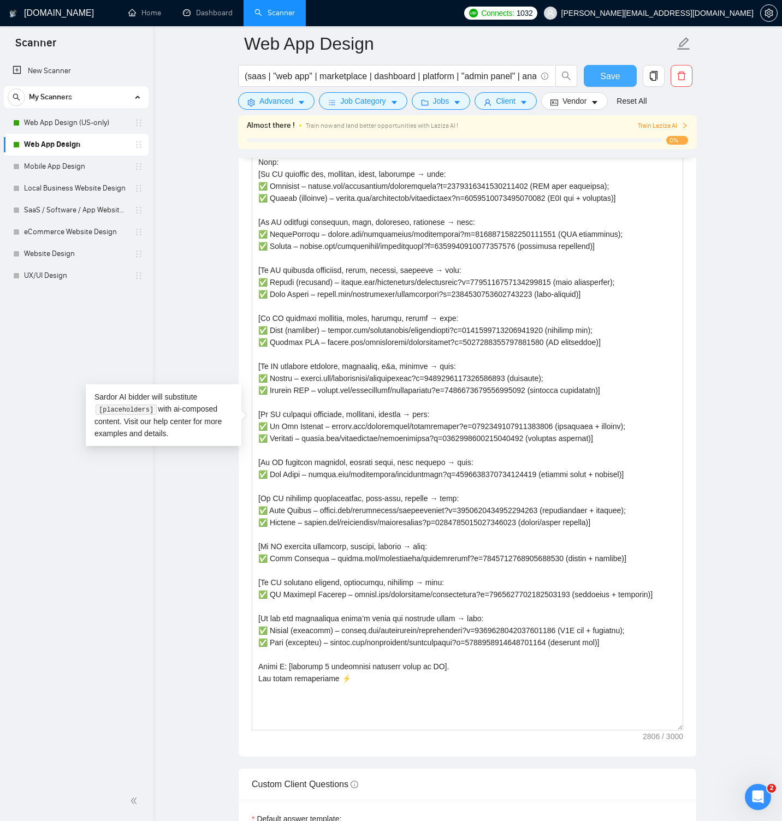
click at [610, 77] on span "Save" at bounding box center [610, 76] width 20 height 14
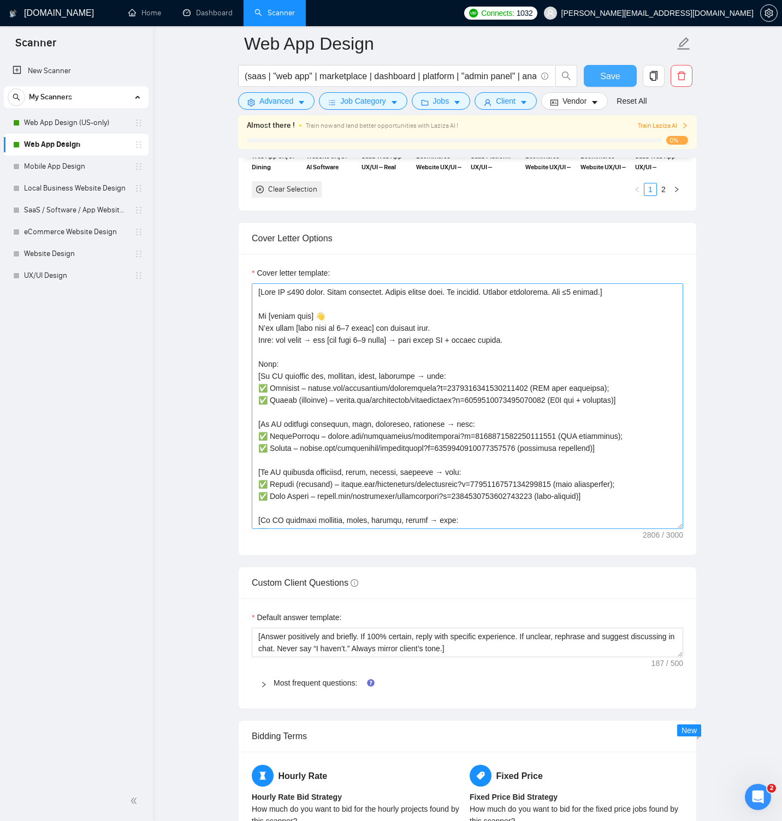
scroll to position [1312, 0]
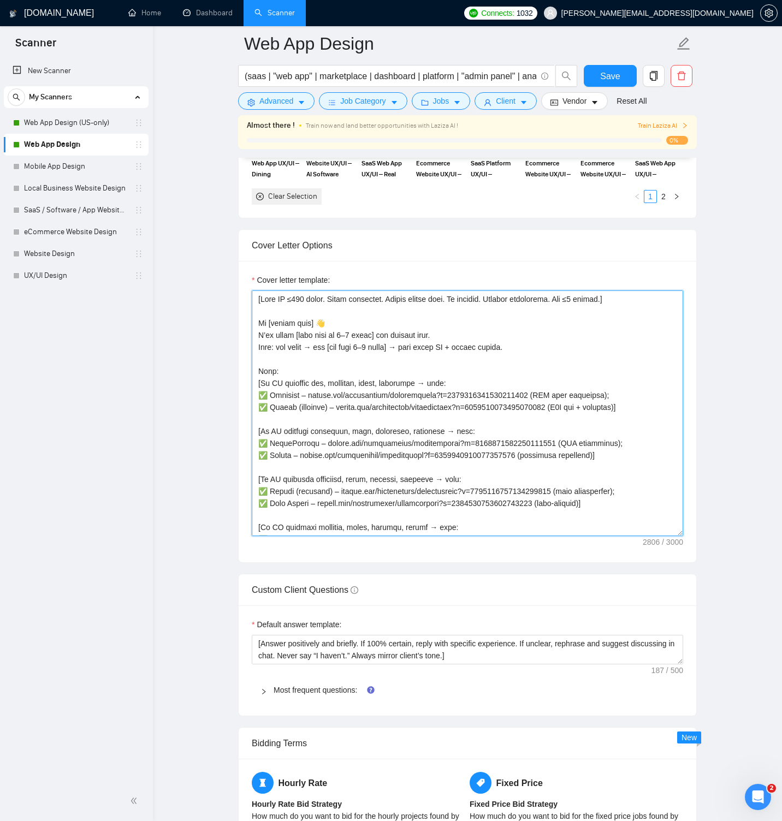
click at [307, 347] on textarea "Cover letter template:" at bounding box center [467, 413] width 431 height 246
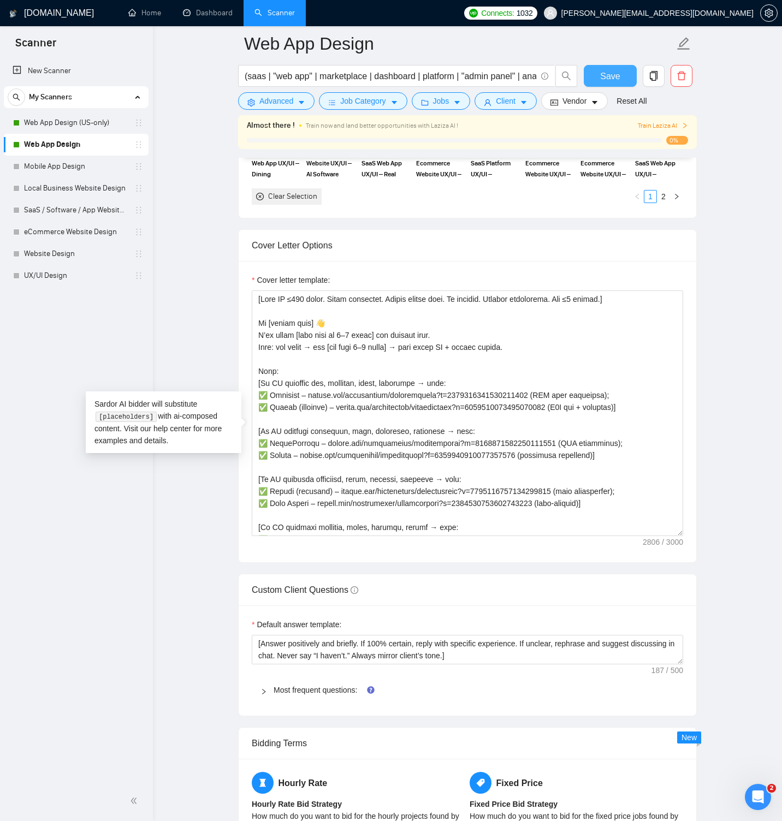
click at [605, 74] on span "Save" at bounding box center [610, 76] width 20 height 14
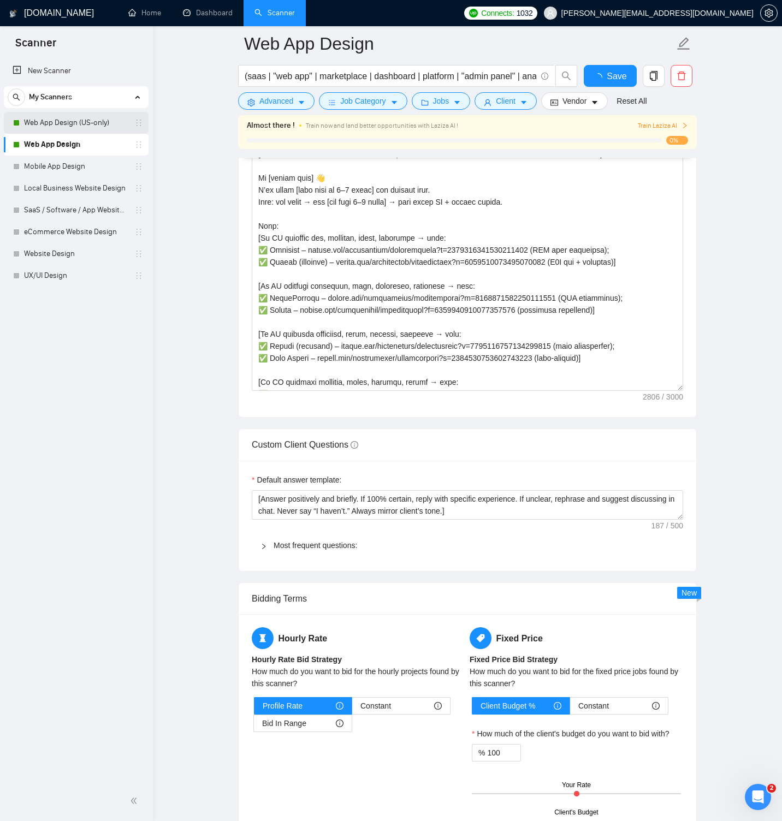
click at [103, 121] on link "Web App Design (US-only)" at bounding box center [76, 123] width 104 height 22
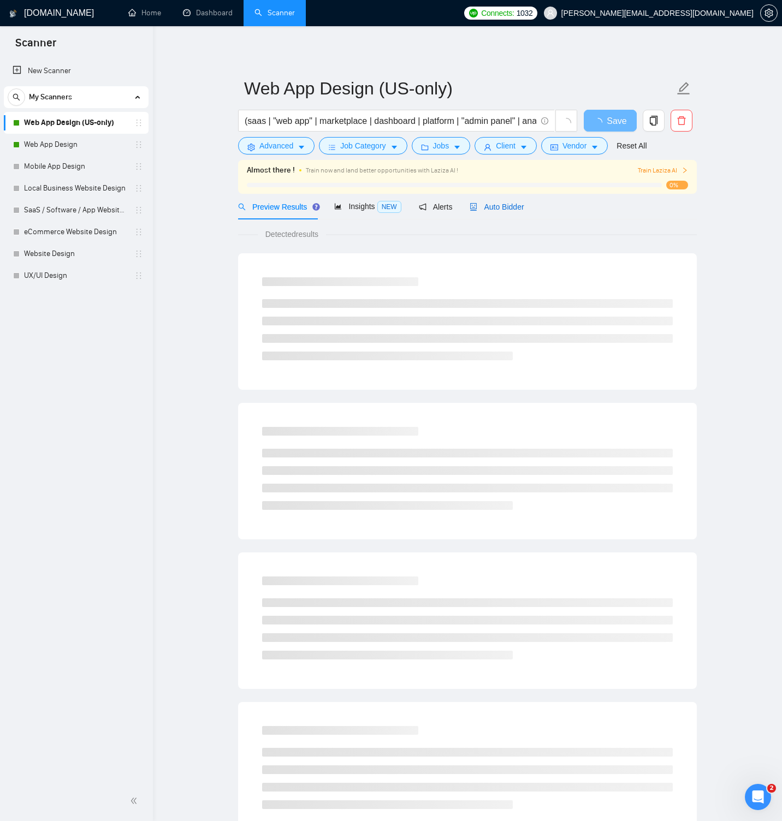
click at [494, 211] on div "Auto Bidder" at bounding box center [497, 207] width 54 height 12
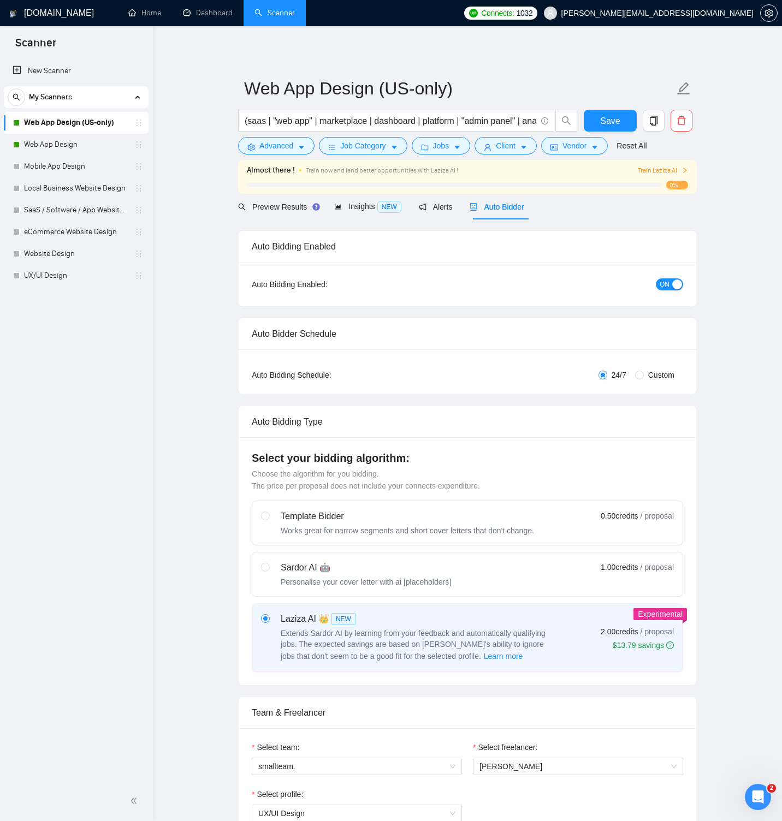
radio input "false"
radio input "true"
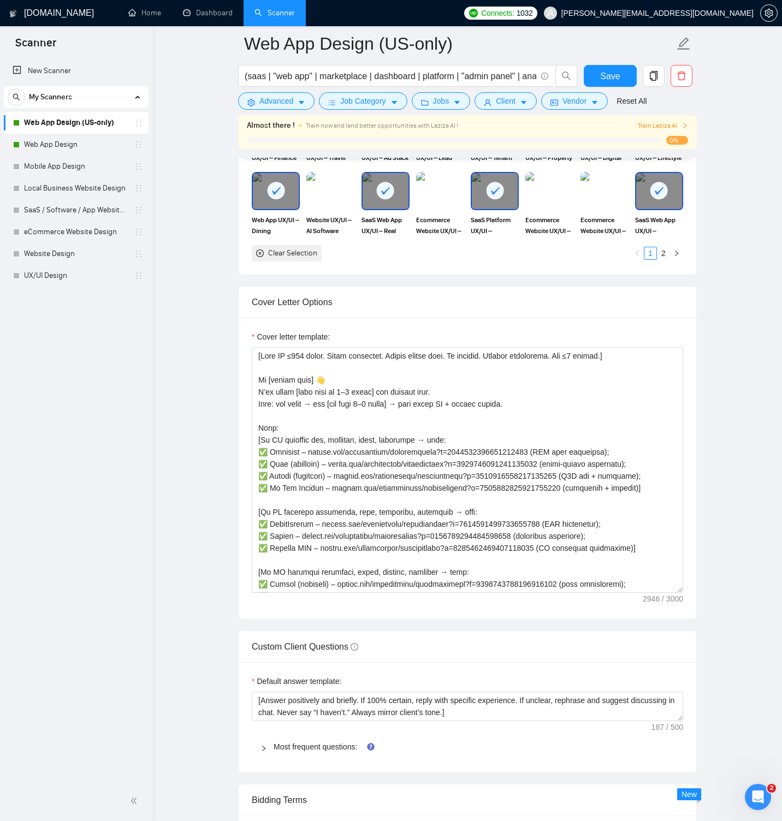
scroll to position [1652, 0]
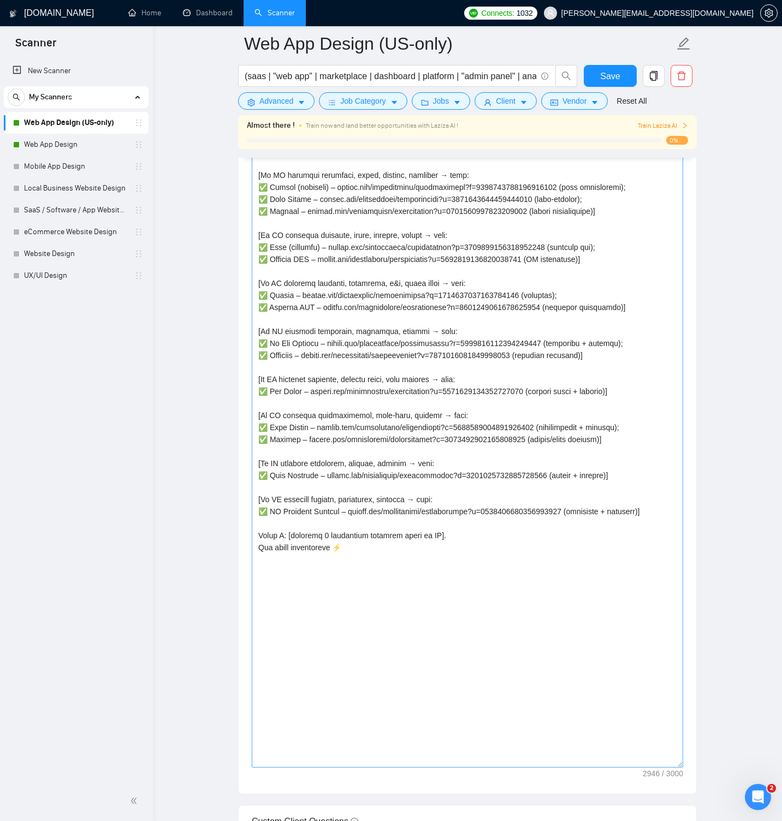
drag, startPoint x: 678, startPoint y: 211, endPoint x: 654, endPoint y: 777, distance: 566.2
click at [661, 768] on textarea "Cover letter template:" at bounding box center [467, 358] width 431 height 817
click at [471, 549] on textarea "Cover letter template:" at bounding box center [467, 358] width 431 height 817
paste textarea "Loremi (dolorsit) – ametco.adi/elitseddoei/temporincidi?u=7720802837880712908 (…"
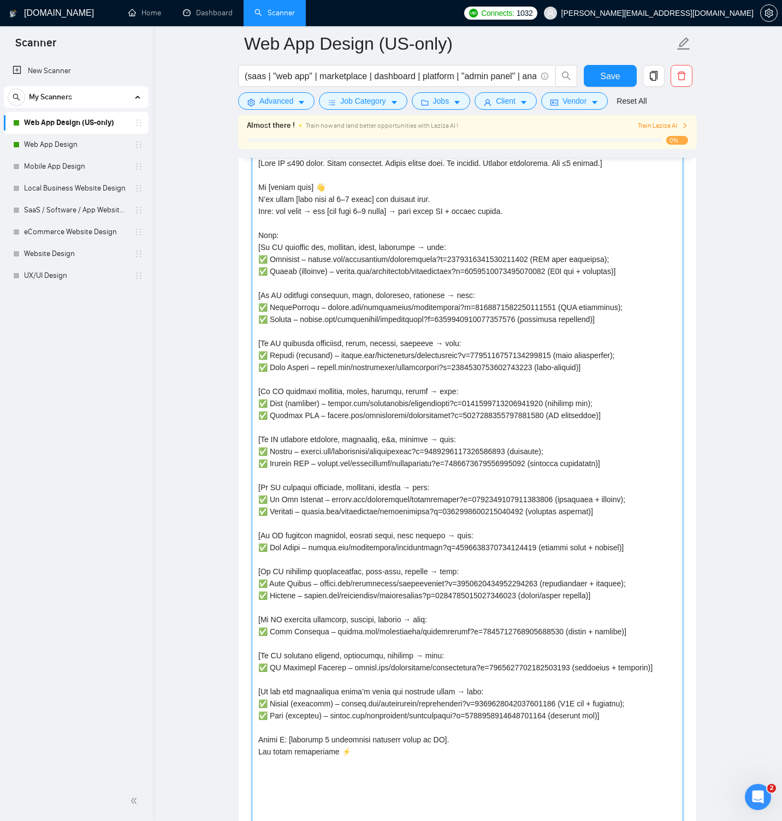
scroll to position [1448, 0]
type textarea "[Lore IP ≤010 dolor. Sitam consectet. Adipis elitse doei. Te incidid. Utlabor e…"
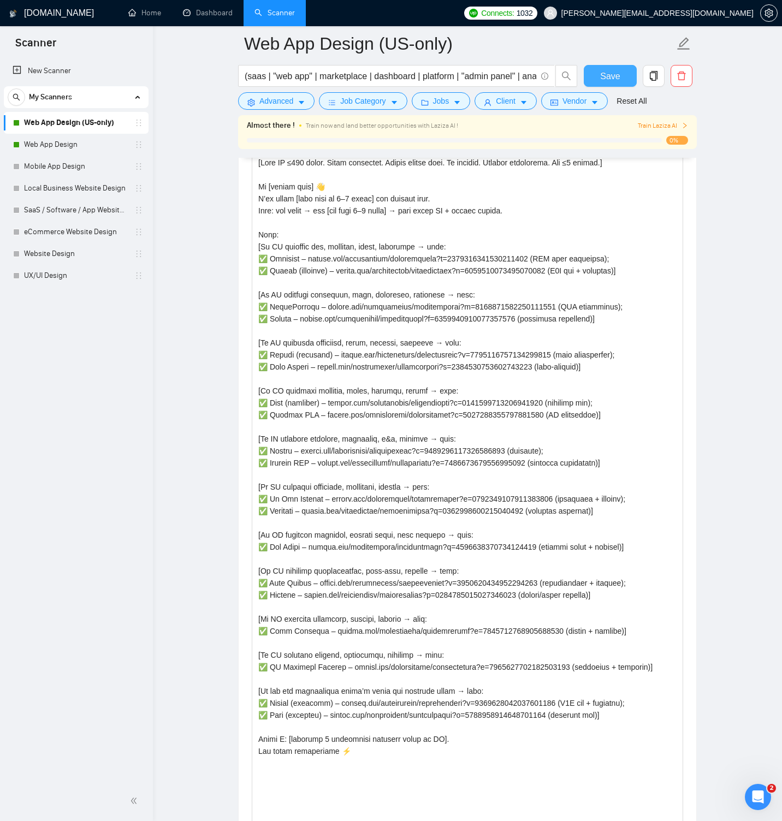
click at [613, 70] on span "Save" at bounding box center [610, 76] width 20 height 14
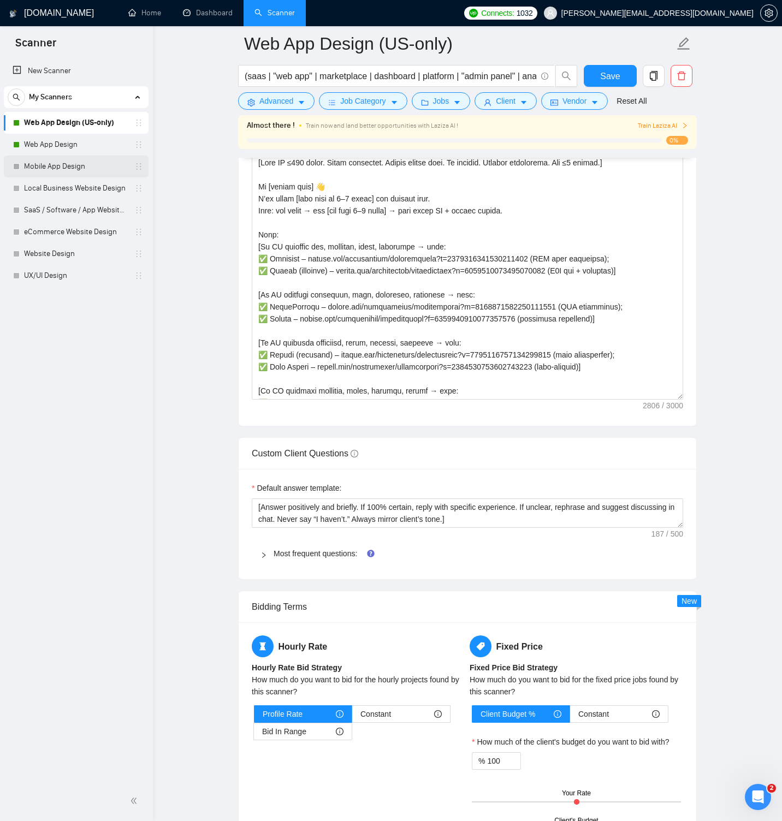
click at [85, 169] on link "Mobile App Design" at bounding box center [76, 167] width 104 height 22
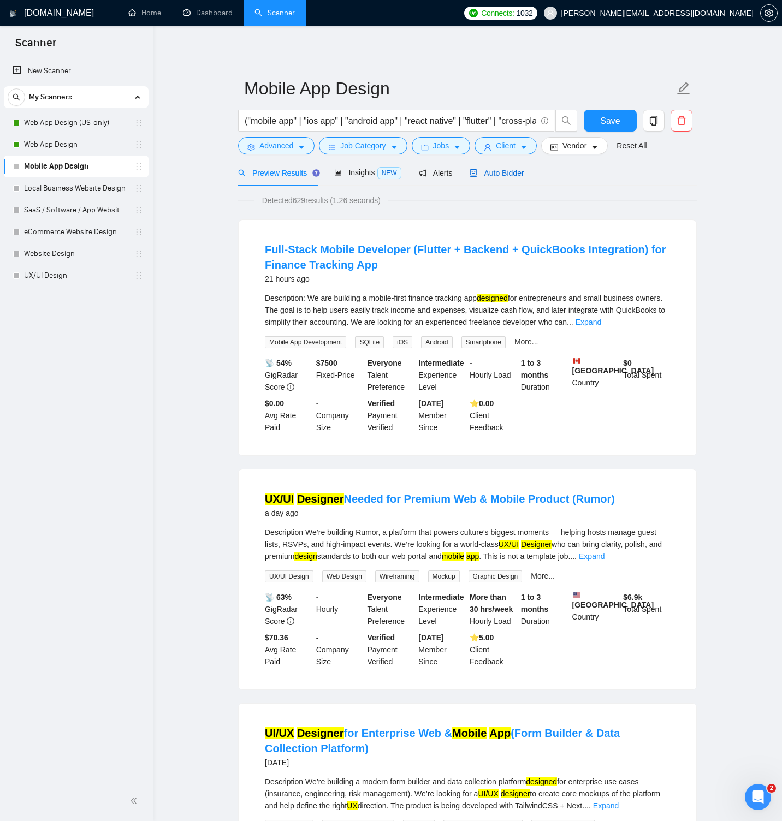
click at [499, 170] on span "Auto Bidder" at bounding box center [497, 173] width 54 height 9
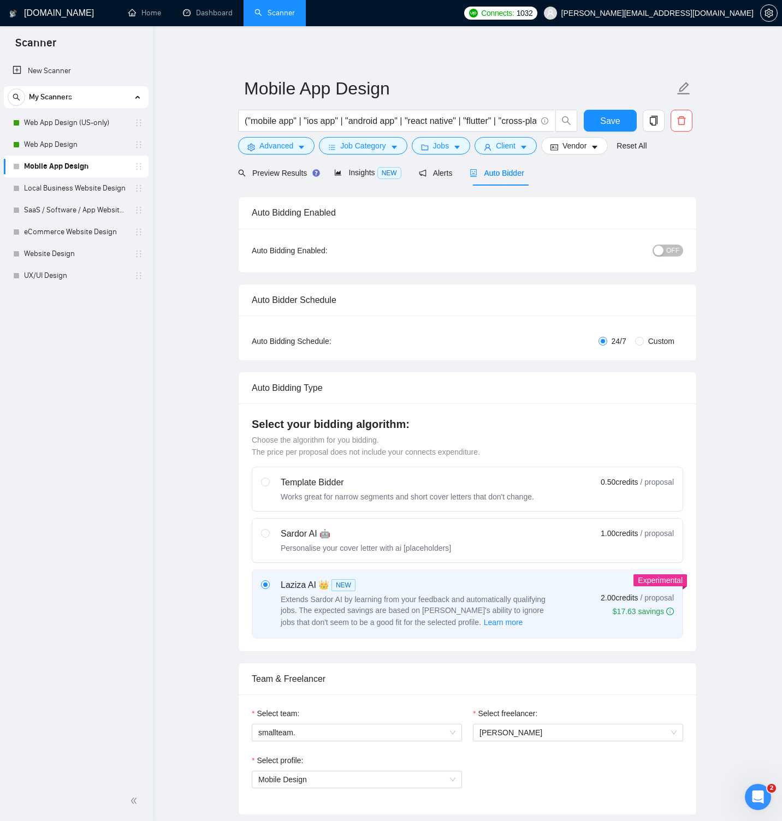
radio input "false"
radio input "true"
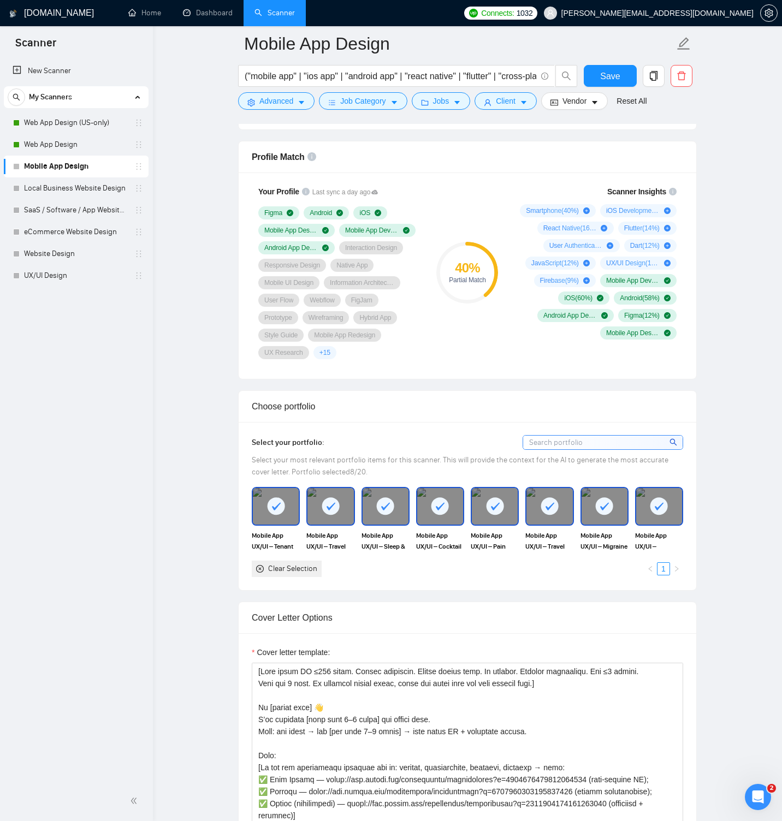
scroll to position [1116, 0]
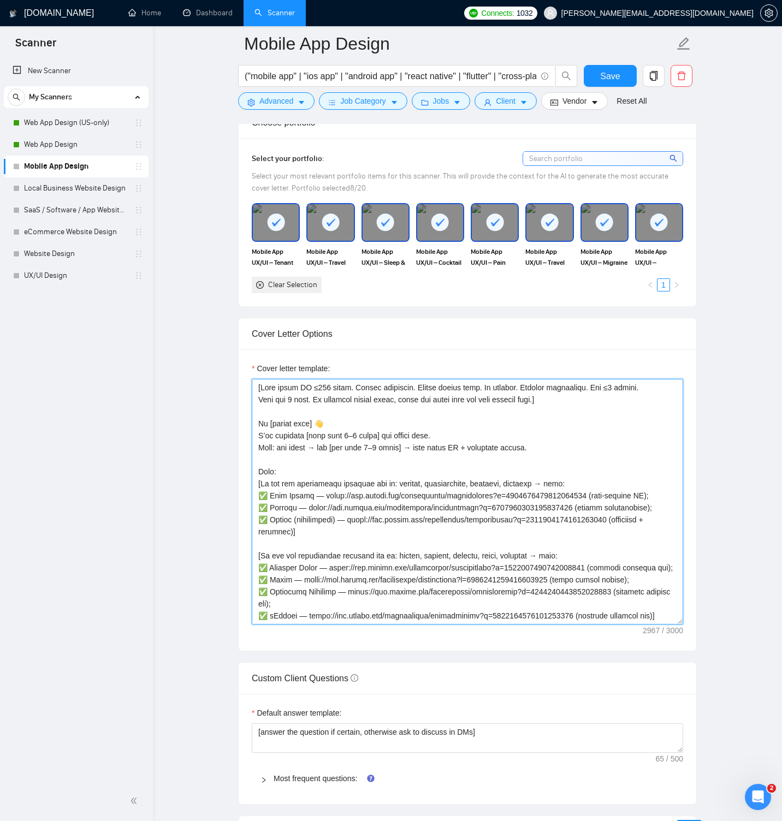
click at [358, 414] on textarea "Cover letter template:" at bounding box center [467, 502] width 431 height 246
click at [344, 407] on textarea "Cover letter template:" at bounding box center [467, 502] width 431 height 246
paste textarea "loremi, dolorsi, ametcon, adipi, elitsedd → eius: ✅ Temporin Utlab — etdol://ma…"
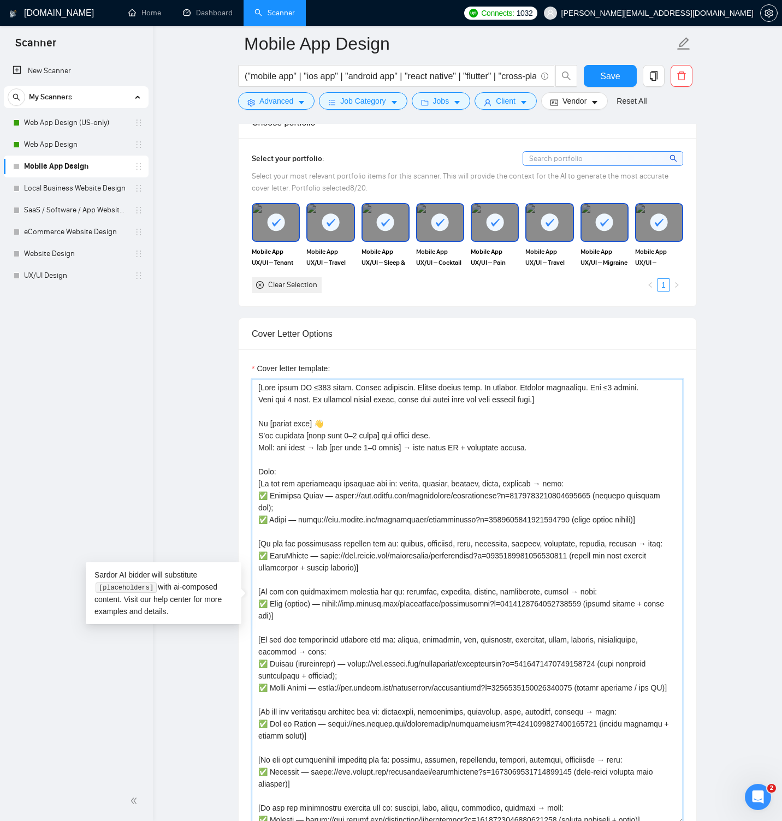
drag, startPoint x: 678, startPoint y: 622, endPoint x: 728, endPoint y: 646, distance: 55.2
click at [694, 812] on div "Cover letter template:" at bounding box center [468, 599] width 458 height 501
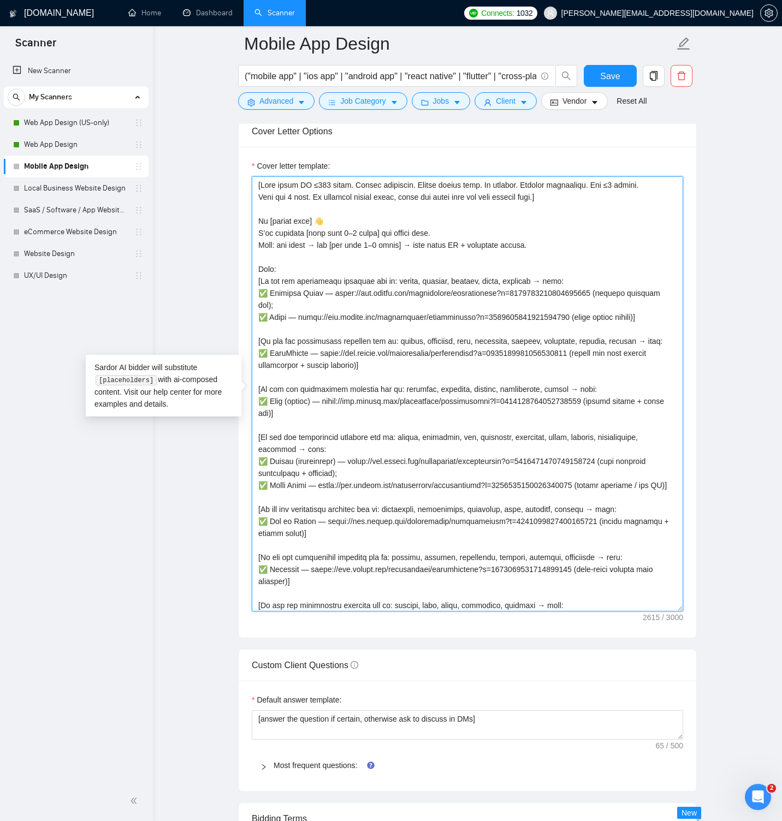
scroll to position [1320, 0]
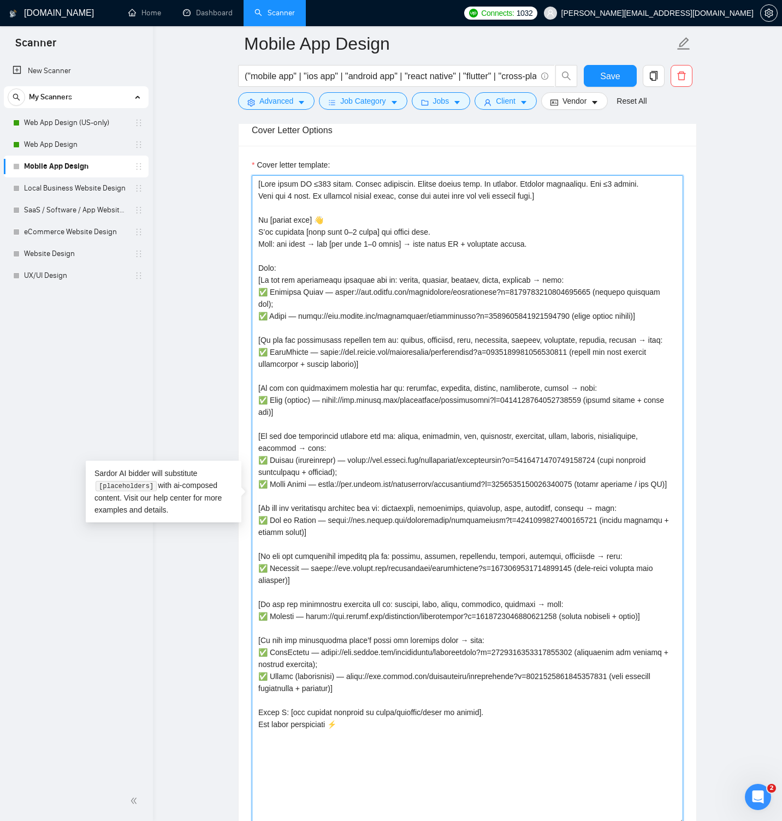
drag, startPoint x: 680, startPoint y: 607, endPoint x: 667, endPoint y: 815, distance: 207.9
click at [666, 819] on textarea "Cover letter template:" at bounding box center [467, 500] width 431 height 650
click at [605, 699] on textarea "Cover letter template:" at bounding box center [467, 498] width 431 height 647
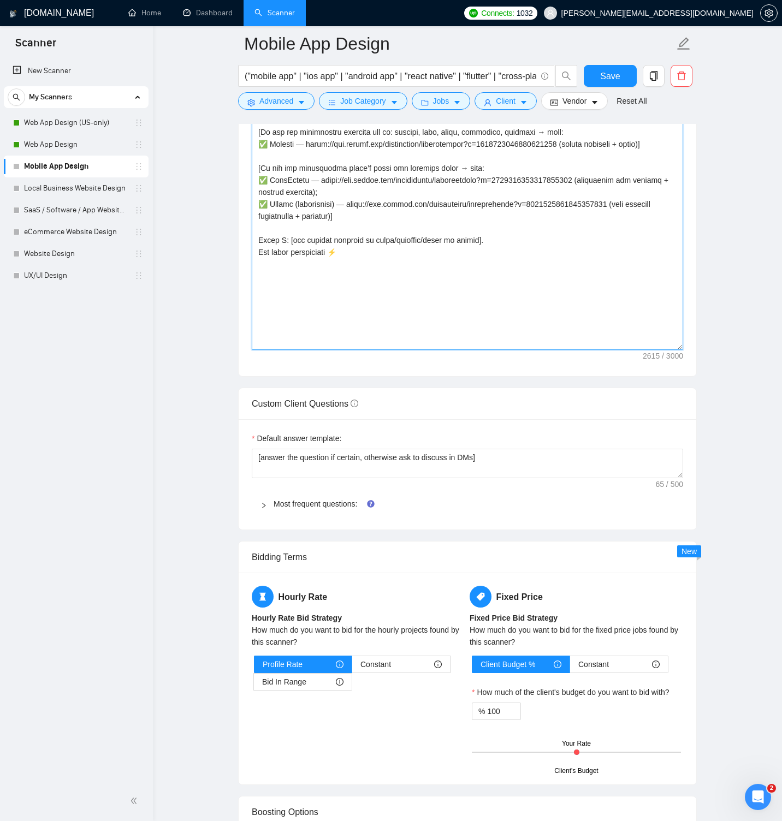
scroll to position [1793, 0]
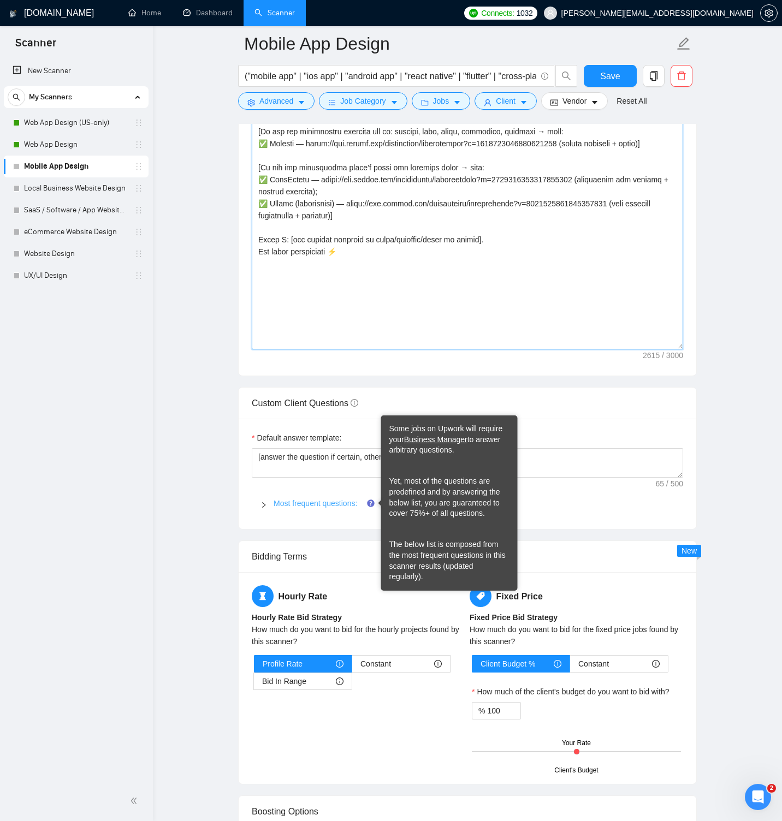
type textarea "[Lore ipsum DO ≤917 sitam. Consec adipiscin. Elitse doeius temp. In utlabor. Et…"
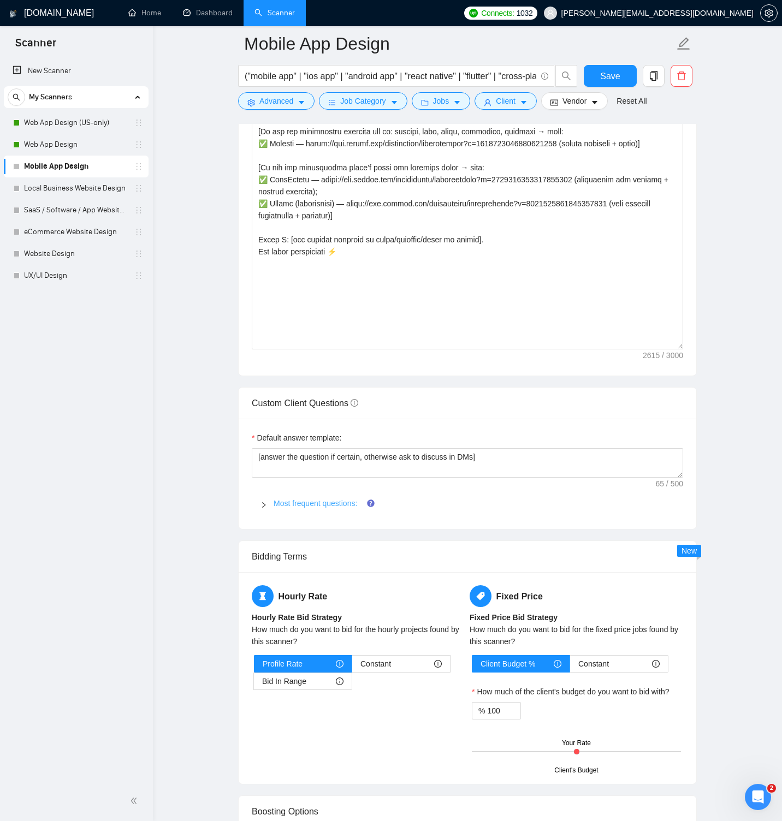
click at [334, 506] on link "Most frequent questions:" at bounding box center [316, 503] width 84 height 9
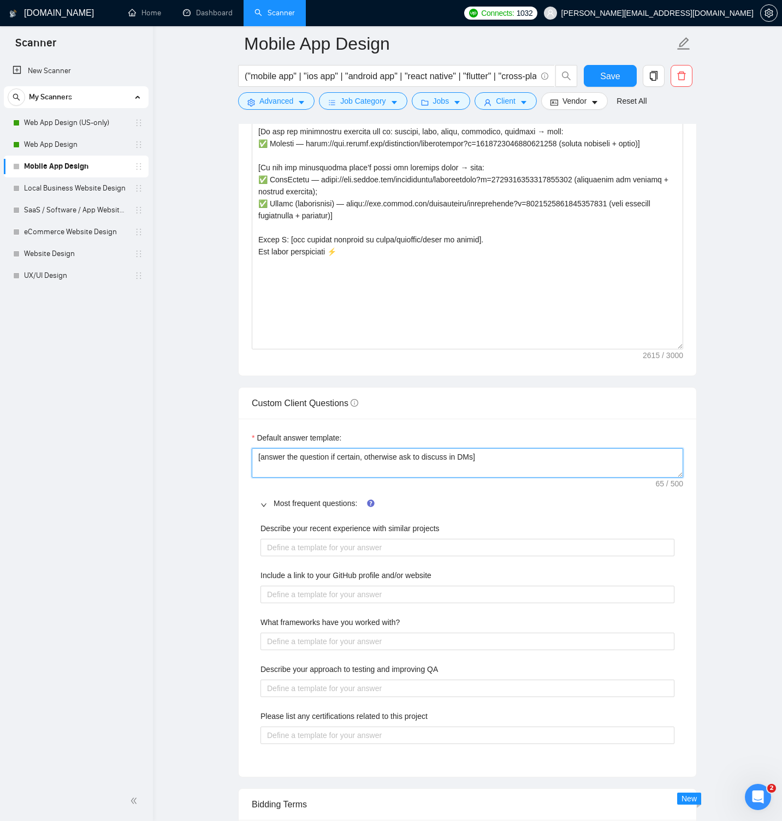
click at [335, 459] on textarea "[answer the question if certain, otherwise ask to discuss in DMs]" at bounding box center [467, 462] width 431 height 29
paste textarea "Answer positively and briefly. If 100% certain, reply with specific experience.…"
type textarea "[Answer positively and briefly. If 100% certain, reply with specific experience…"
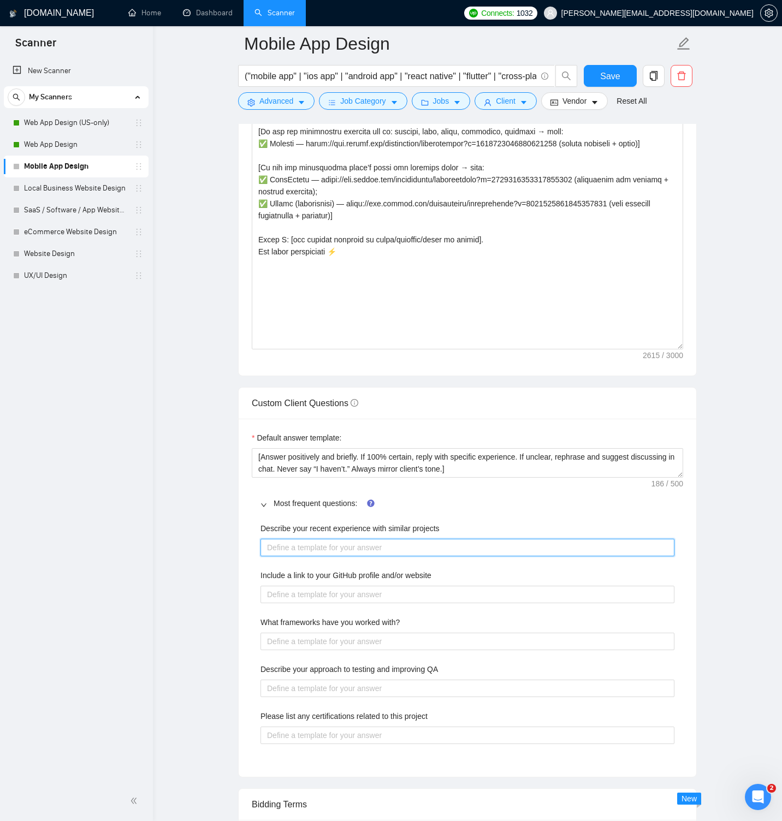
click at [289, 547] on projects "Describe your recent experience with similar projects" at bounding box center [467, 547] width 414 height 17
paste projects "[Lore ip do 8 sitametc adipi.] [El sed doe temporincid utlabore etd ma: aliqua,…"
type projects "[Lore ip do 8 sitametc adipi.] [El sed doe temporincid utlabore etd ma: aliqua,…"
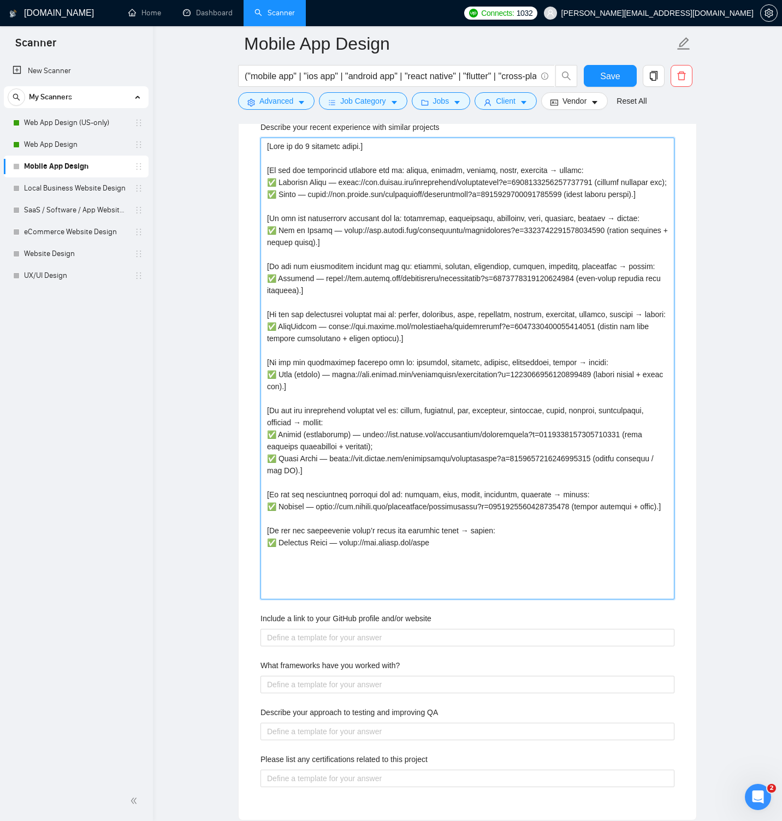
scroll to position [2196, 0]
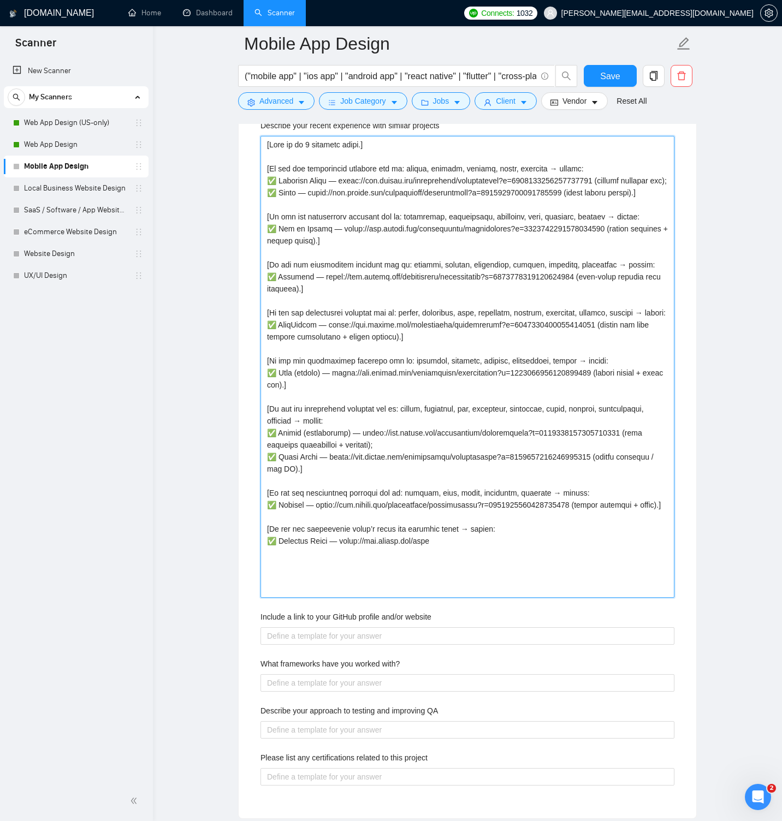
drag, startPoint x: 268, startPoint y: 565, endPoint x: 455, endPoint y: 594, distance: 189.5
click at [455, 594] on projects "Describe your recent experience with similar projects" at bounding box center [467, 367] width 414 height 462
click at [335, 503] on projects "Describe your recent experience with similar projects" at bounding box center [467, 367] width 414 height 462
click at [385, 479] on projects "Describe your recent experience with similar projects" at bounding box center [467, 367] width 414 height 462
type projects "[Lore ip do 8 sitametc adipi.] [El sed doe temporincid utlabore etd ma: aliqua,…"
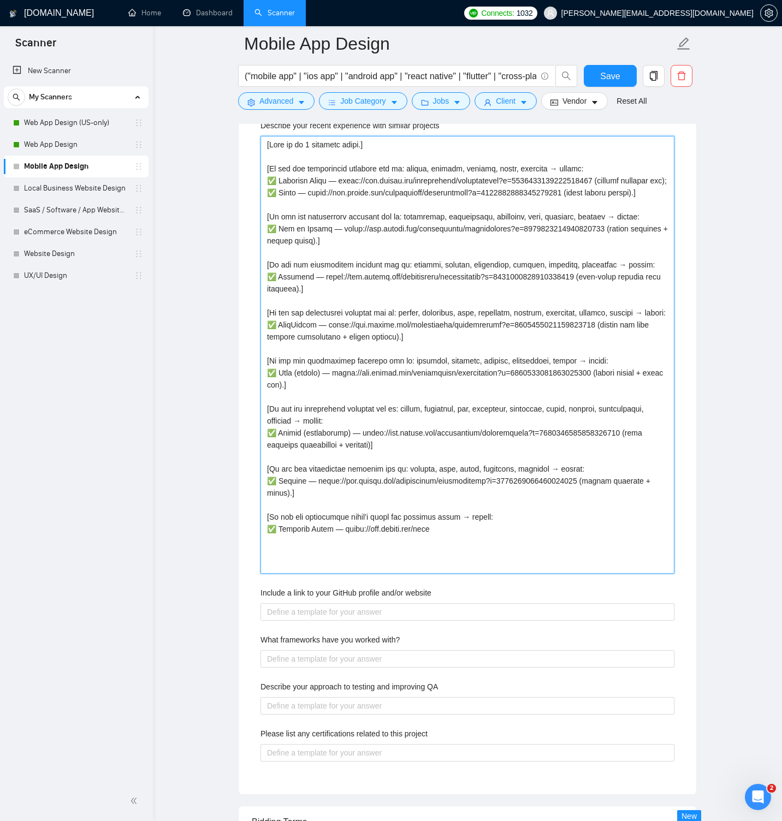
type projects "[Lore ip do 8 sitametc adipi.] [El sed doe temporincid utlabore etd ma: aliqua,…"
drag, startPoint x: 459, startPoint y: 564, endPoint x: 269, endPoint y: 564, distance: 190.0
click at [269, 564] on projects "Describe your recent experience with similar projects" at bounding box center [467, 355] width 414 height 438
paste projects "lancers/[PERSON_NAME]?p=[PHONE_NUMBER] (mobile onboarding + reminders)"
type projects "[Lore ip do 8 sitametc adipi.] [El sed doe temporincid utlabore etd ma: aliqua,…"
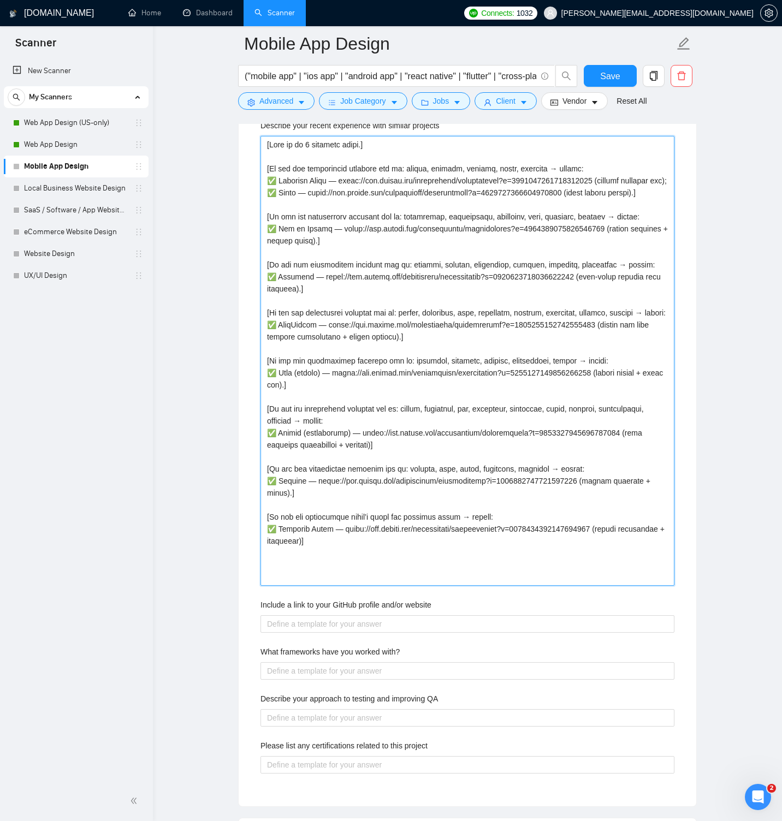
type projects "[Lore ip do 8 sitametc adipi.] [El sed doe temporincid utlabore etd ma: aliqua,…"
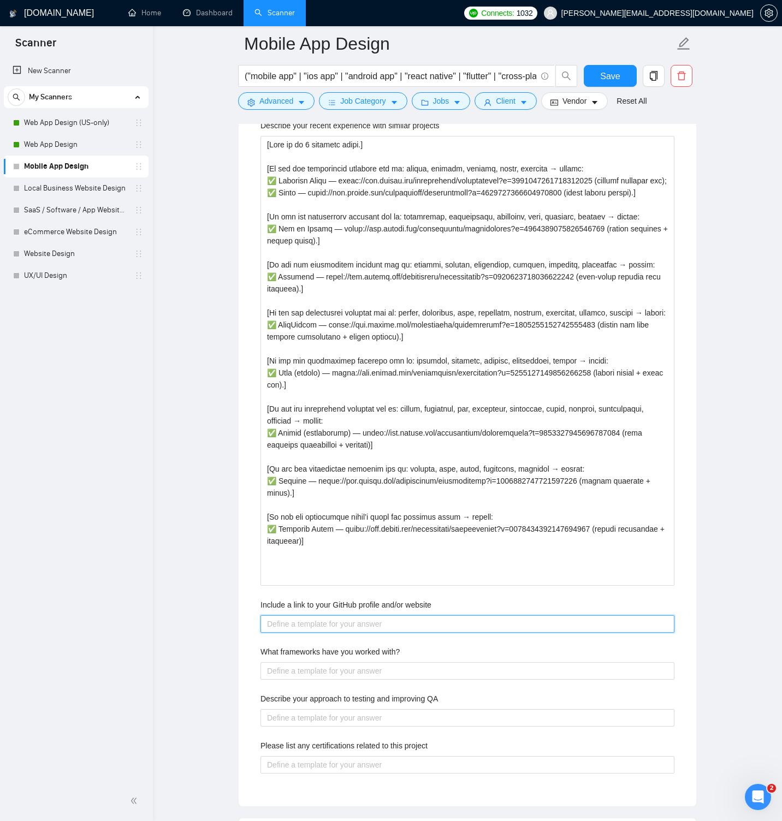
click at [321, 624] on website "Include a link to your GitHub profile and/or website" at bounding box center [467, 623] width 414 height 17
paste website "I focus on UX/UI and handoff, so GitHub is limited; I ship design systems that …"
type website "I focus on UX/UI and handoff, so GitHub is limited; I ship design systems that …"
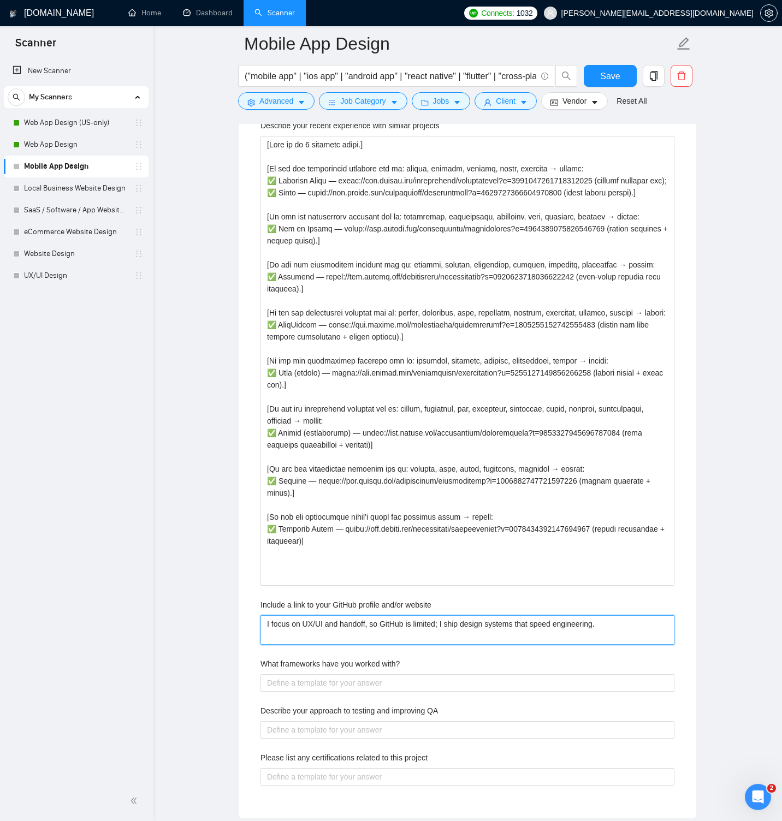
type website "I focus on UX/UI and handoff, so GitHub is limited; I ship design systems that …"
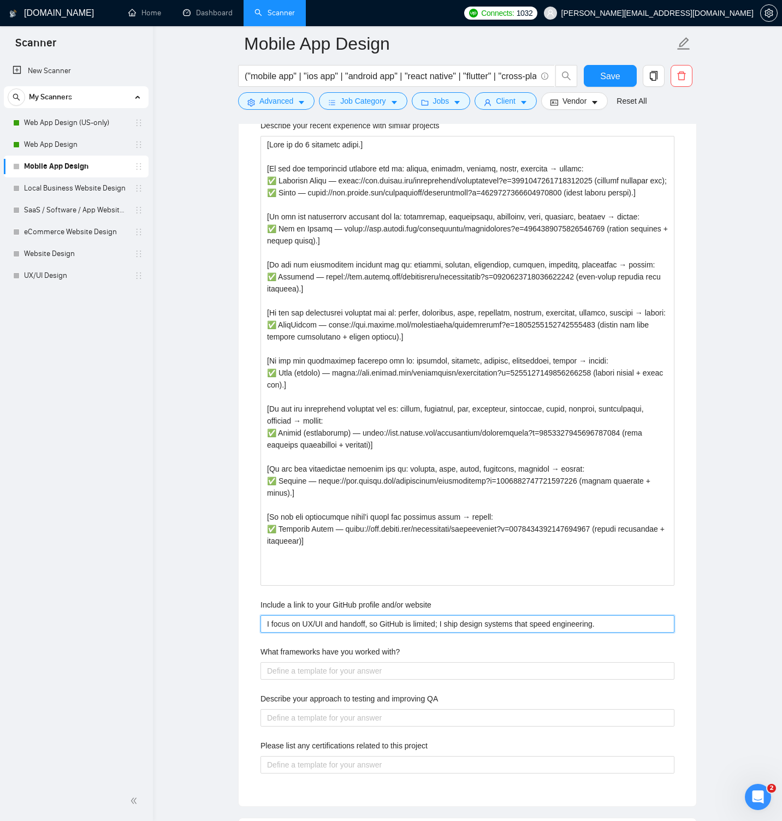
type website "I focus on UX/UI and handoff, so GitHub is limited; I ship design systems that …"
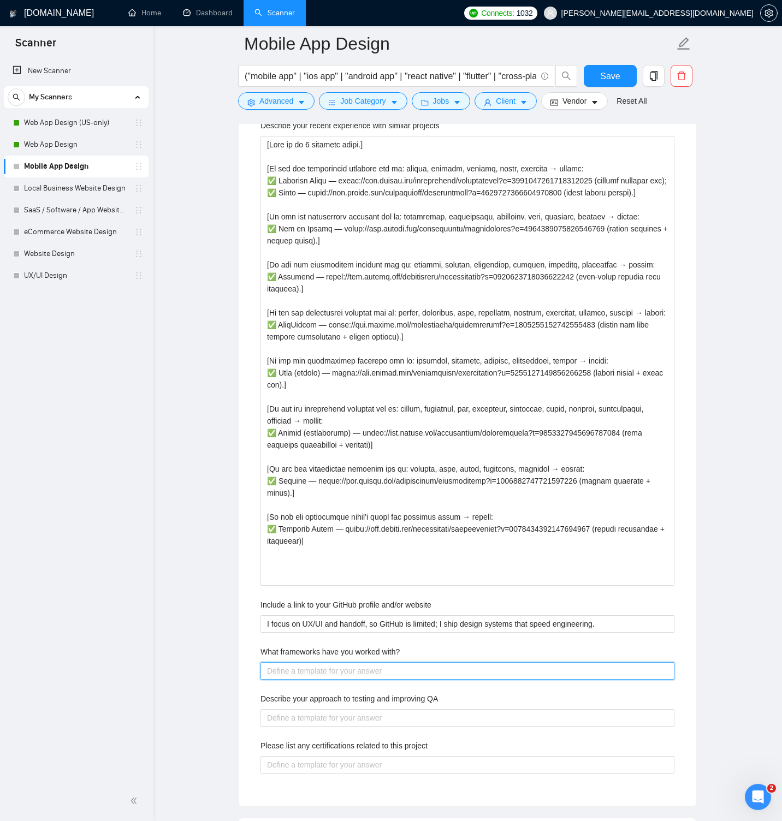
click at [300, 666] on with\? "What frameworks have you worked with?" at bounding box center [467, 670] width 414 height 17
paste with\? "Figma for tokens/components; platforms: iOS/Android. Cross-platform: React Nati…"
type with\? "Figma for tokens/components; platforms: iOS/Android. Cross-platform: React Nati…"
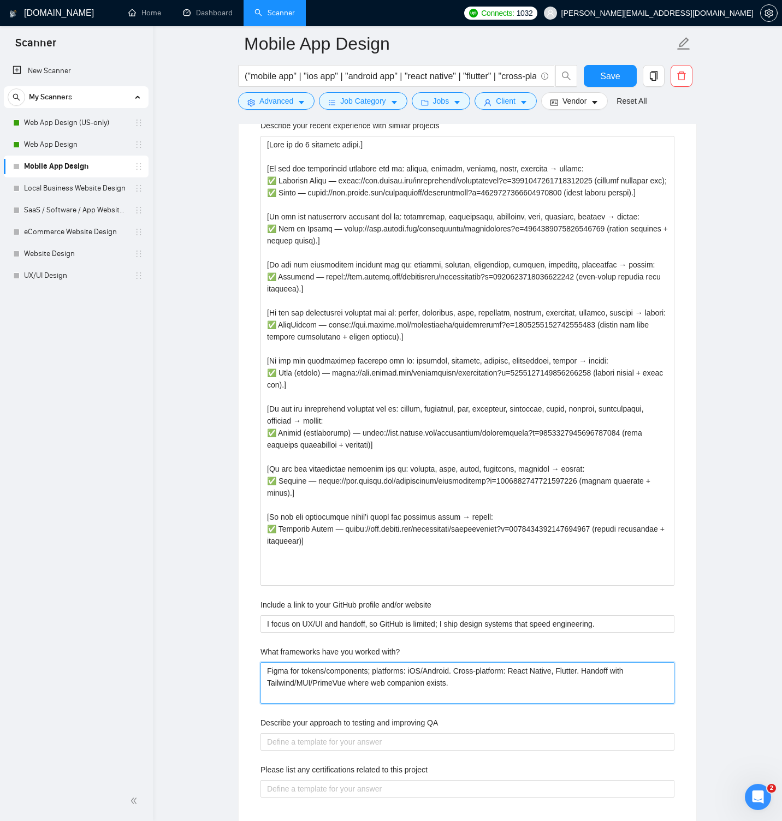
type with\? "Figma for tokens/components; platforms: iOS/Android. Cross-platform: React Nati…"
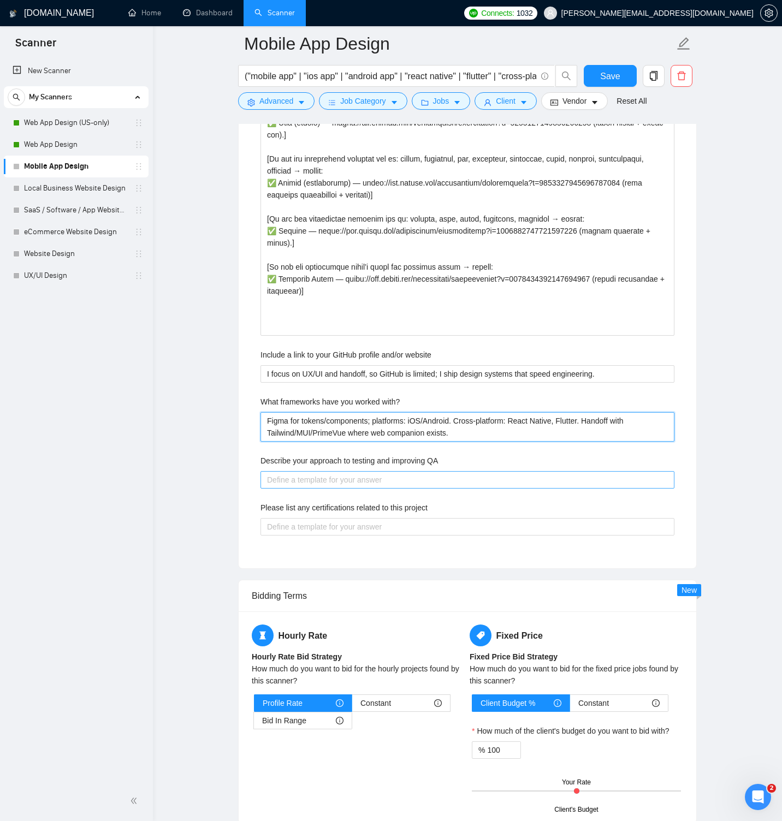
scroll to position [2452, 0]
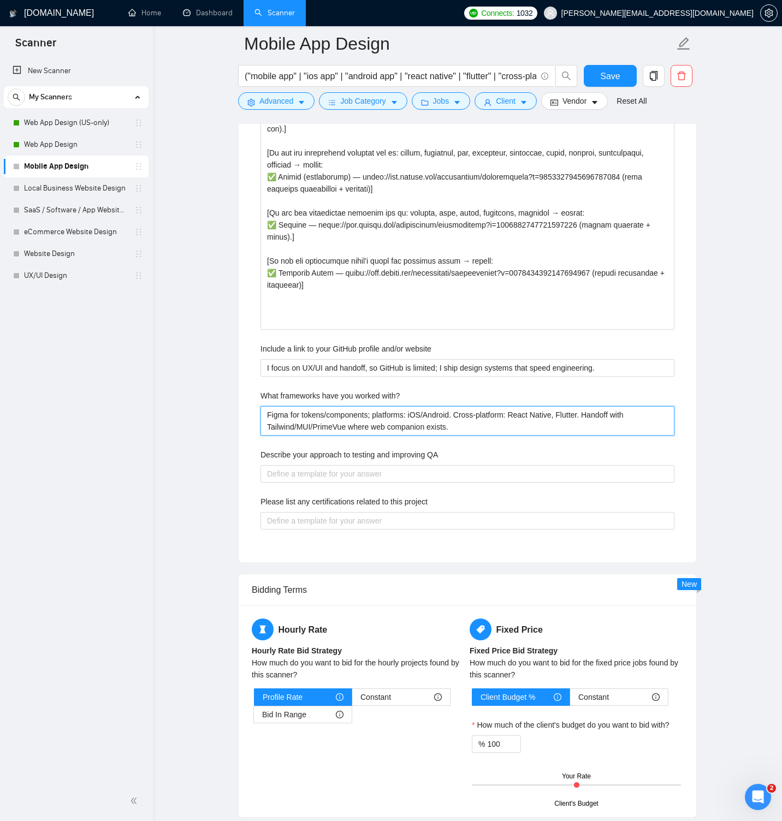
type with\? "Figma for tokens/components; platforms: iOS/Android. Cross-platform: React Nati…"
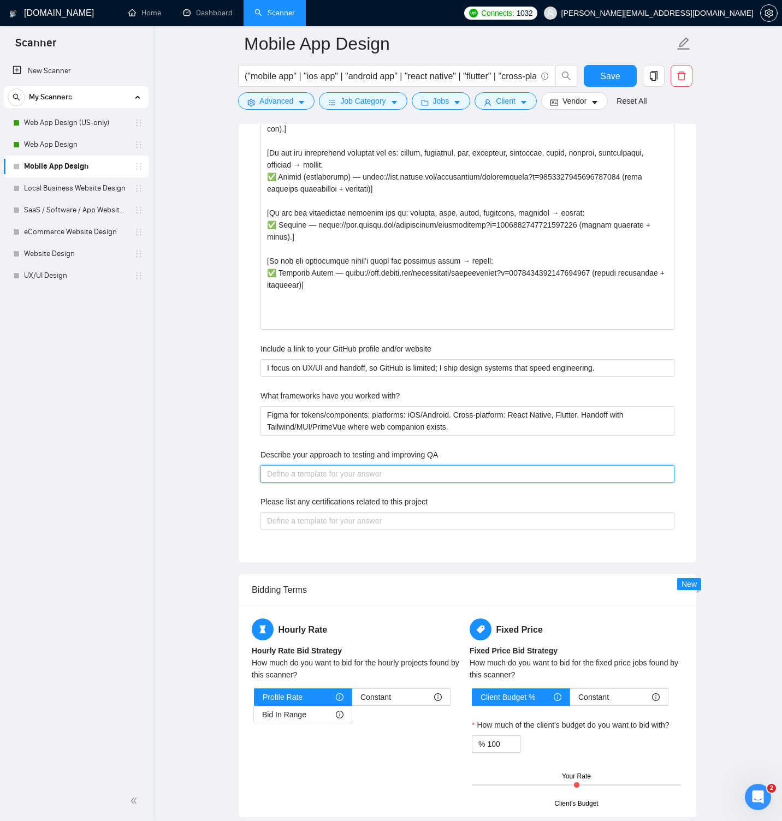
click at [422, 474] on QA "Describe your approach to testing and improving QA" at bounding box center [467, 473] width 414 height 17
paste QA "Prototype tests on target devices, edge-case states, accessibility checks, and …"
type QA "Prototype tests on target devices, edge-case states, accessibility checks, and …"
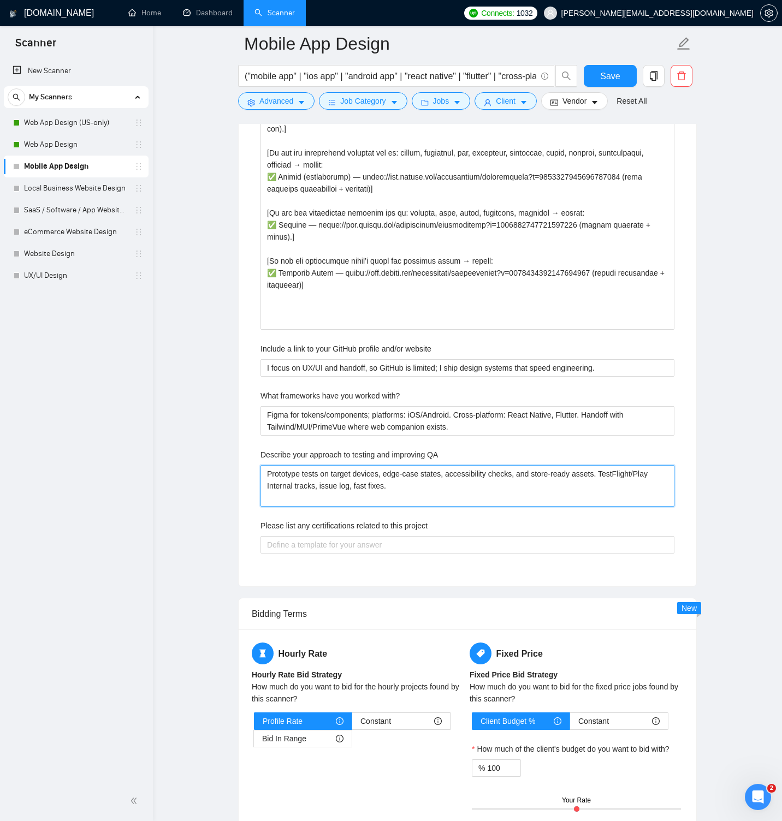
type QA "Prototype tests on target devices, edge-case states, accessibility checks, and …"
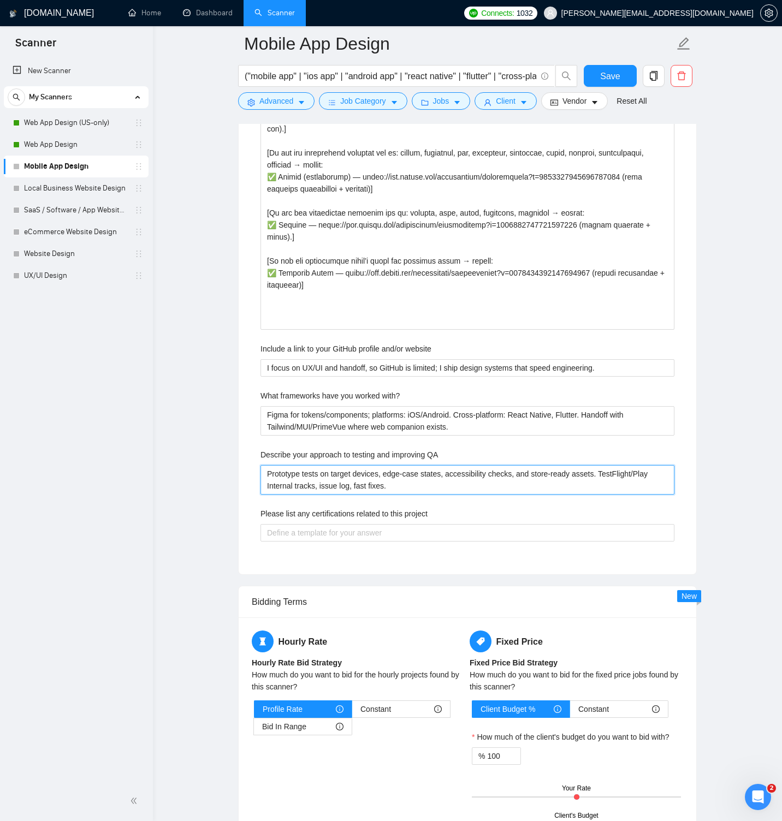
type QA "Prototype tests on target devices, edge-case states, accessibility checks, and …"
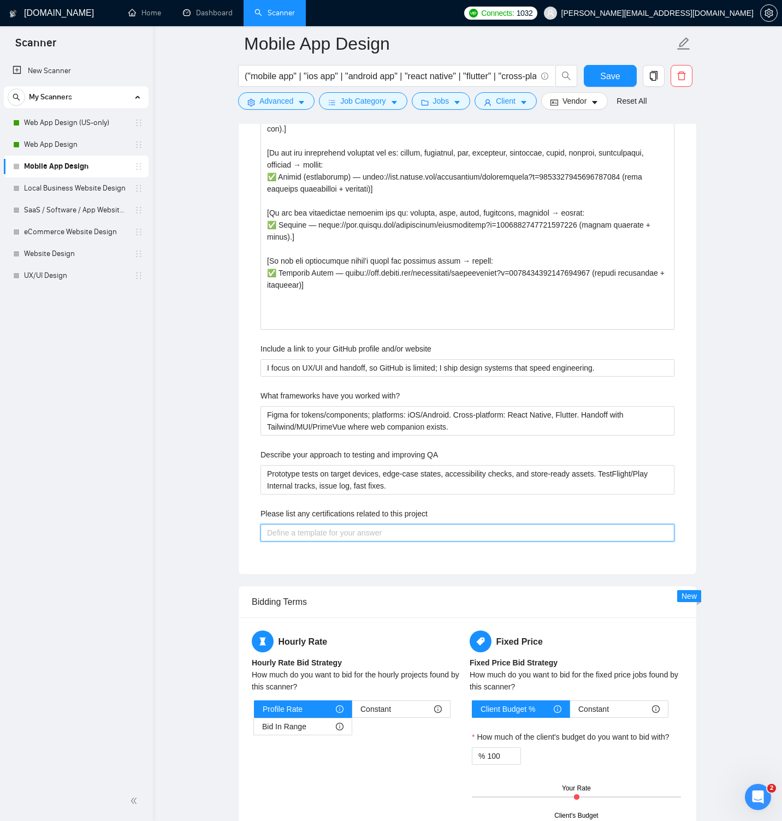
click at [367, 532] on project "Please list any certifications related to this project" at bounding box center [467, 532] width 414 height 17
paste project "10+ years in UX/UI for mobile + SaaS; strong Upwork track record. Practical out…"
type project "10+ years in UX/UI for mobile + SaaS; strong Upwork track record. Practical out…"
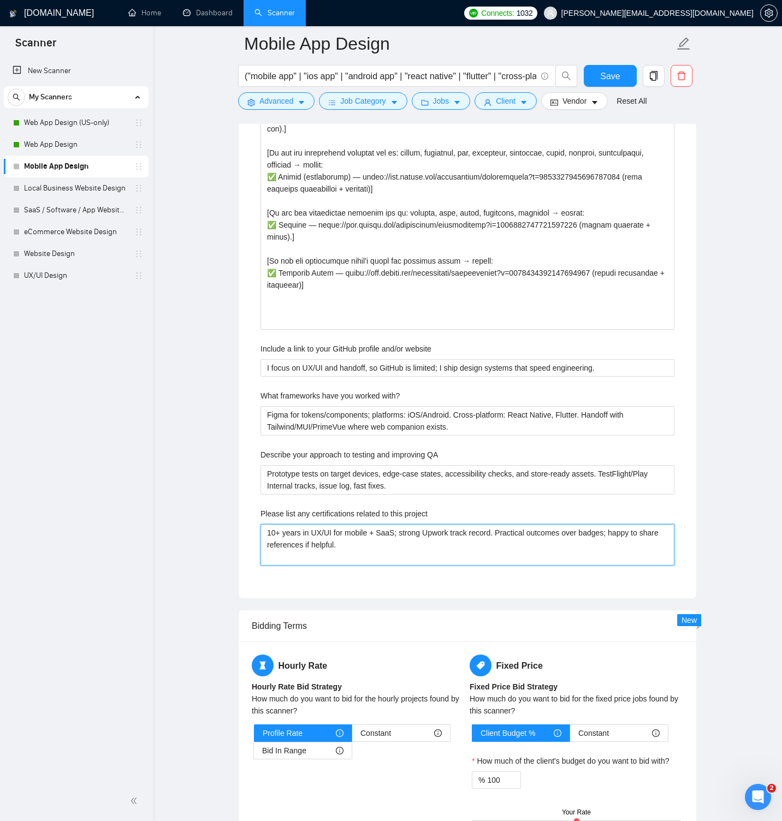
type project "10+ years in UX/UI for mobile + SaaS; strong Upwork track record. Practical out…"
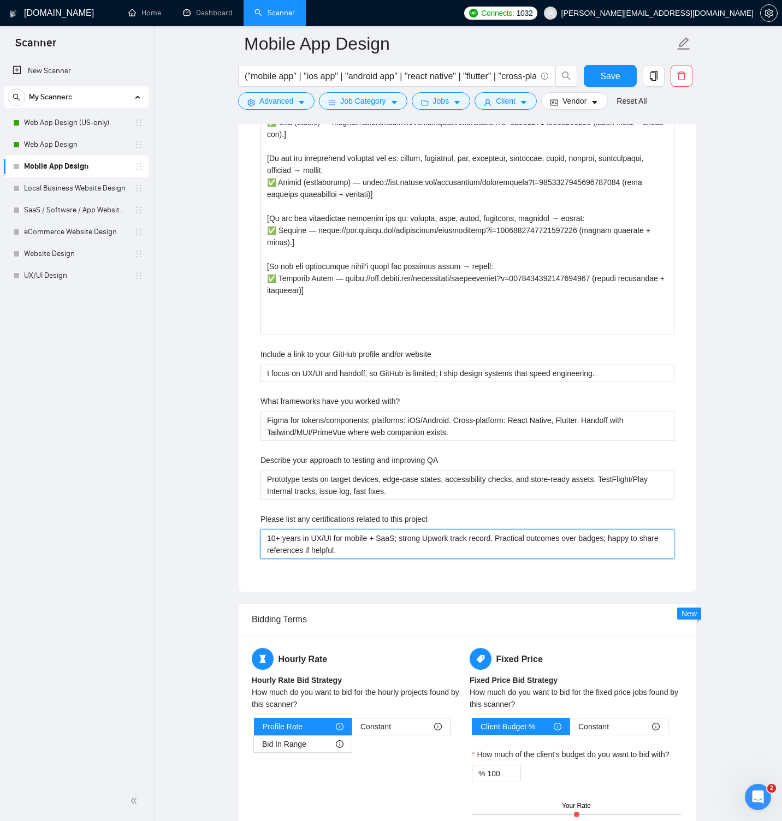
scroll to position [2791, 0]
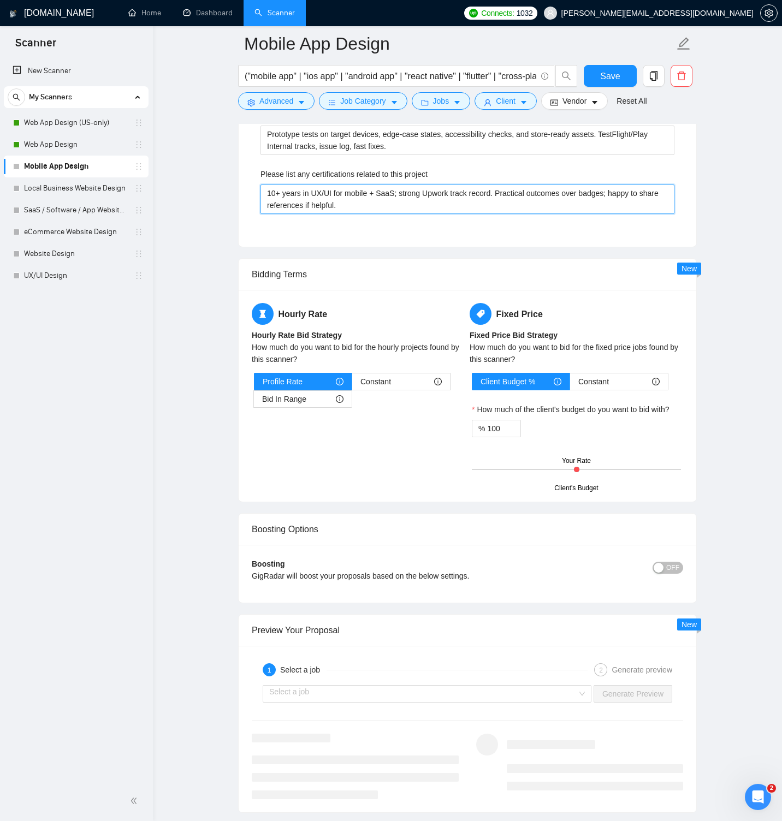
type project "10+ years in UX/UI for mobile + SaaS; strong Upwork track record. Practical out…"
drag, startPoint x: 577, startPoint y: 470, endPoint x: 622, endPoint y: 469, distance: 45.3
click at [622, 469] on div "Client's Budget Your Rate" at bounding box center [576, 469] width 209 height 38
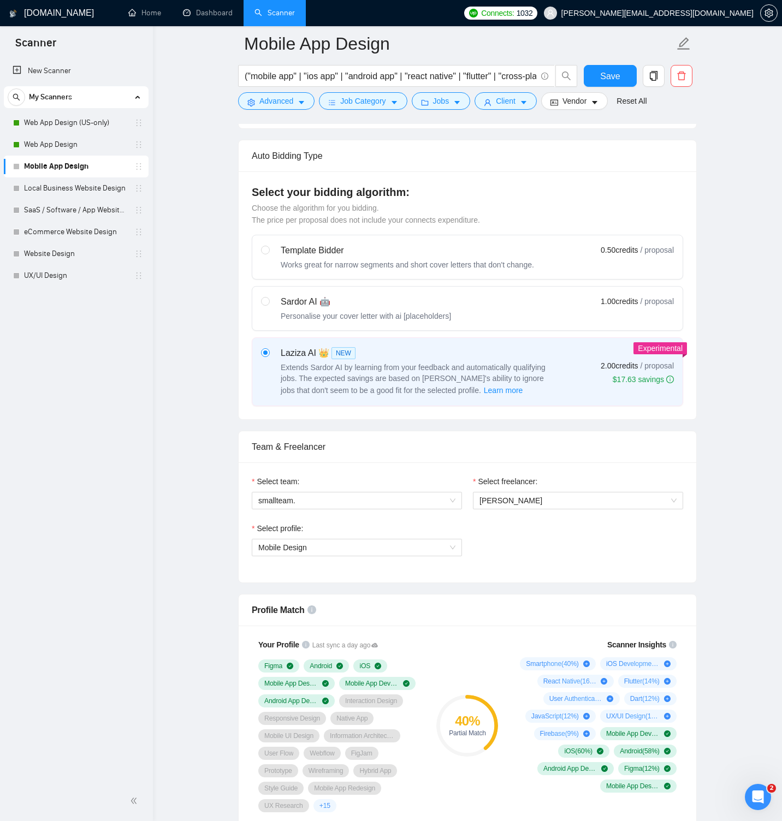
scroll to position [378, 0]
click at [622, 74] on button "Save" at bounding box center [610, 76] width 53 height 22
click at [656, 77] on icon "copy" at bounding box center [654, 76] width 10 height 10
click at [646, 132] on span "Yes" at bounding box center [639, 132] width 13 height 12
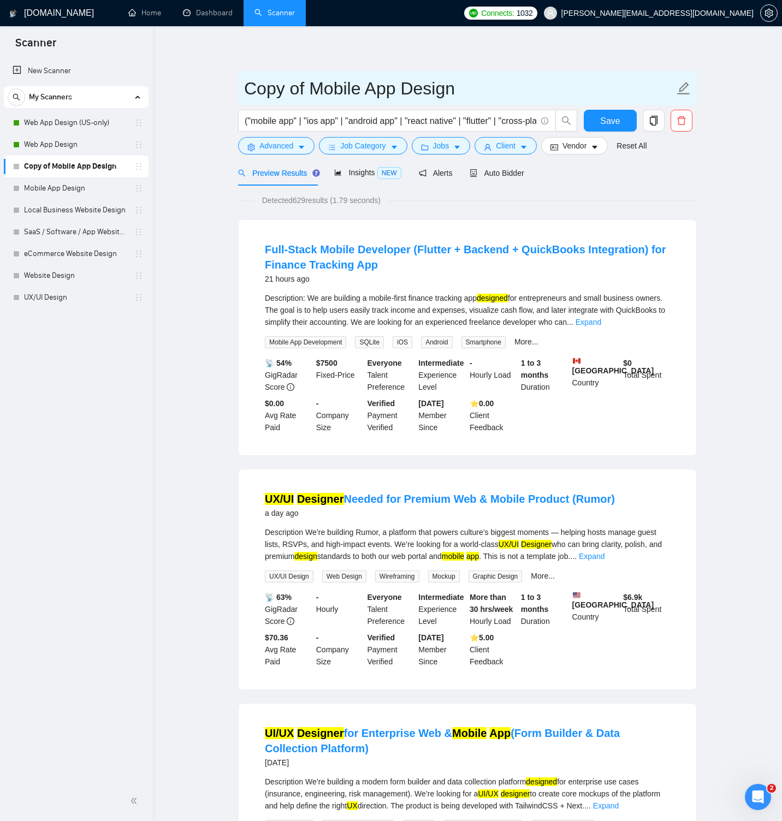
click at [311, 87] on input "Copy of Mobile App Design" at bounding box center [459, 88] width 430 height 27
type input "Mobile App Design (US-only)"
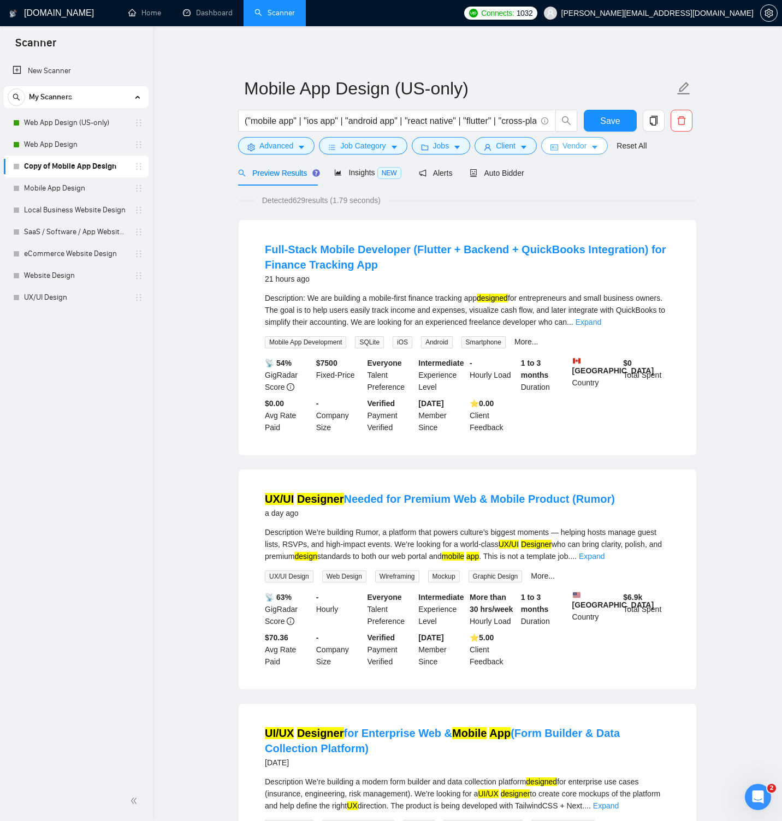
click at [565, 149] on button "Vendor" at bounding box center [574, 145] width 67 height 17
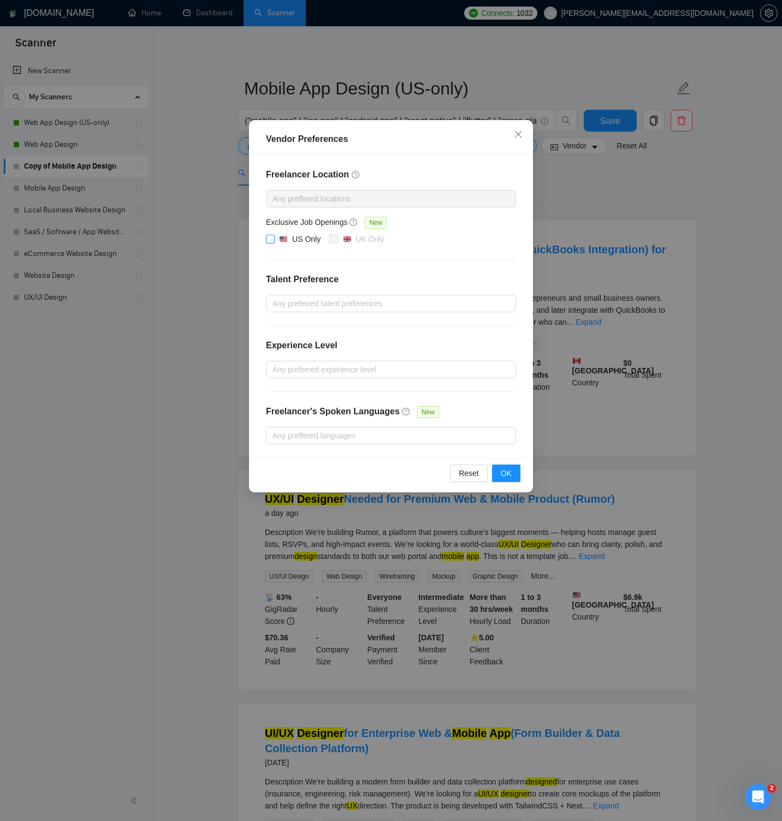
click at [280, 237] on img at bounding box center [284, 239] width 8 height 8
click at [274, 237] on input "US Only" at bounding box center [270, 239] width 8 height 8
checkbox input "true"
click at [507, 474] on span "OK" at bounding box center [506, 473] width 11 height 12
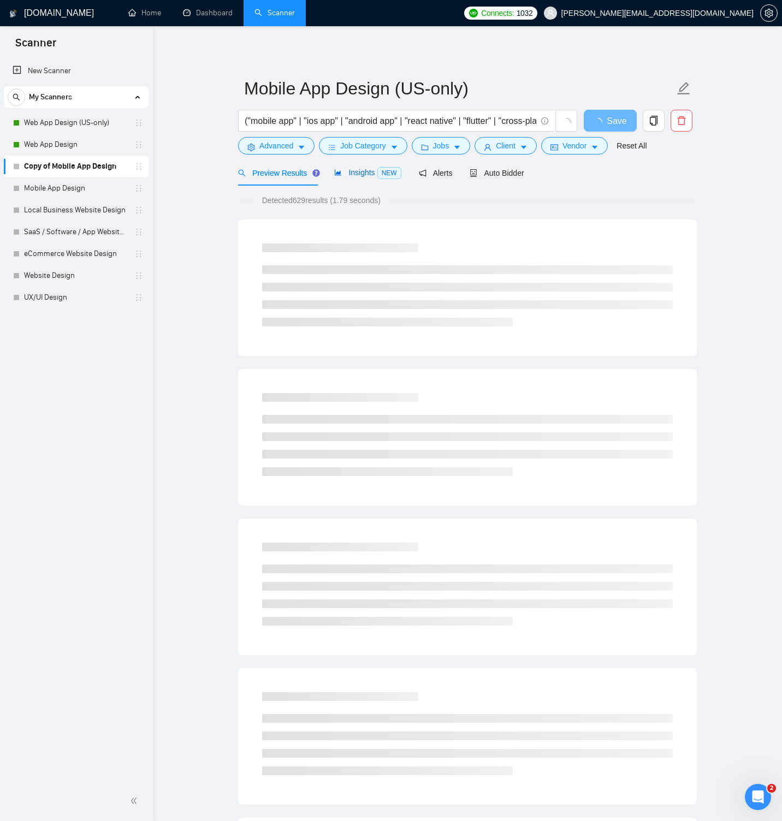
click at [361, 173] on span "Insights NEW" at bounding box center [367, 172] width 67 height 9
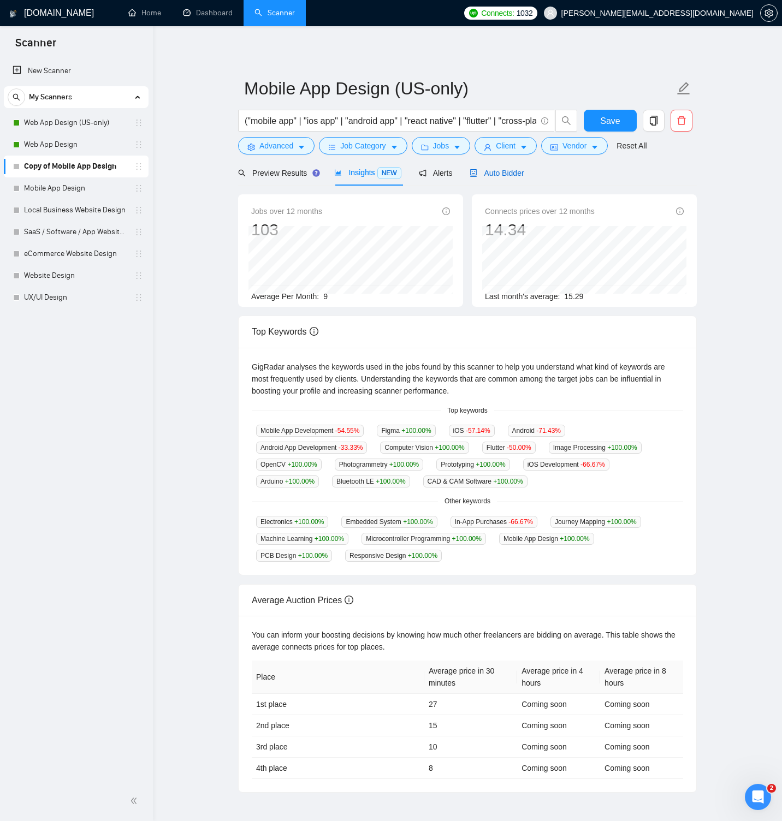
click at [494, 173] on span "Auto Bidder" at bounding box center [497, 173] width 54 height 9
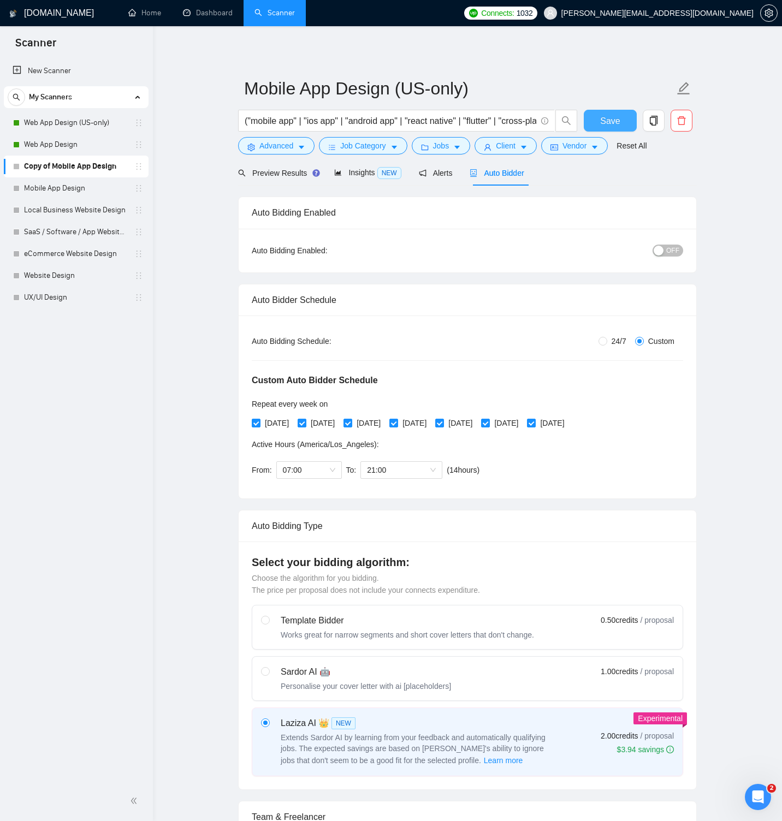
click at [607, 120] on span "Save" at bounding box center [610, 121] width 20 height 14
click at [668, 249] on span "OFF" at bounding box center [672, 251] width 13 height 12
click at [603, 120] on span "Save" at bounding box center [610, 121] width 20 height 14
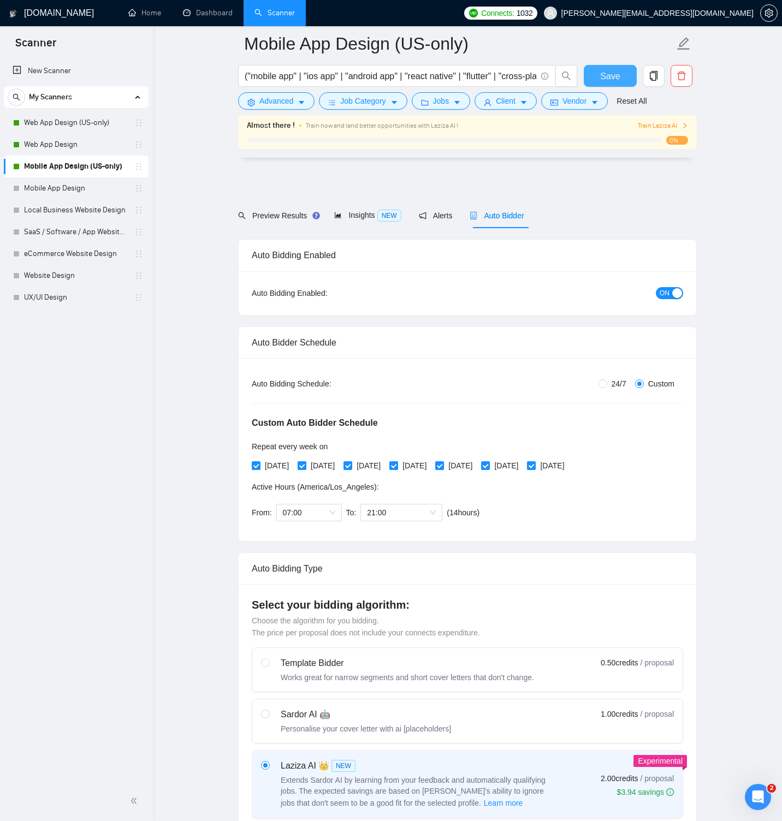
scroll to position [306, 0]
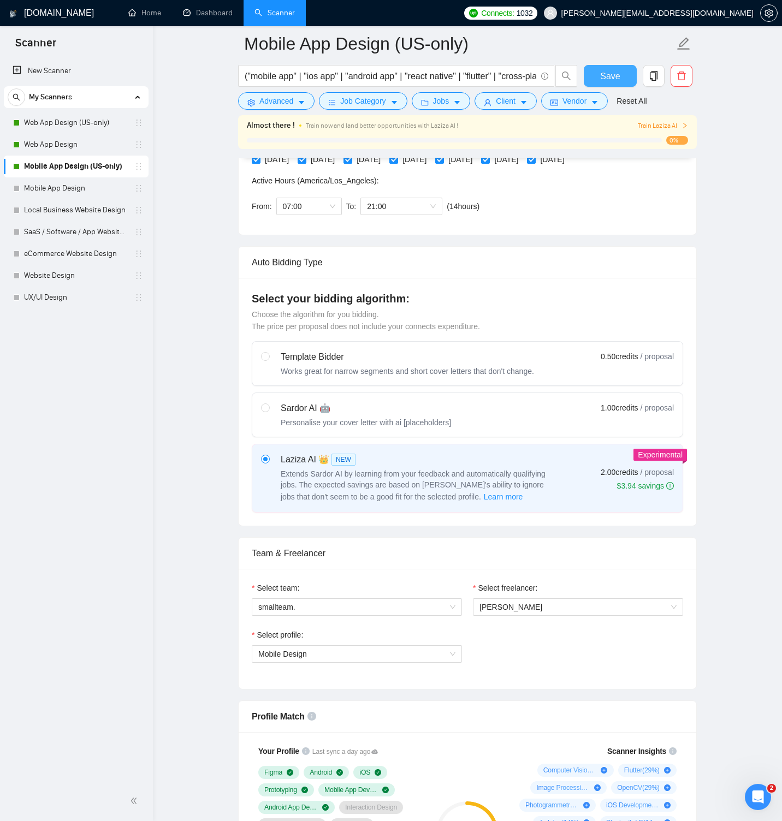
click at [610, 75] on span "Save" at bounding box center [610, 76] width 20 height 14
click at [82, 185] on link "Mobile App Design" at bounding box center [76, 188] width 104 height 22
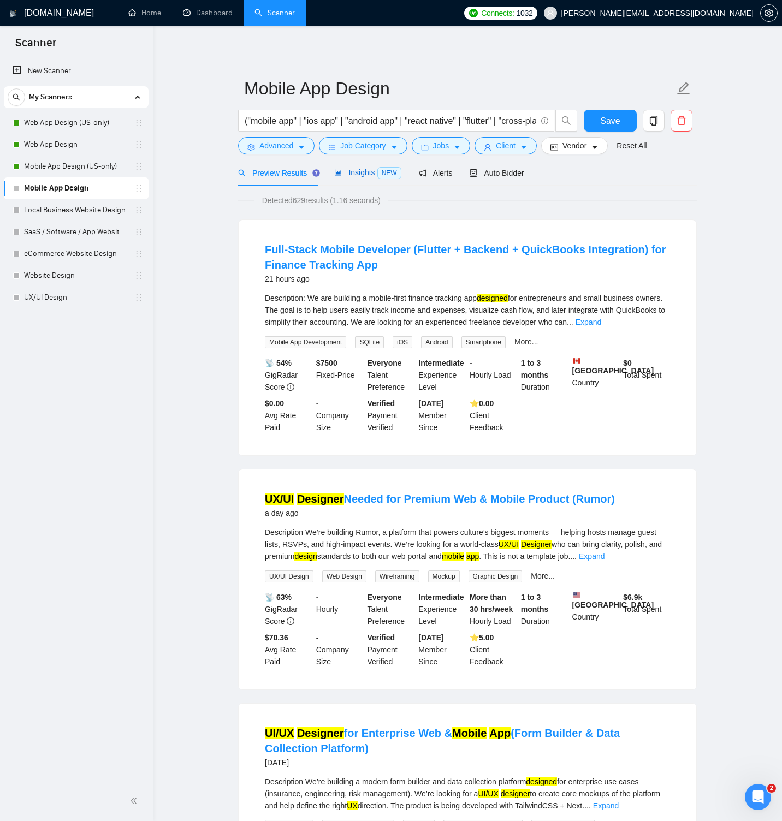
click at [370, 175] on span "Insights NEW" at bounding box center [367, 172] width 67 height 9
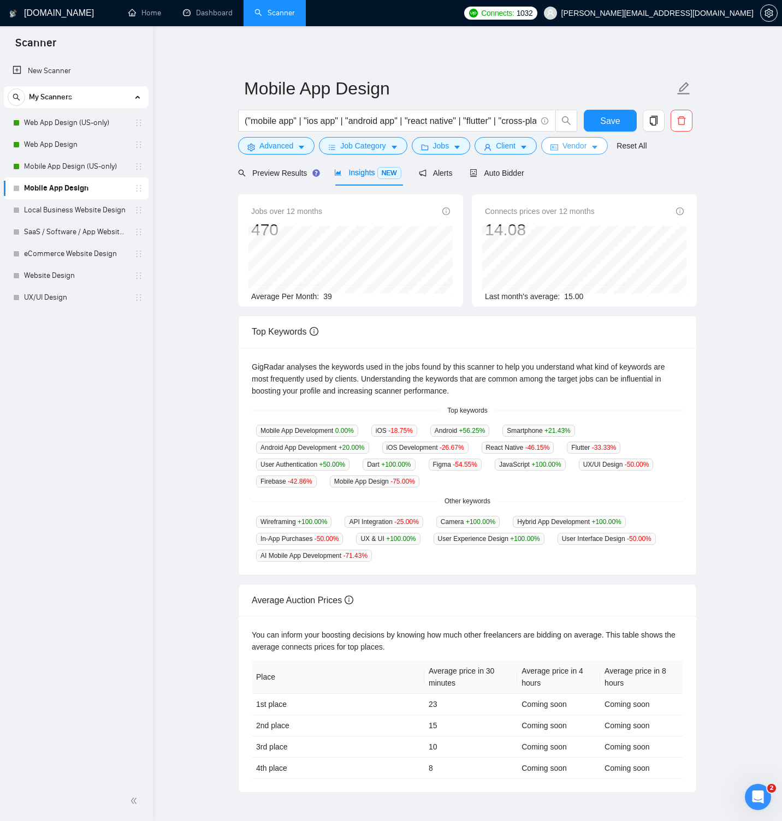
click at [582, 142] on span "Vendor" at bounding box center [574, 146] width 24 height 12
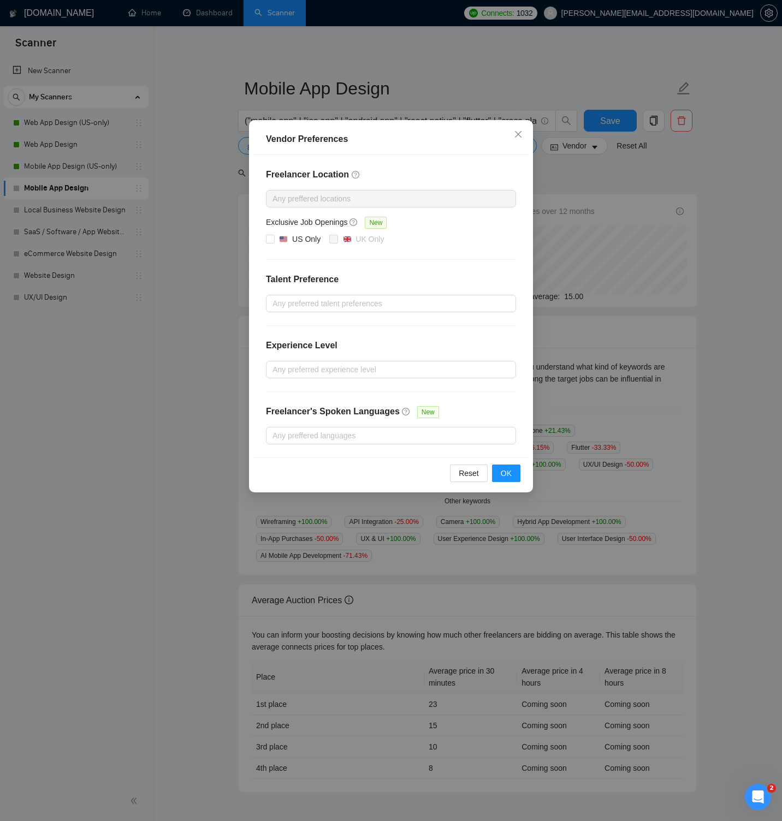
click at [614, 203] on div "Vendor Preferences Freelancer Location Any preffered locations Exclusive Job Op…" at bounding box center [391, 410] width 782 height 821
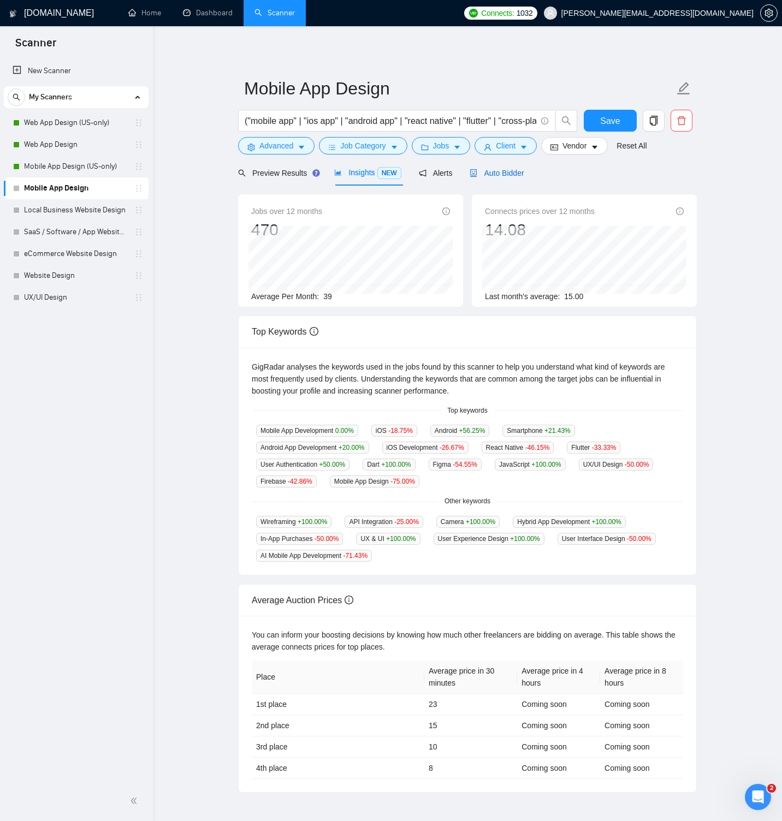
click at [507, 176] on span "Auto Bidder" at bounding box center [497, 173] width 54 height 9
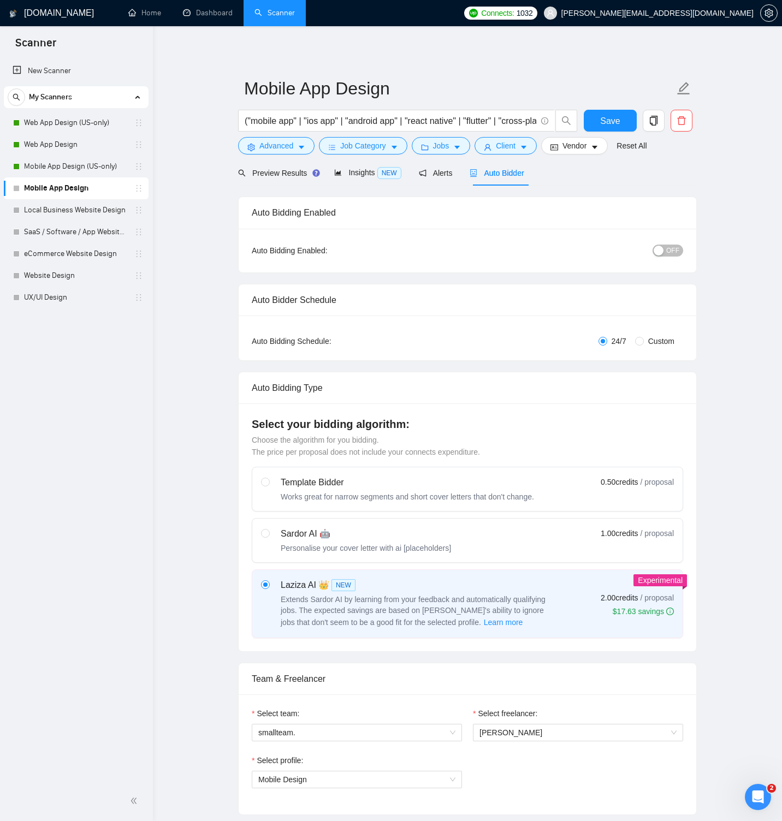
radio input "false"
radio input "true"
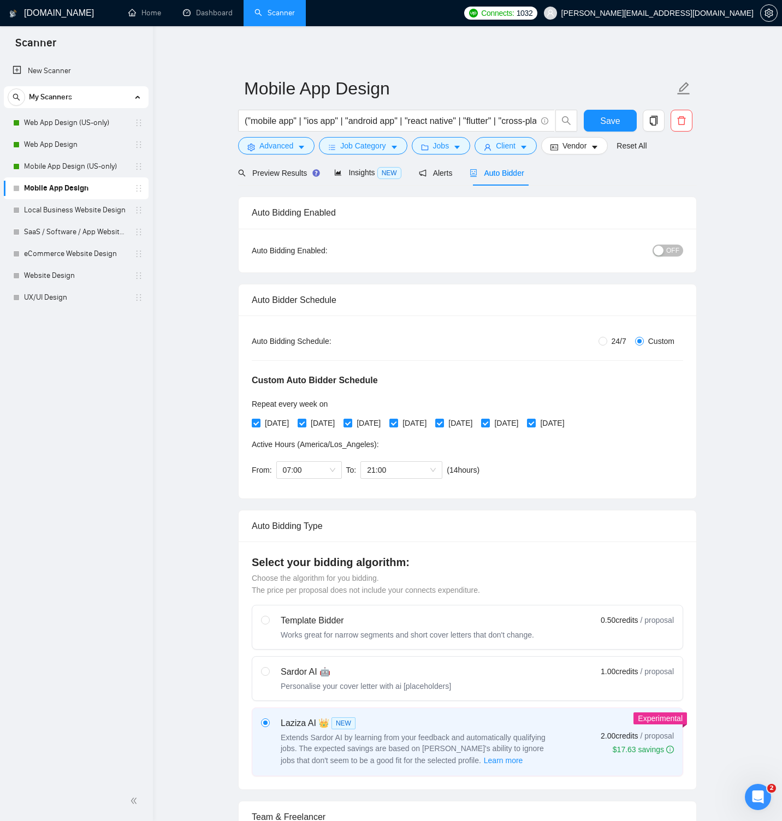
click at [665, 245] on button "OFF" at bounding box center [667, 251] width 31 height 12
click at [608, 123] on span "Save" at bounding box center [610, 121] width 20 height 14
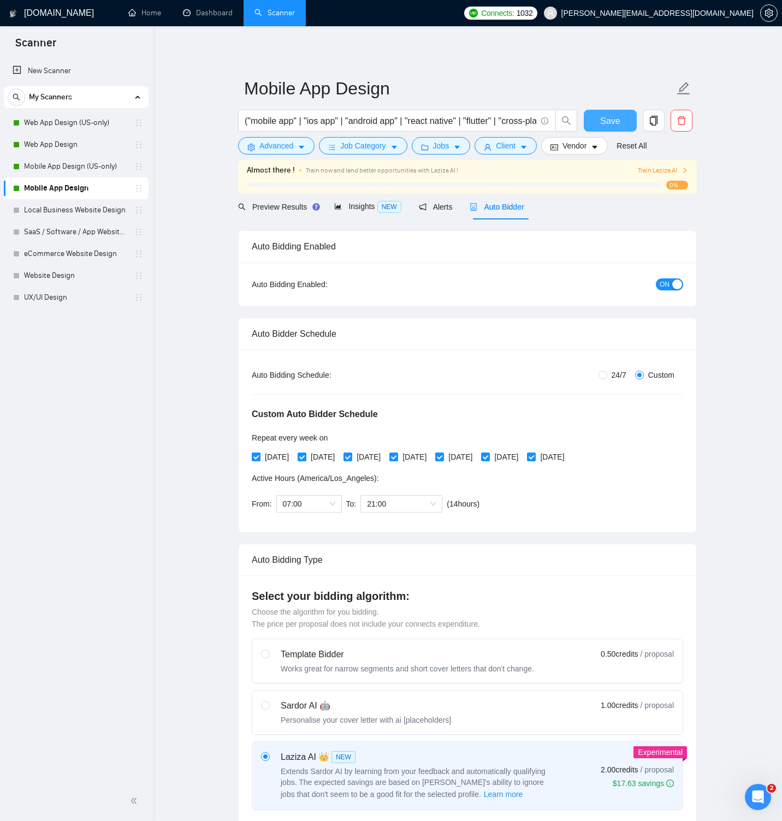
click at [608, 123] on span "Save" at bounding box center [610, 121] width 20 height 14
